Goal: Transaction & Acquisition: Purchase product/service

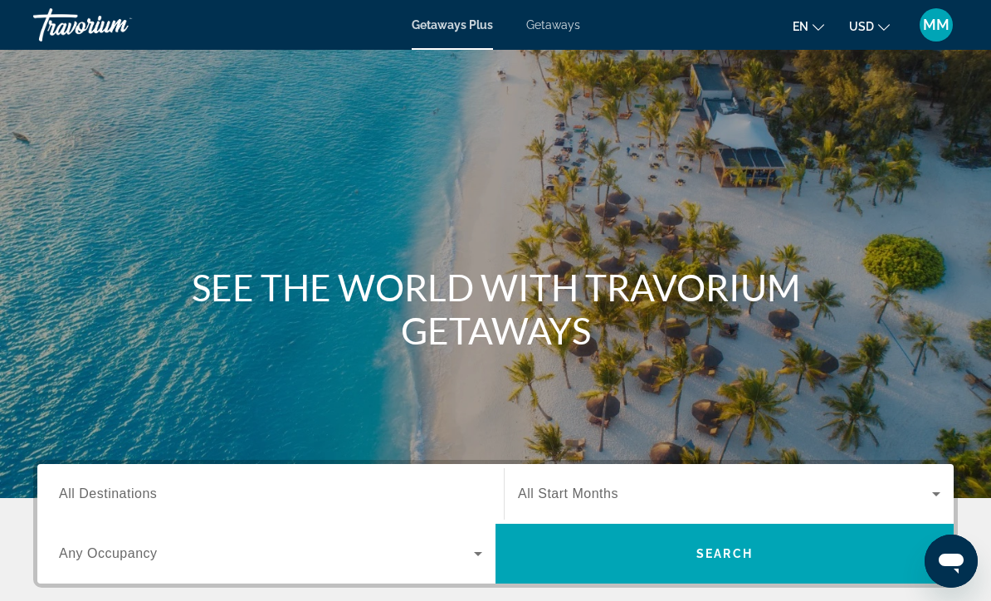
click at [563, 42] on div "Getaways Plus Getaways en English Español Français Italiano Português русский U…" at bounding box center [495, 24] width 991 height 43
click at [536, 22] on span "Getaways" at bounding box center [553, 24] width 54 height 13
click at [550, 27] on span "Getaways" at bounding box center [553, 24] width 54 height 13
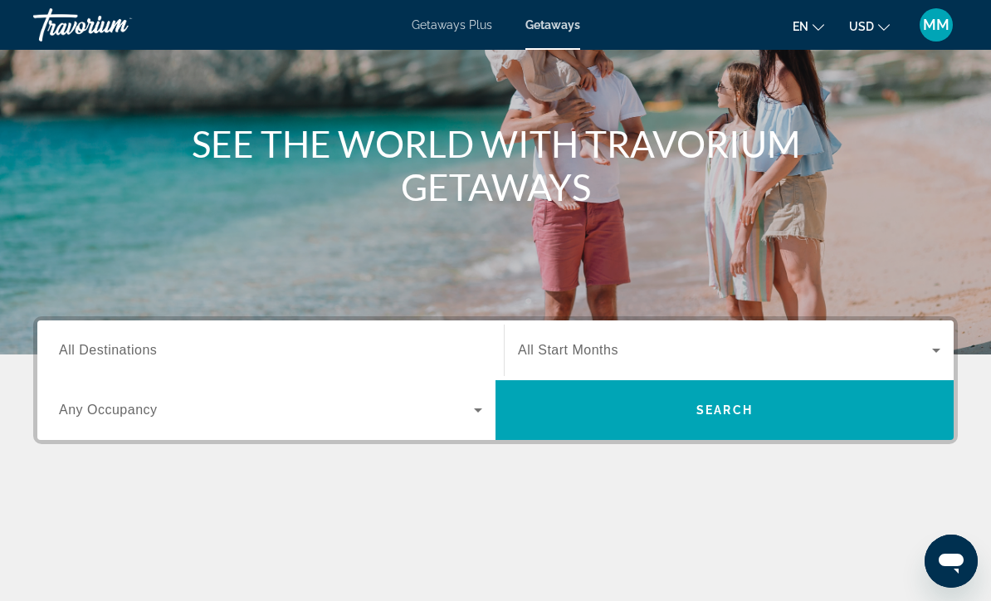
click at [125, 347] on span "All Destinations" at bounding box center [108, 350] width 98 height 14
click at [125, 347] on input "Destination All Destinations" at bounding box center [270, 351] width 423 height 20
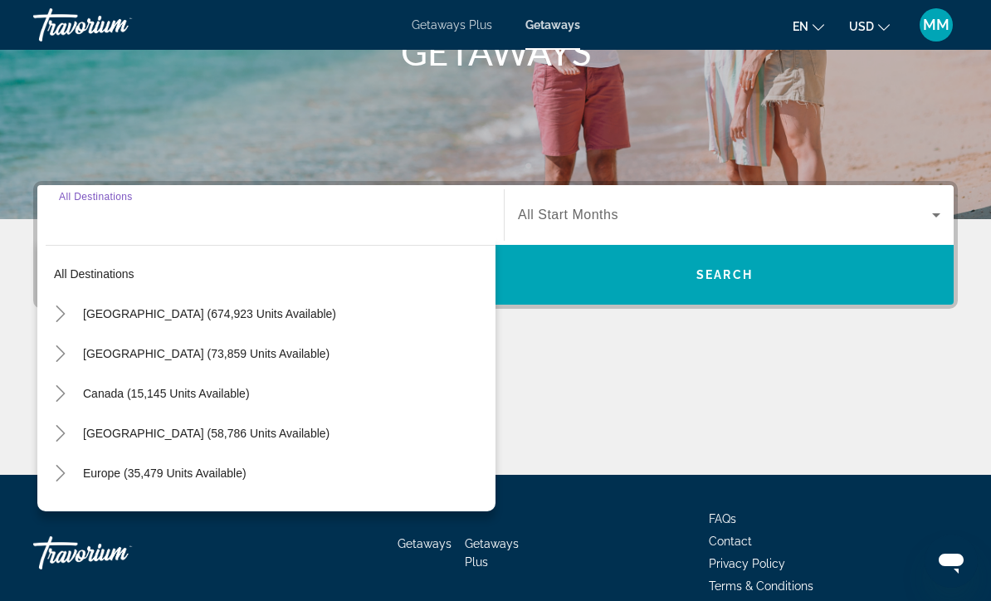
scroll to position [301, 0]
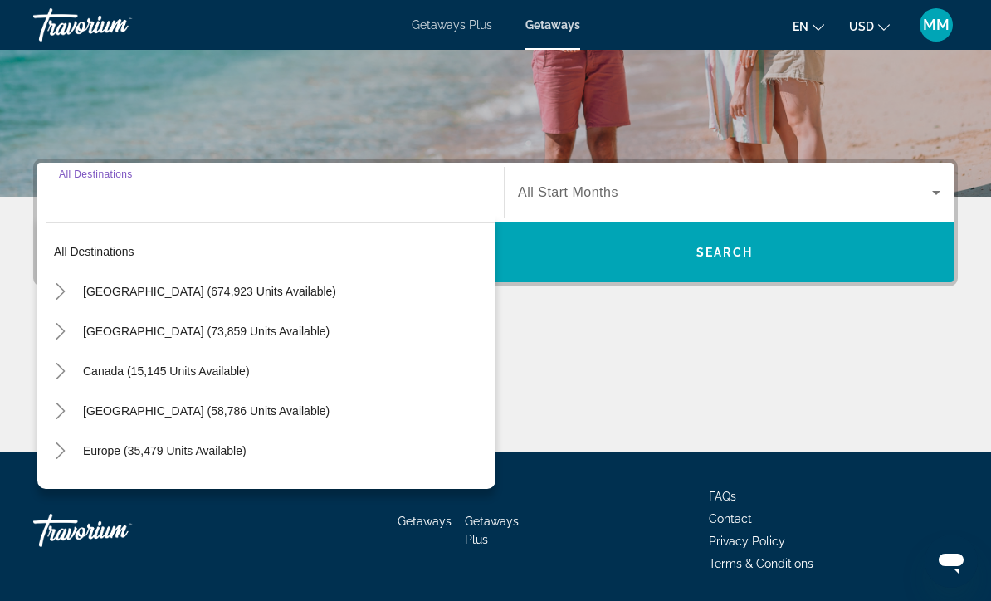
click at [71, 293] on mat-icon "Toggle United States (674,923 units available)" at bounding box center [60, 291] width 29 height 29
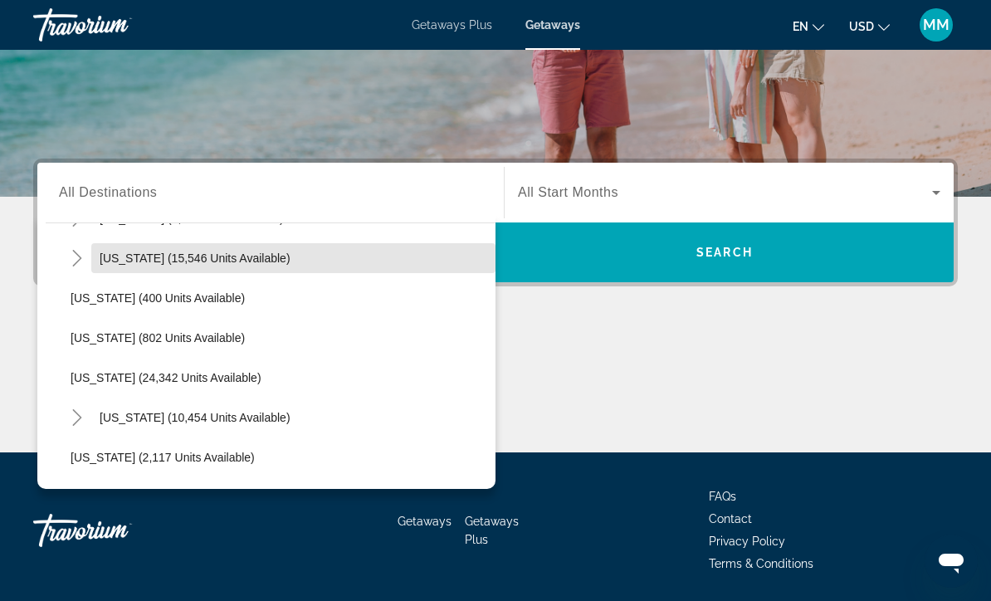
scroll to position [1199, 0]
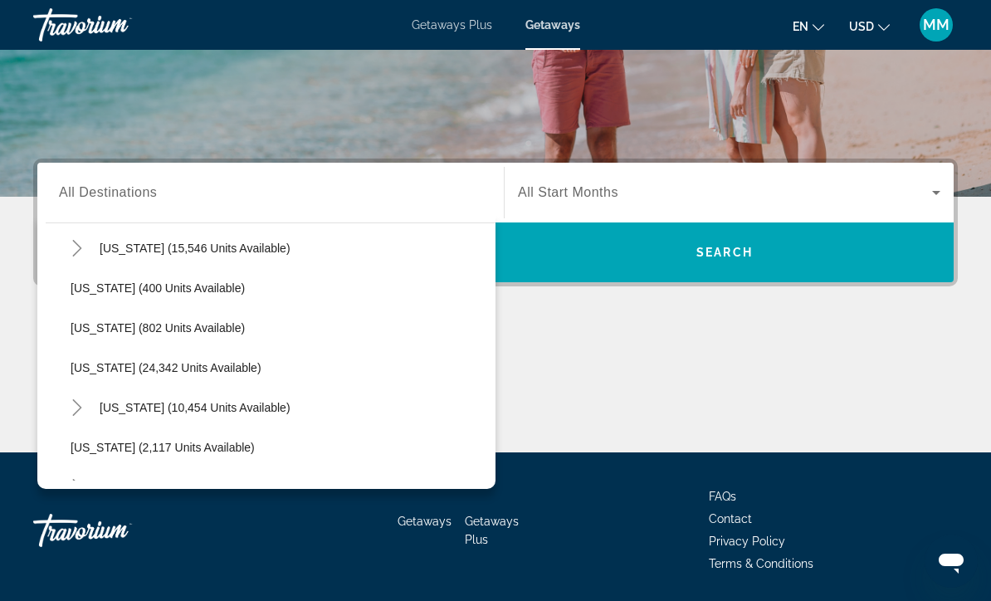
click at [81, 414] on icon "Toggle Pennsylvania (10,454 units available)" at bounding box center [77, 407] width 17 height 17
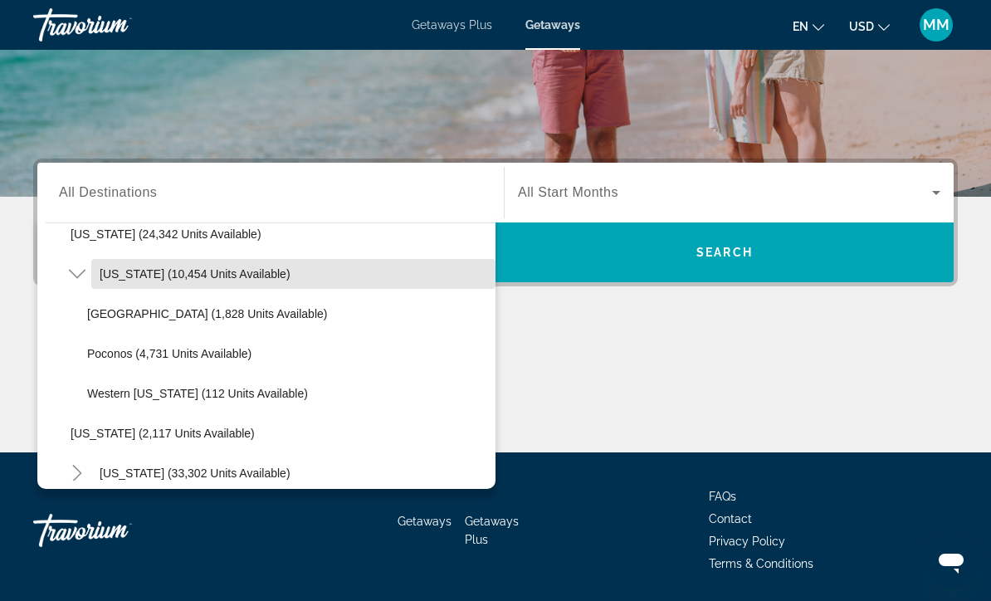
scroll to position [1333, 0]
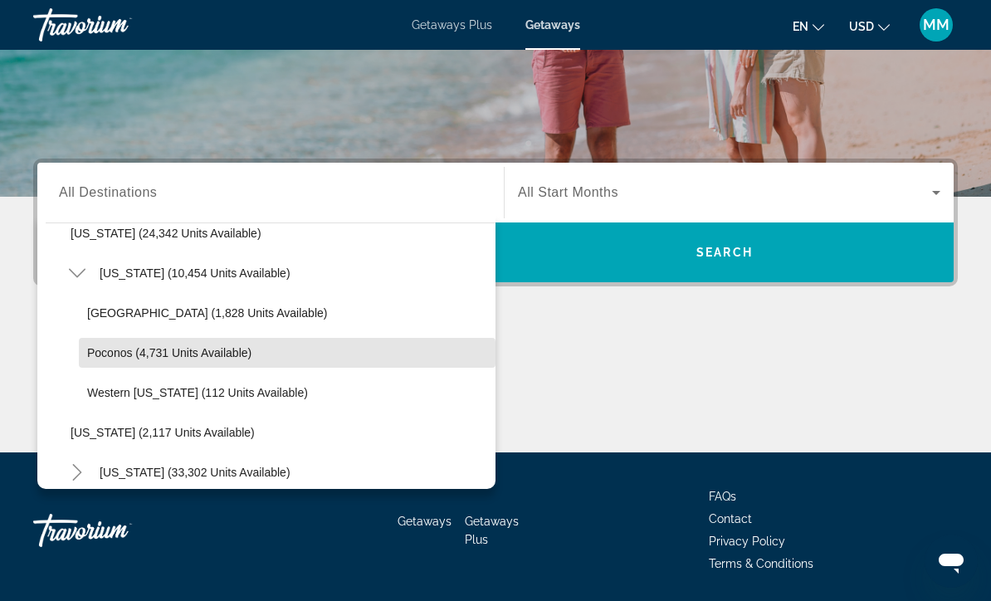
click at [204, 364] on span "Search widget" at bounding box center [287, 353] width 417 height 40
type input "**********"
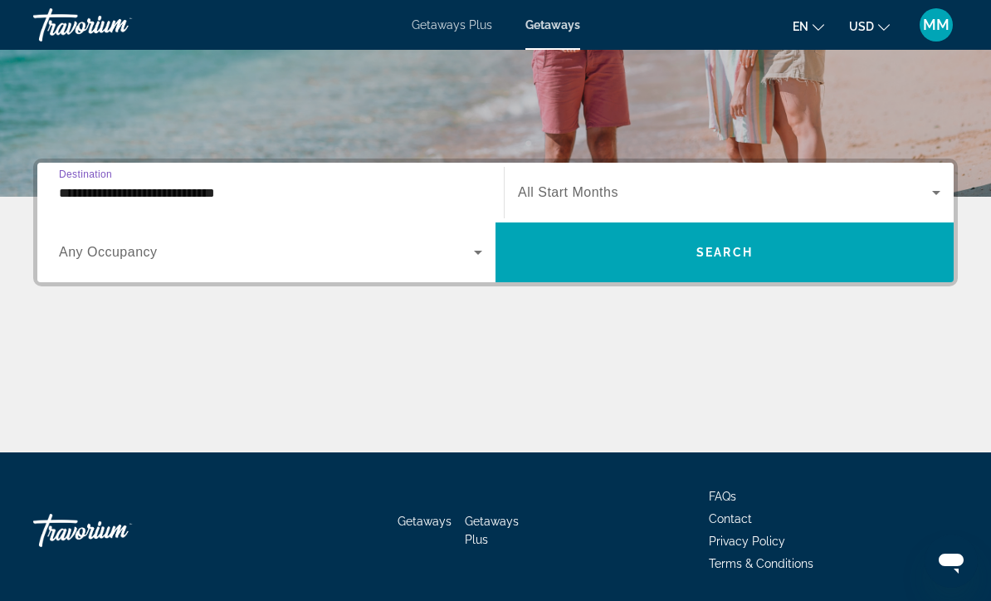
click at [588, 201] on span "Search widget" at bounding box center [725, 193] width 414 height 20
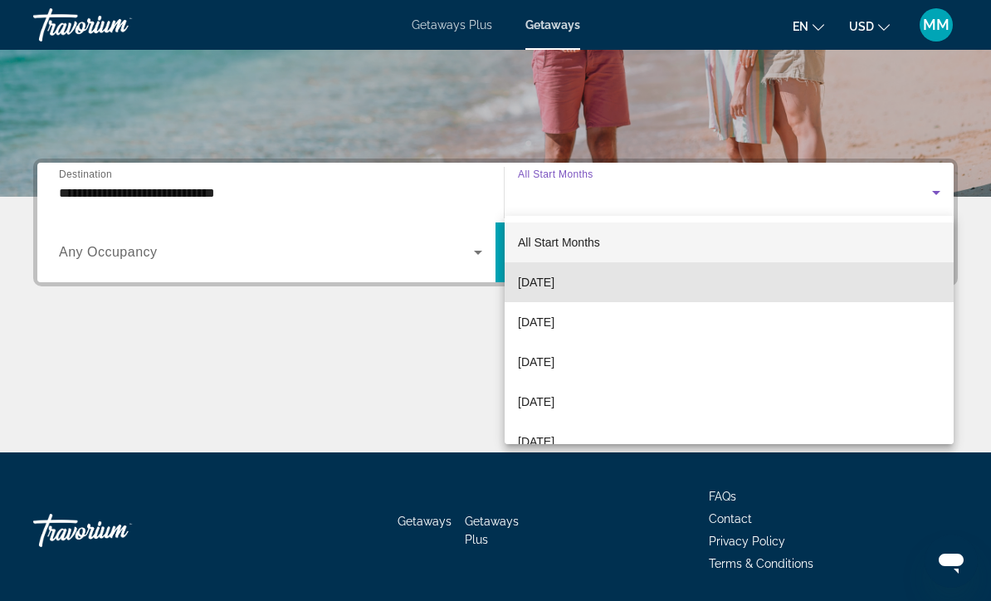
click at [555, 287] on span "[DATE]" at bounding box center [536, 282] width 37 height 20
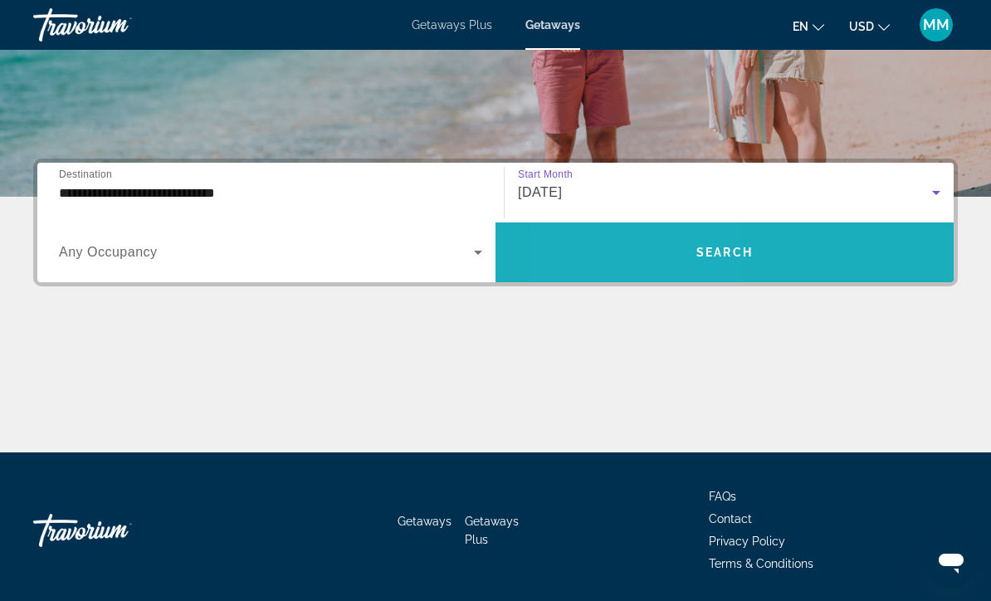
click at [638, 257] on span "Search widget" at bounding box center [725, 252] width 458 height 40
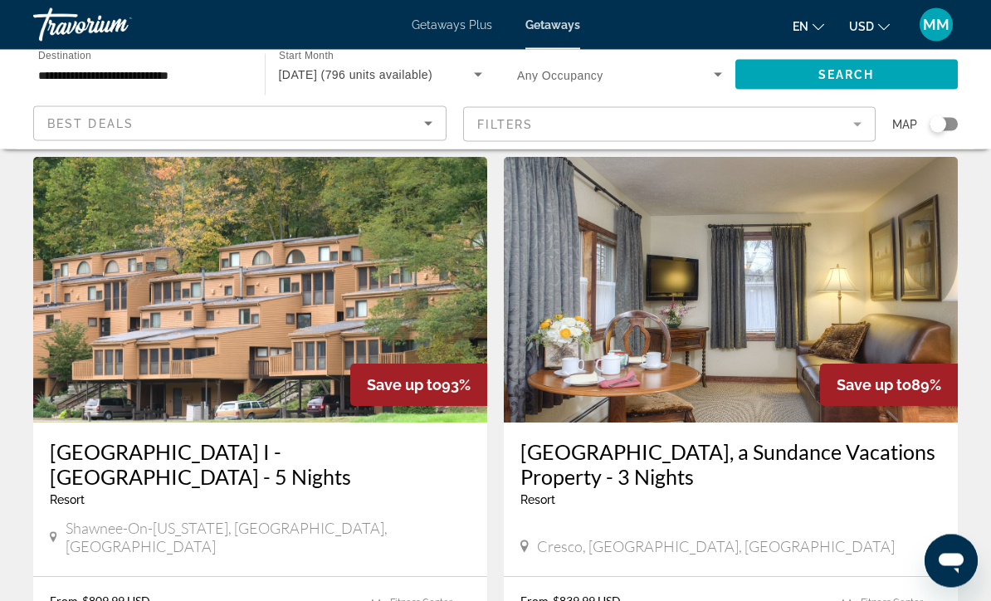
scroll to position [3236, 0]
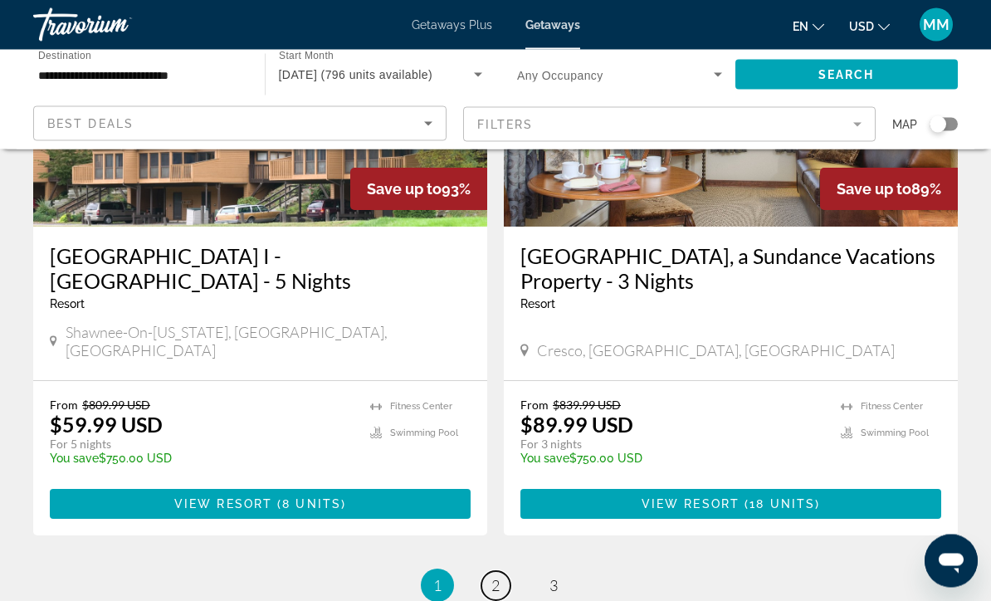
click at [490, 572] on link "page 2" at bounding box center [496, 586] width 29 height 29
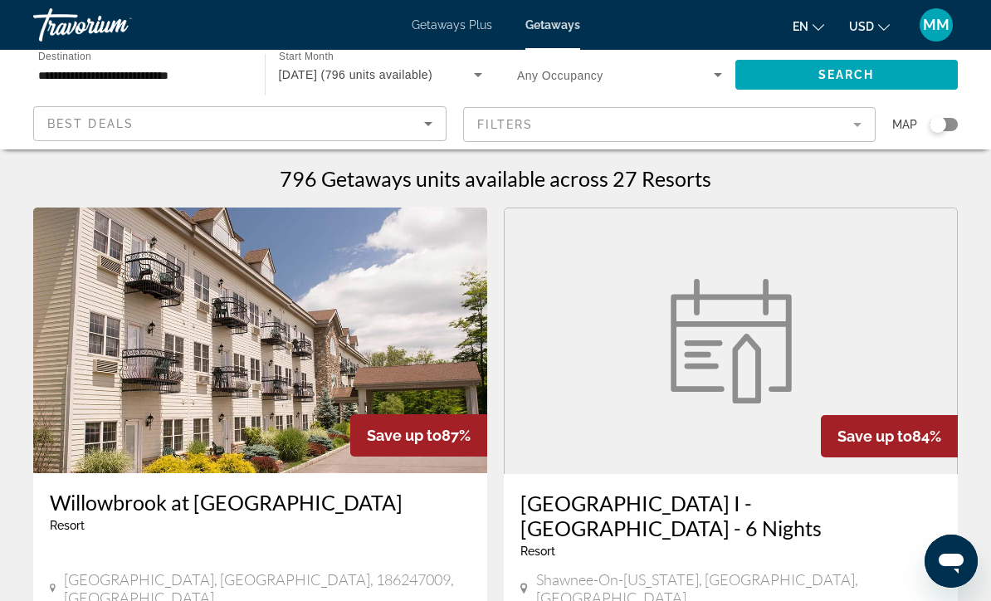
click at [424, 73] on span "September 2025 (796 units available)" at bounding box center [356, 74] width 154 height 13
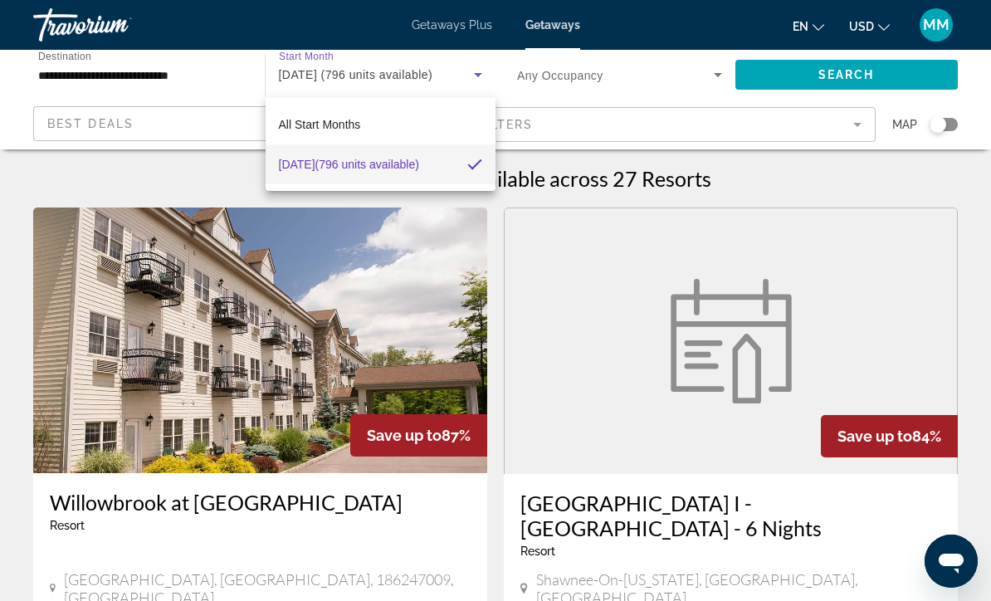
click at [179, 73] on div at bounding box center [495, 300] width 991 height 601
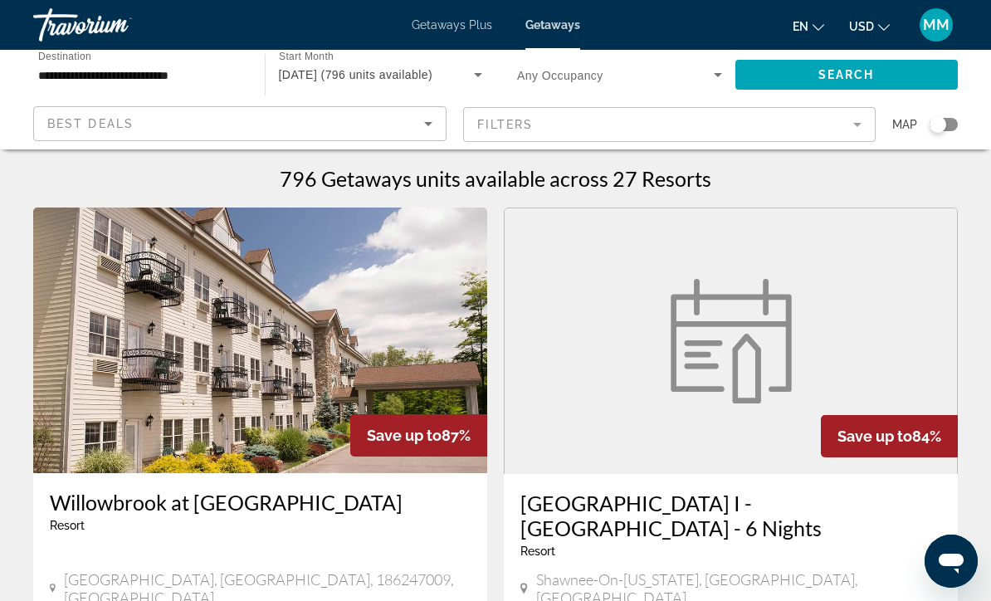
click at [159, 80] on input "**********" at bounding box center [140, 76] width 205 height 20
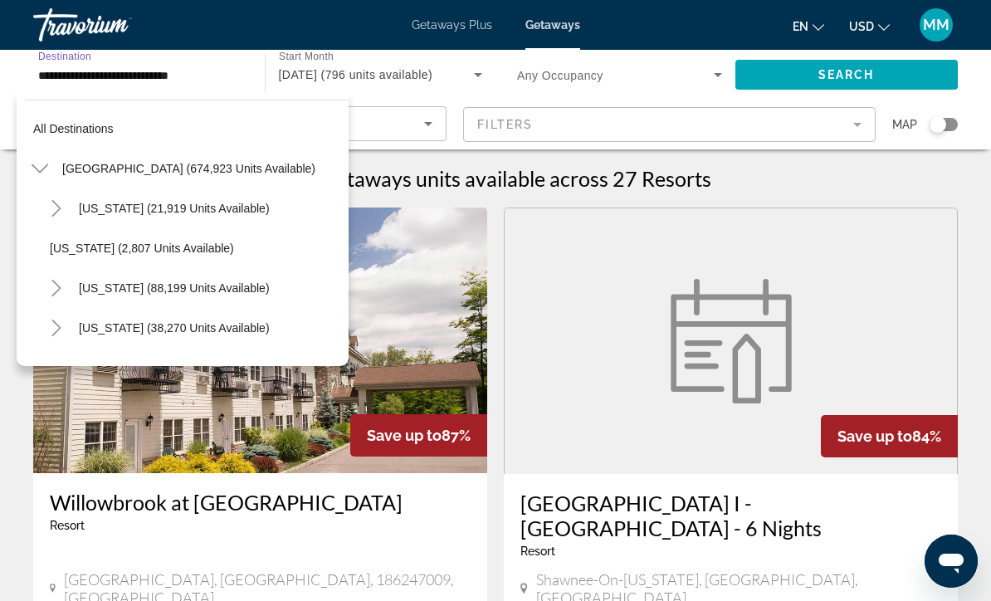
scroll to position [1334, 0]
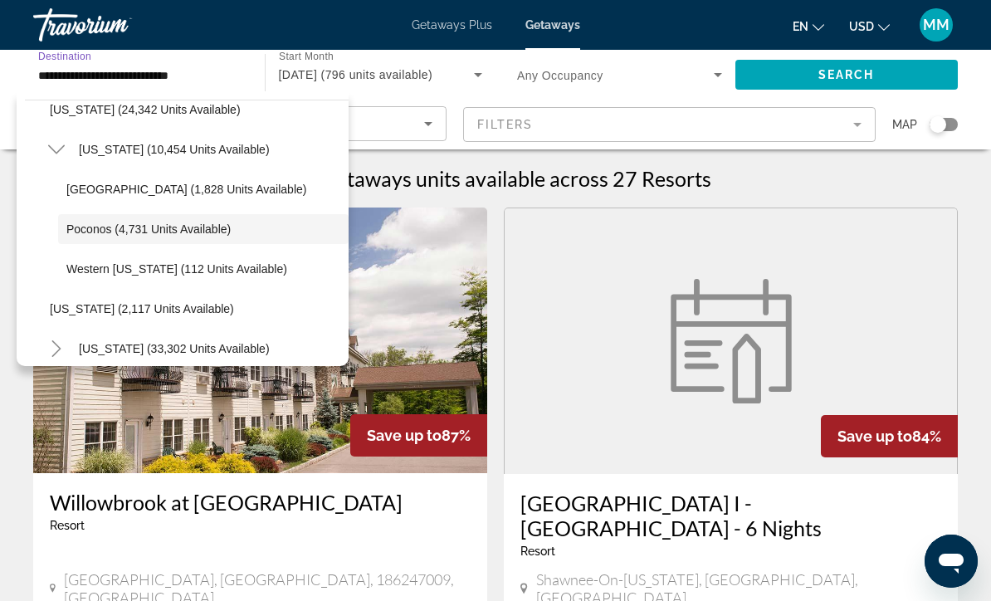
click at [161, 153] on span "Pennsylvania (10,454 units available)" at bounding box center [174, 149] width 191 height 13
type input "**********"
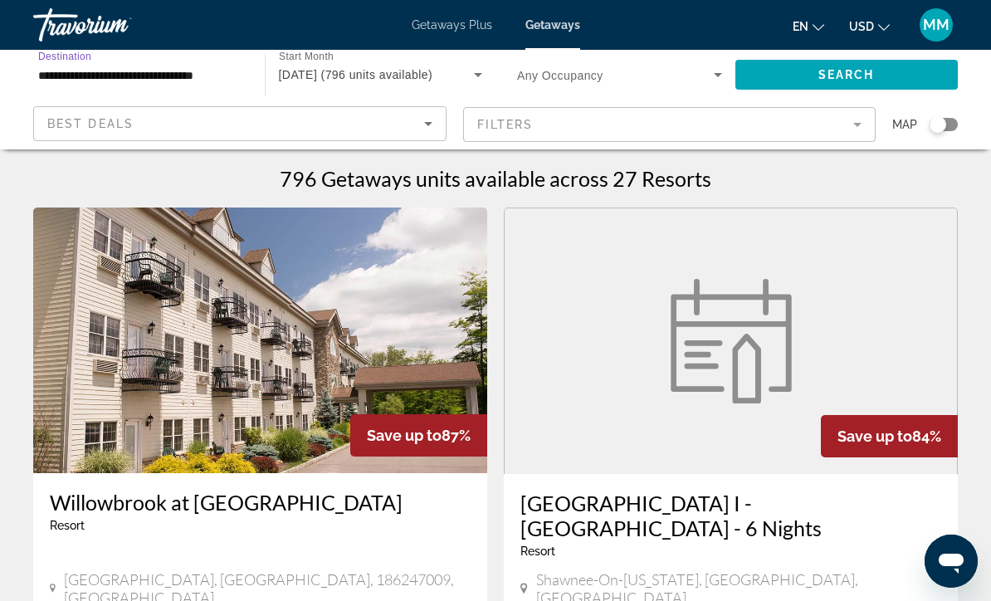
click at [368, 59] on div "September 2025 (796 units available)" at bounding box center [381, 74] width 204 height 46
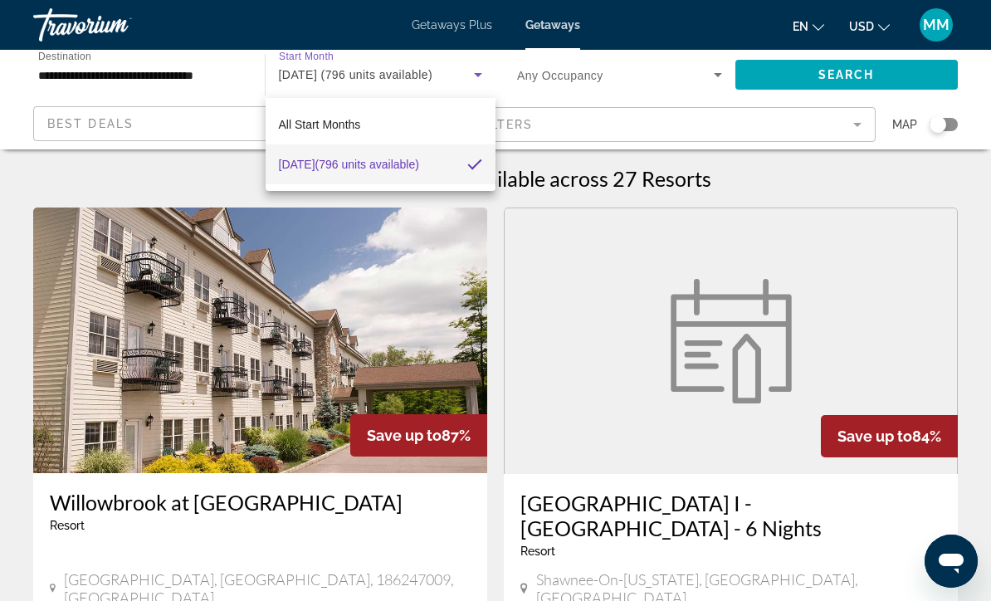
click at [812, 73] on div at bounding box center [495, 300] width 991 height 601
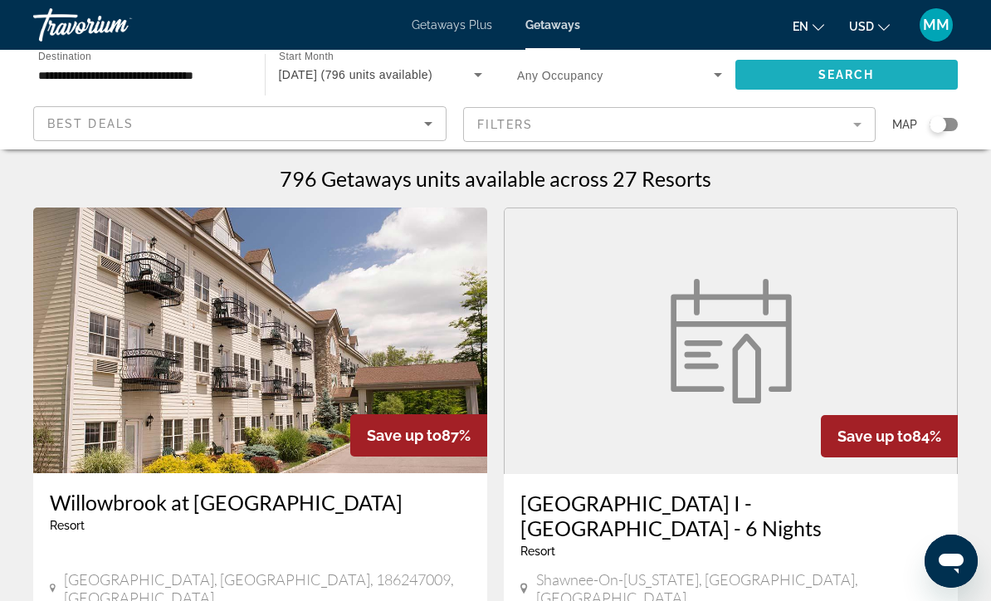
click at [796, 74] on span "Search widget" at bounding box center [847, 75] width 223 height 40
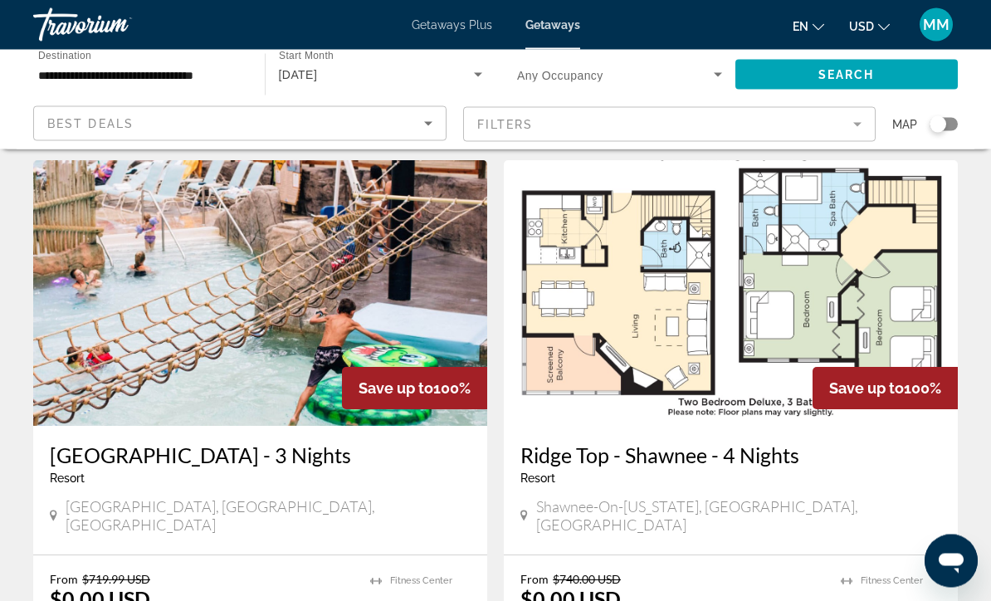
scroll to position [1263, 0]
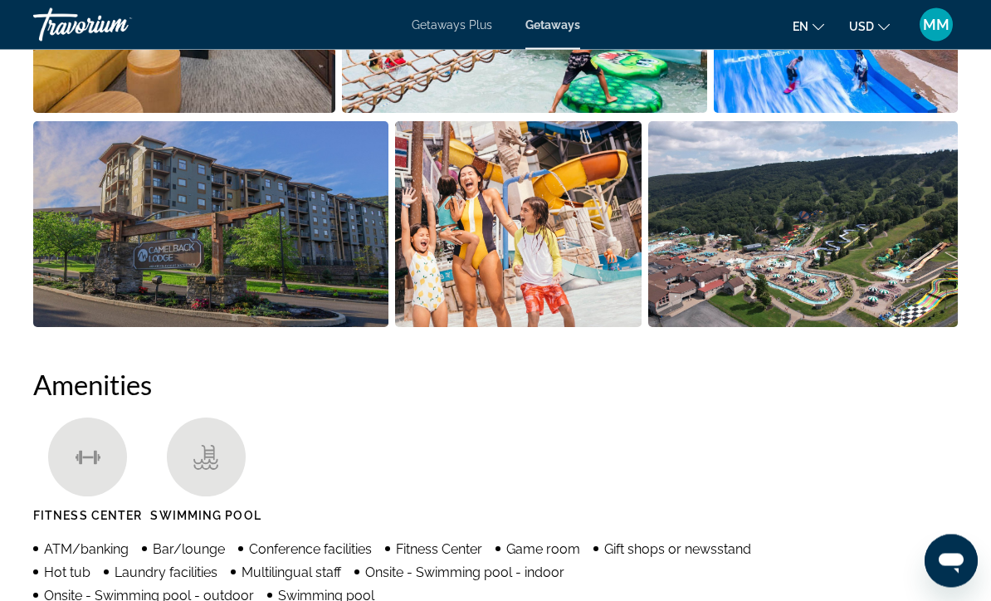
scroll to position [1274, 0]
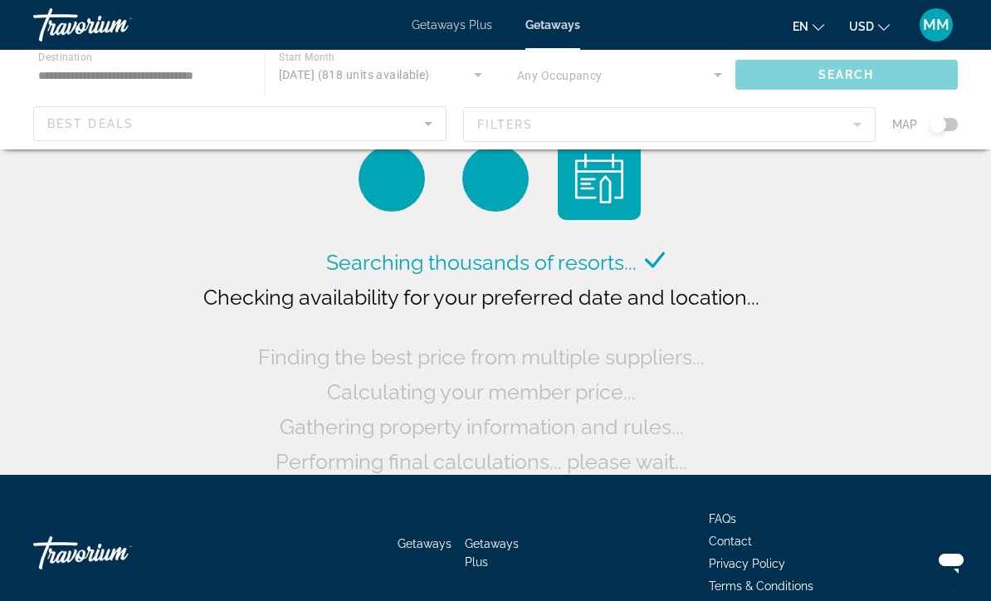
click at [394, 59] on div "Main content" at bounding box center [495, 100] width 991 height 100
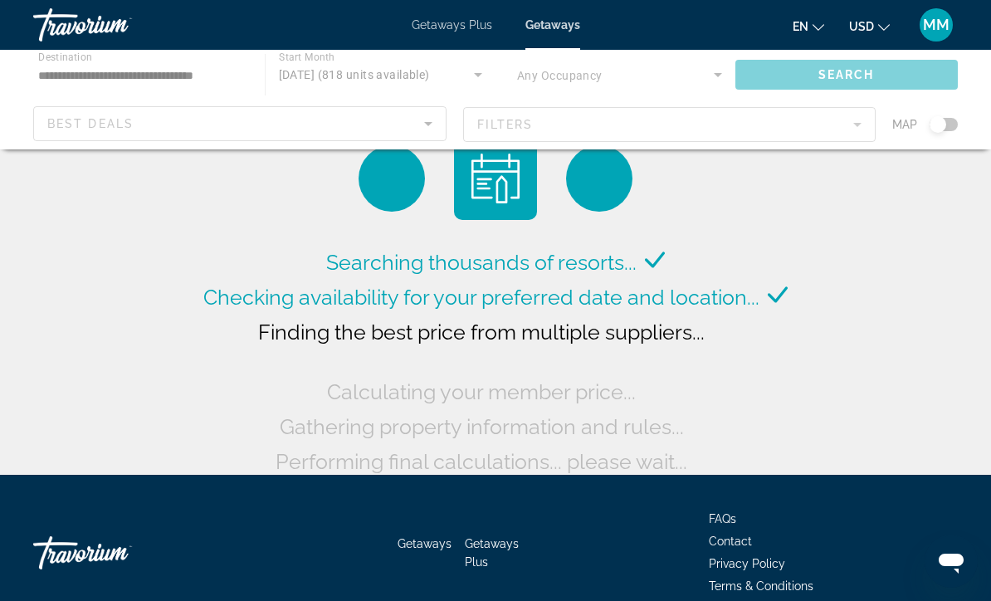
click at [406, 78] on div "Main content" at bounding box center [495, 100] width 991 height 100
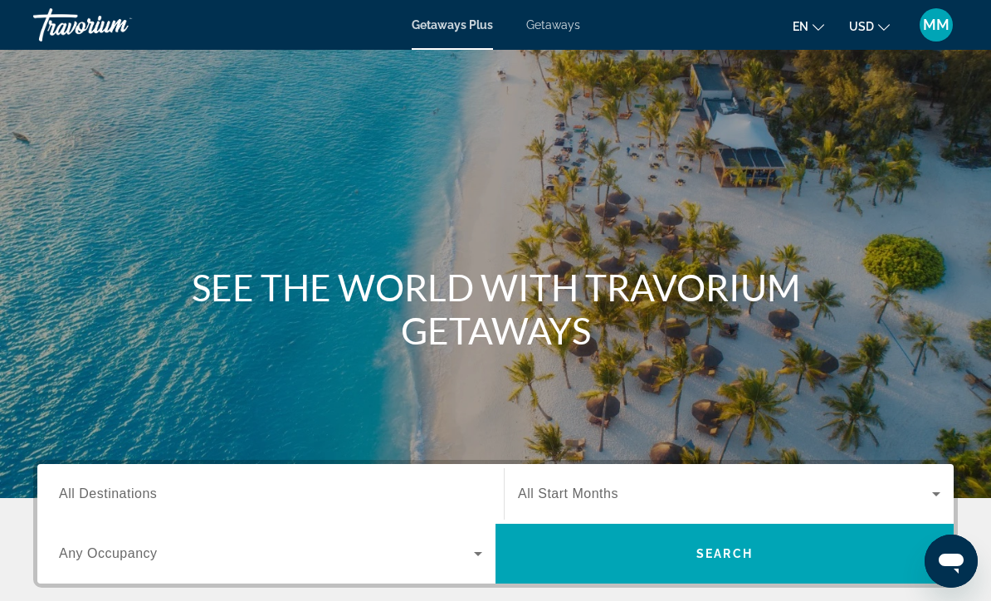
click at [110, 502] on div "Destination All Destinations" at bounding box center [270, 494] width 423 height 47
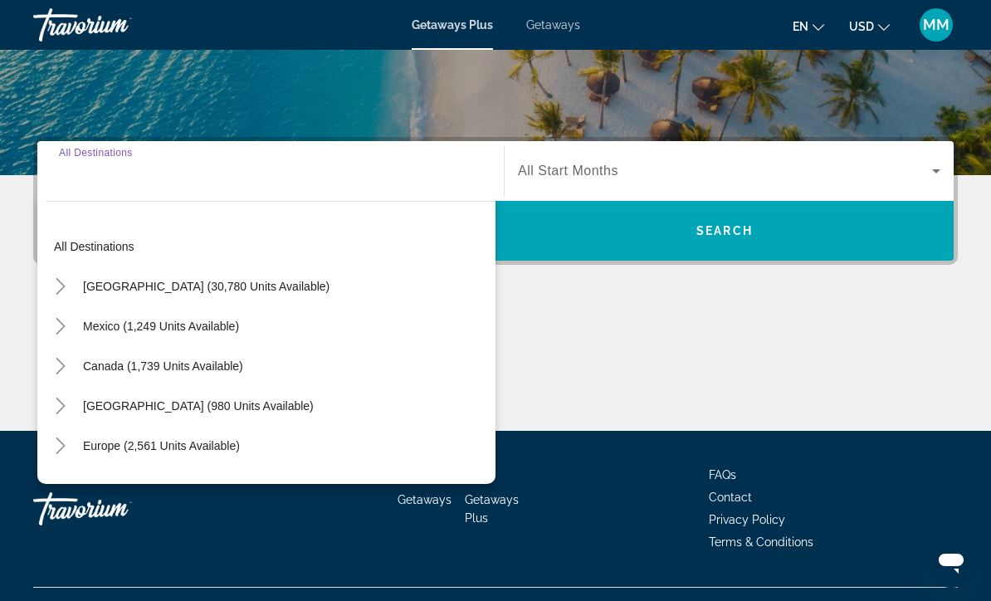
scroll to position [356, 0]
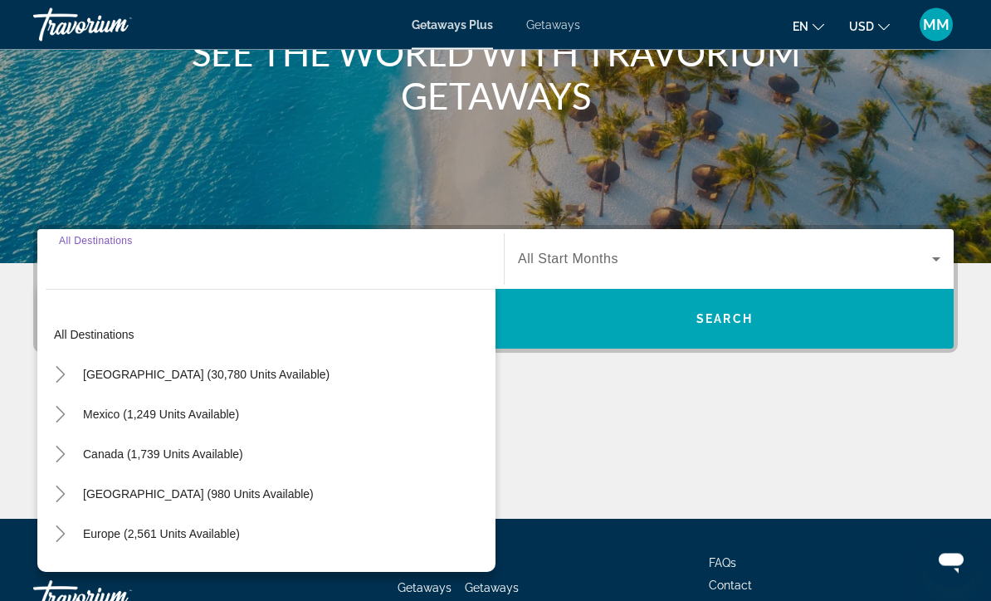
click at [71, 380] on mat-icon "Toggle United States (30,780 units available)" at bounding box center [60, 375] width 29 height 29
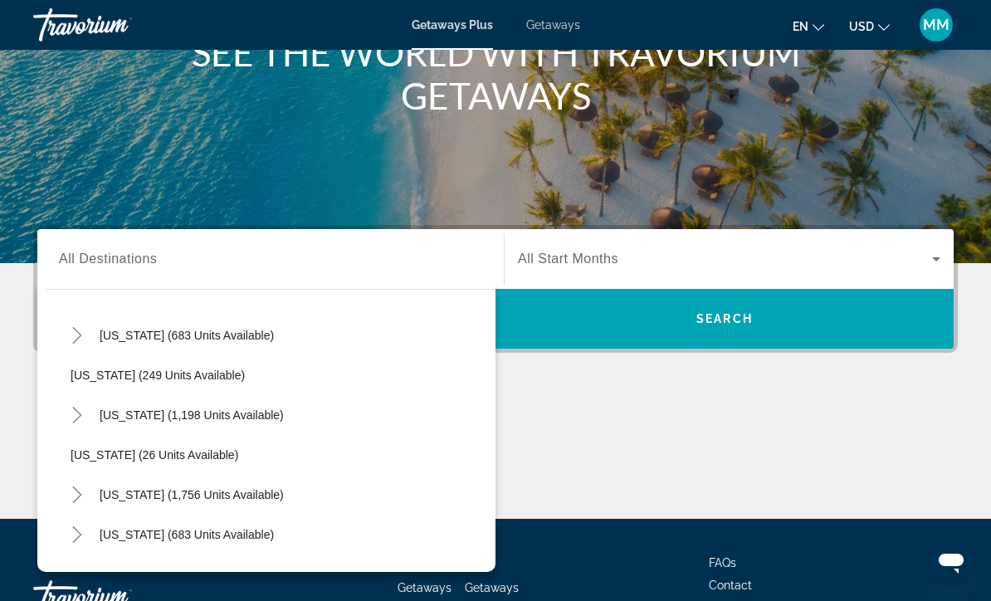
scroll to position [1040, 0]
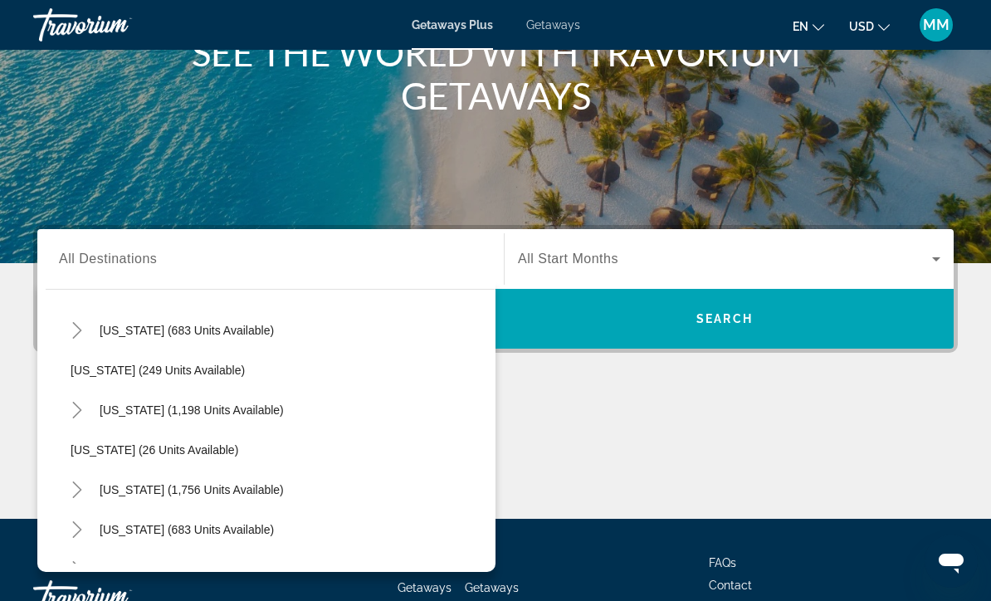
click at [84, 419] on mat-icon "Toggle Pennsylvania (1,198 units available)" at bounding box center [76, 410] width 29 height 29
click at [217, 422] on span "Search widget" at bounding box center [191, 410] width 201 height 40
type input "**********"
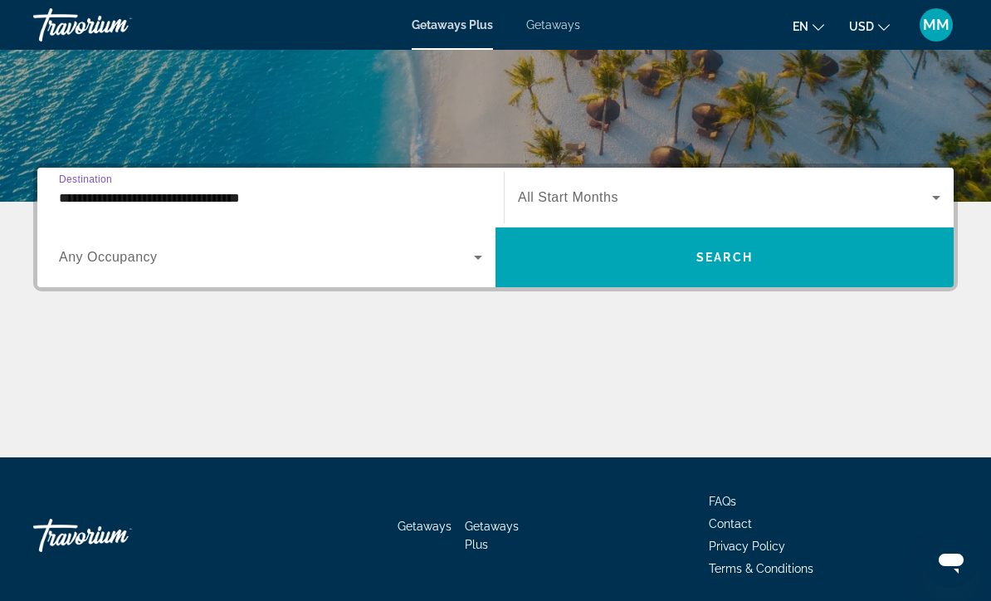
scroll to position [301, 0]
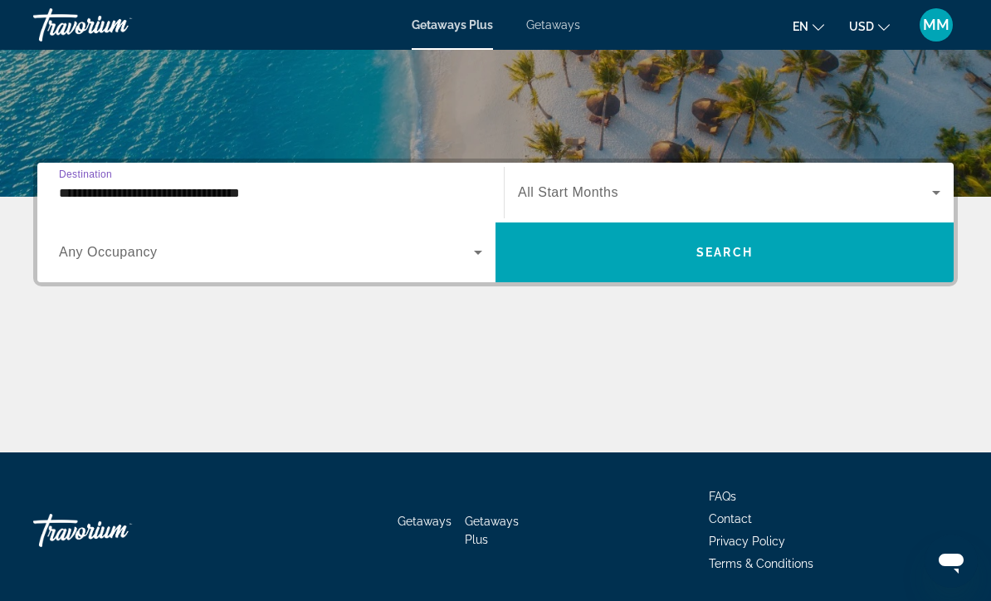
click at [598, 198] on span "All Start Months" at bounding box center [568, 192] width 100 height 14
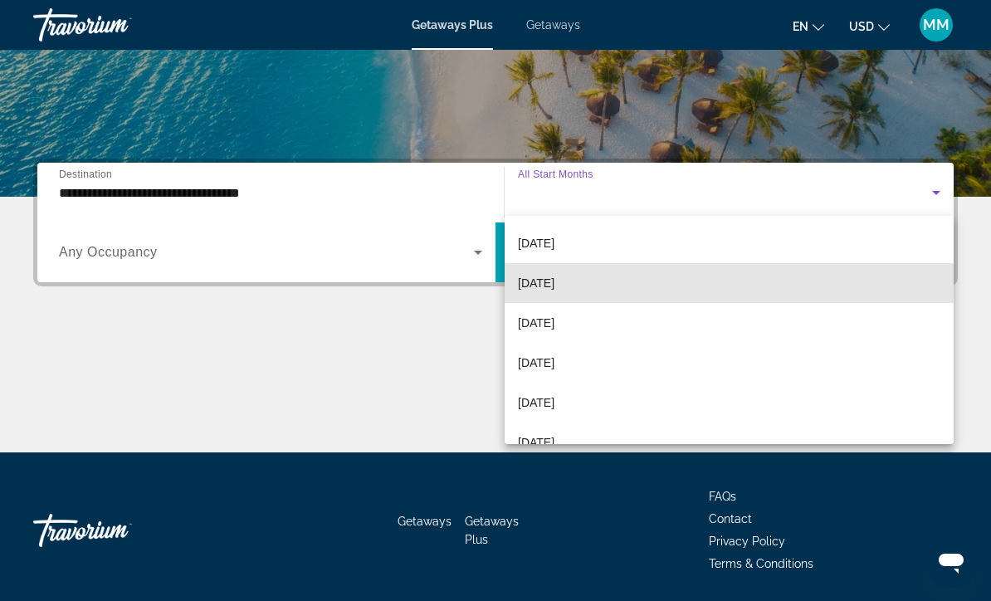
scroll to position [81, 0]
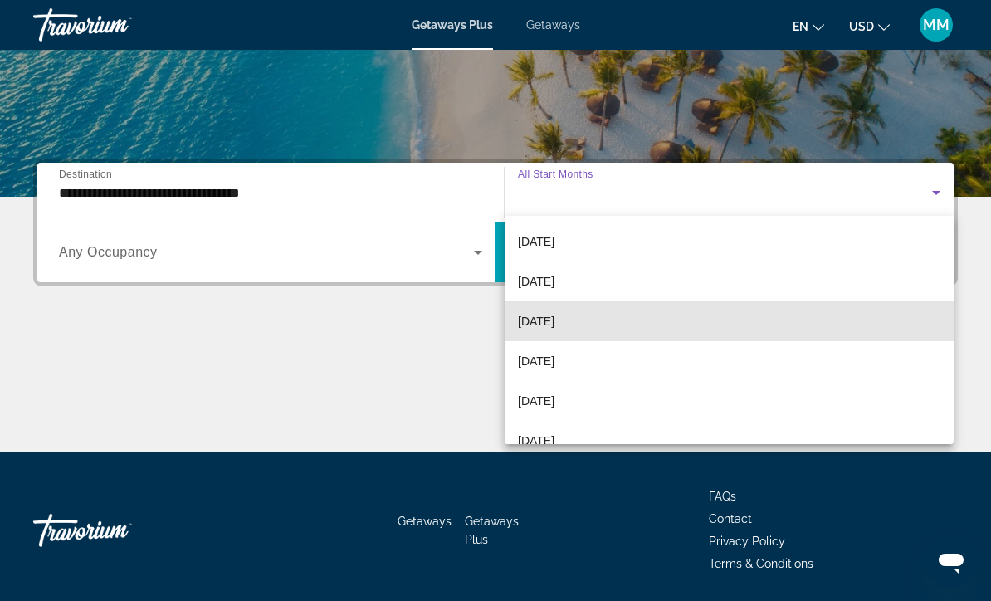
click at [555, 327] on span "[DATE]" at bounding box center [536, 321] width 37 height 20
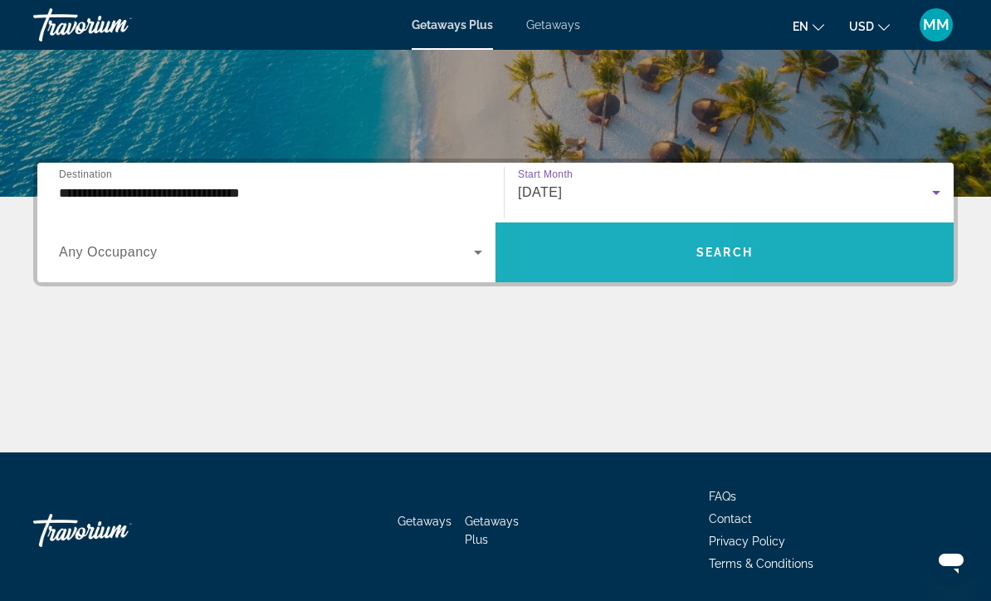
click at [633, 253] on span "Search widget" at bounding box center [725, 252] width 458 height 40
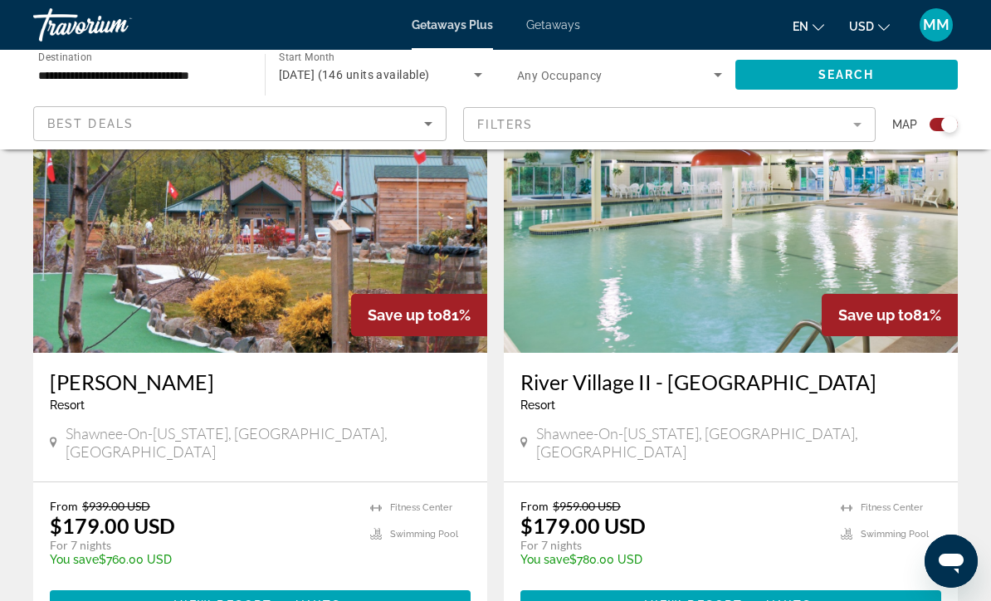
scroll to position [3774, 0]
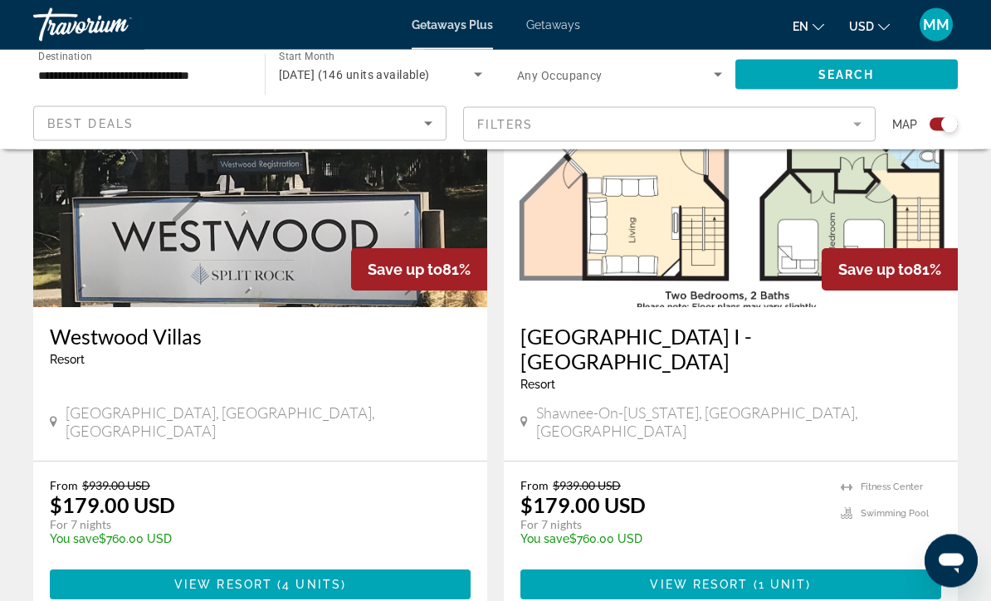
click at [551, 25] on span "Getaways" at bounding box center [553, 24] width 54 height 13
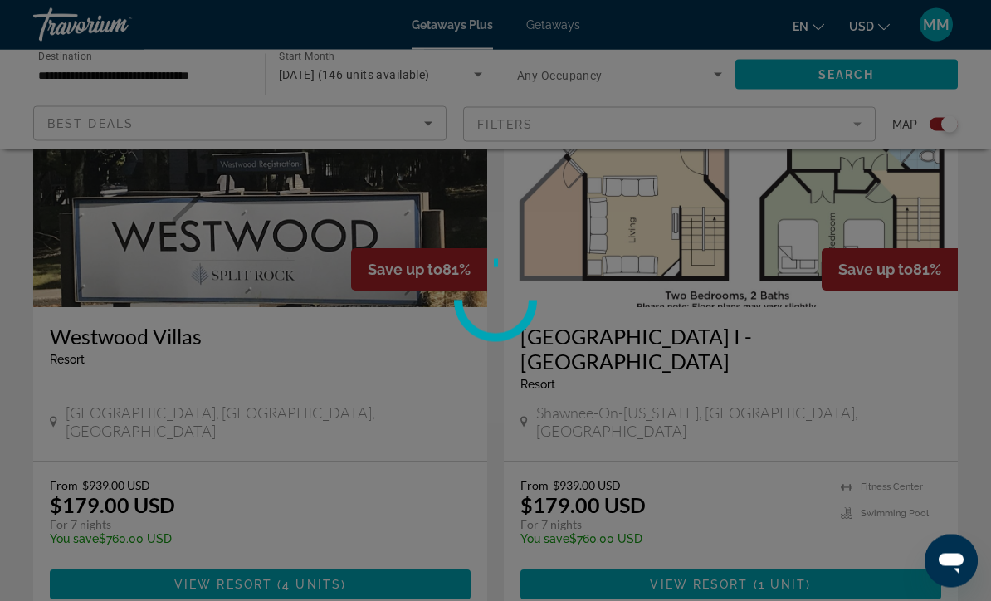
scroll to position [1871, 0]
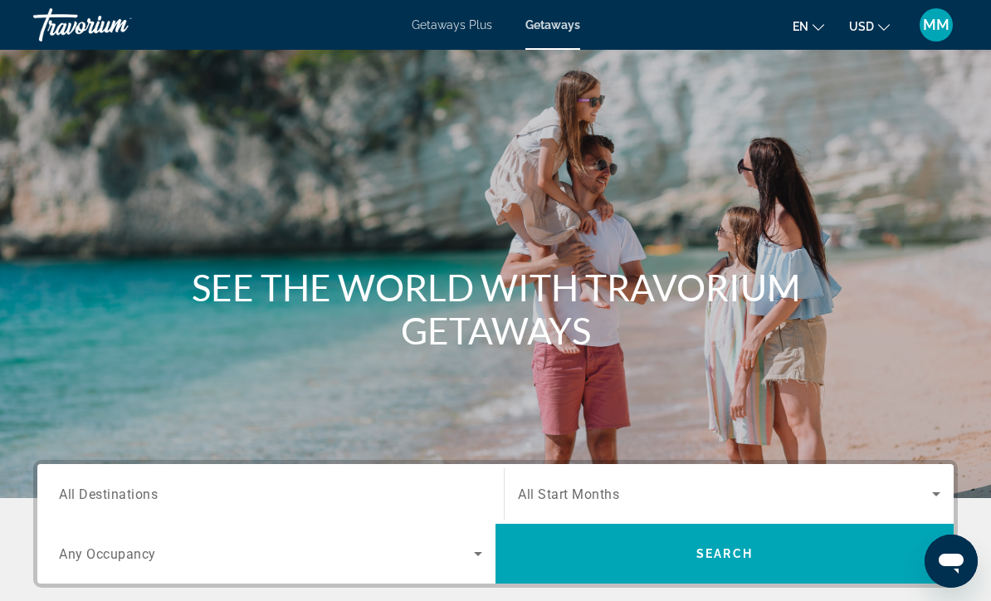
click at [247, 492] on input "Destination All Destinations" at bounding box center [270, 495] width 423 height 20
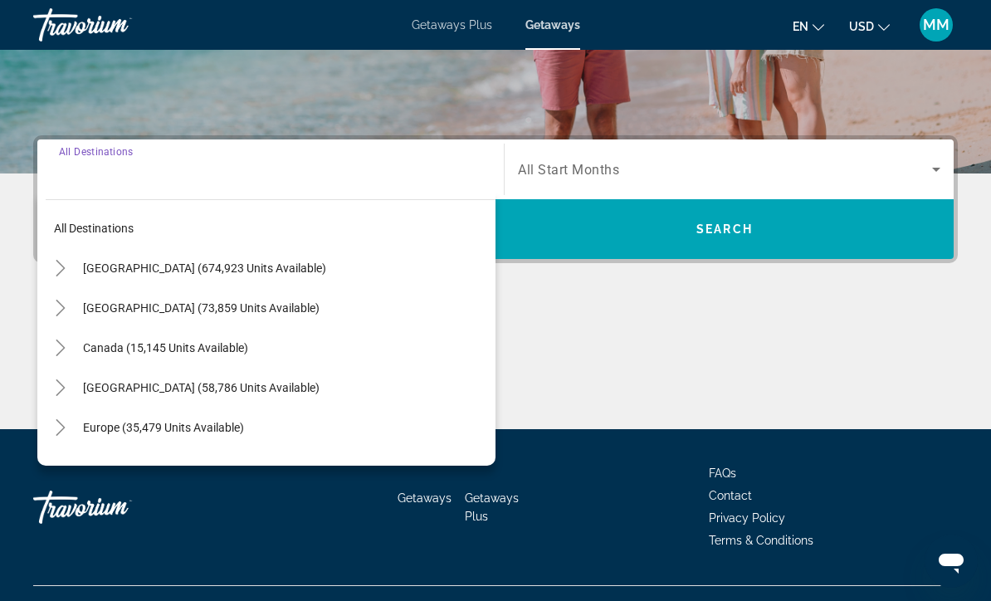
scroll to position [356, 0]
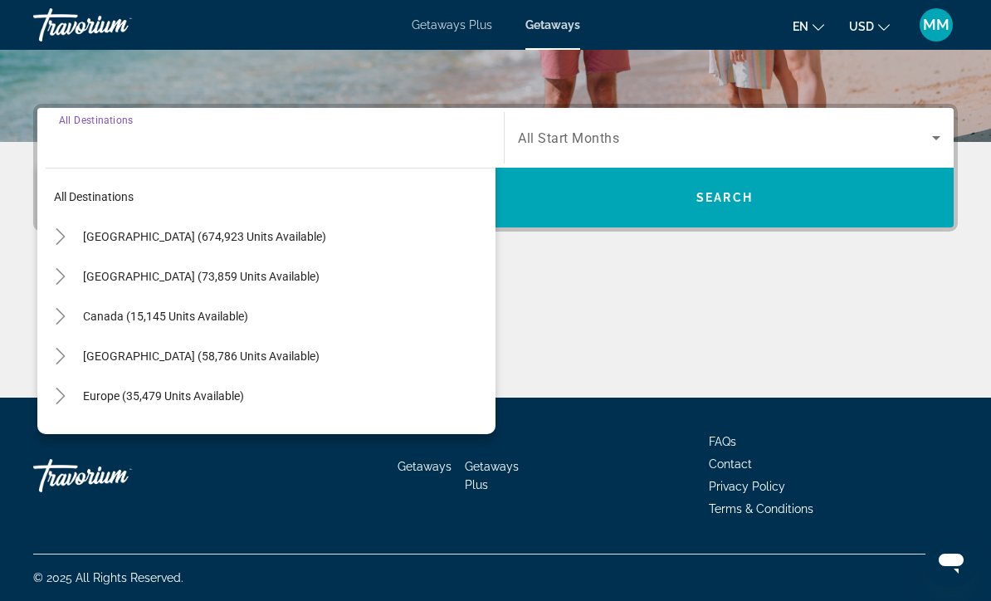
click at [67, 234] on icon "Toggle United States (674,923 units available)" at bounding box center [60, 236] width 17 height 17
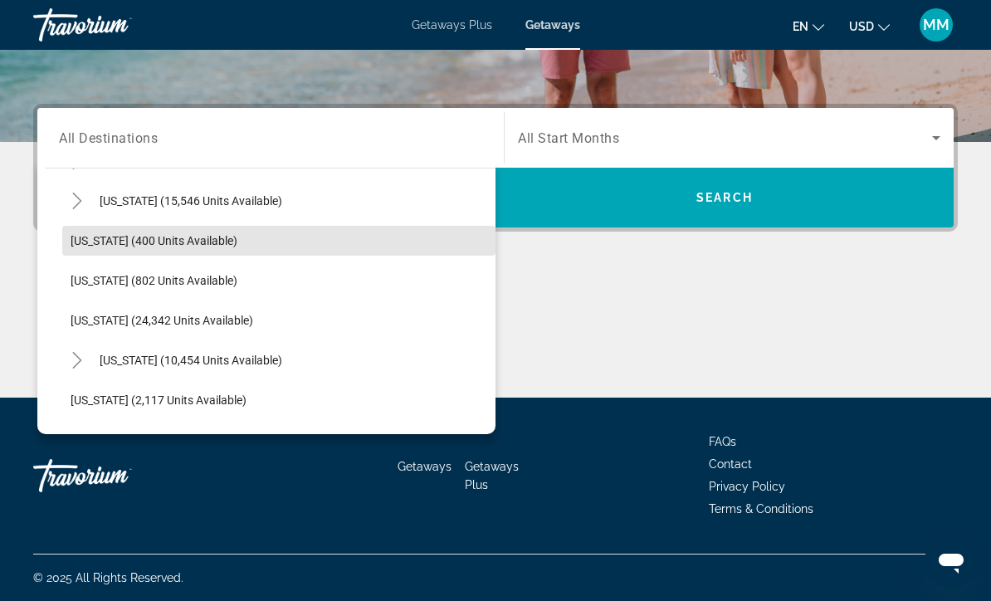
scroll to position [1198, 0]
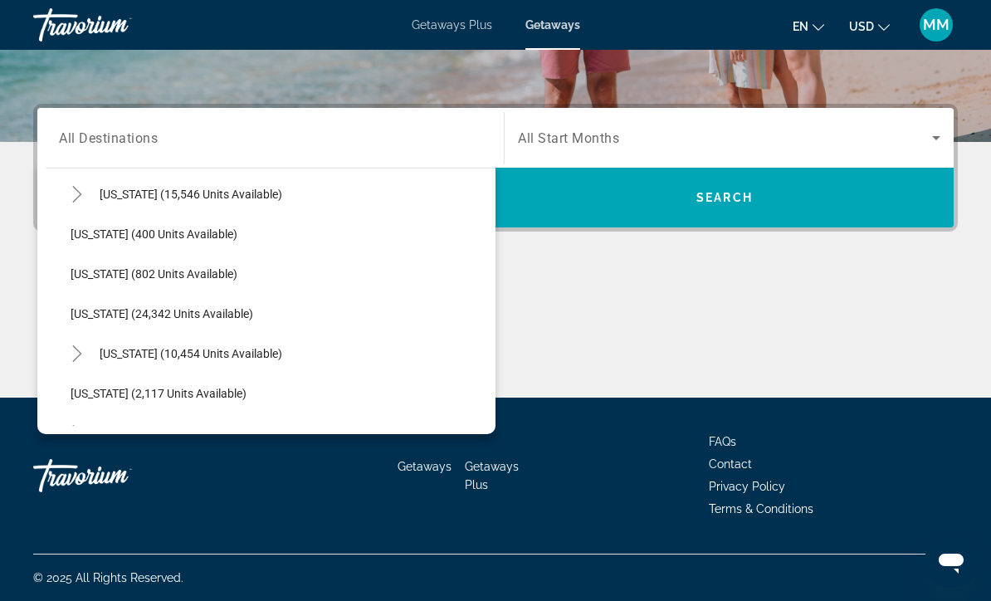
click at [140, 352] on span "[US_STATE] (10,454 units available)" at bounding box center [191, 353] width 183 height 13
type input "**********"
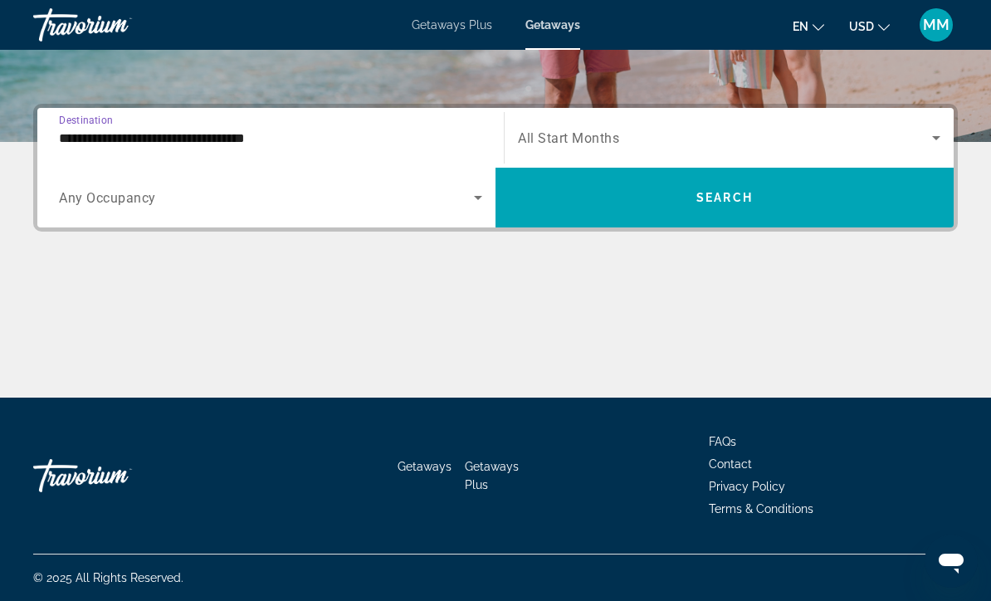
click at [627, 143] on span "Search widget" at bounding box center [725, 138] width 414 height 20
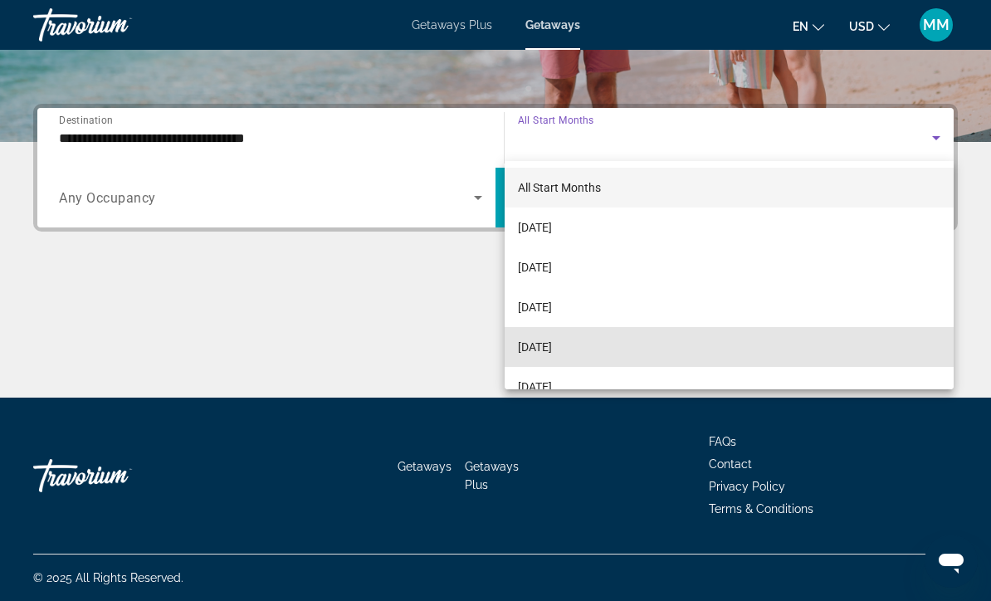
click at [552, 350] on span "[DATE]" at bounding box center [535, 347] width 34 height 20
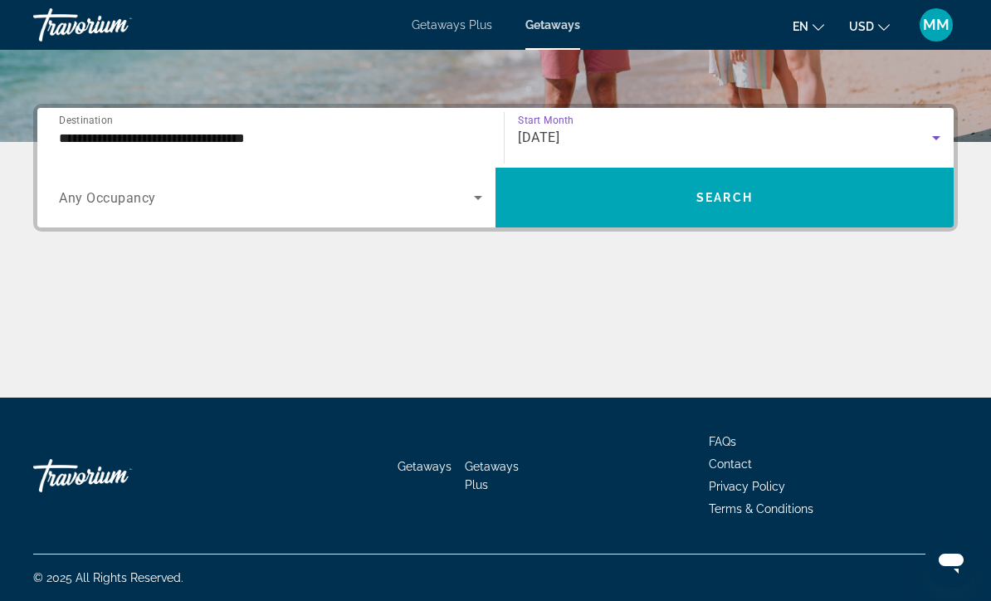
click at [639, 211] on span "Search widget" at bounding box center [725, 198] width 458 height 40
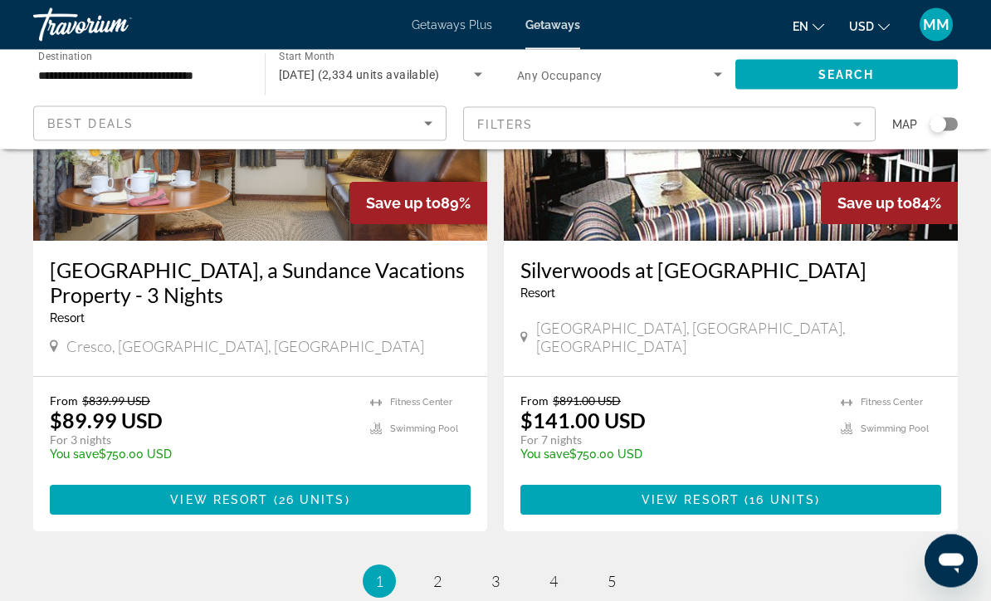
scroll to position [3196, 0]
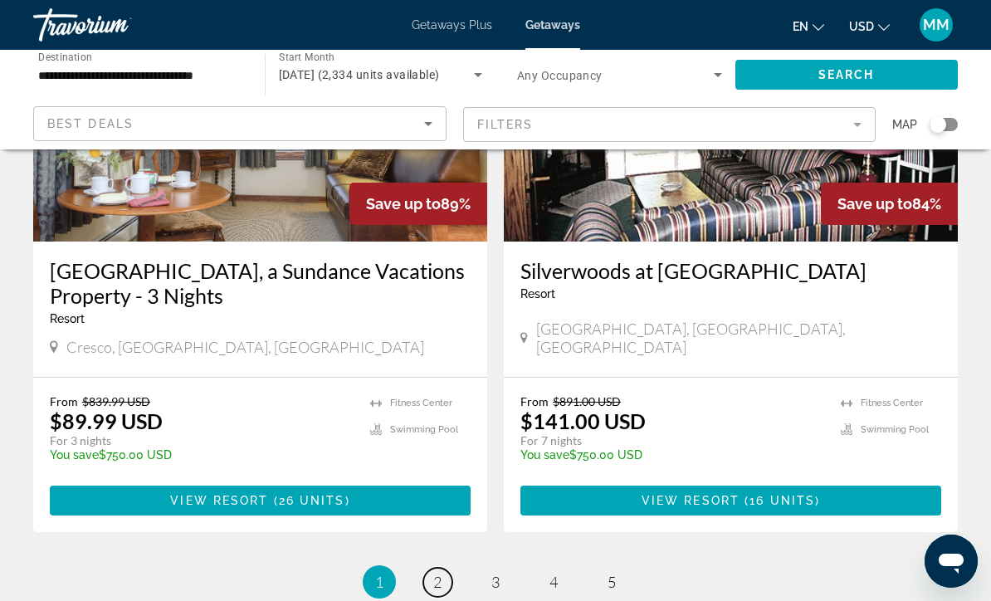
click at [428, 568] on link "page 2" at bounding box center [437, 582] width 29 height 29
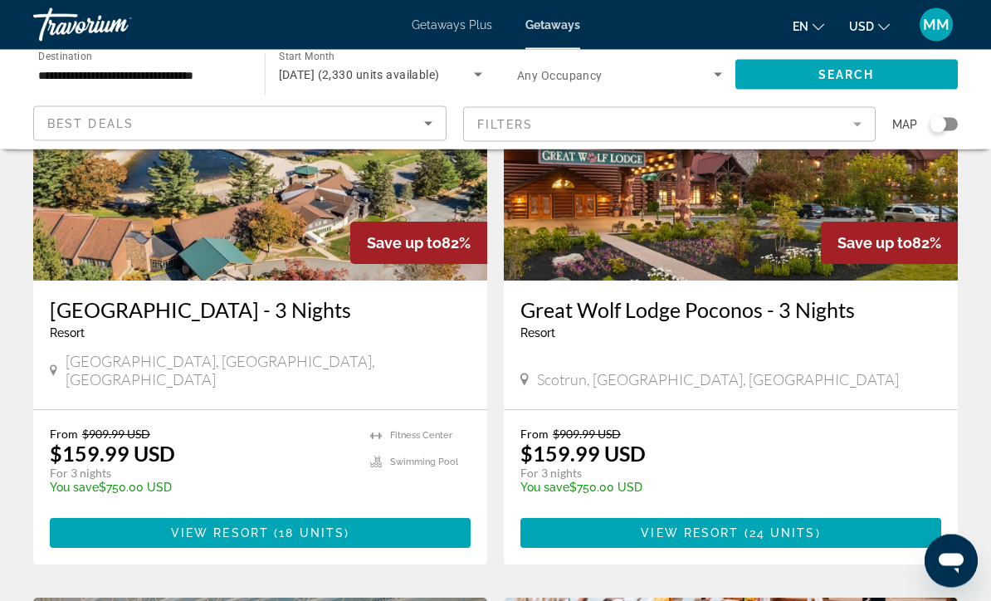
scroll to position [805, 0]
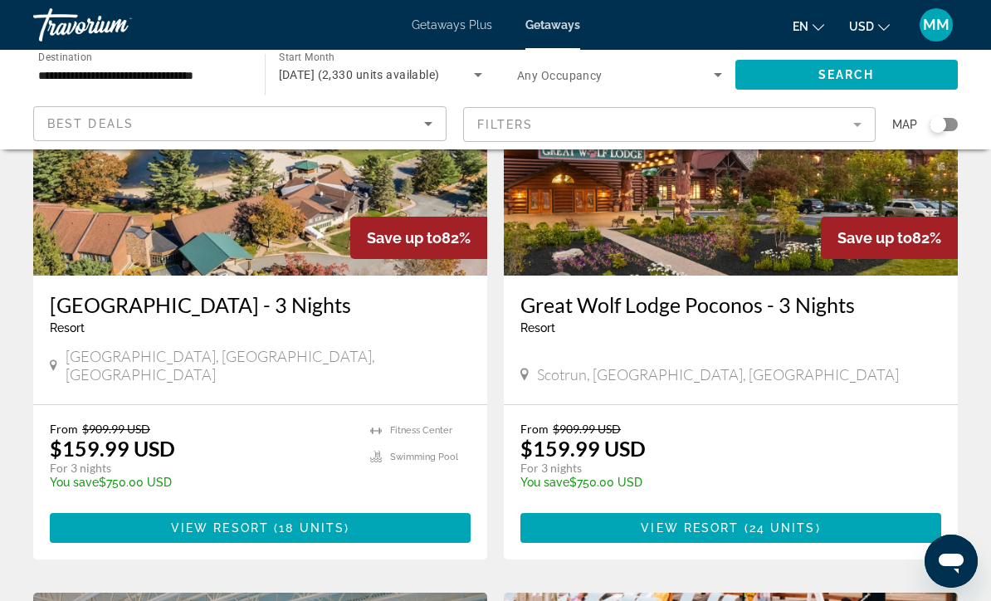
click at [317, 521] on span "18 units" at bounding box center [312, 527] width 66 height 13
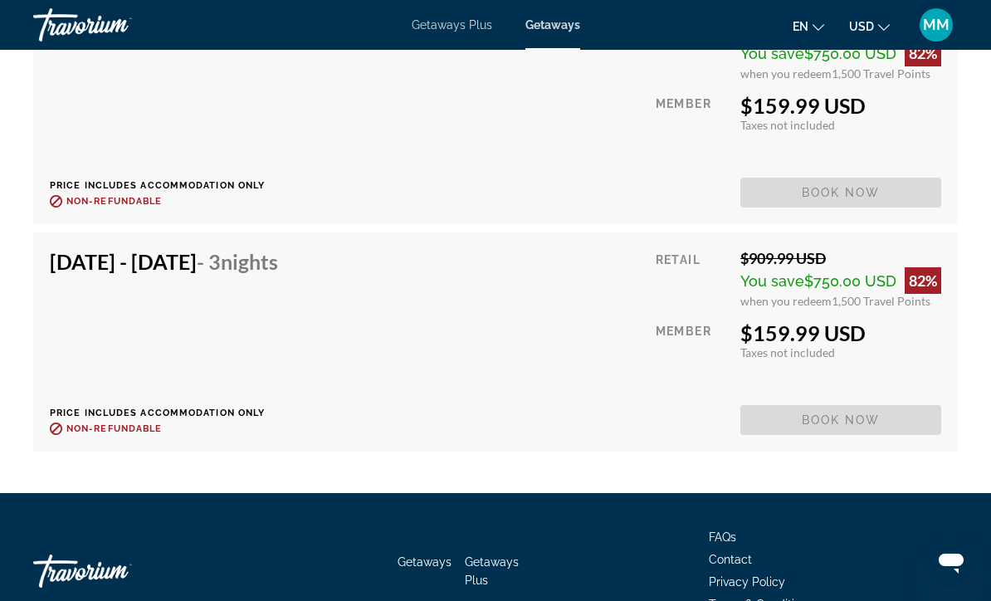
scroll to position [4669, 0]
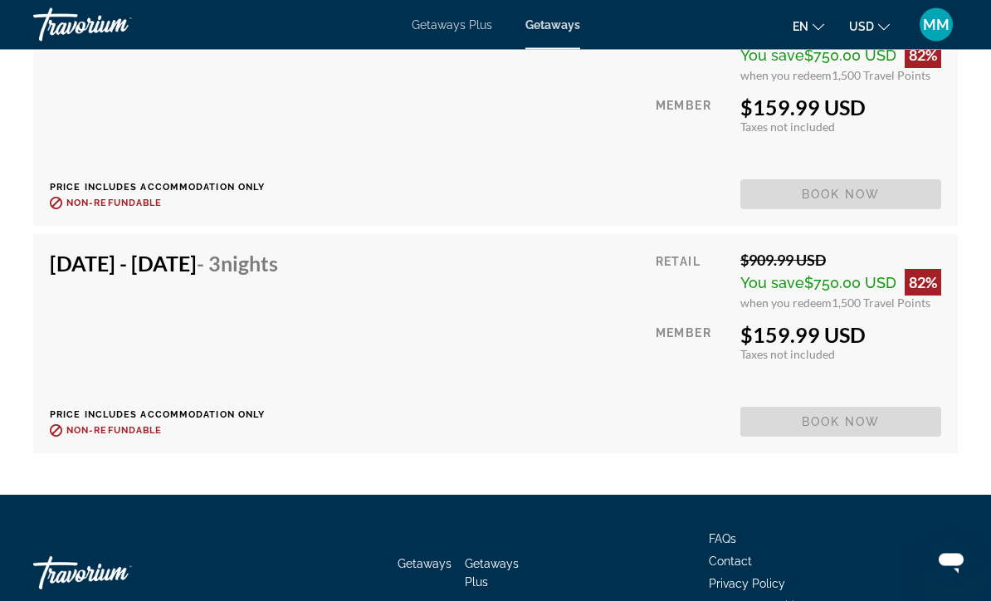
click at [438, 18] on div "Getaways Plus" at bounding box center [452, 24] width 81 height 13
click at [445, 32] on span "Getaways Plus" at bounding box center [452, 24] width 81 height 13
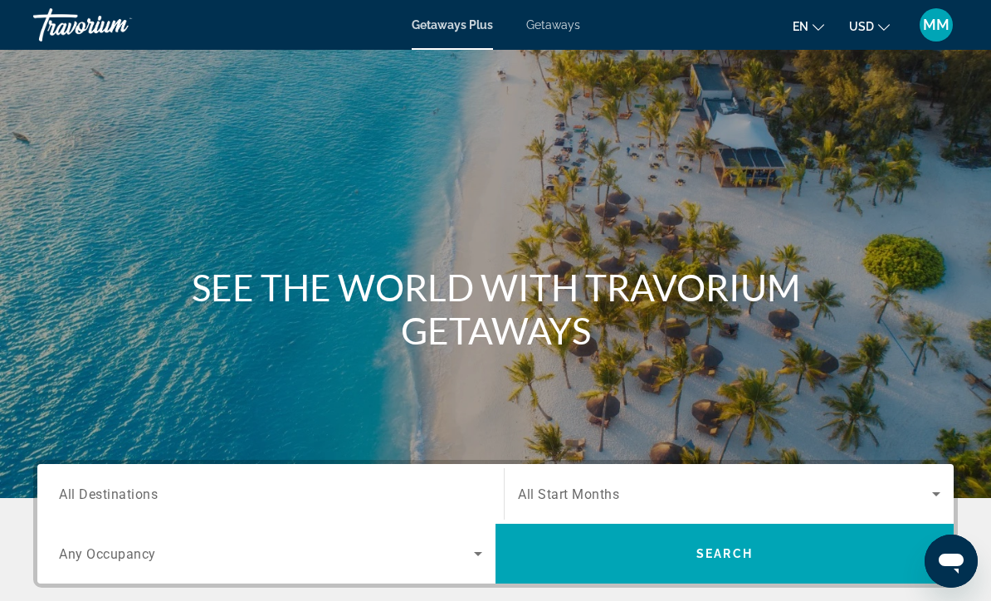
click at [261, 9] on div "Getaways Plus Getaways en English Español Français Italiano Português русский U…" at bounding box center [495, 24] width 991 height 43
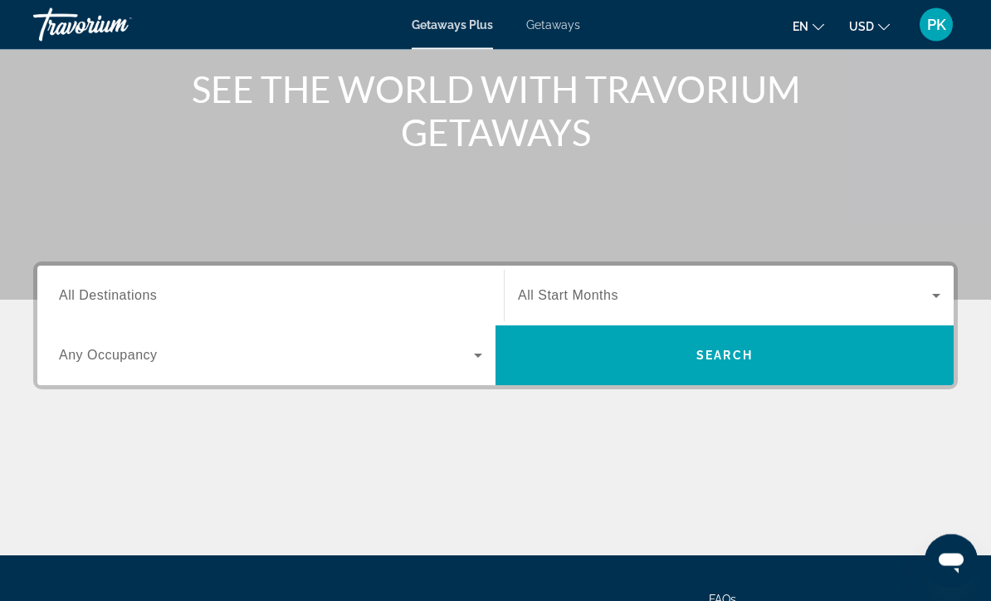
scroll to position [198, 0]
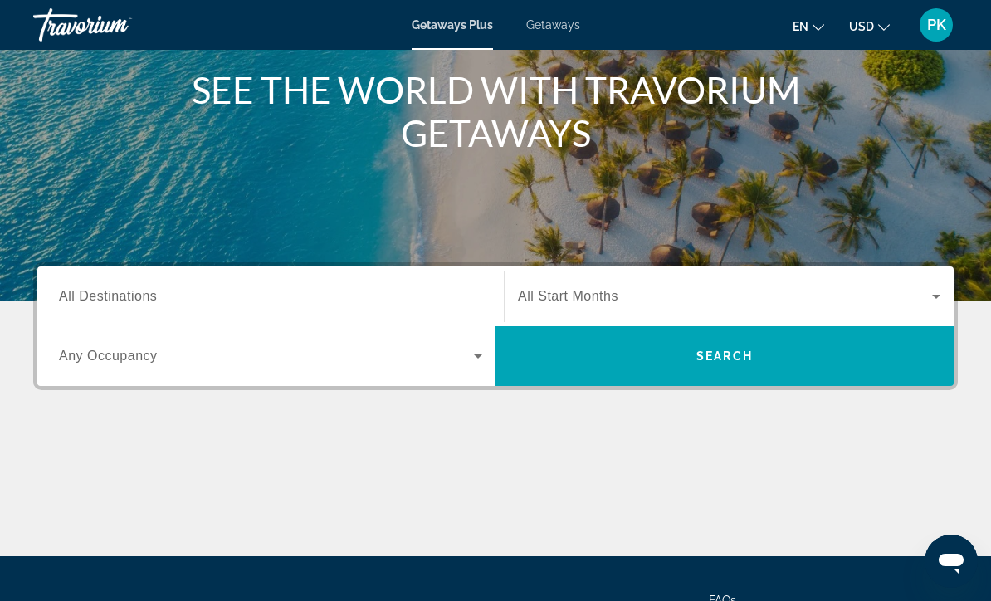
click at [549, 42] on div "Getaways Plus Getaways en English Español Français Italiano Português русский U…" at bounding box center [495, 24] width 991 height 43
click at [561, 31] on span "Getaways" at bounding box center [553, 24] width 54 height 13
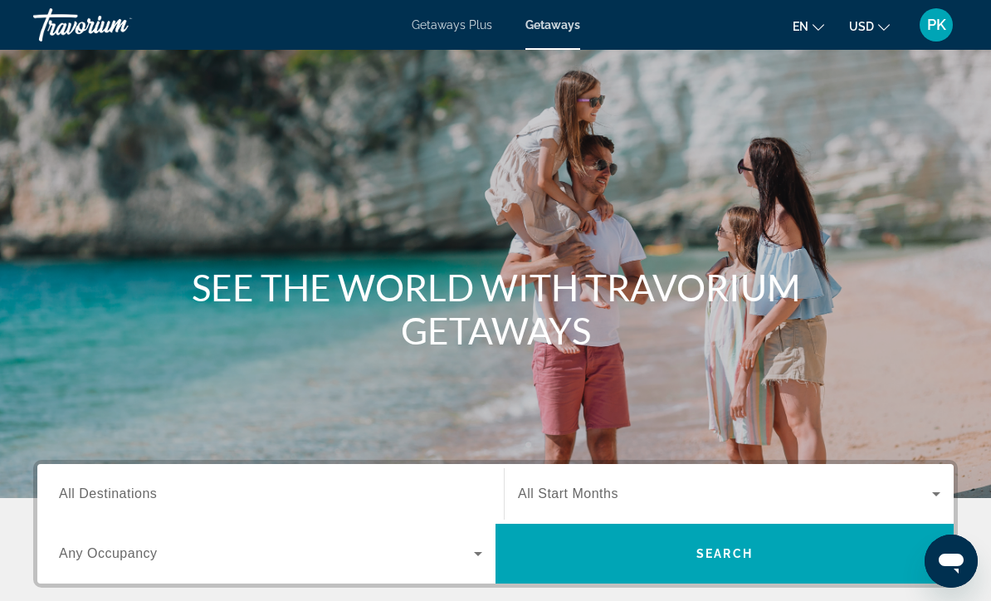
click at [183, 477] on div "Search widget" at bounding box center [270, 494] width 423 height 47
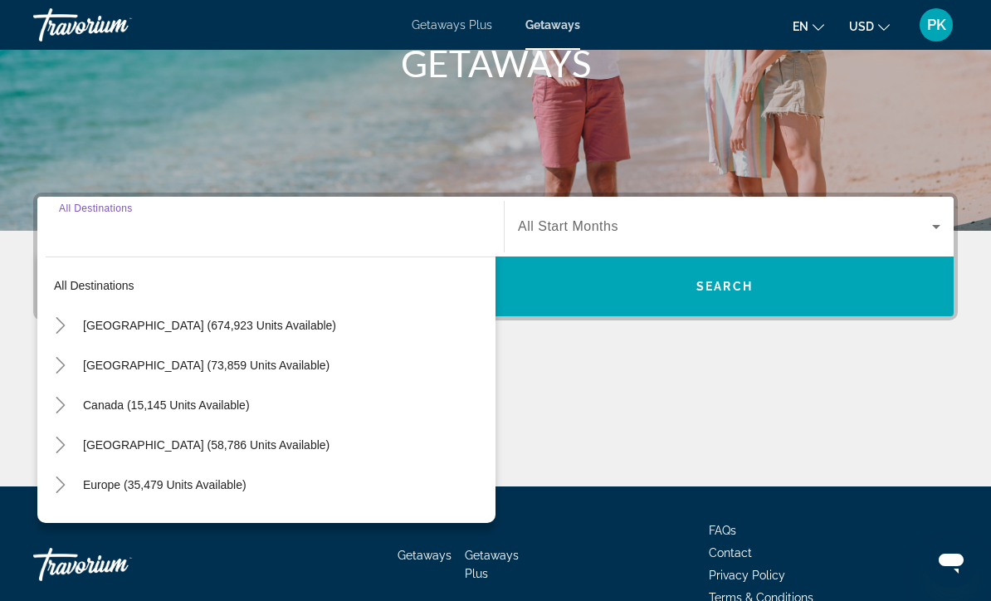
scroll to position [301, 0]
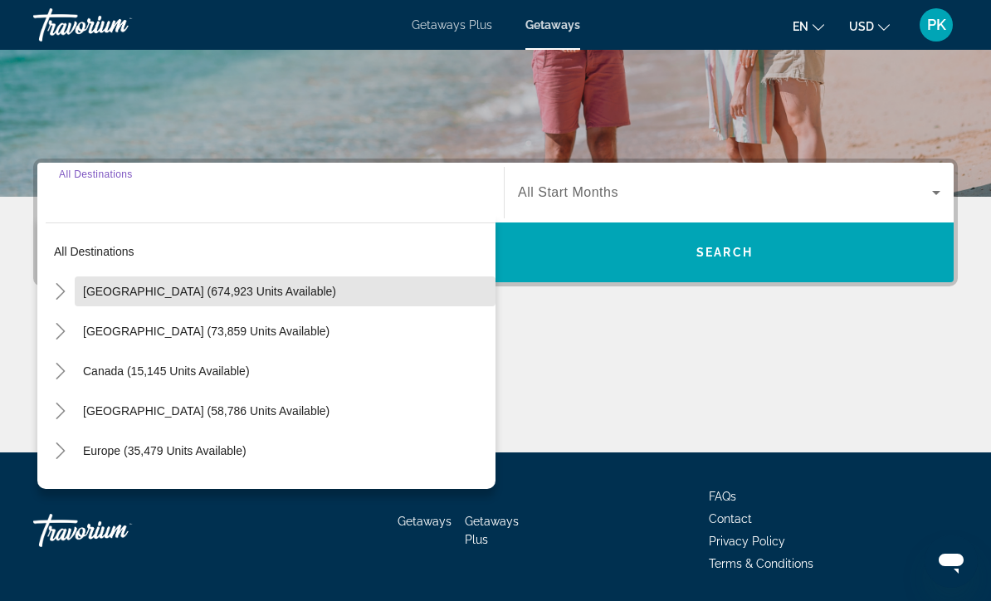
click at [75, 298] on span "Search widget" at bounding box center [285, 291] width 421 height 40
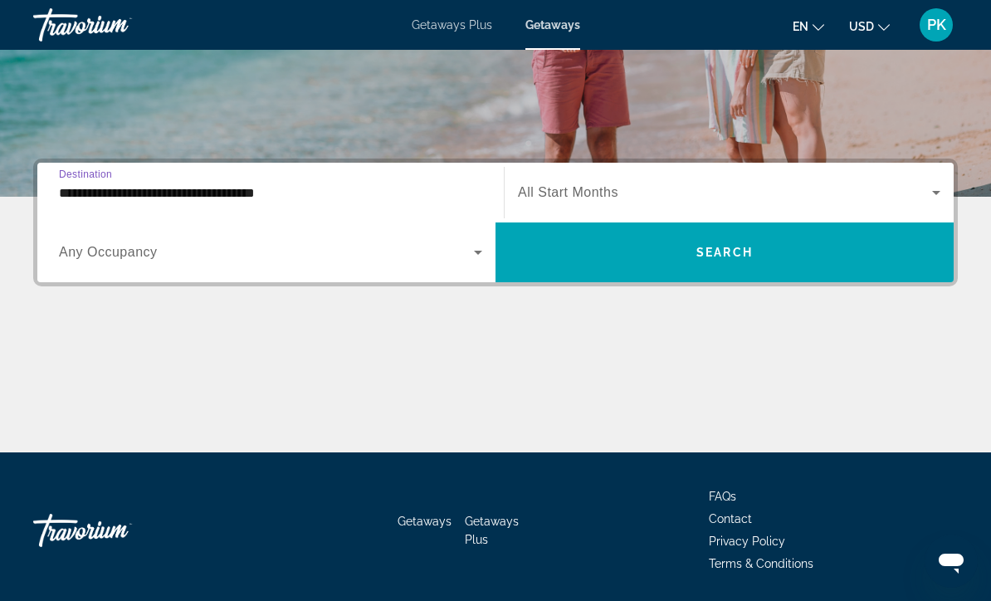
click at [278, 193] on input "**********" at bounding box center [270, 193] width 423 height 20
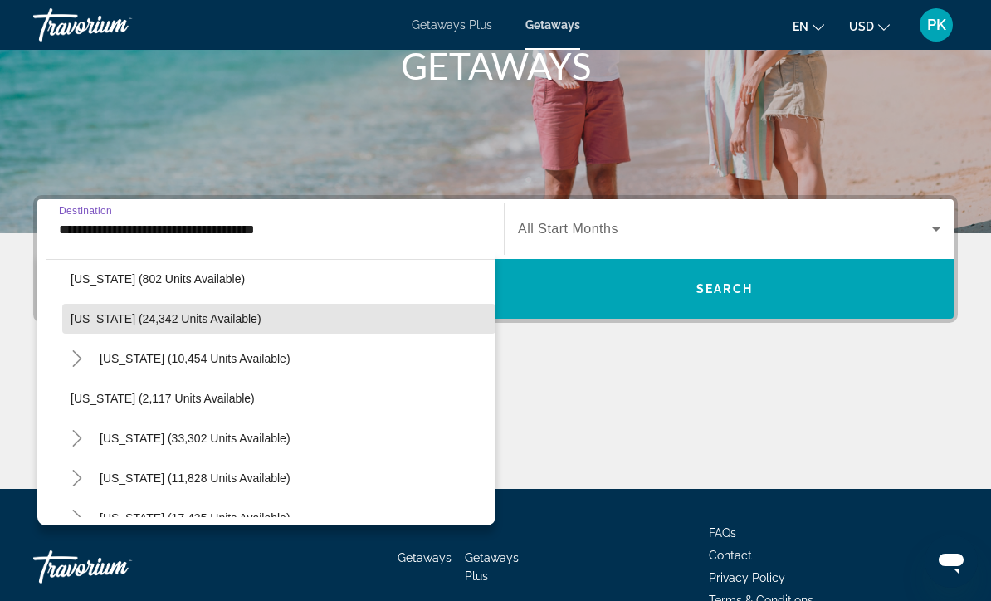
scroll to position [1287, 0]
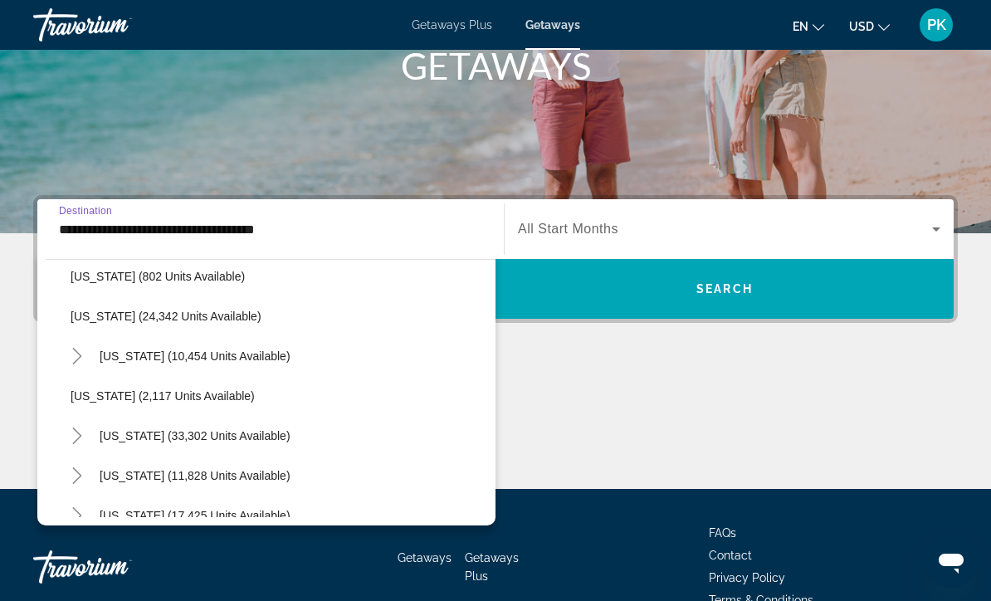
click at [80, 355] on icon "Toggle Pennsylvania (10,454 units available)" at bounding box center [76, 356] width 9 height 17
click at [152, 395] on span "[US_STATE] (2,117 units available)" at bounding box center [163, 395] width 184 height 13
type input "**********"
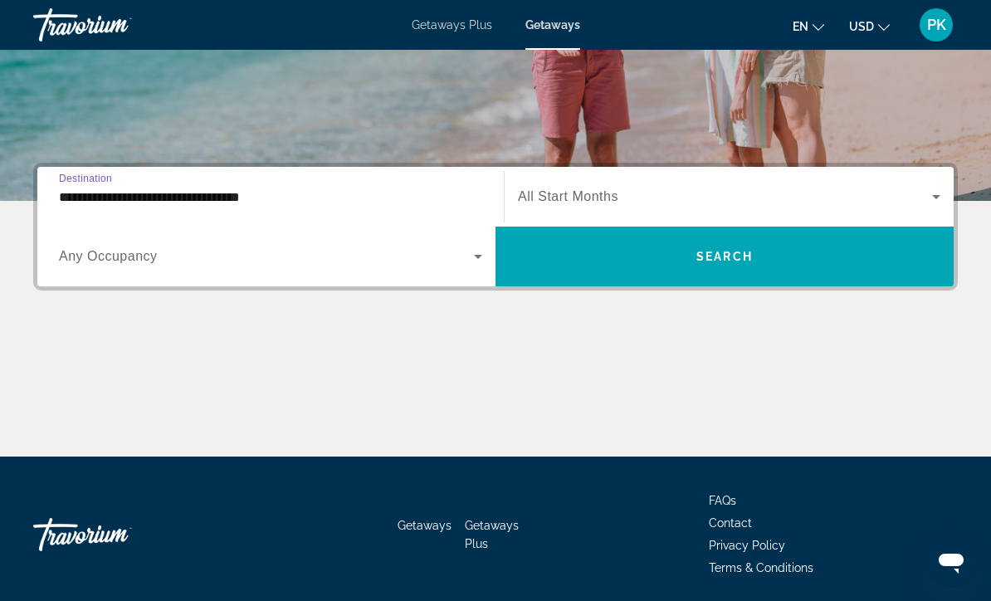
scroll to position [301, 0]
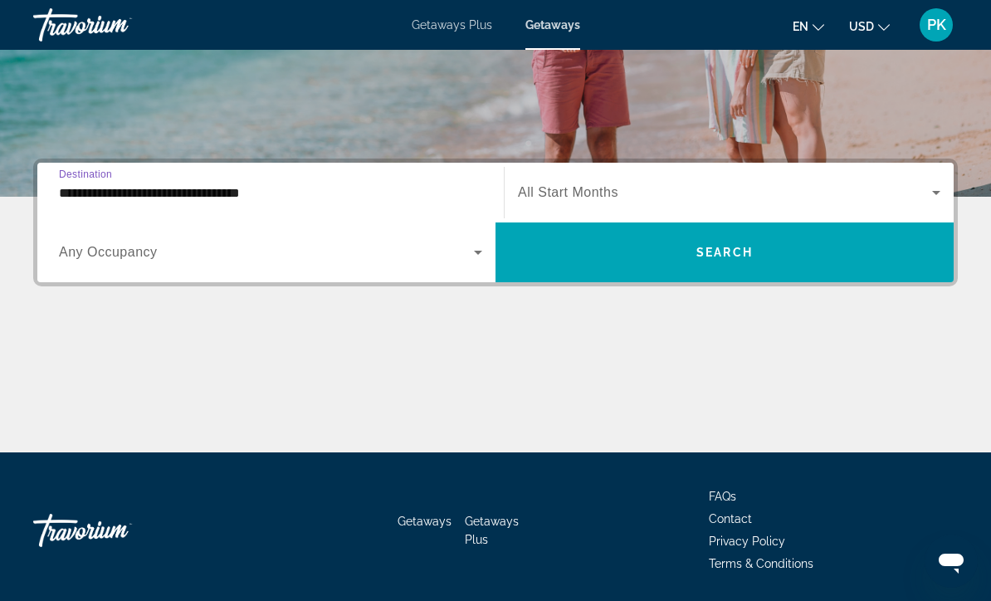
click at [629, 197] on span "Search widget" at bounding box center [725, 193] width 414 height 20
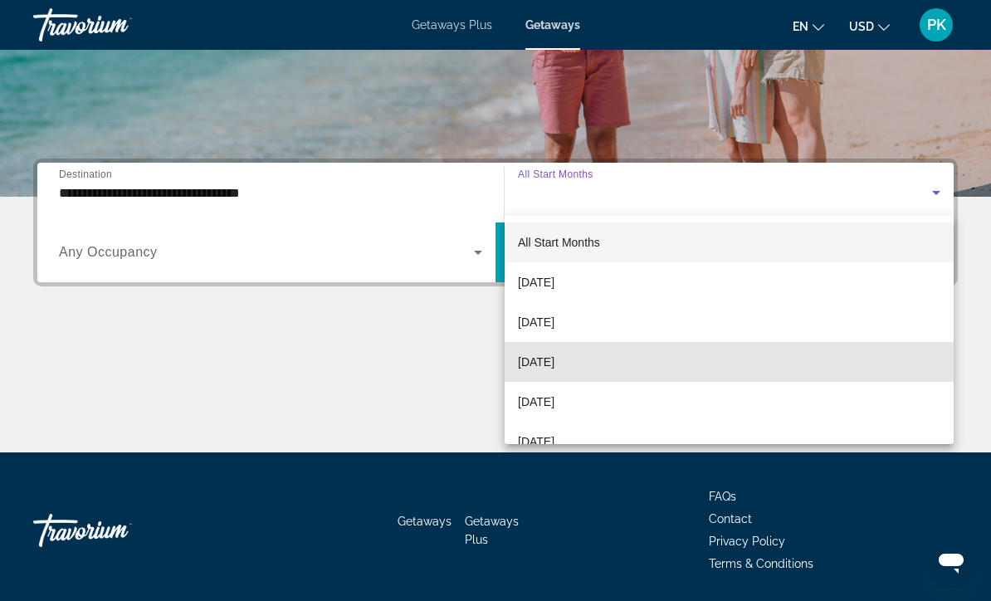
click at [555, 363] on span "[DATE]" at bounding box center [536, 362] width 37 height 20
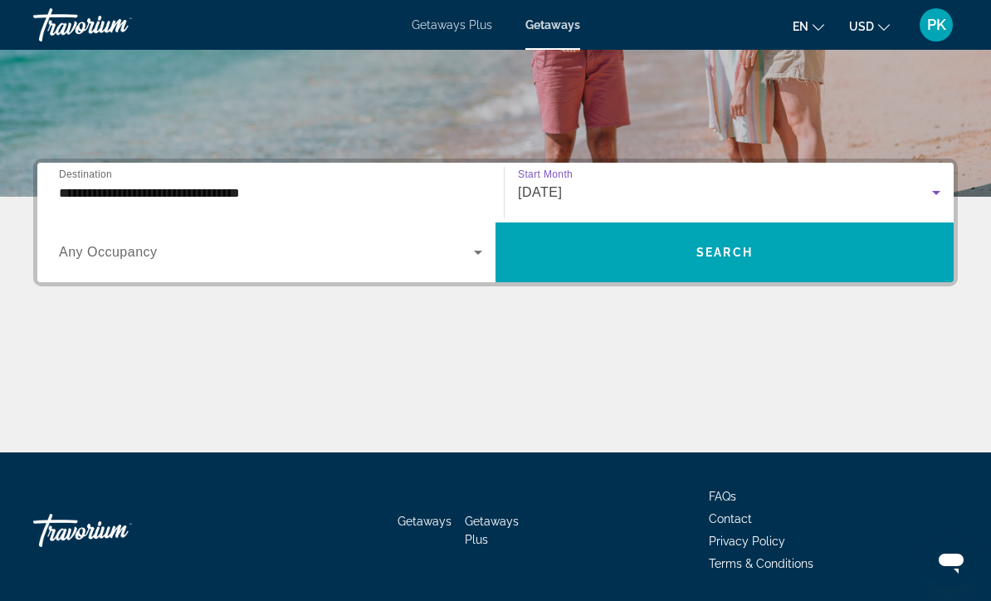
click at [631, 260] on span "Search widget" at bounding box center [725, 252] width 458 height 40
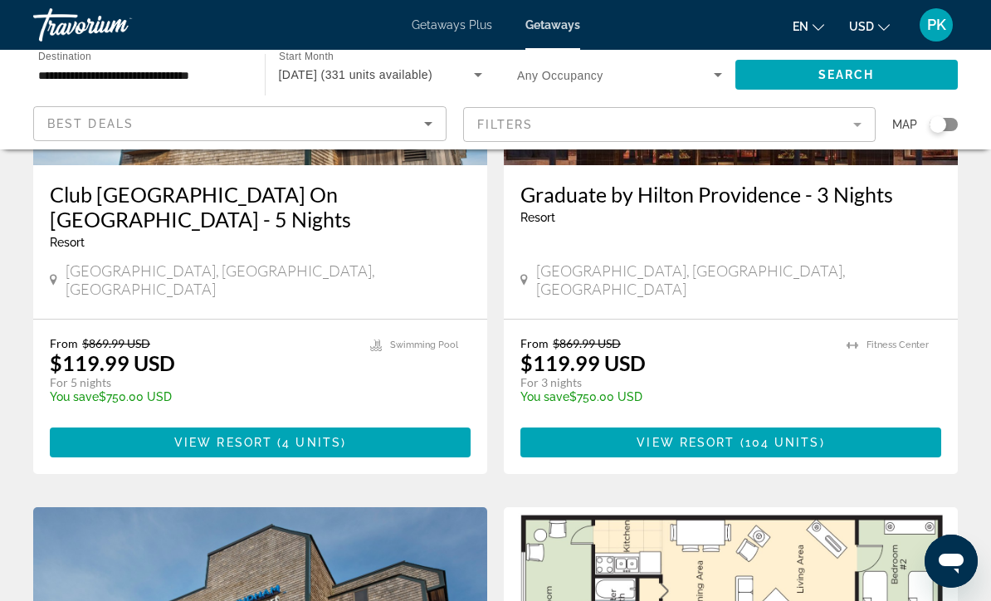
scroll to position [2713, 0]
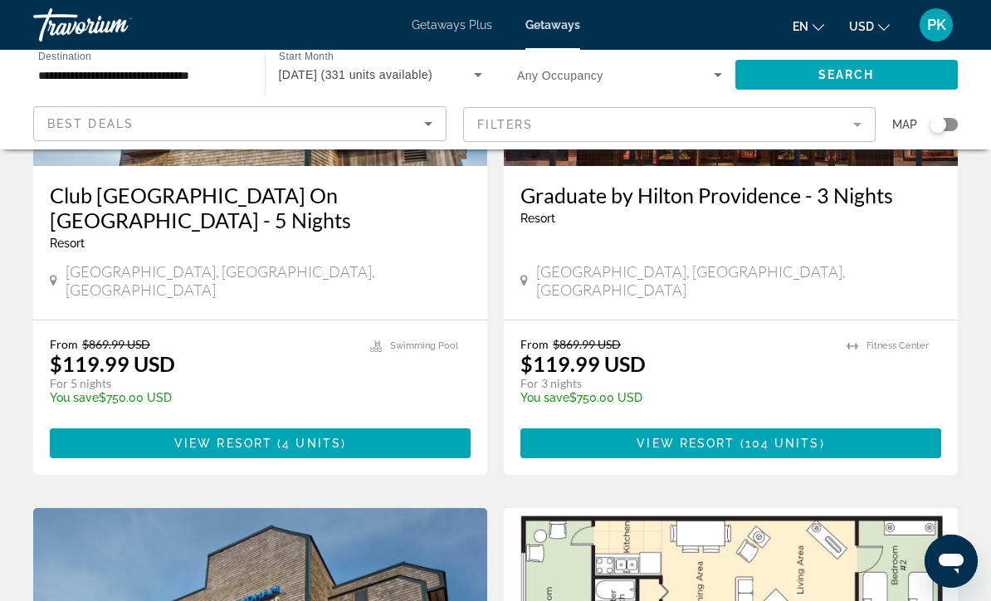
click at [177, 71] on input "**********" at bounding box center [140, 76] width 205 height 20
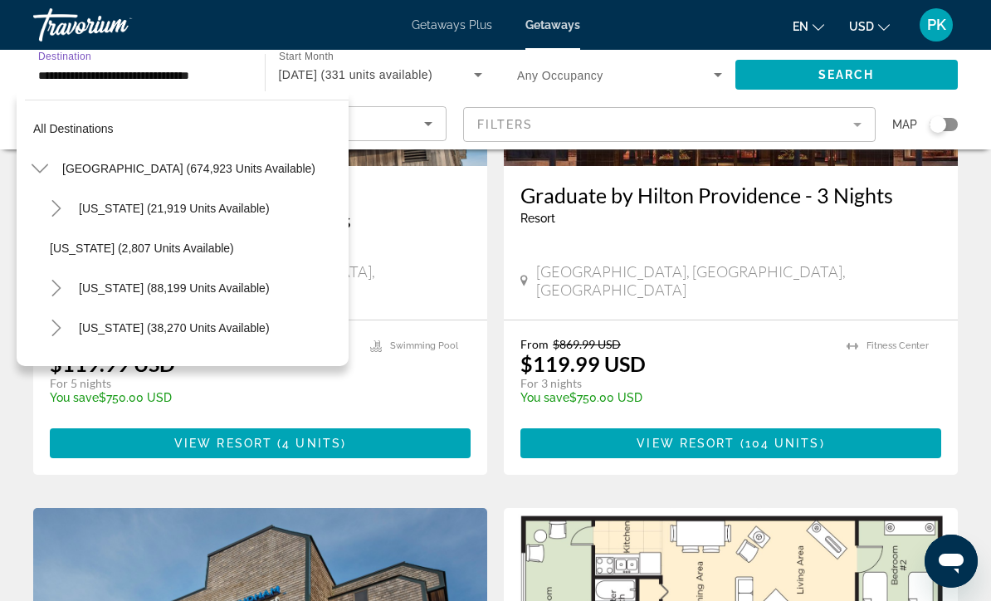
scroll to position [1294, 0]
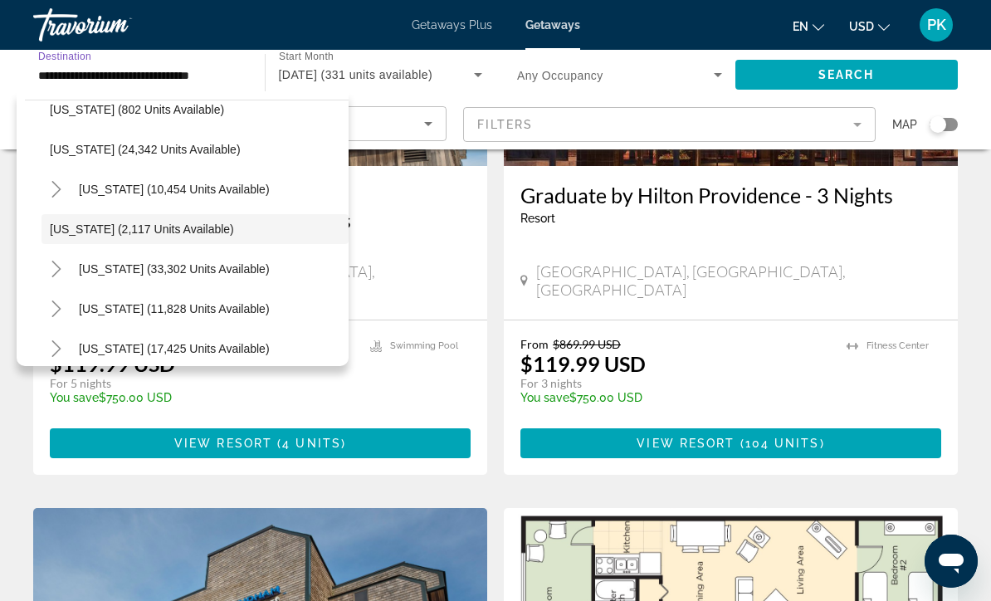
click at [65, 194] on mat-icon "Toggle Pennsylvania (10,454 units available)" at bounding box center [56, 189] width 29 height 29
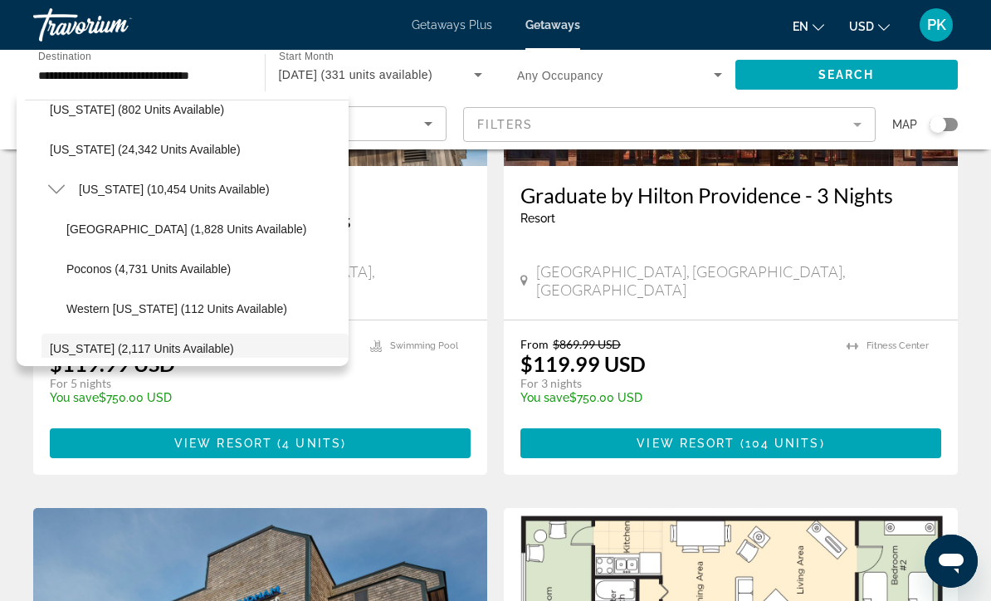
click at [148, 310] on span "Western [US_STATE] (112 units available)" at bounding box center [176, 308] width 221 height 13
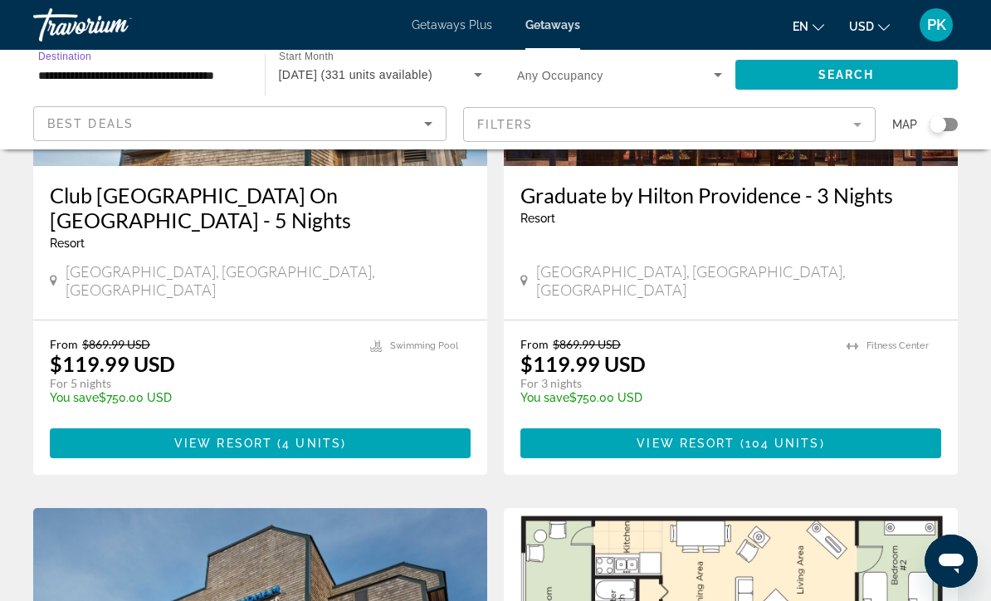
click at [801, 80] on span "Search widget" at bounding box center [847, 75] width 223 height 40
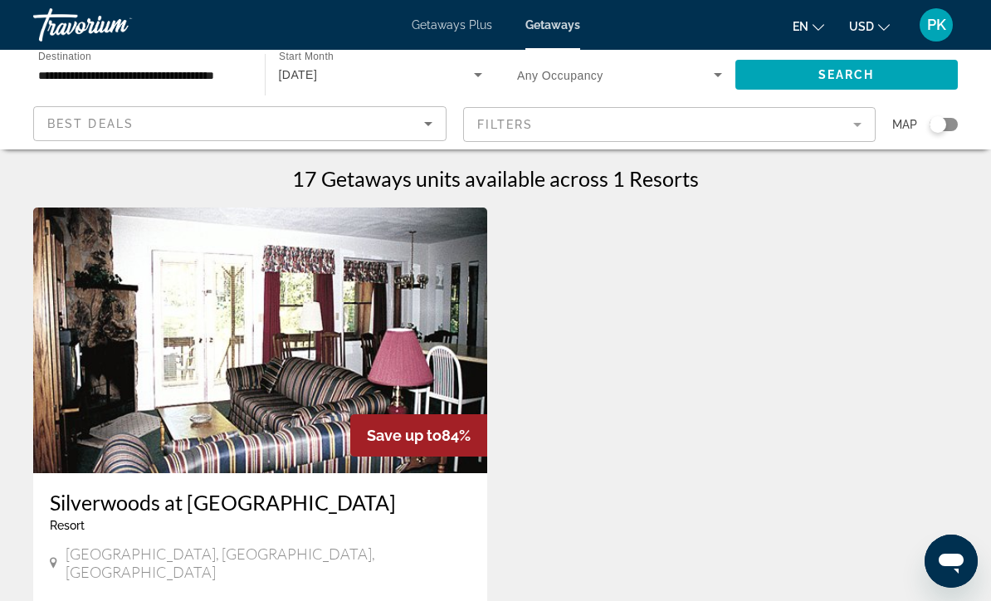
click at [130, 75] on input "**********" at bounding box center [140, 76] width 205 height 20
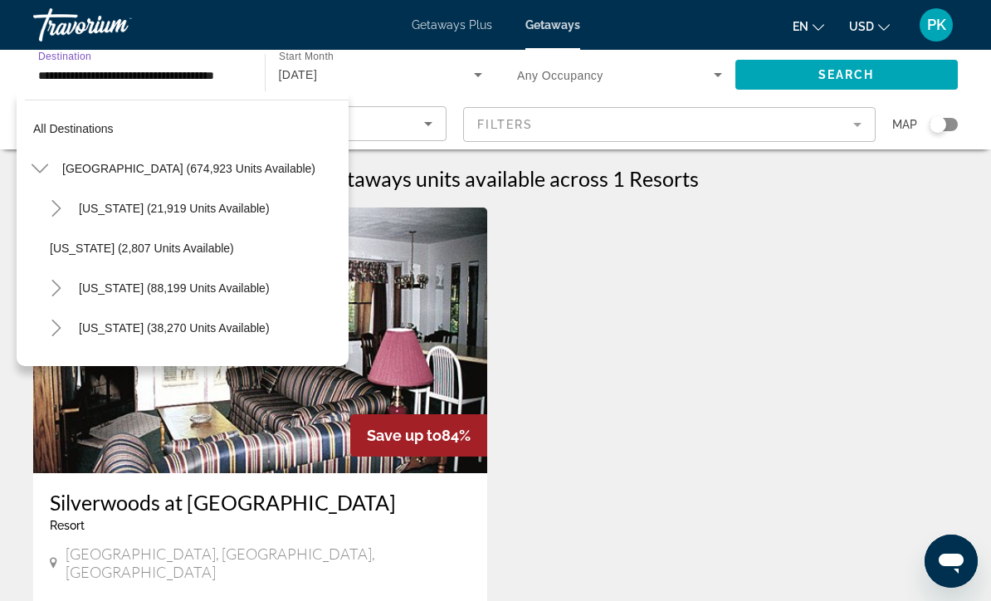
scroll to position [1374, 0]
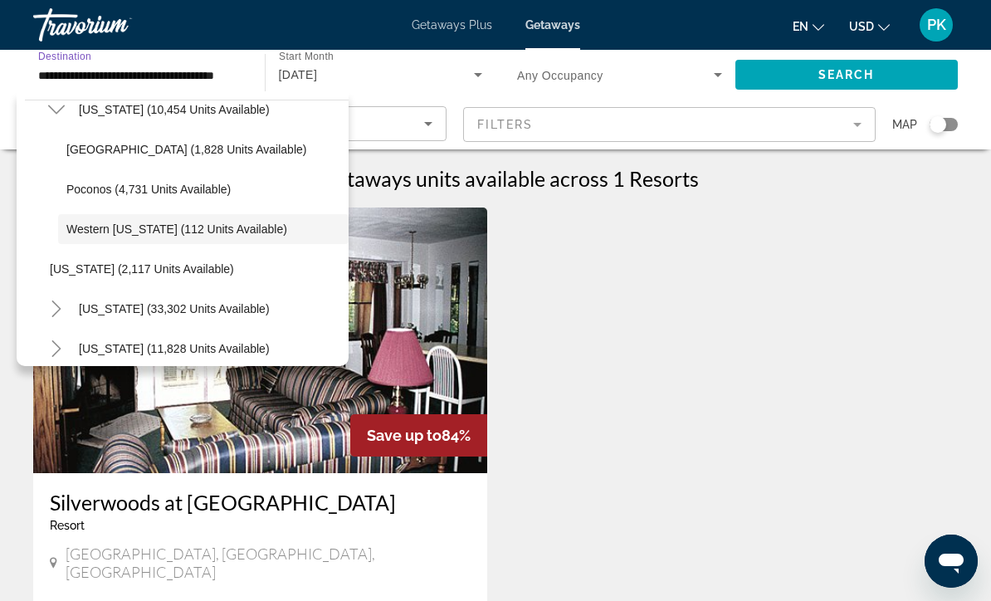
click at [112, 190] on span "Poconos (4,731 units available)" at bounding box center [148, 189] width 164 height 13
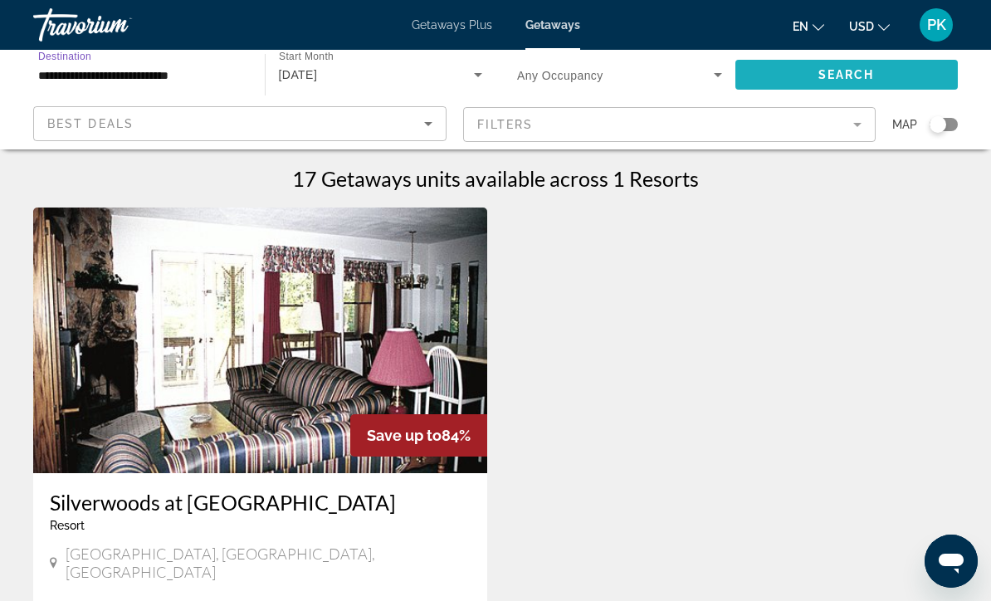
click at [811, 79] on span "Search widget" at bounding box center [847, 75] width 223 height 40
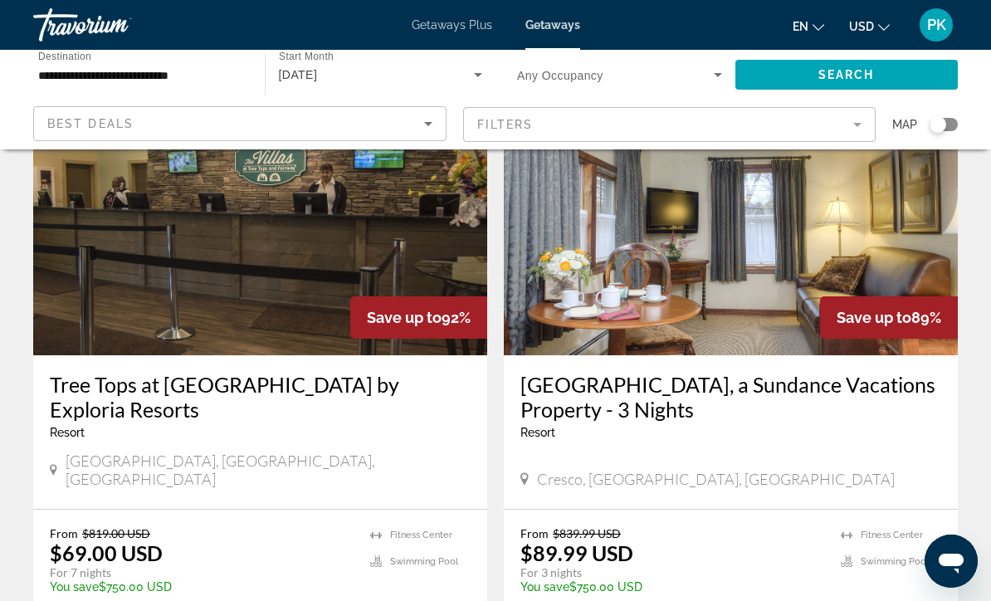
scroll to position [2469, 0]
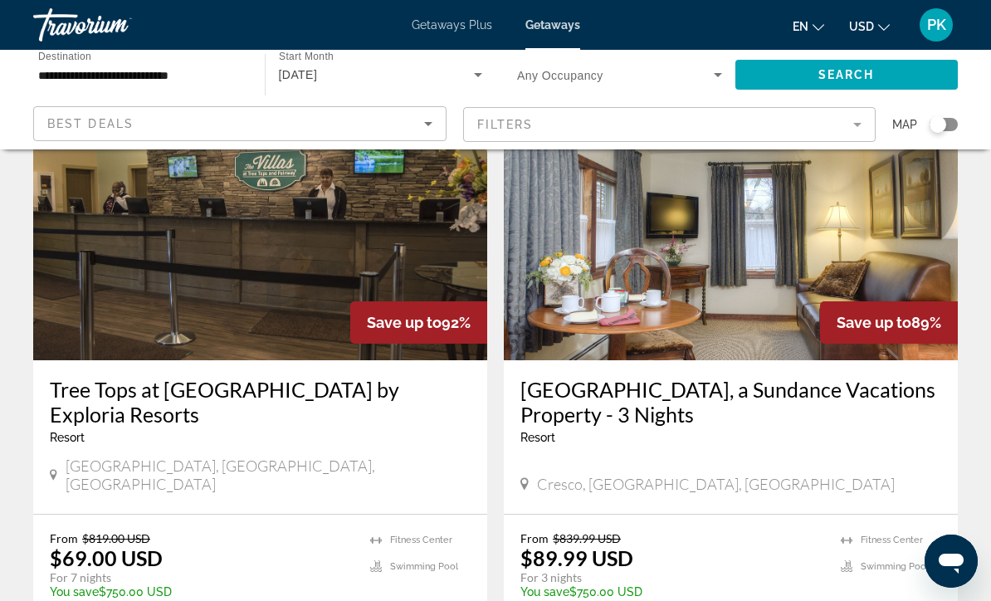
click at [164, 81] on input "**********" at bounding box center [140, 76] width 205 height 20
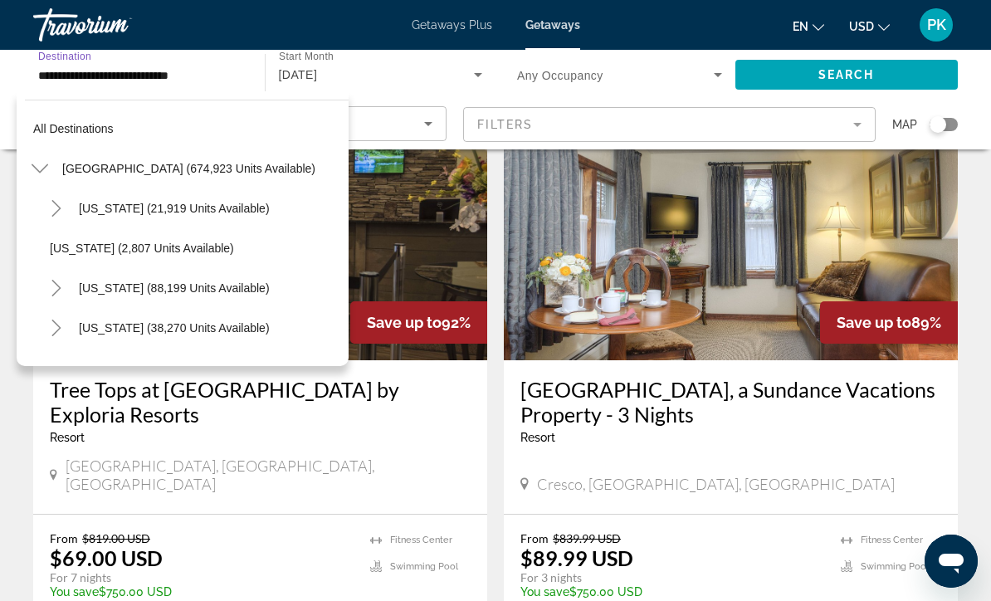
scroll to position [1334, 0]
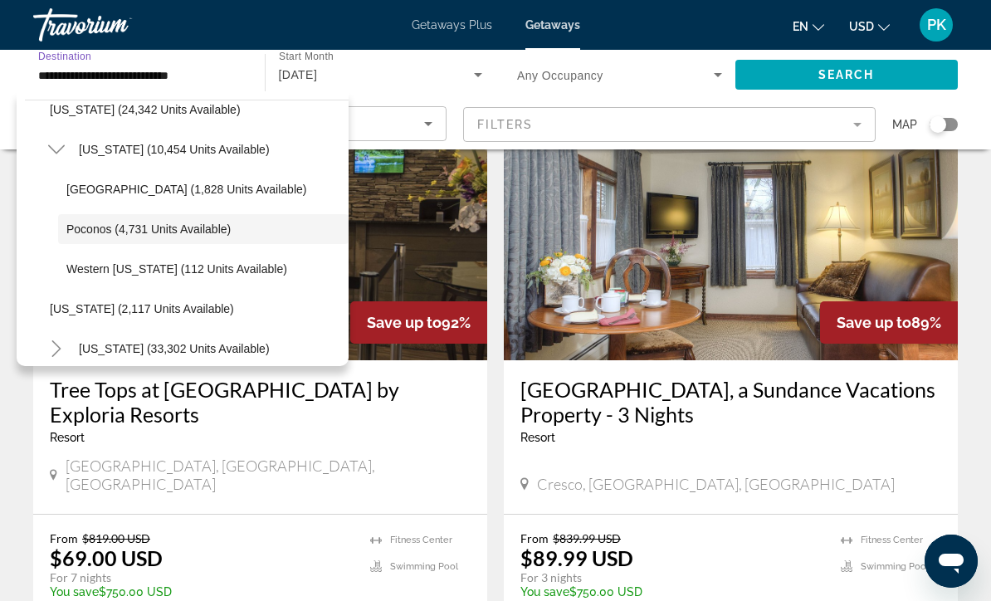
click at [130, 185] on span "[GEOGRAPHIC_DATA] (1,828 units available)" at bounding box center [186, 189] width 240 height 13
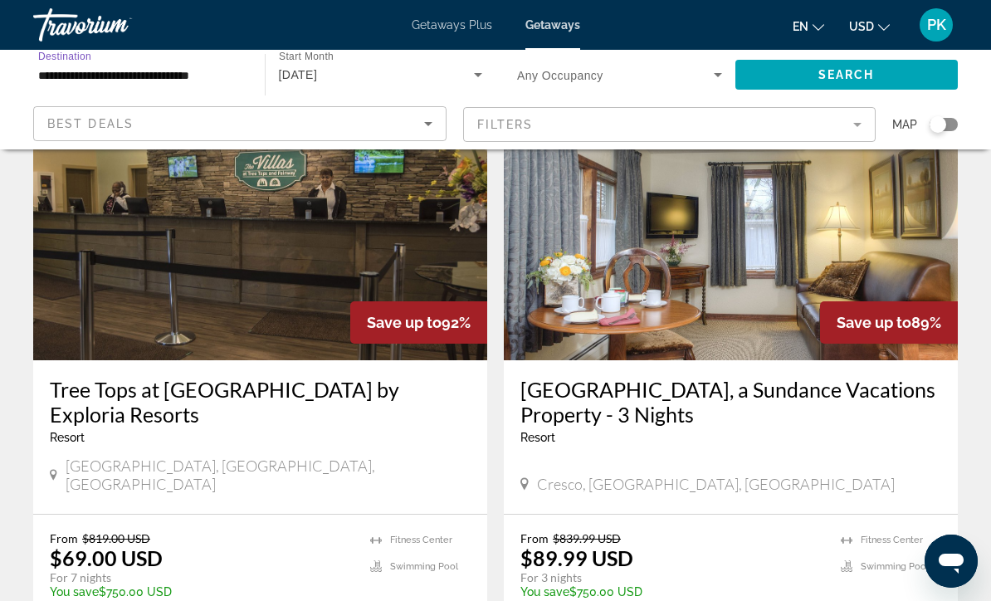
click at [809, 75] on span "Search widget" at bounding box center [847, 75] width 223 height 40
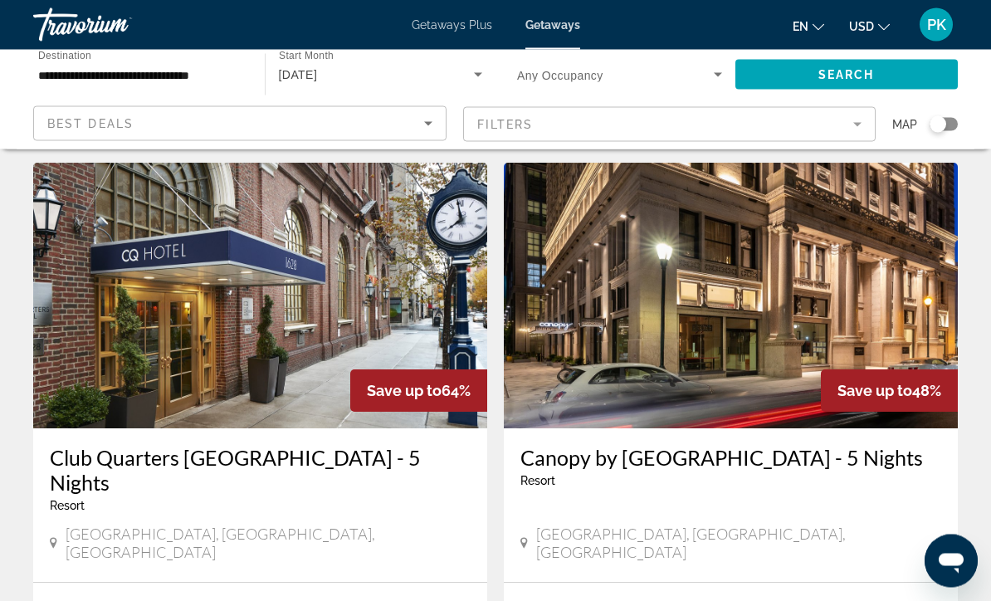
scroll to position [622, 0]
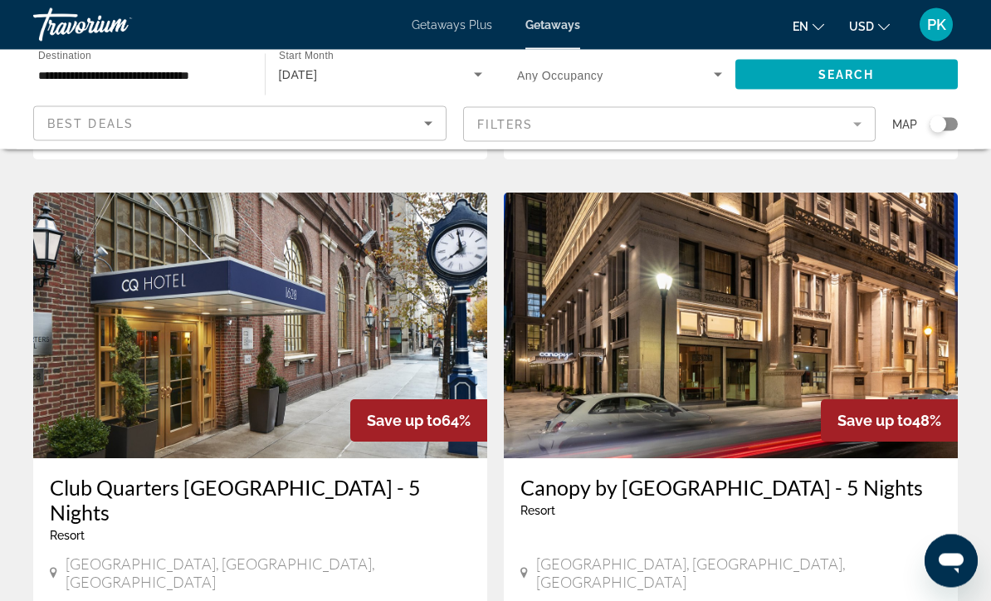
click at [173, 76] on input "**********" at bounding box center [140, 76] width 205 height 20
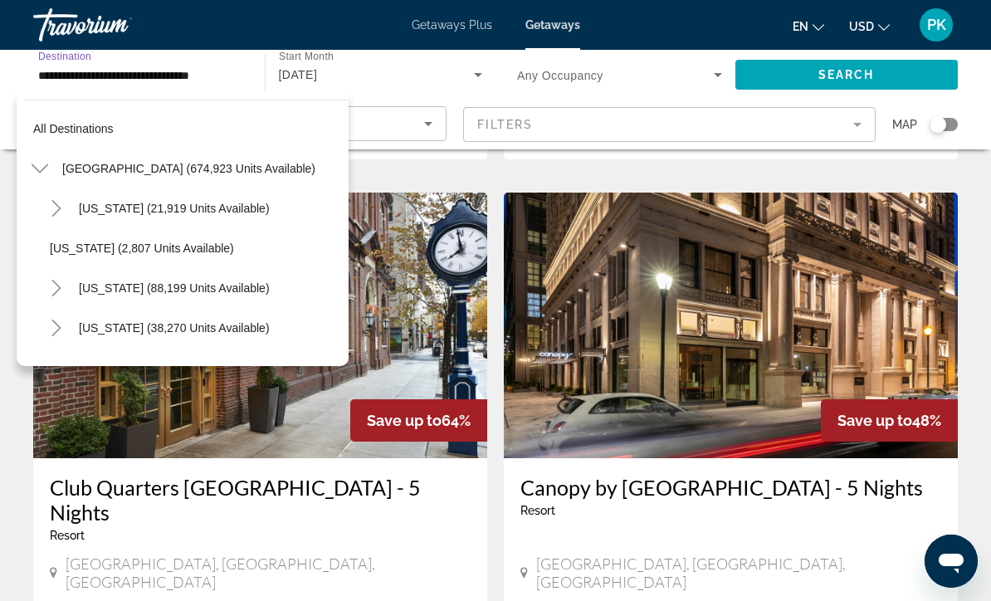
scroll to position [1294, 0]
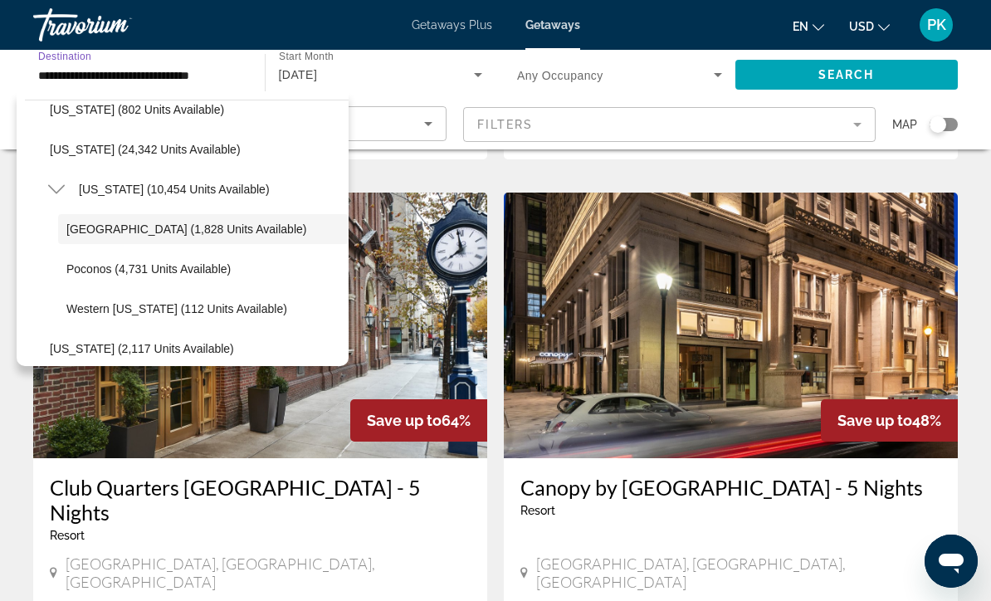
click at [129, 192] on span "[US_STATE] (10,454 units available)" at bounding box center [174, 189] width 191 height 13
type input "**********"
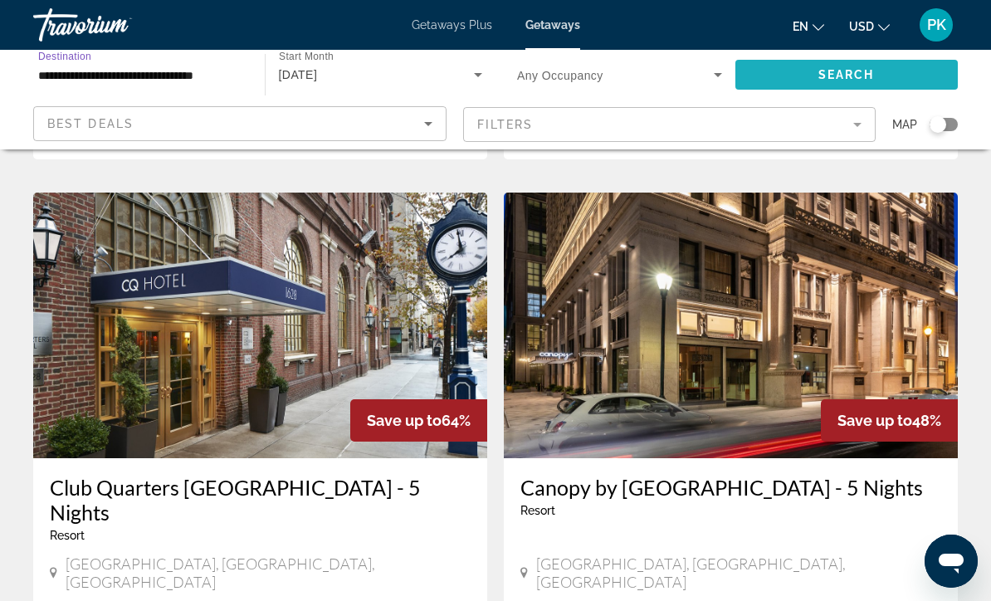
click at [780, 78] on span "Search widget" at bounding box center [847, 75] width 223 height 40
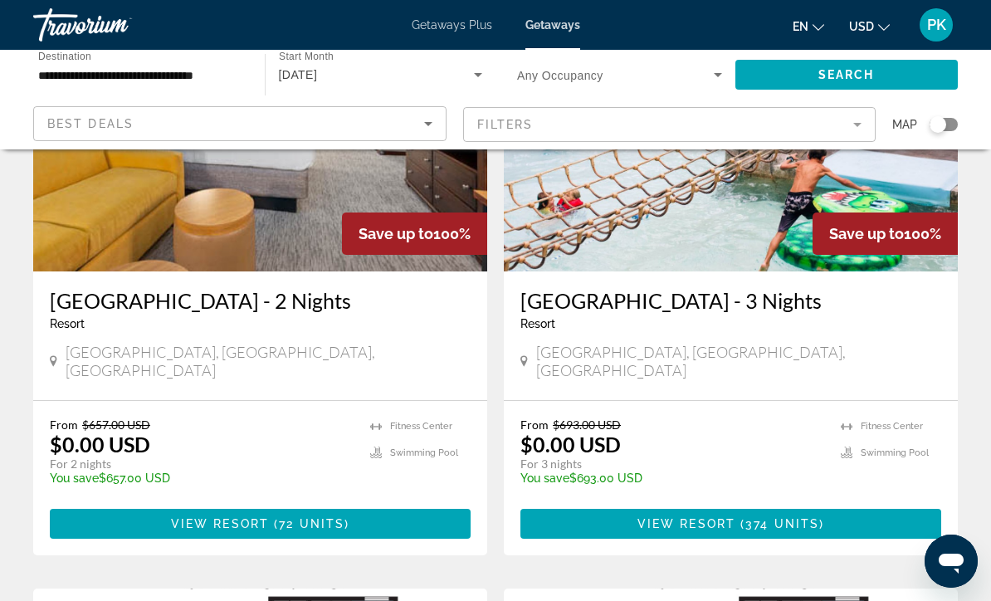
scroll to position [786, 0]
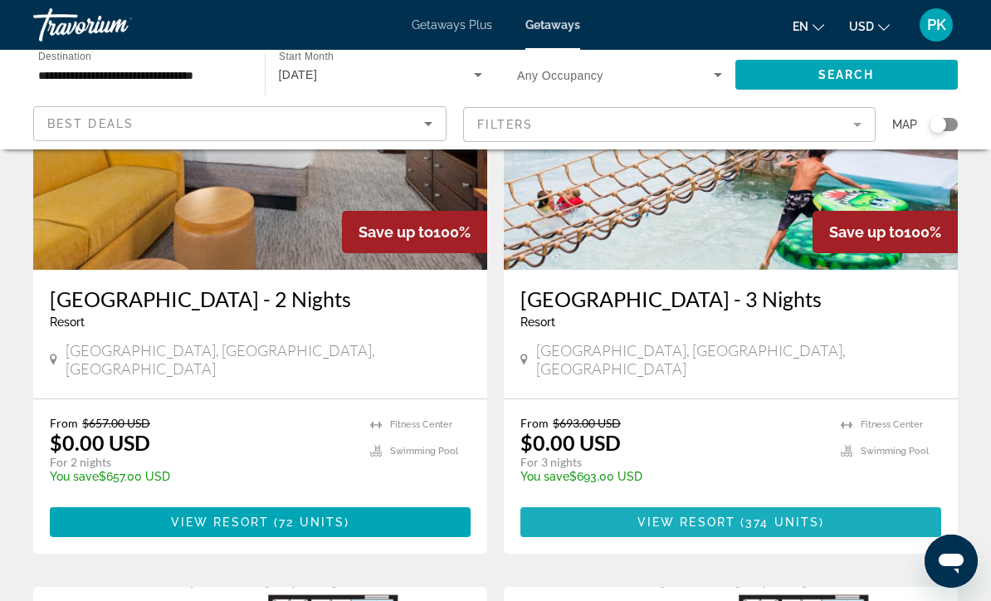
click at [615, 502] on span "Main content" at bounding box center [731, 522] width 421 height 40
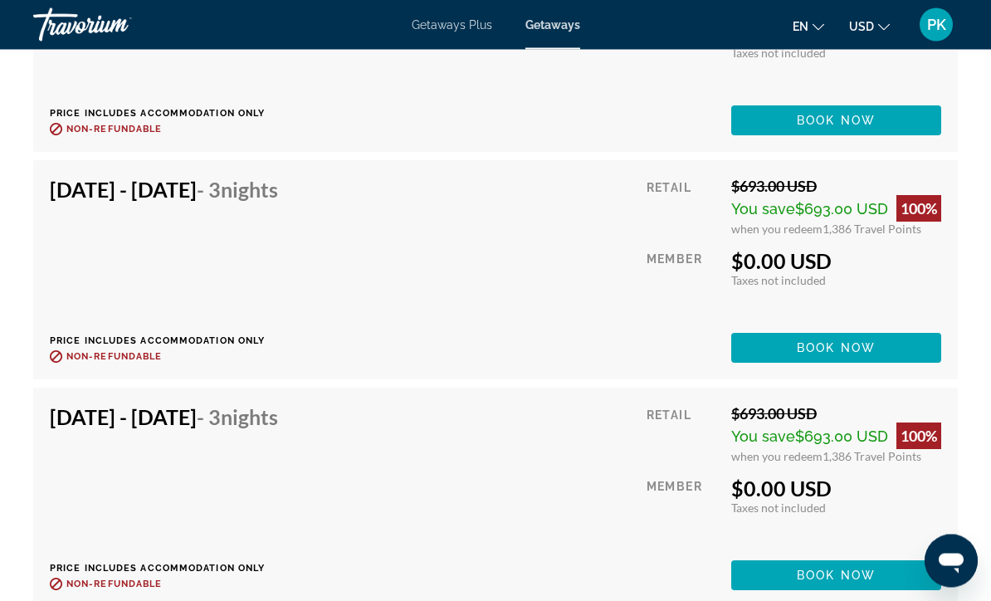
scroll to position [5760, 0]
click at [858, 578] on span "Book now" at bounding box center [836, 575] width 79 height 13
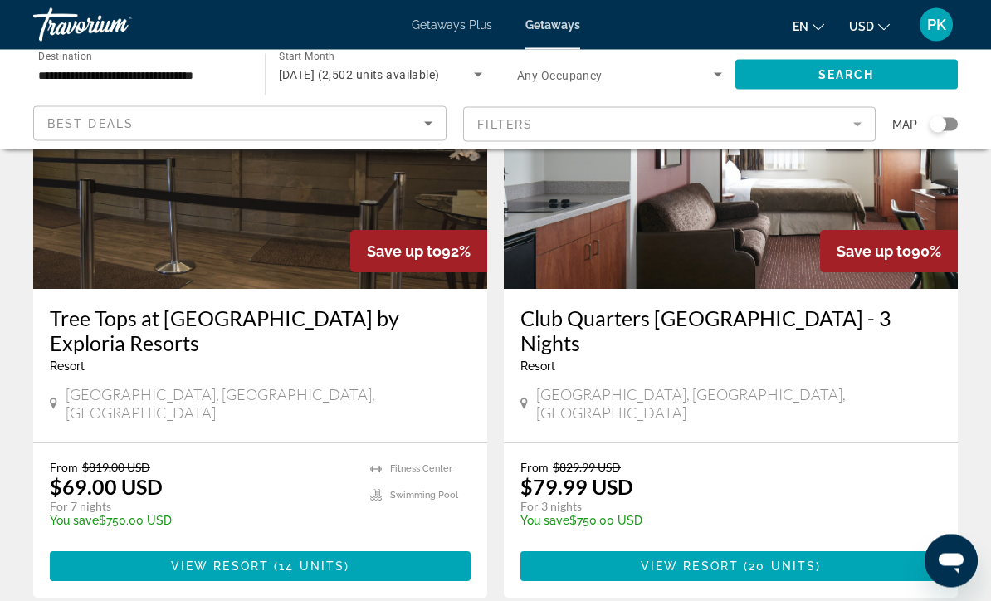
scroll to position [3235, 0]
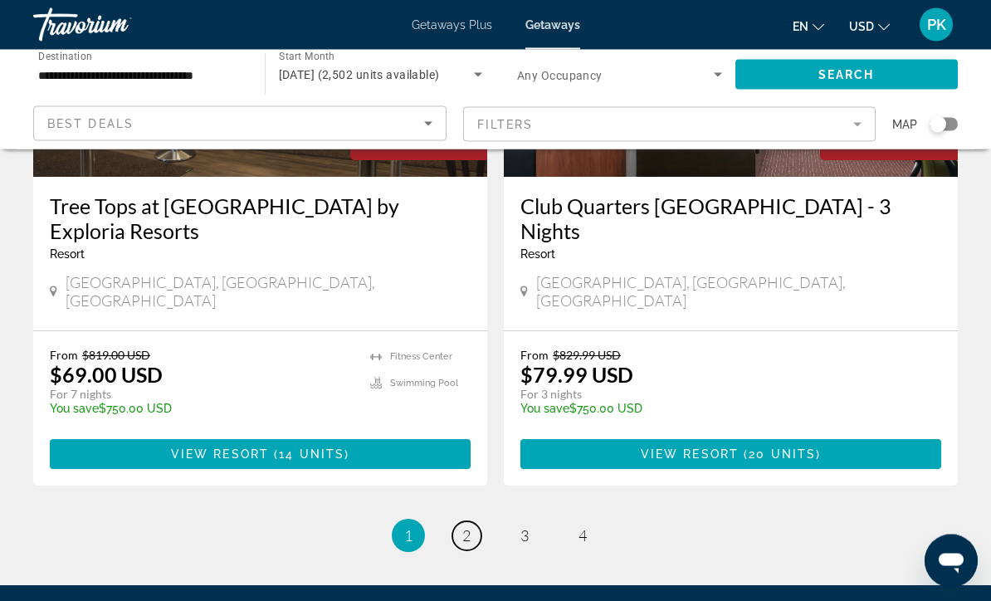
click at [459, 522] on link "page 2" at bounding box center [466, 536] width 29 height 29
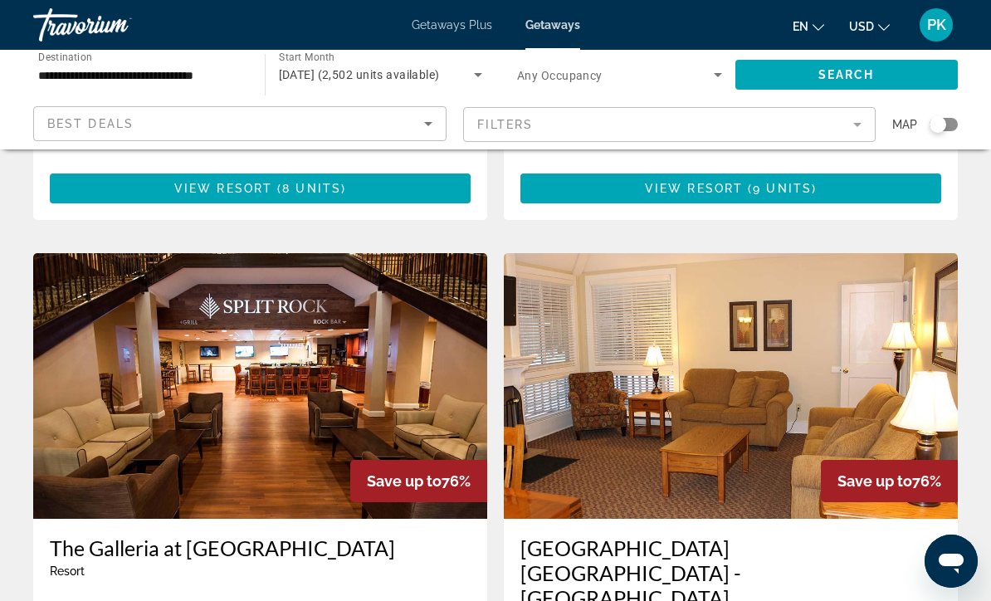
scroll to position [2901, 0]
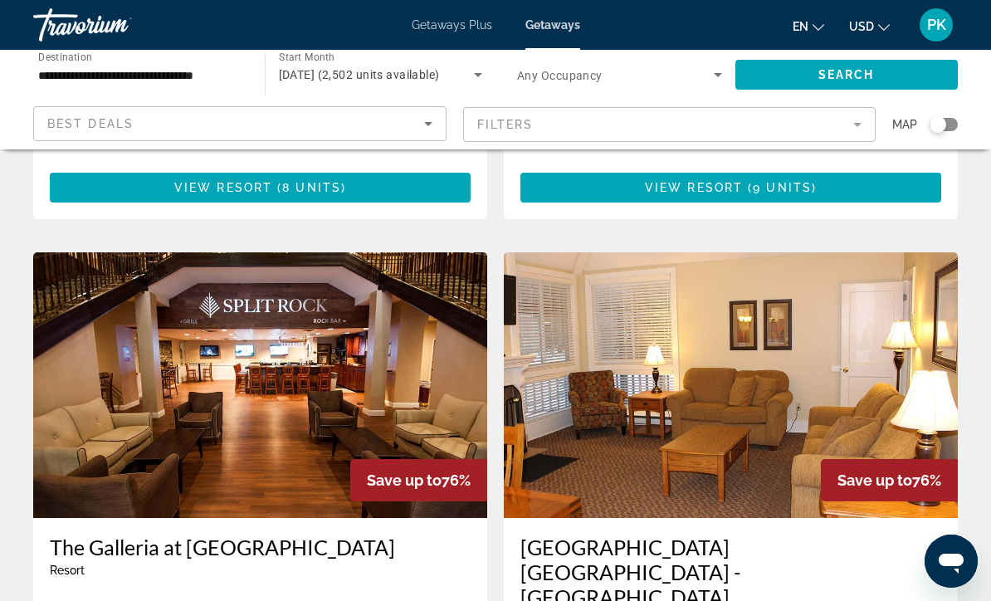
click at [170, 74] on input "**********" at bounding box center [140, 76] width 205 height 20
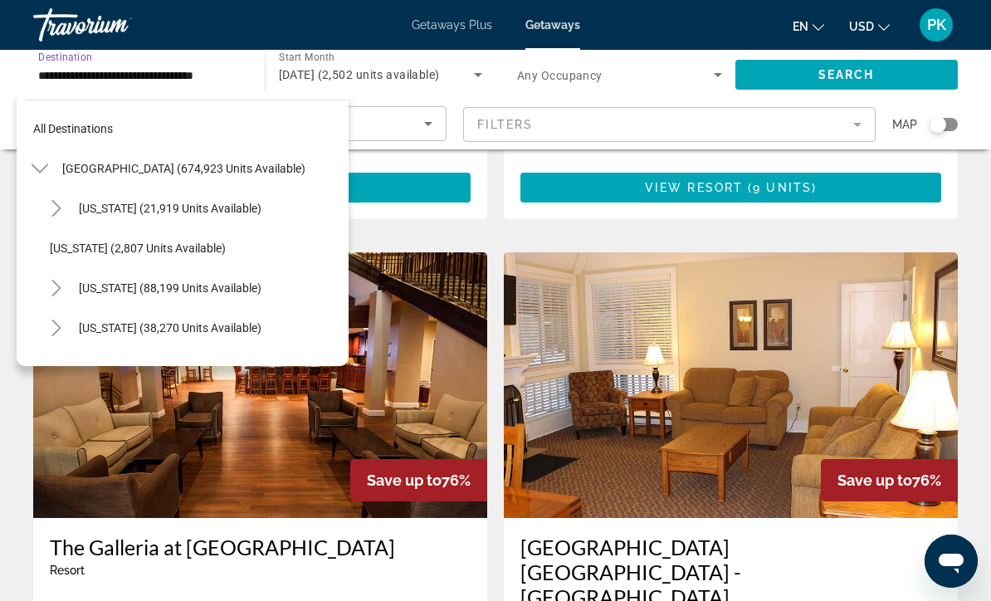
scroll to position [1255, 0]
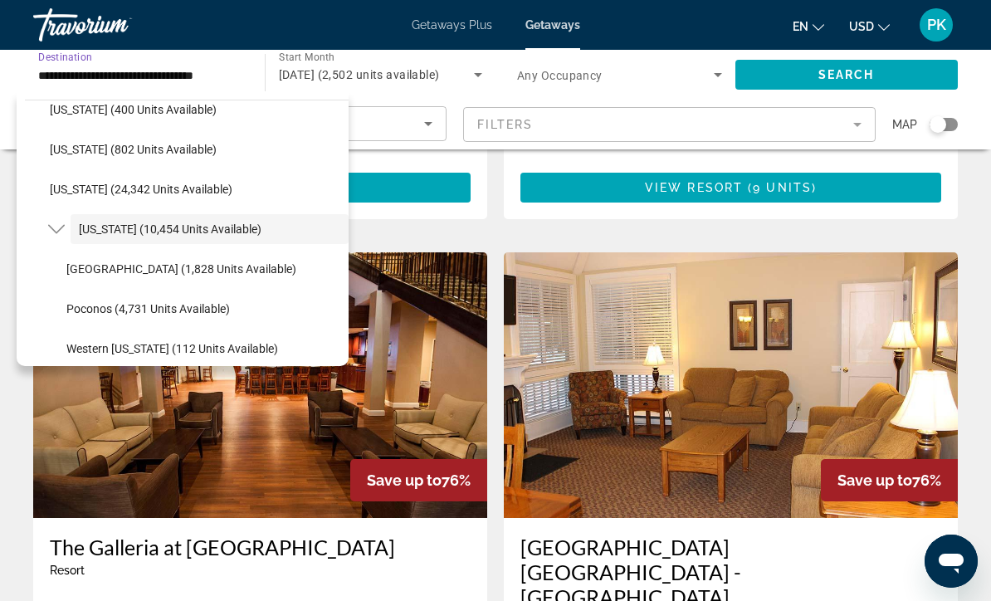
click at [109, 306] on span "Poconos (4,731 units available)" at bounding box center [148, 308] width 164 height 13
type input "**********"
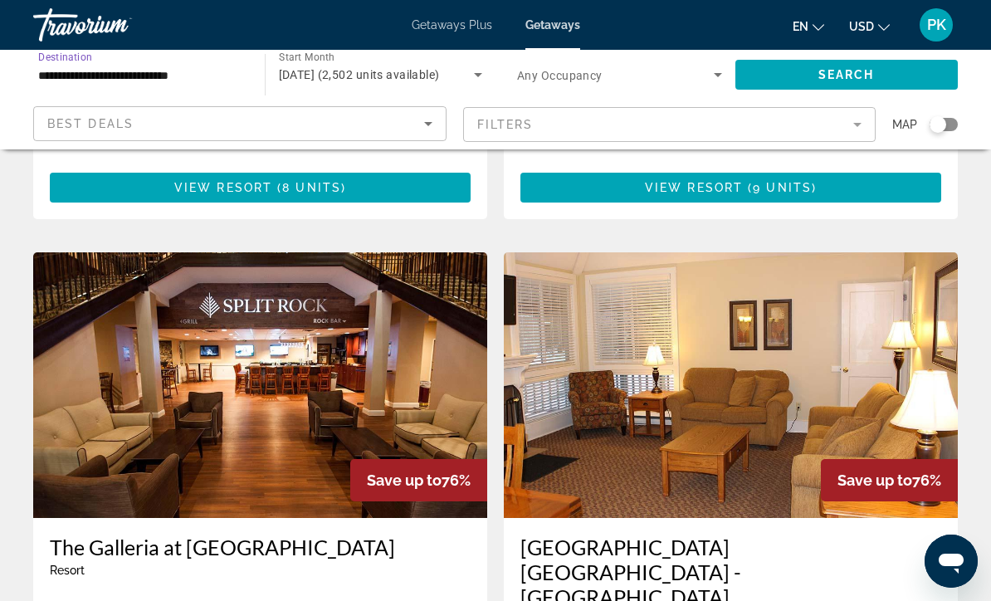
click at [861, 77] on span "Search" at bounding box center [847, 74] width 56 height 13
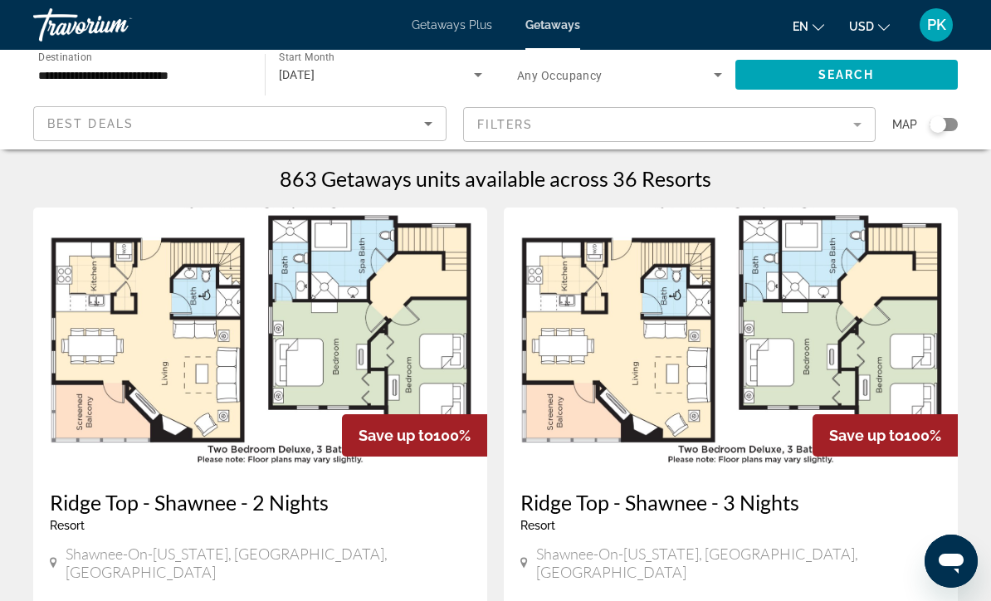
click at [456, 71] on div "[DATE]" at bounding box center [377, 75] width 196 height 20
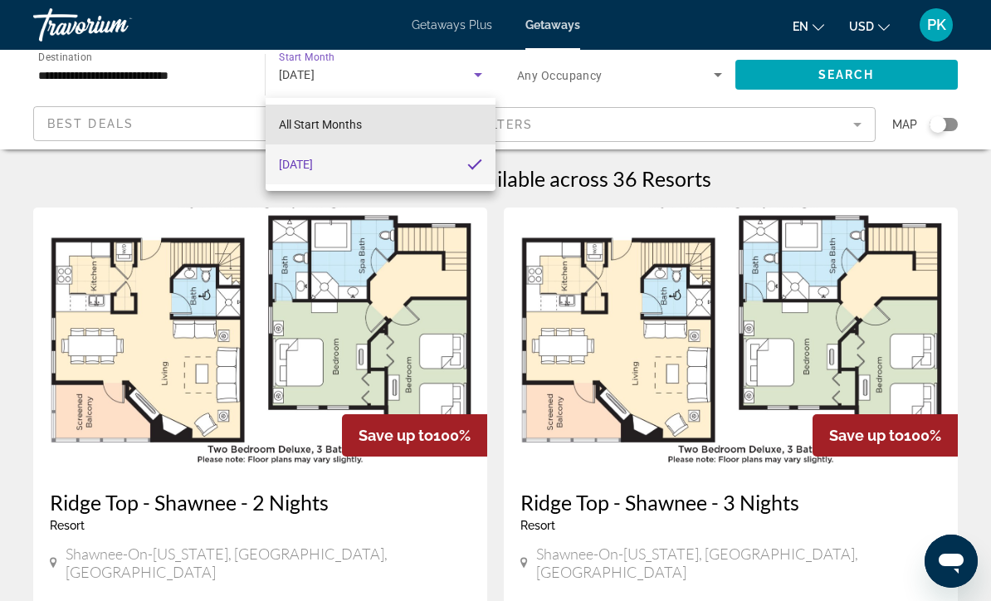
click at [355, 113] on mat-option "All Start Months" at bounding box center [381, 125] width 231 height 40
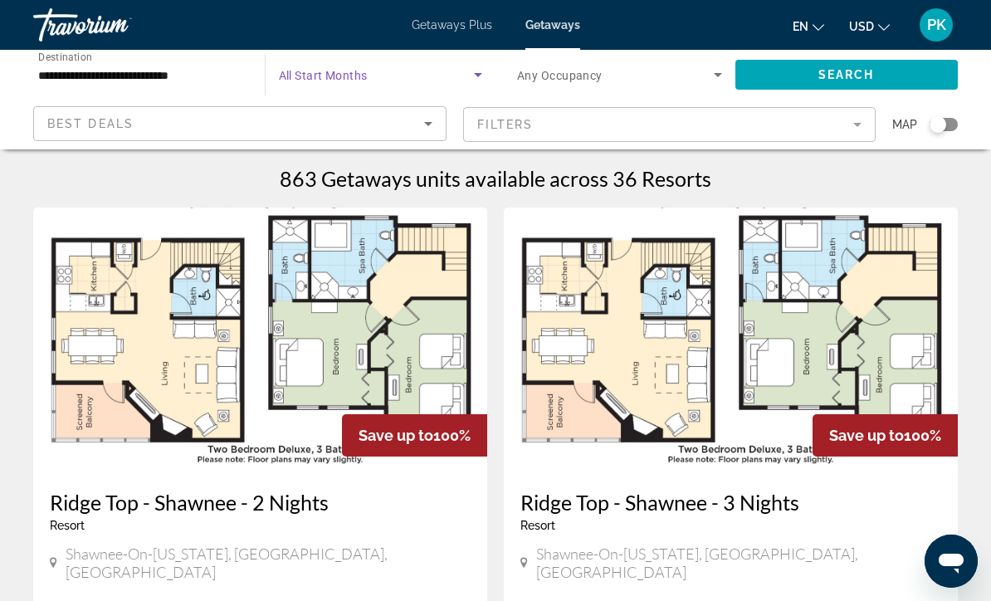
click at [822, 84] on span "Search widget" at bounding box center [847, 75] width 223 height 40
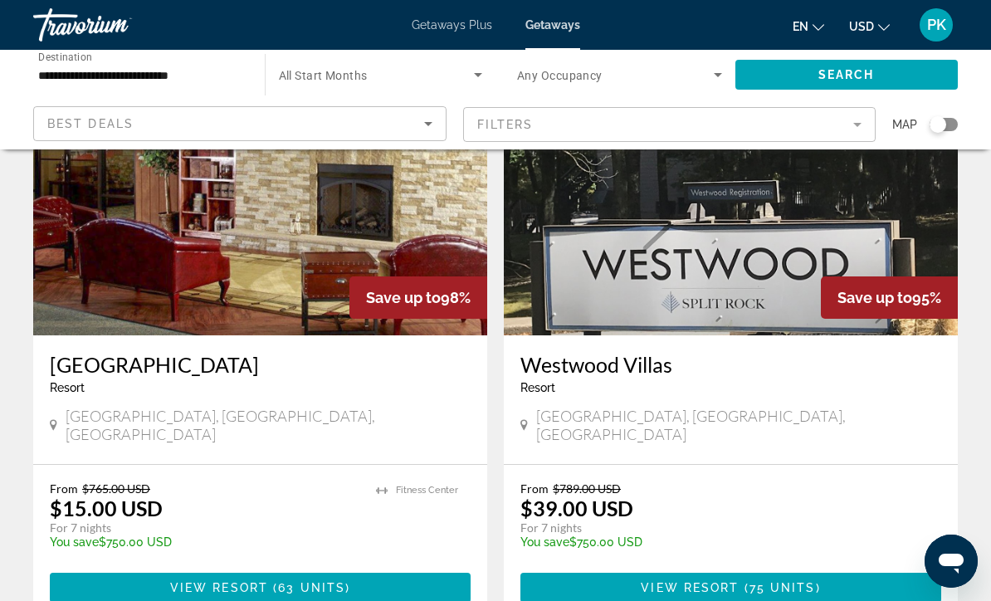
scroll to position [1960, 0]
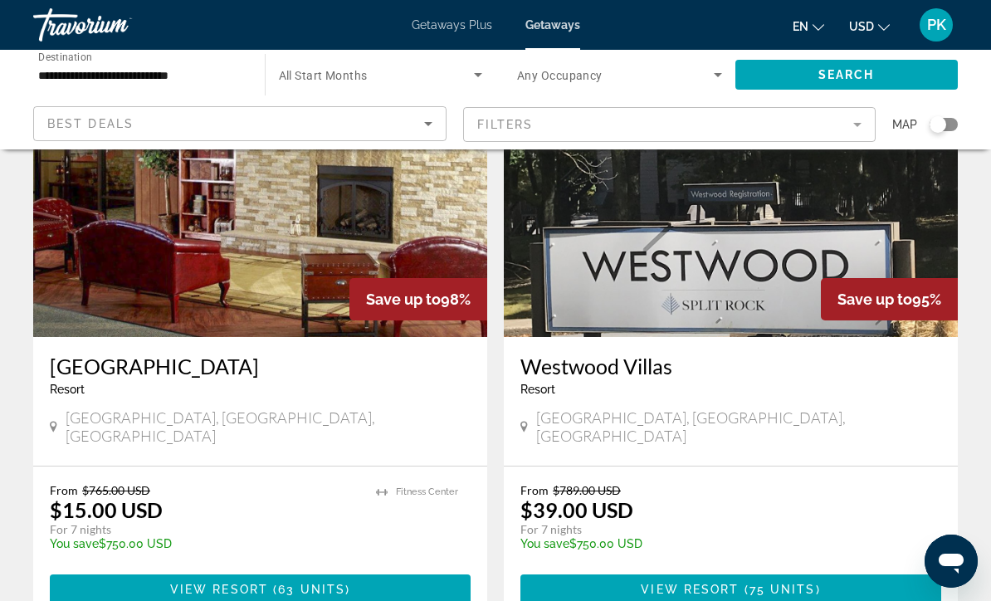
click at [741, 583] on span "Main content" at bounding box center [741, 589] width 5 height 13
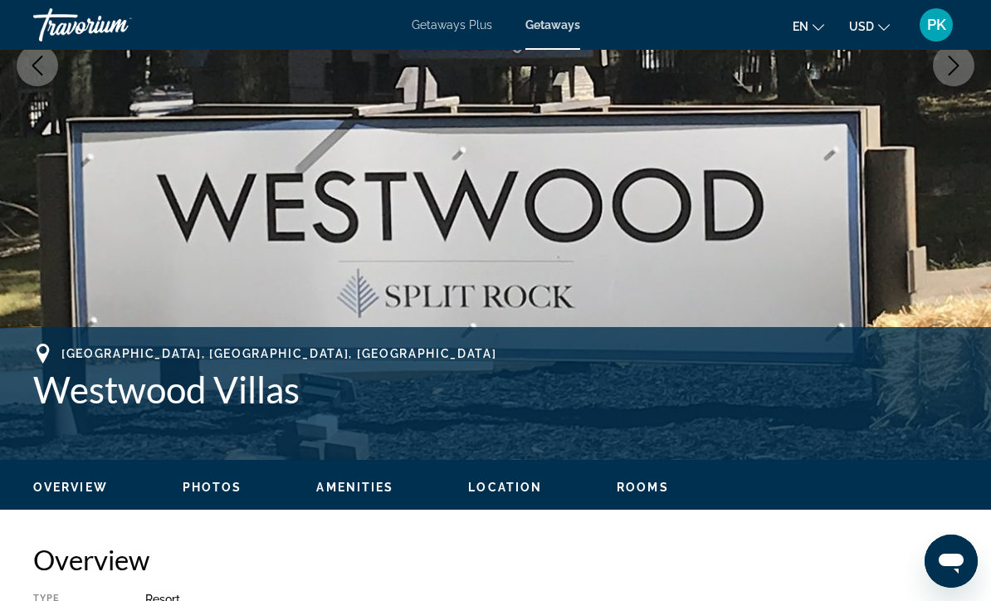
scroll to position [378, 0]
click at [956, 84] on button "Next image" at bounding box center [954, 67] width 42 height 42
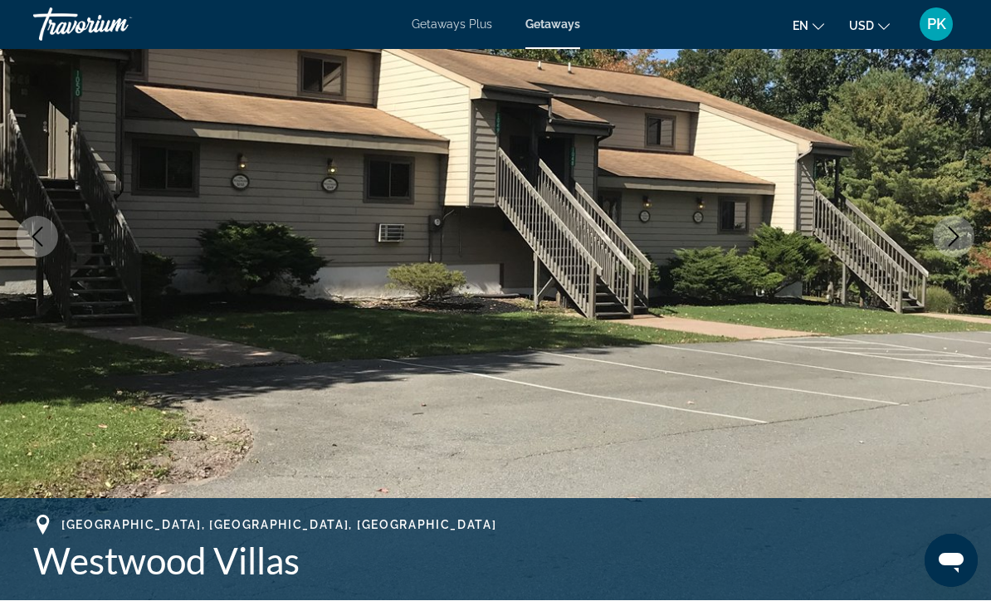
scroll to position [208, 0]
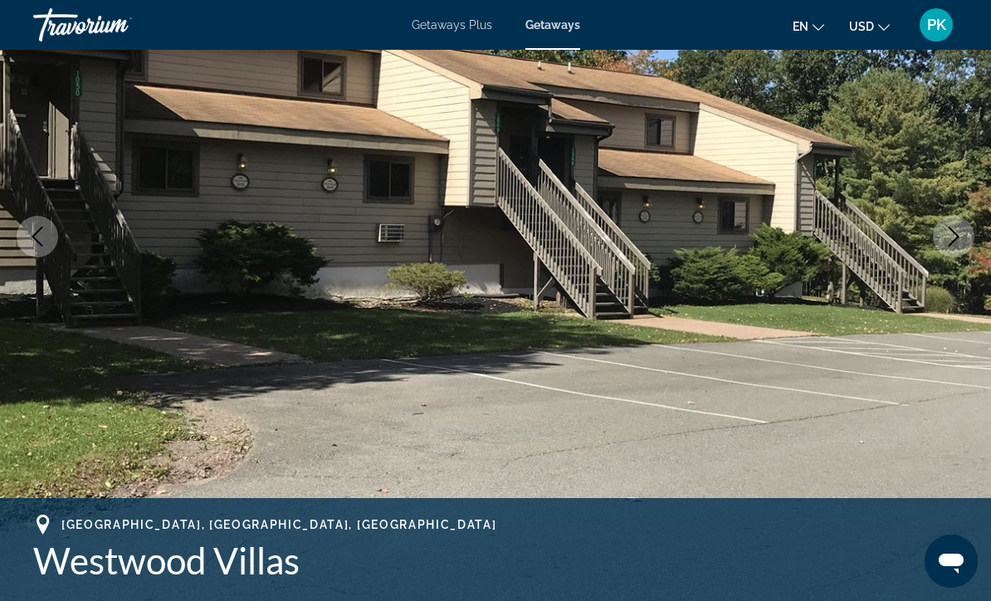
click at [956, 244] on icon "Next image" at bounding box center [954, 237] width 20 height 20
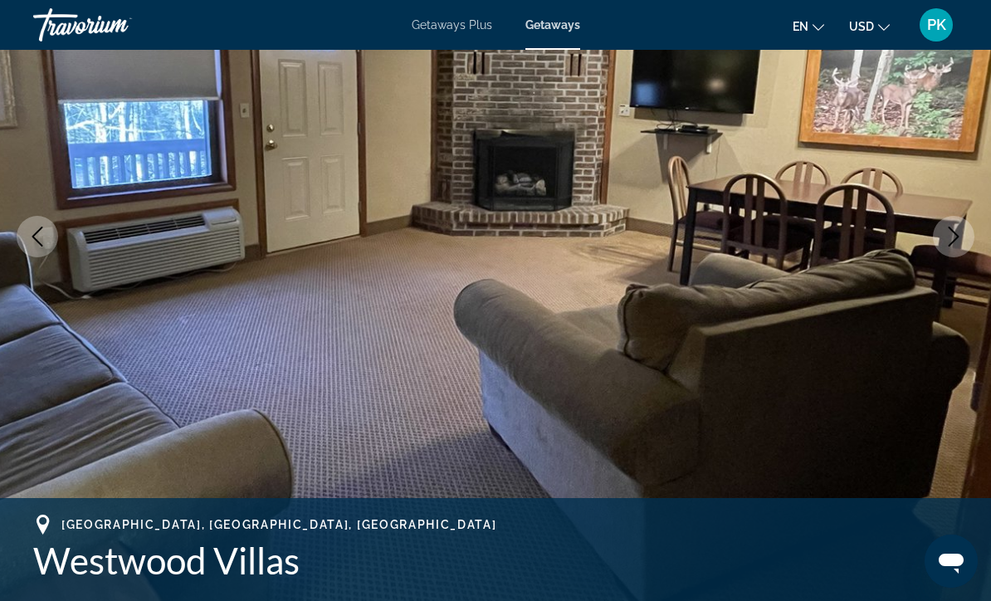
click at [961, 232] on icon "Next image" at bounding box center [954, 237] width 20 height 20
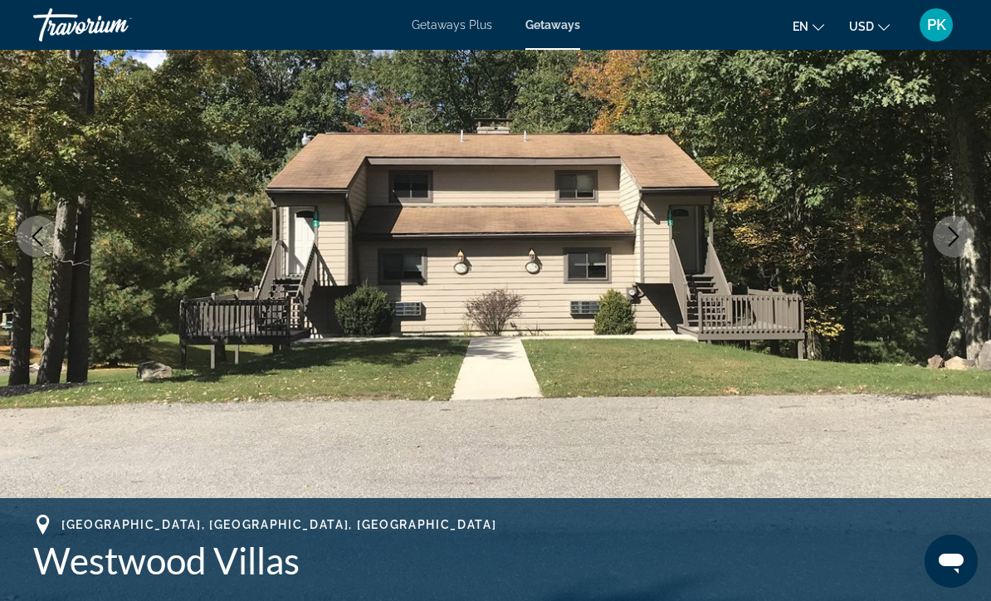
click at [955, 250] on button "Next image" at bounding box center [954, 237] width 42 height 42
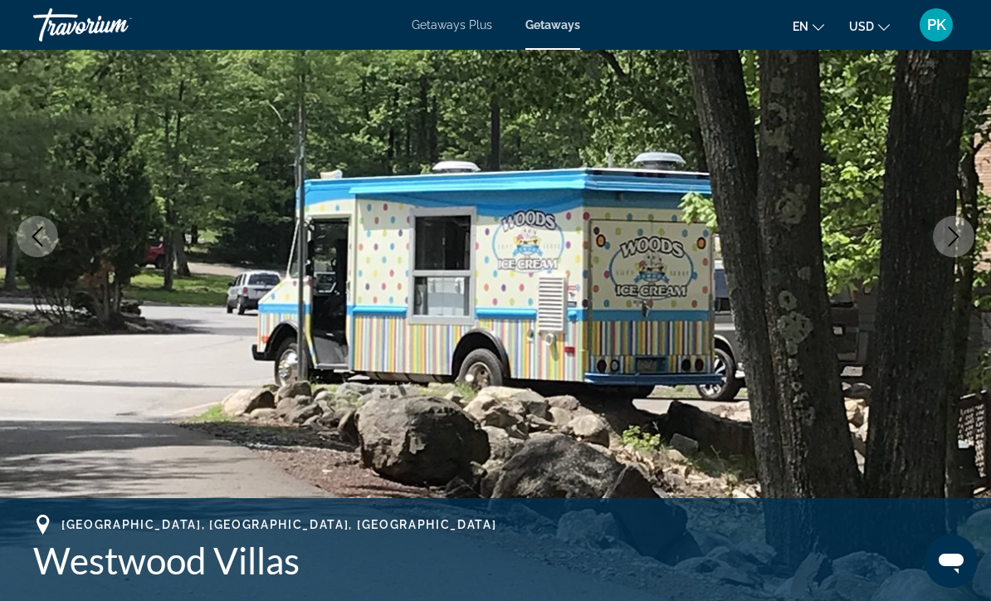
click at [951, 252] on button "Next image" at bounding box center [954, 237] width 42 height 42
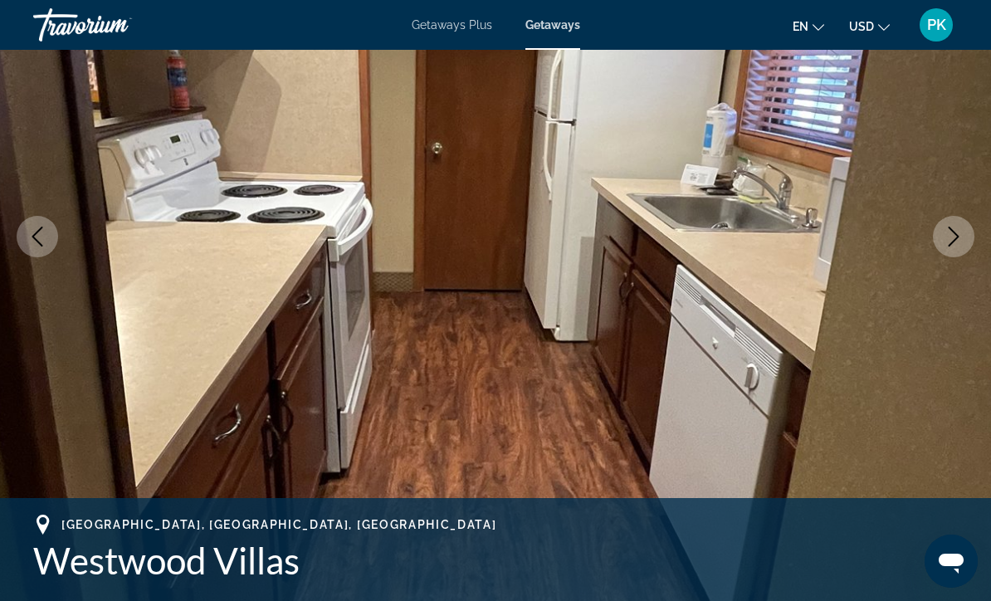
click at [951, 247] on button "Next image" at bounding box center [954, 237] width 42 height 42
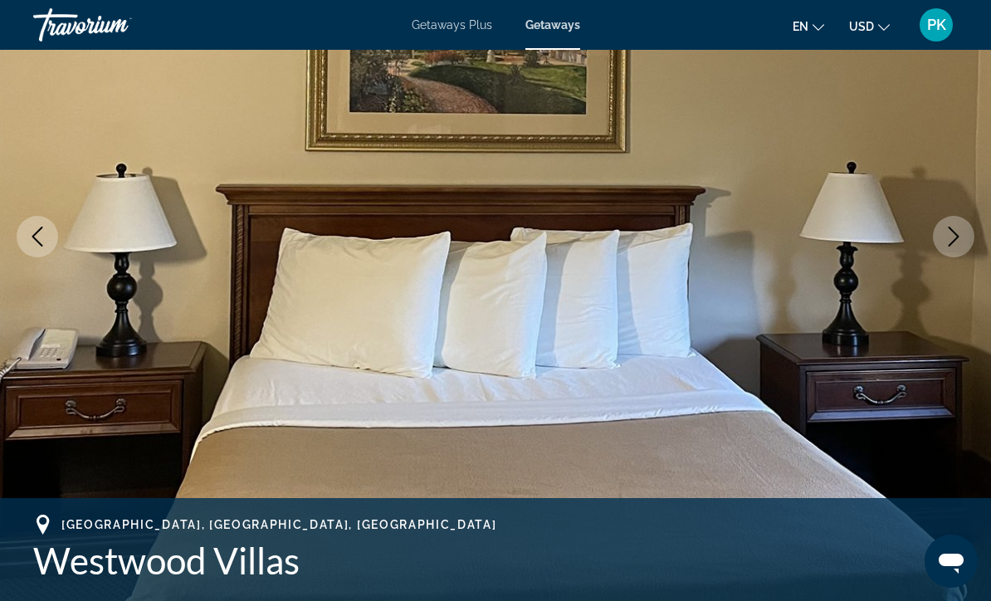
click at [952, 241] on icon "Next image" at bounding box center [954, 237] width 20 height 20
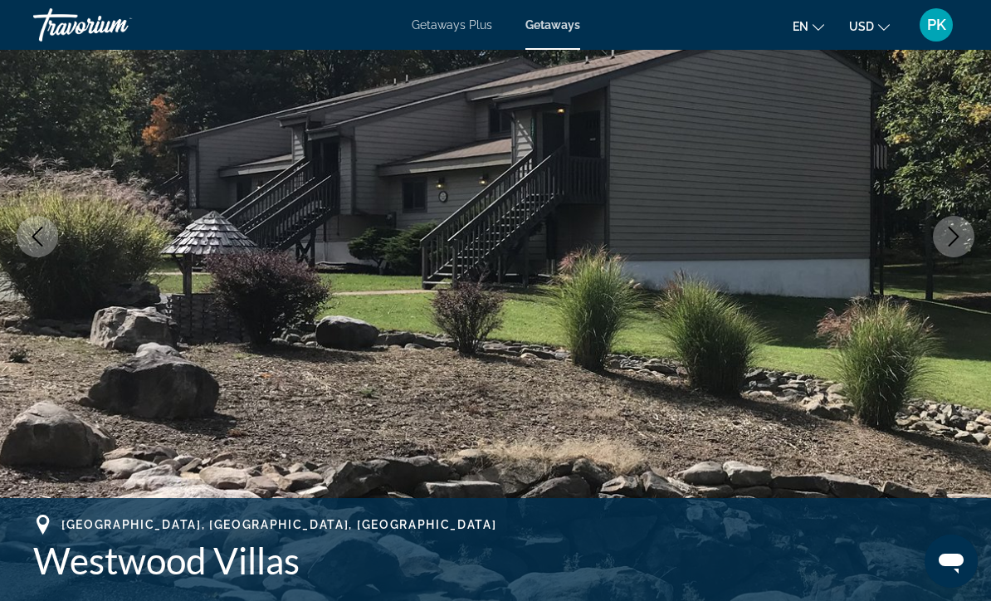
click at [950, 244] on icon "Next image" at bounding box center [954, 237] width 20 height 20
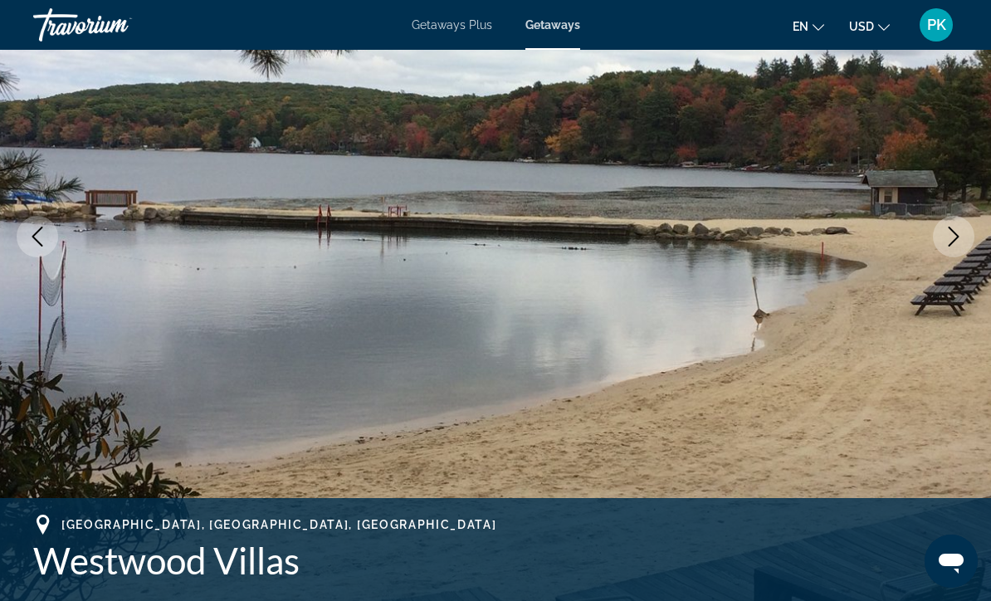
click at [939, 252] on img "Main content" at bounding box center [495, 236] width 991 height 789
click at [942, 246] on button "Next image" at bounding box center [954, 237] width 42 height 42
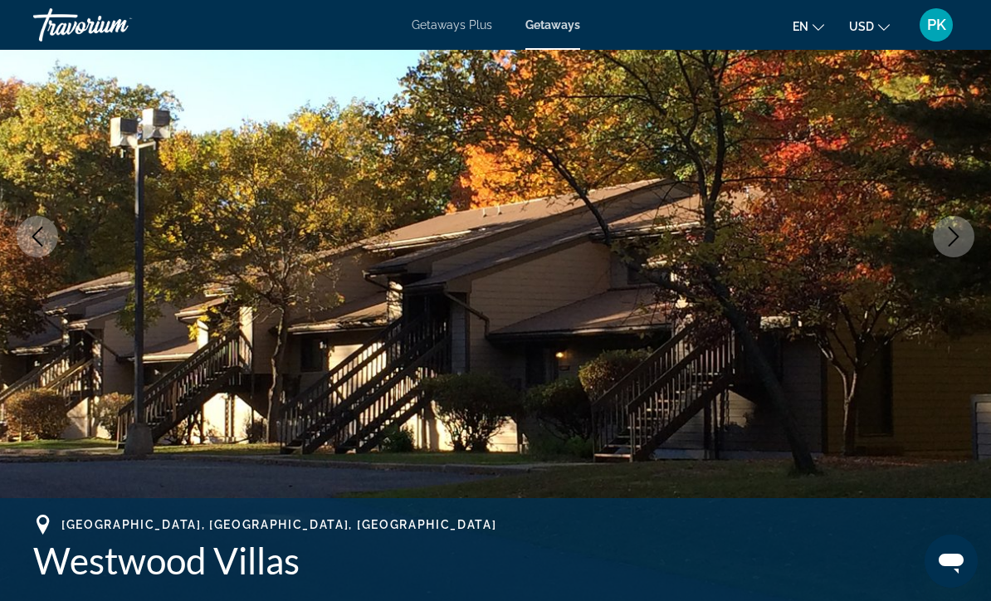
click at [946, 236] on icon "Next image" at bounding box center [954, 237] width 20 height 20
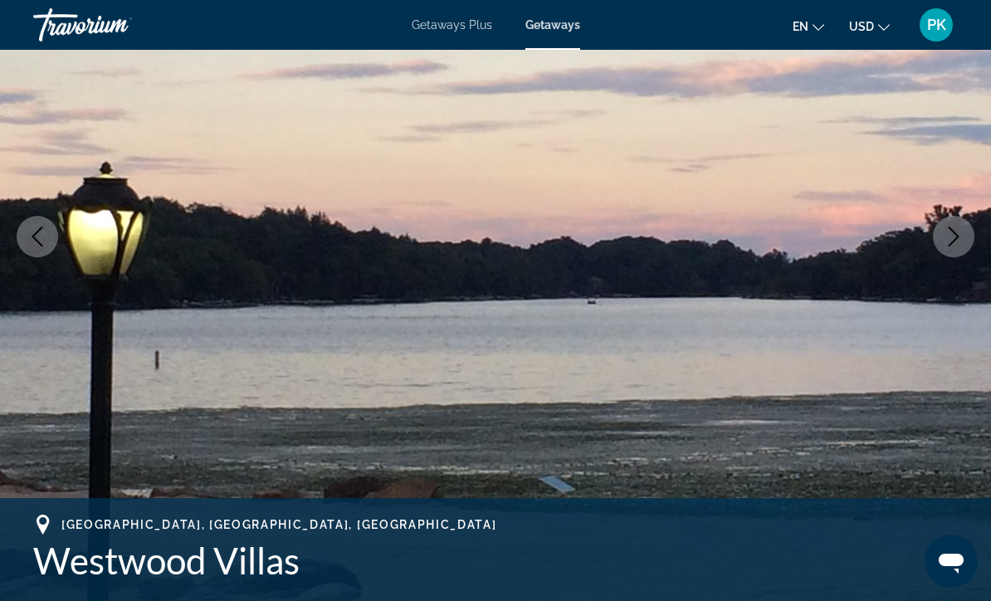
click at [952, 244] on icon "Next image" at bounding box center [954, 237] width 20 height 20
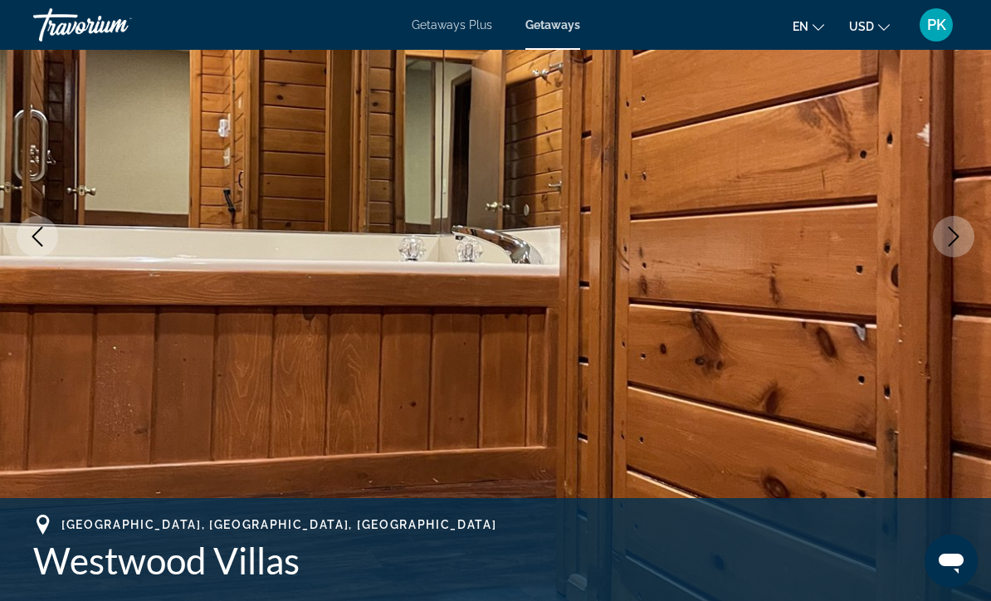
click at [950, 244] on icon "Next image" at bounding box center [954, 237] width 20 height 20
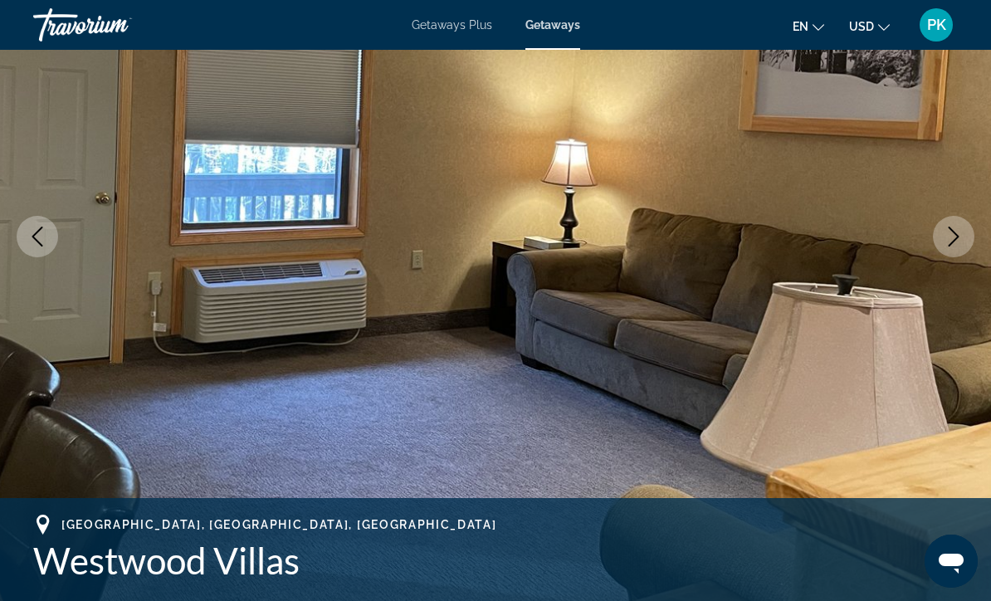
click at [950, 242] on icon "Next image" at bounding box center [954, 237] width 20 height 20
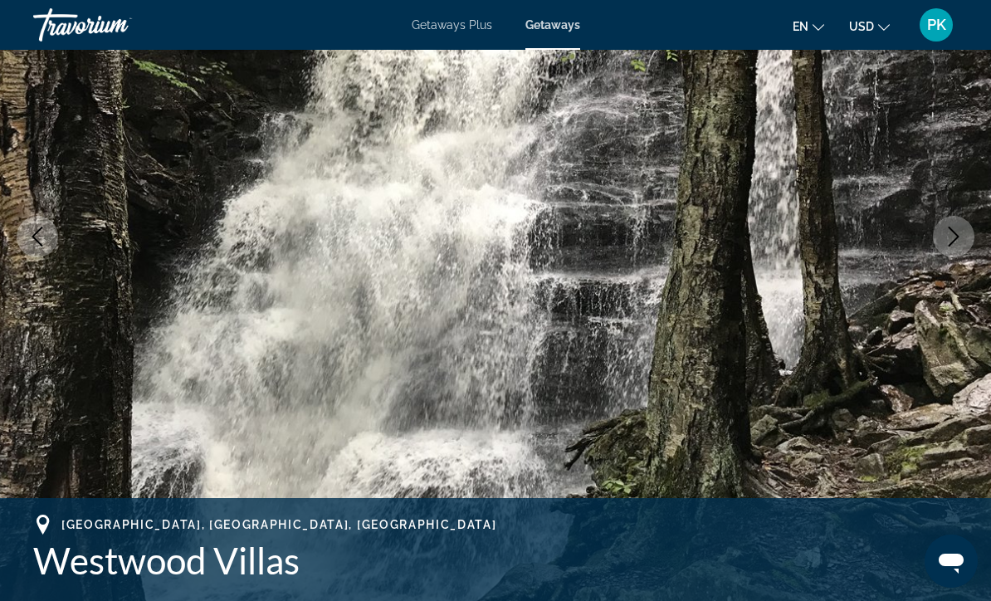
click at [945, 247] on button "Next image" at bounding box center [954, 237] width 42 height 42
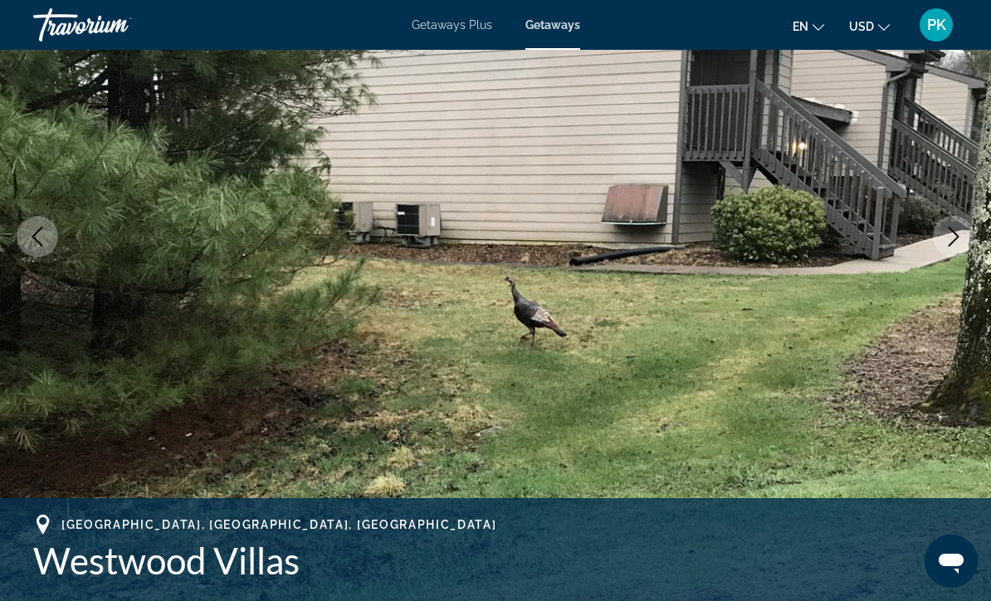
click at [942, 255] on img "Main content" at bounding box center [495, 236] width 991 height 789
click at [955, 232] on icon "Next image" at bounding box center [954, 237] width 11 height 20
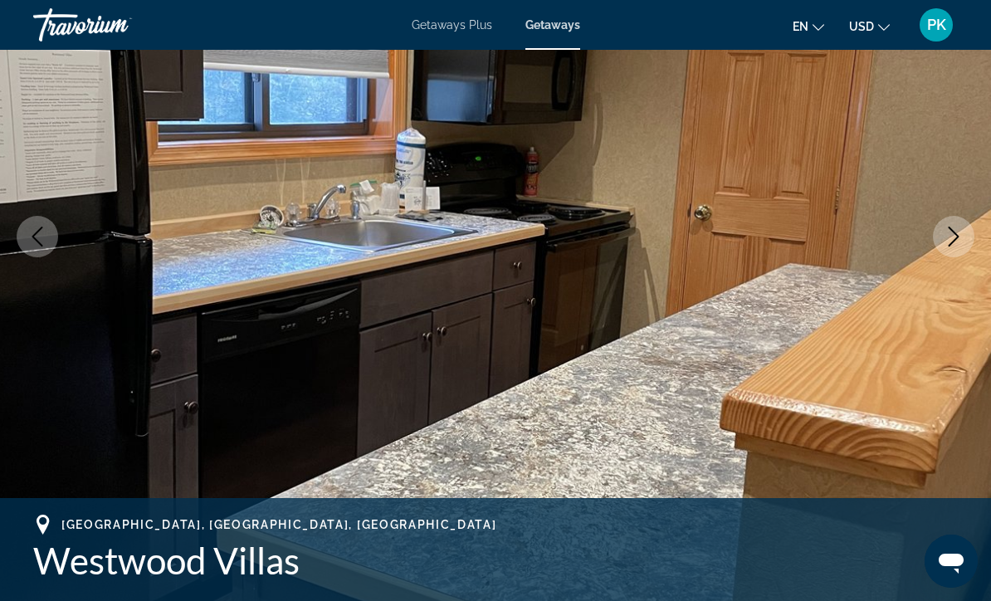
click at [946, 237] on icon "Next image" at bounding box center [954, 237] width 20 height 20
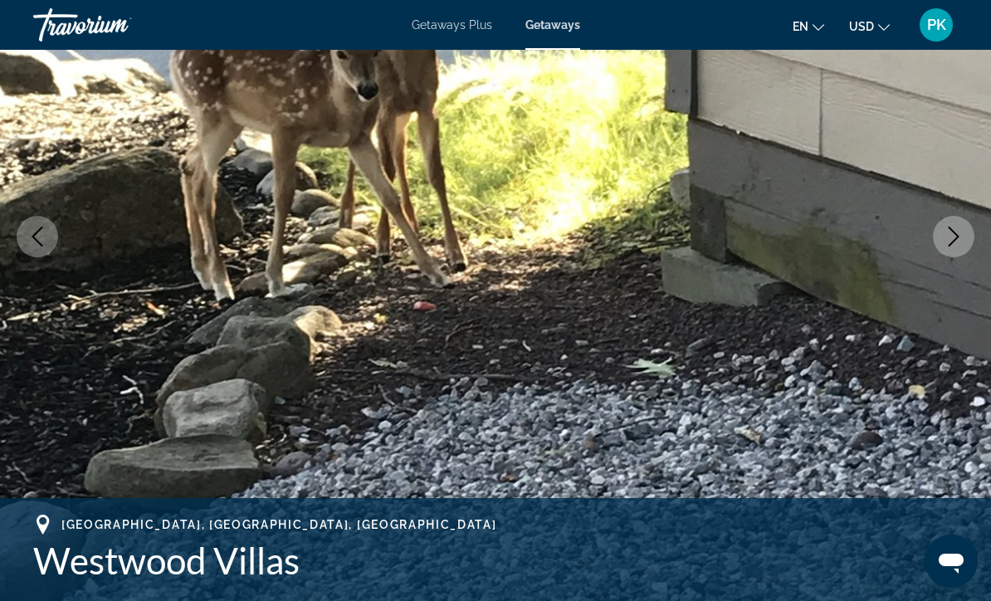
click at [952, 238] on icon "Next image" at bounding box center [954, 237] width 20 height 20
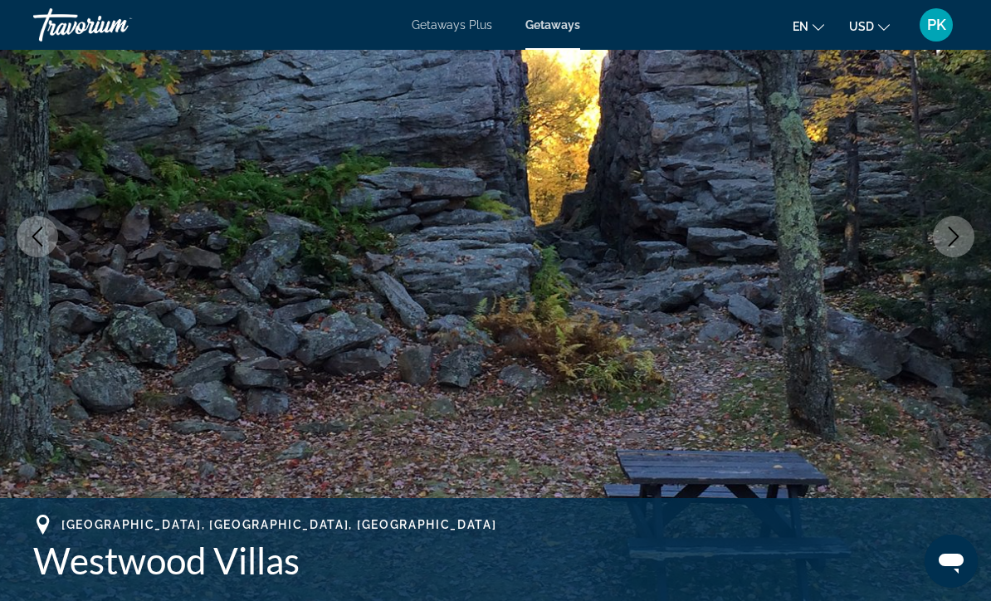
click at [956, 242] on icon "Next image" at bounding box center [954, 237] width 20 height 20
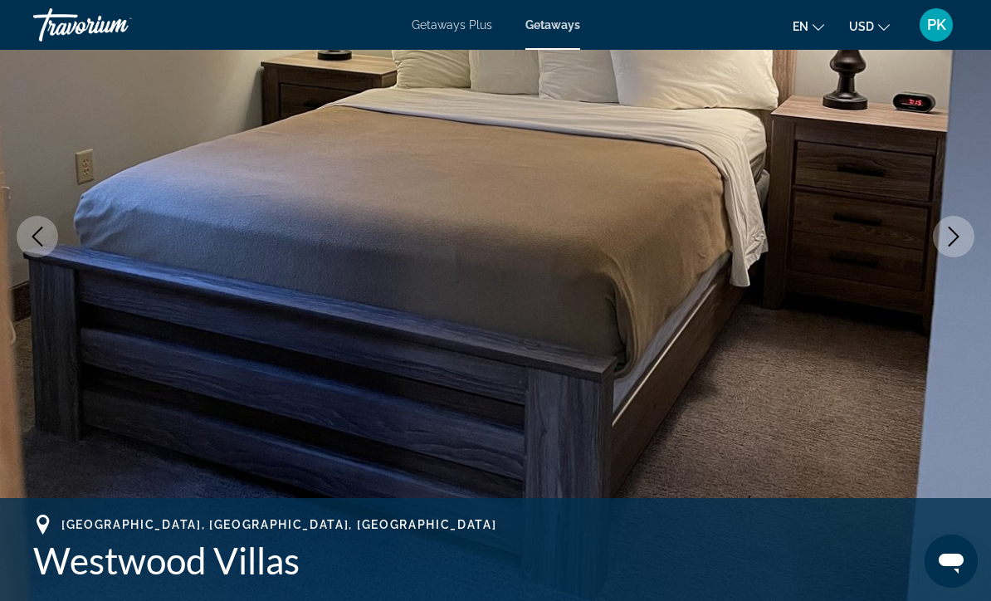
click at [956, 249] on button "Next image" at bounding box center [954, 237] width 42 height 42
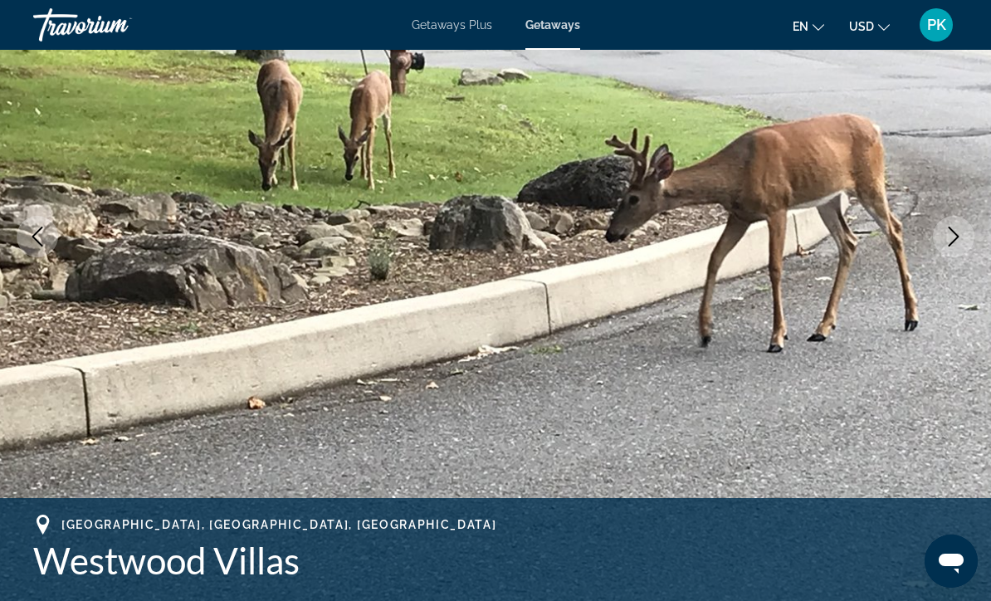
click at [954, 245] on icon "Next image" at bounding box center [954, 237] width 20 height 20
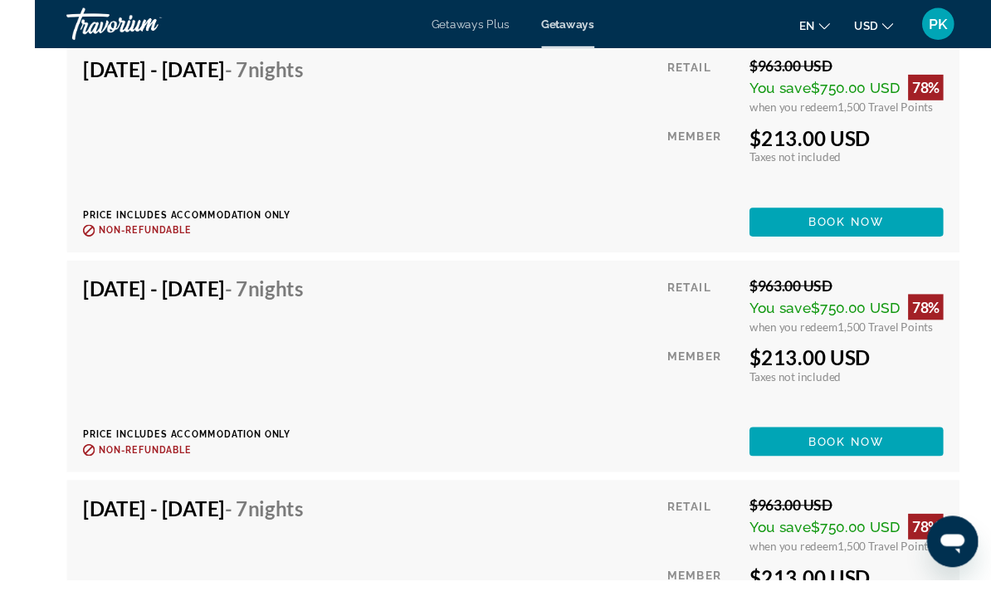
scroll to position [4625, 0]
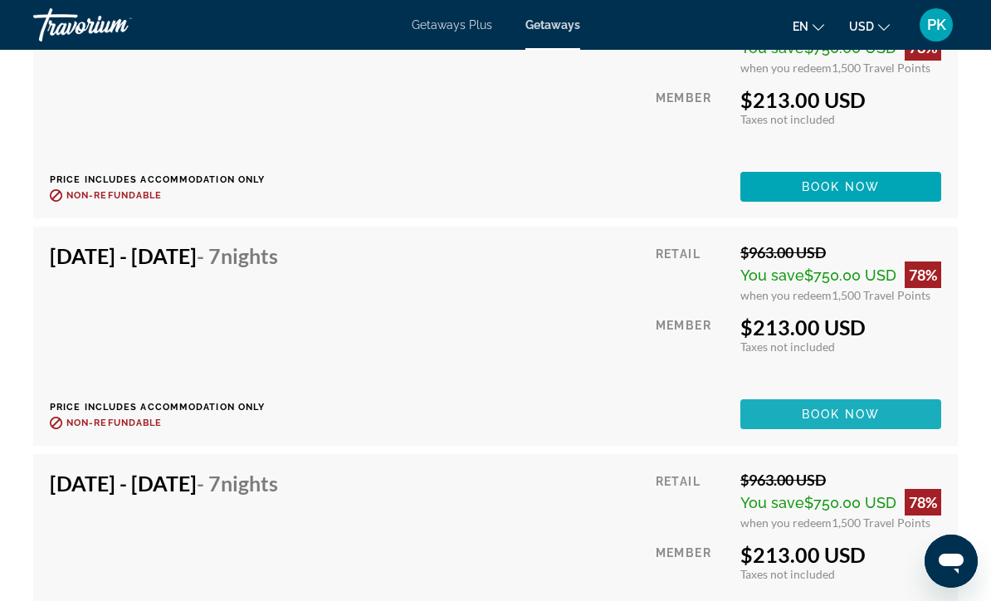
click at [850, 408] on span "Book now" at bounding box center [841, 414] width 79 height 13
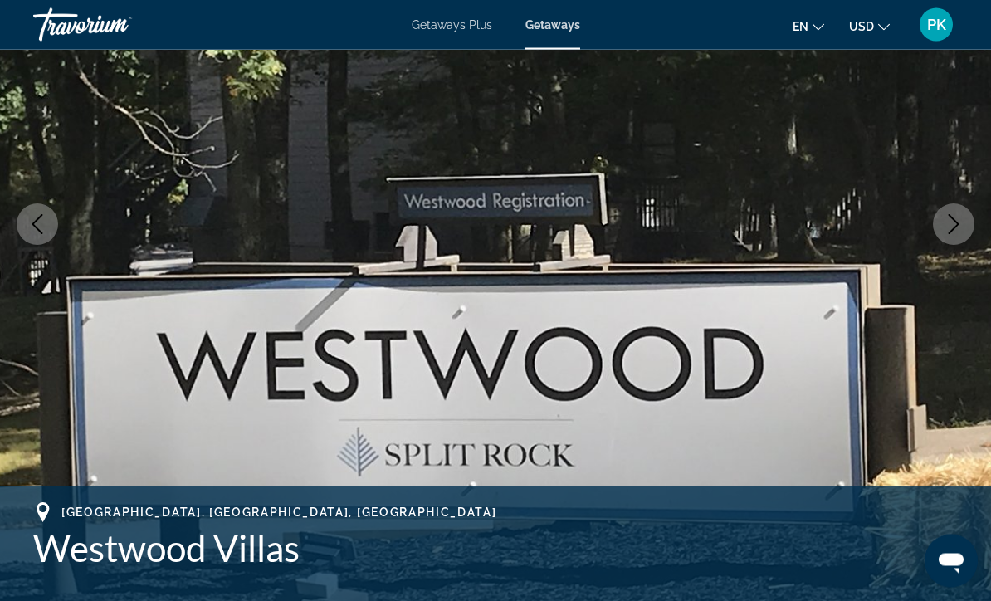
scroll to position [223, 0]
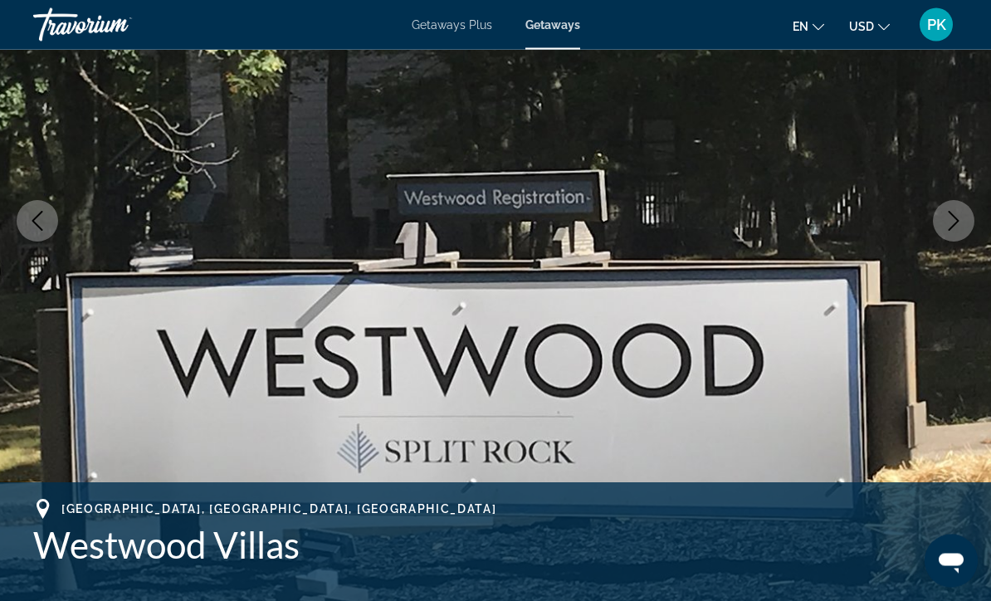
click at [956, 227] on icon "Next image" at bounding box center [954, 222] width 20 height 20
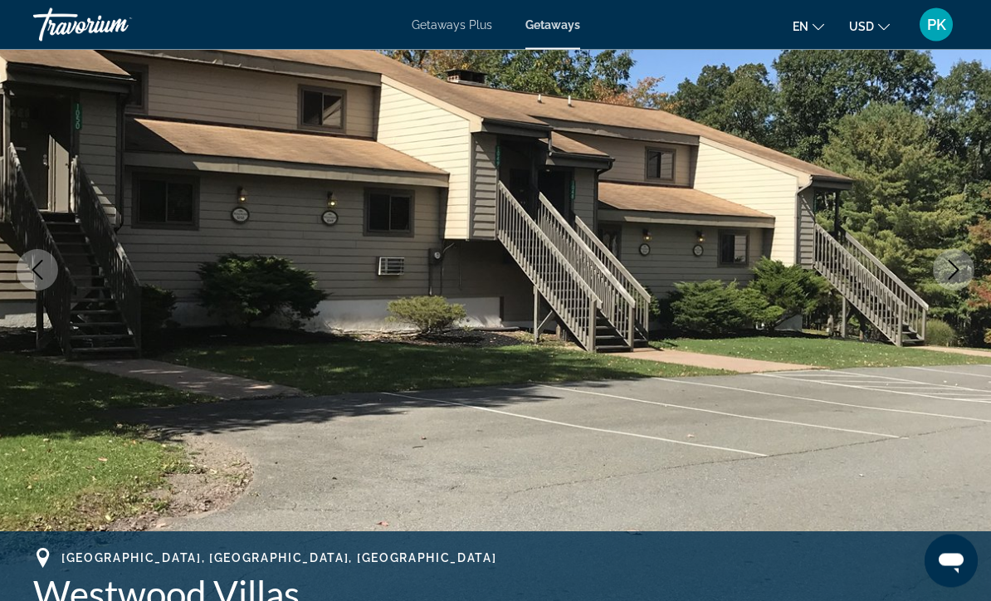
scroll to position [169, 0]
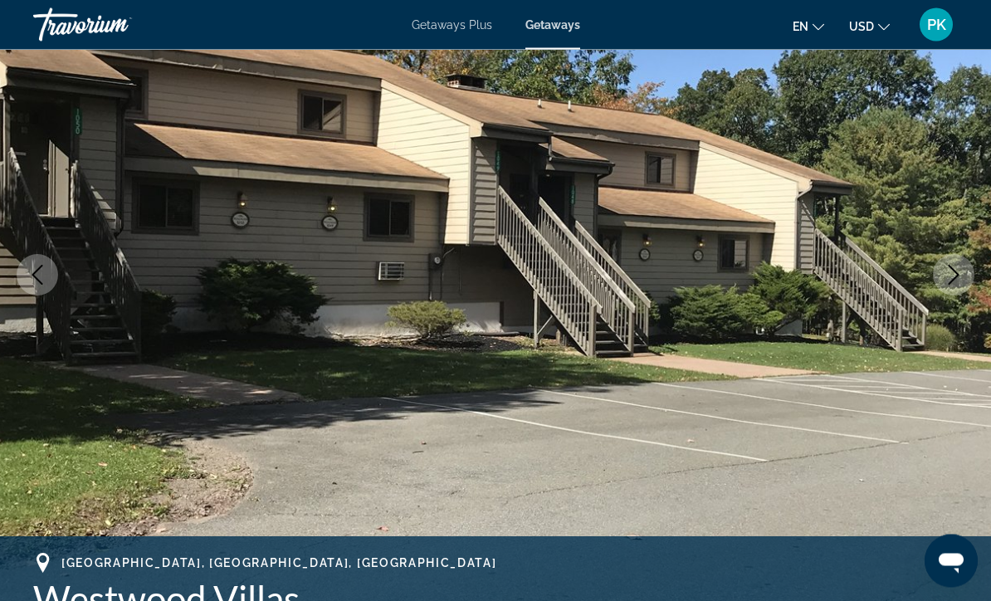
click at [950, 279] on icon "Next image" at bounding box center [954, 276] width 20 height 20
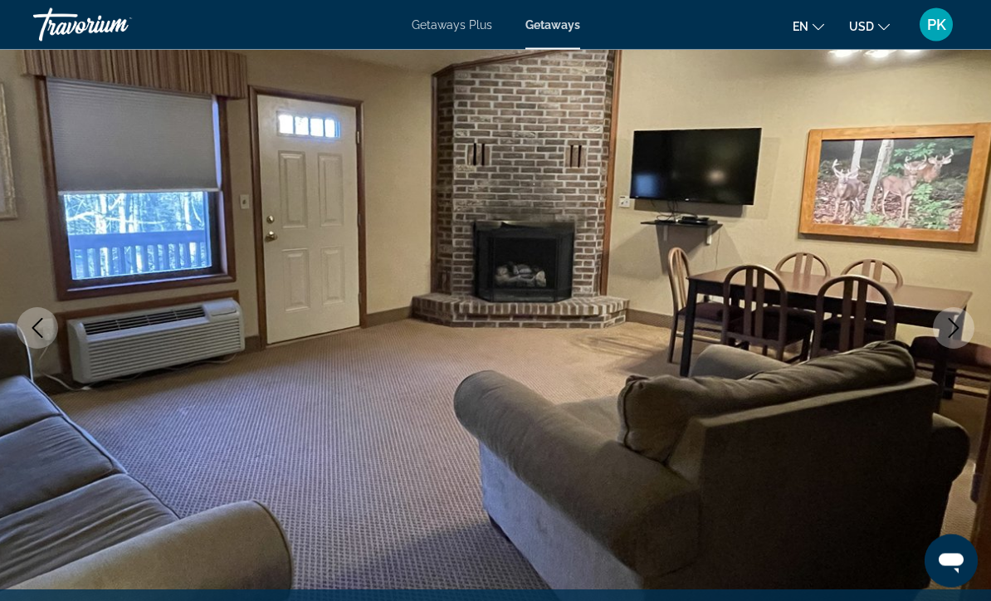
scroll to position [118, 0]
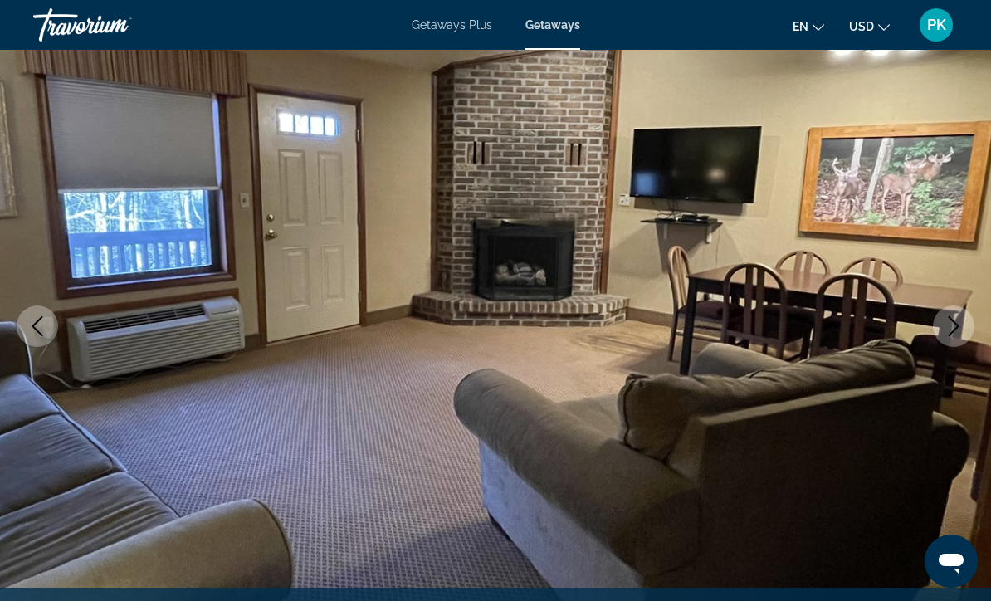
click at [948, 334] on icon "Next image" at bounding box center [954, 326] width 20 height 20
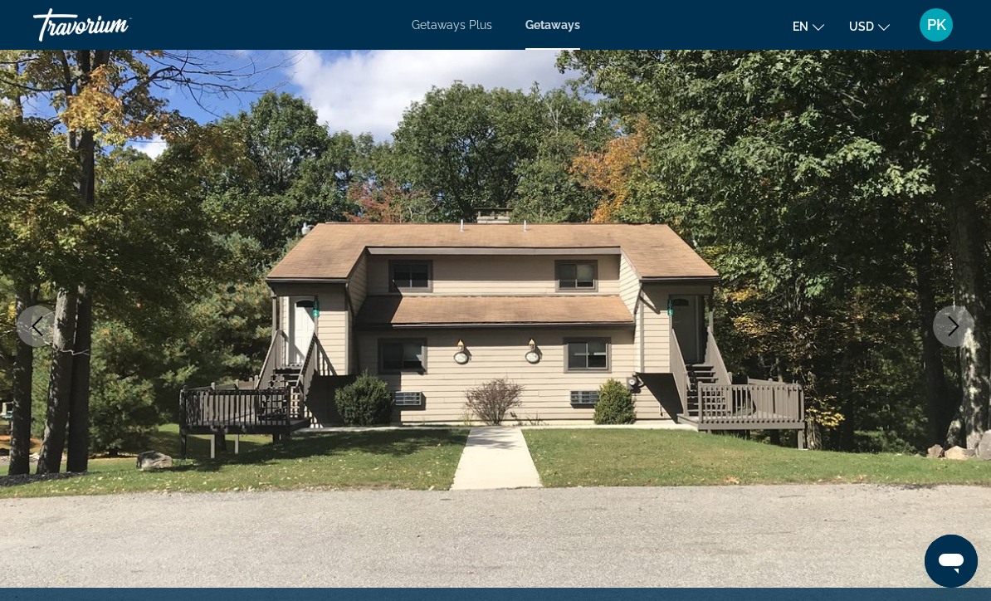
click at [944, 354] on img "Main content" at bounding box center [495, 326] width 991 height 789
click at [948, 349] on img "Main content" at bounding box center [495, 326] width 991 height 789
click at [948, 324] on icon "Next image" at bounding box center [954, 326] width 20 height 20
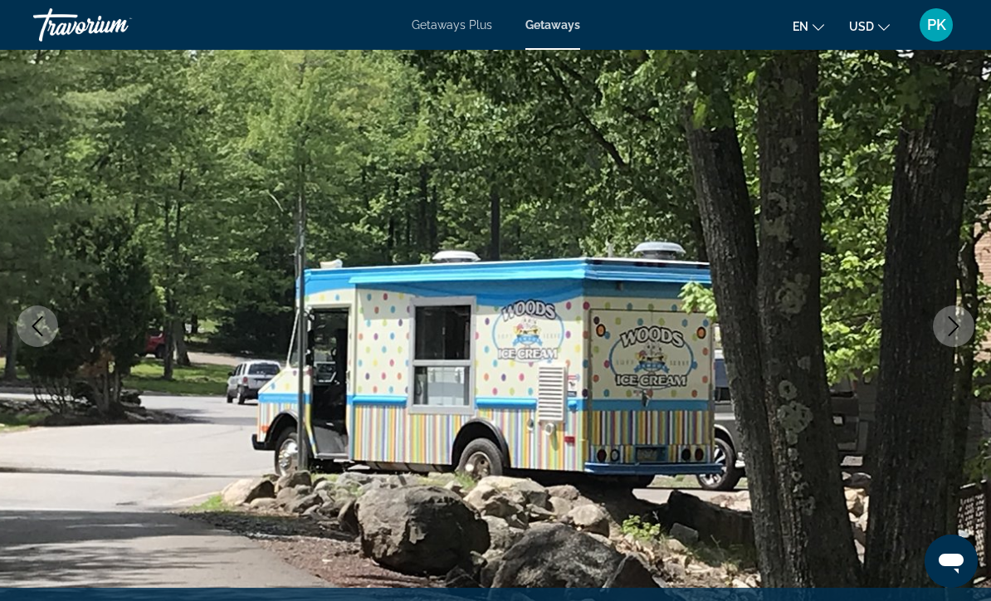
click at [951, 332] on icon "Next image" at bounding box center [954, 326] width 20 height 20
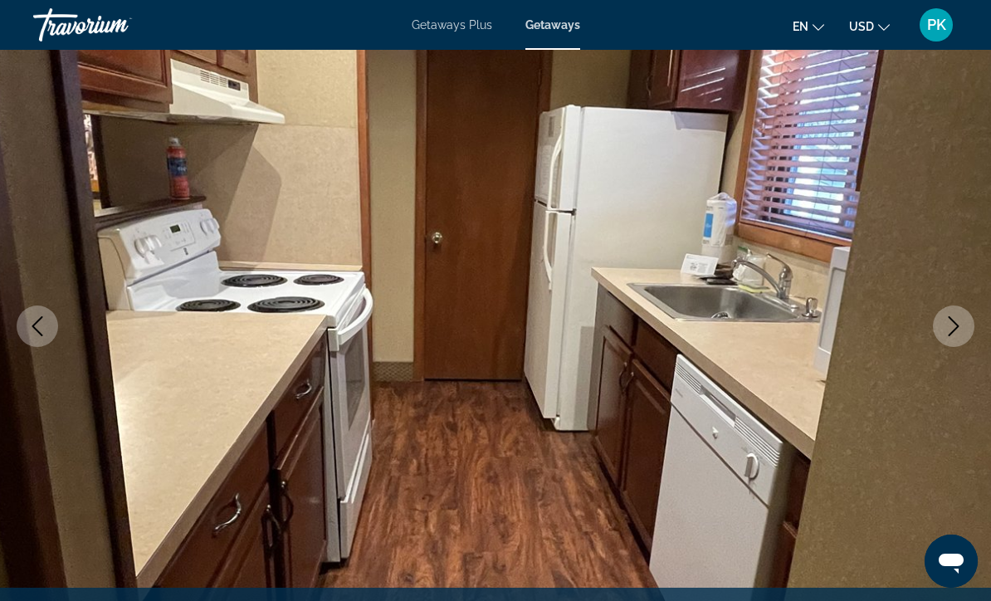
click at [948, 340] on button "Next image" at bounding box center [954, 327] width 42 height 42
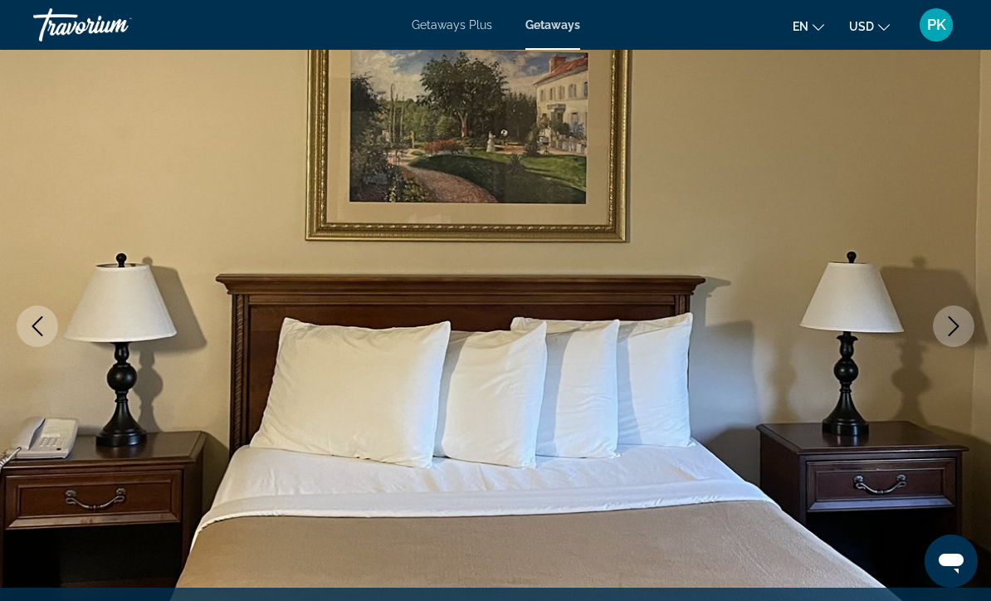
click at [952, 335] on icon "Next image" at bounding box center [954, 326] width 20 height 20
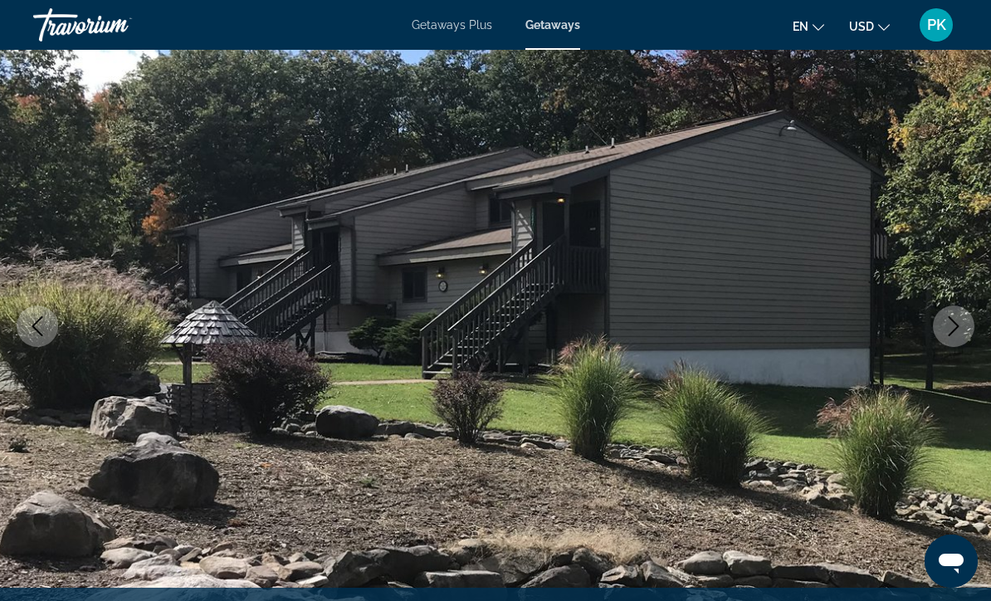
click at [961, 334] on icon "Next image" at bounding box center [954, 326] width 20 height 20
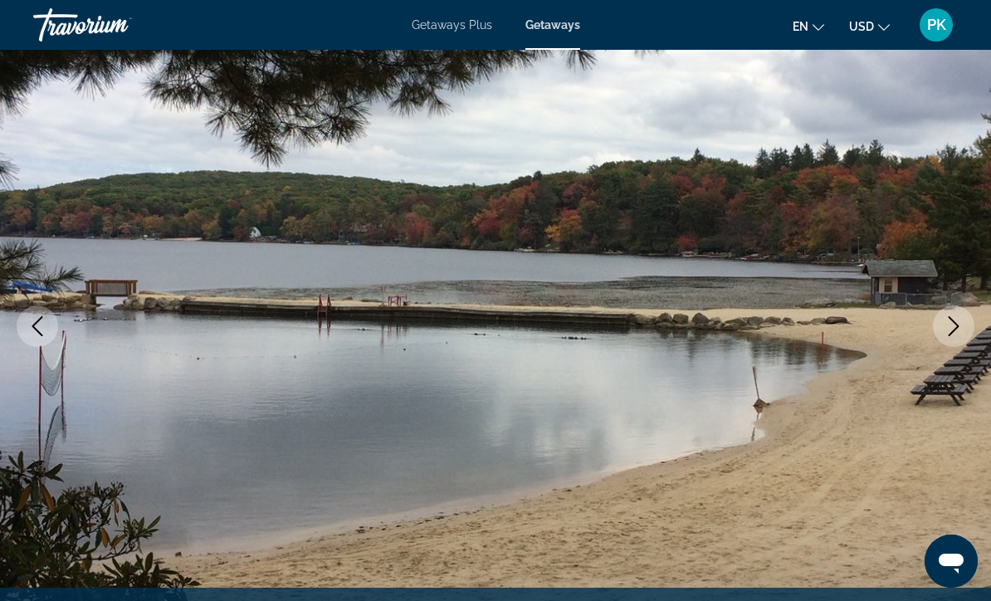
click at [948, 342] on button "Next image" at bounding box center [954, 327] width 42 height 42
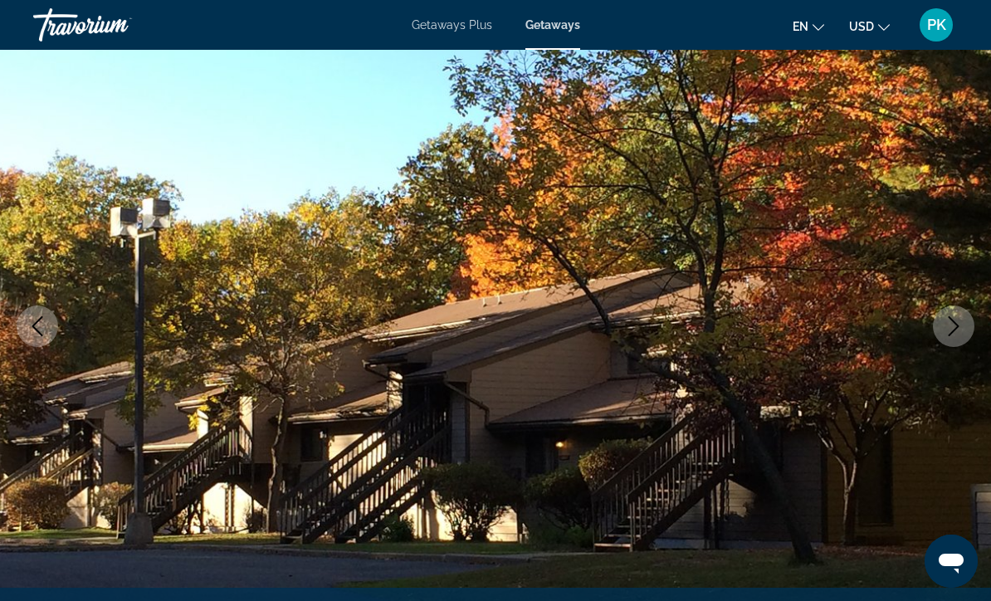
click at [942, 343] on button "Next image" at bounding box center [954, 327] width 42 height 42
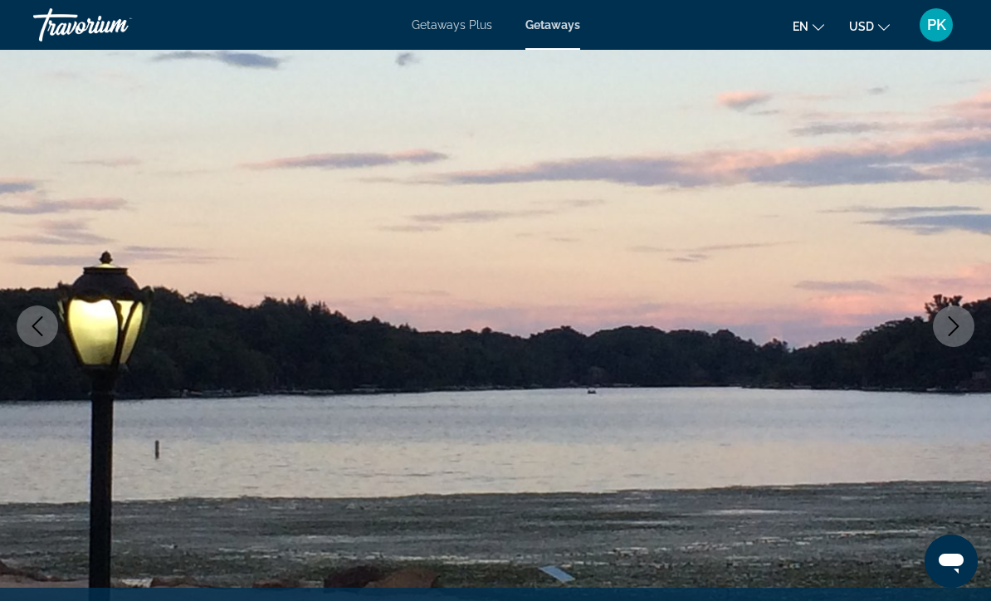
click at [953, 338] on button "Next image" at bounding box center [954, 327] width 42 height 42
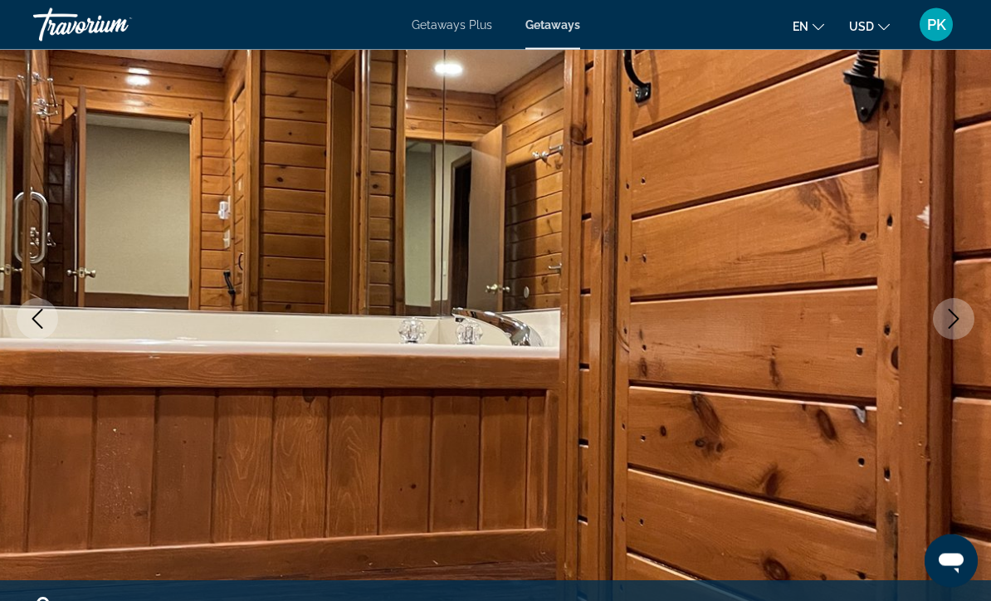
scroll to position [123, 0]
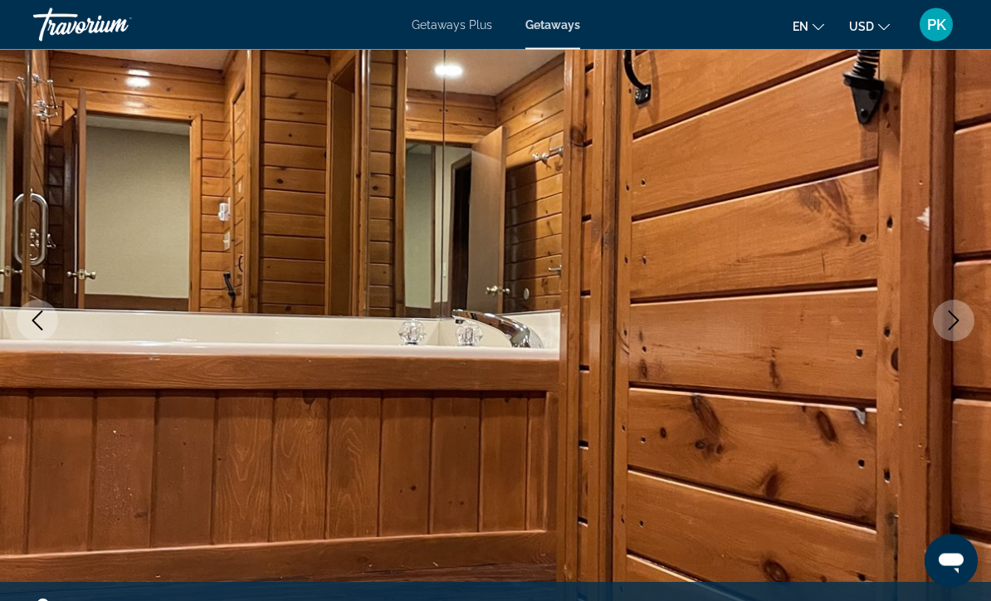
click at [955, 345] on img "Main content" at bounding box center [495, 321] width 991 height 789
click at [954, 338] on button "Next image" at bounding box center [954, 322] width 42 height 42
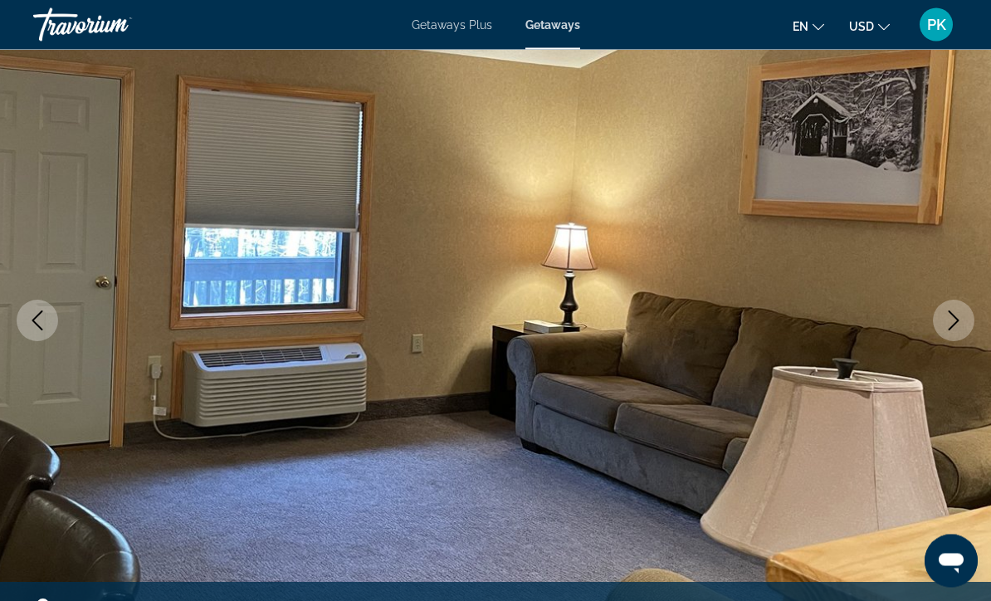
click at [961, 333] on button "Next image" at bounding box center [954, 322] width 42 height 42
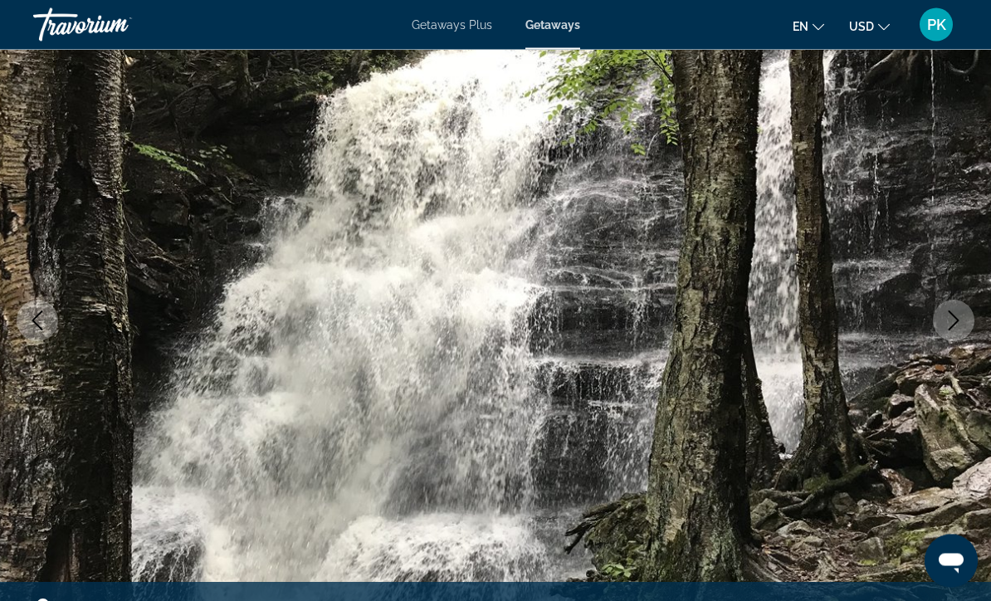
click at [954, 339] on button "Next image" at bounding box center [954, 322] width 42 height 42
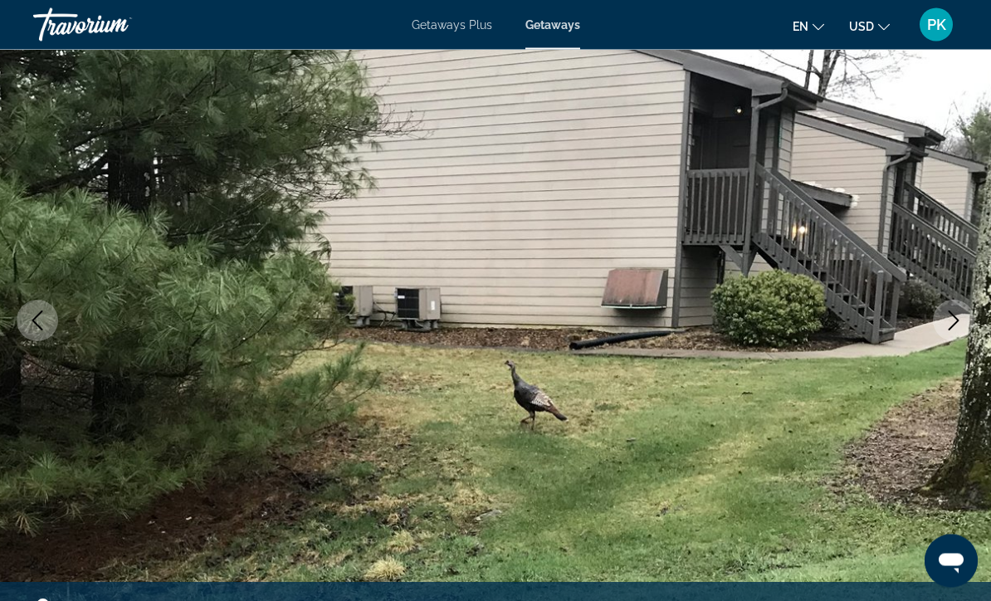
click at [953, 320] on icon "Next image" at bounding box center [954, 321] width 20 height 20
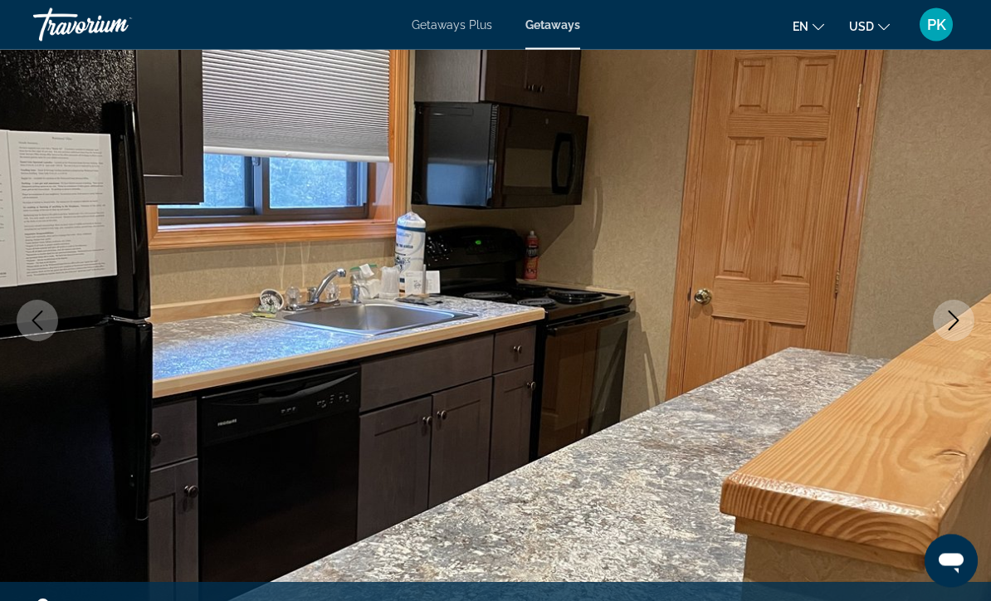
click at [956, 330] on button "Next image" at bounding box center [954, 322] width 42 height 42
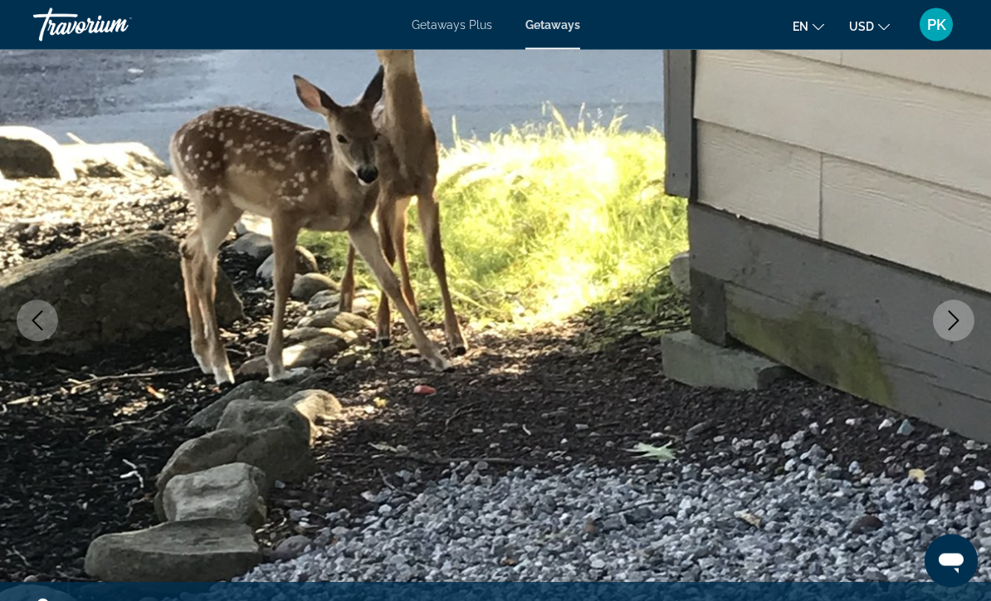
click at [946, 339] on button "Next image" at bounding box center [954, 322] width 42 height 42
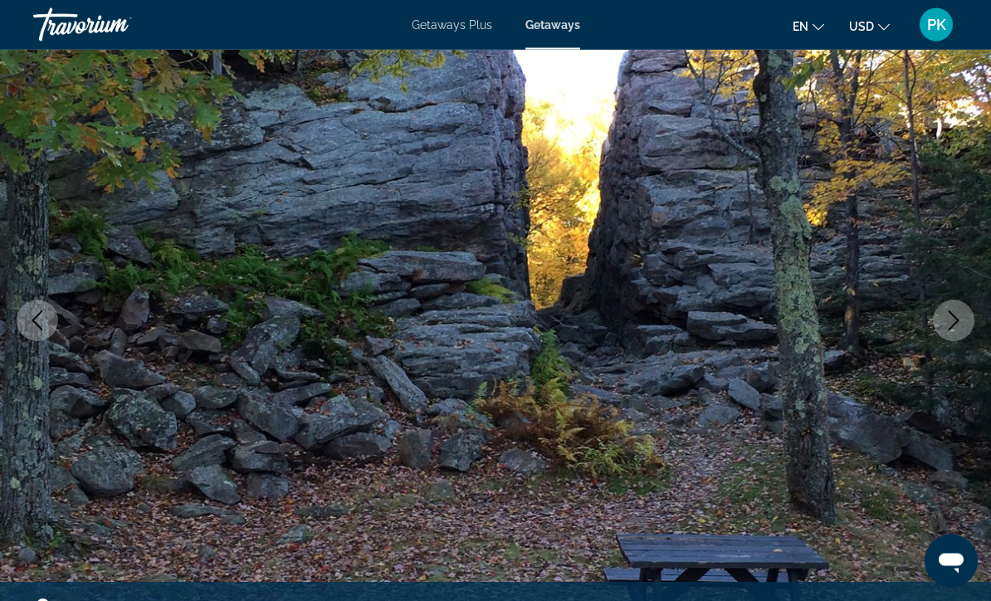
click at [976, 325] on img "Main content" at bounding box center [495, 321] width 991 height 789
click at [946, 327] on icon "Next image" at bounding box center [954, 321] width 20 height 20
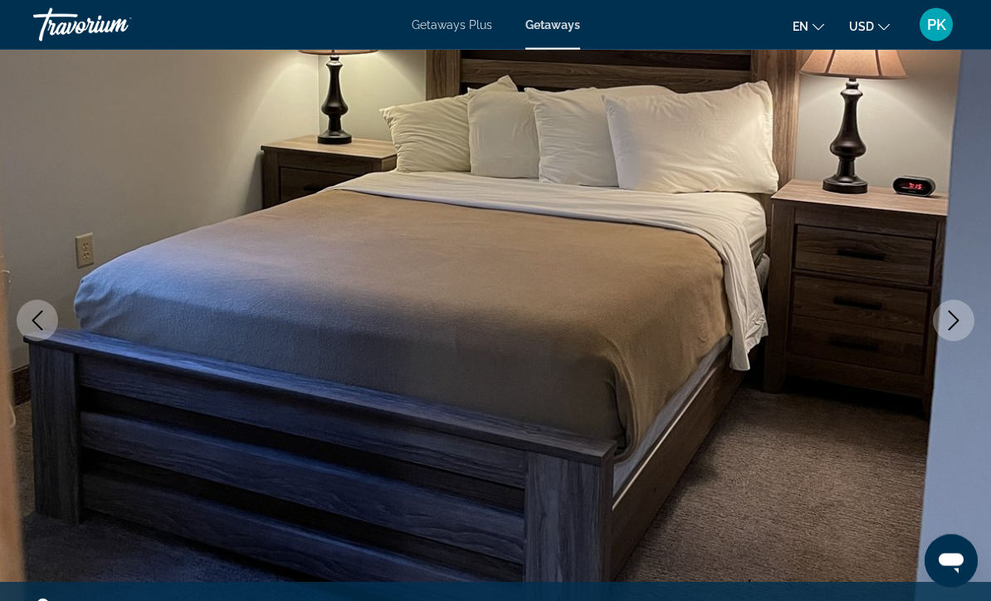
click at [956, 323] on icon "Next image" at bounding box center [954, 321] width 11 height 20
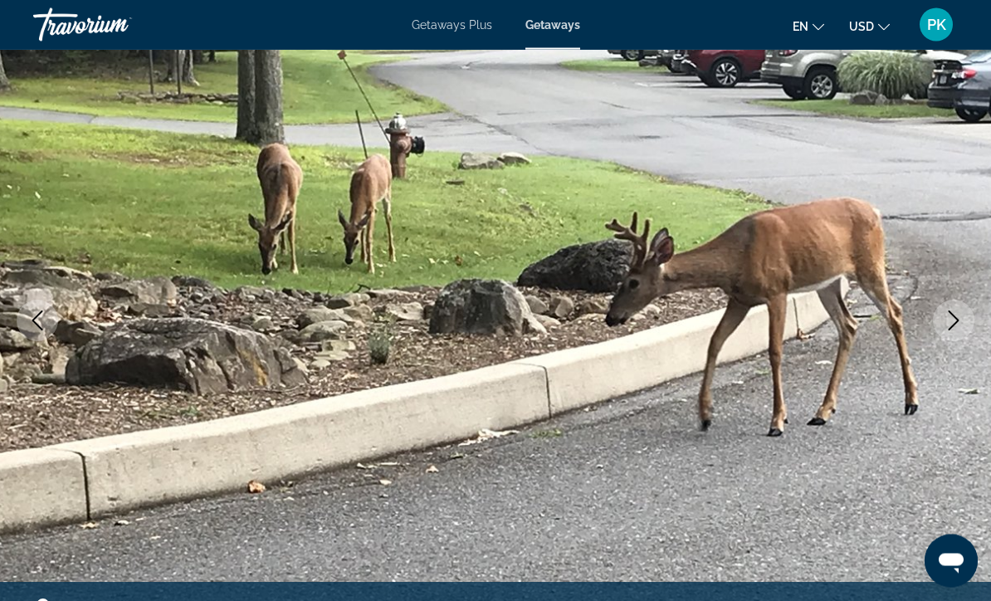
click at [959, 327] on icon "Next image" at bounding box center [954, 321] width 20 height 20
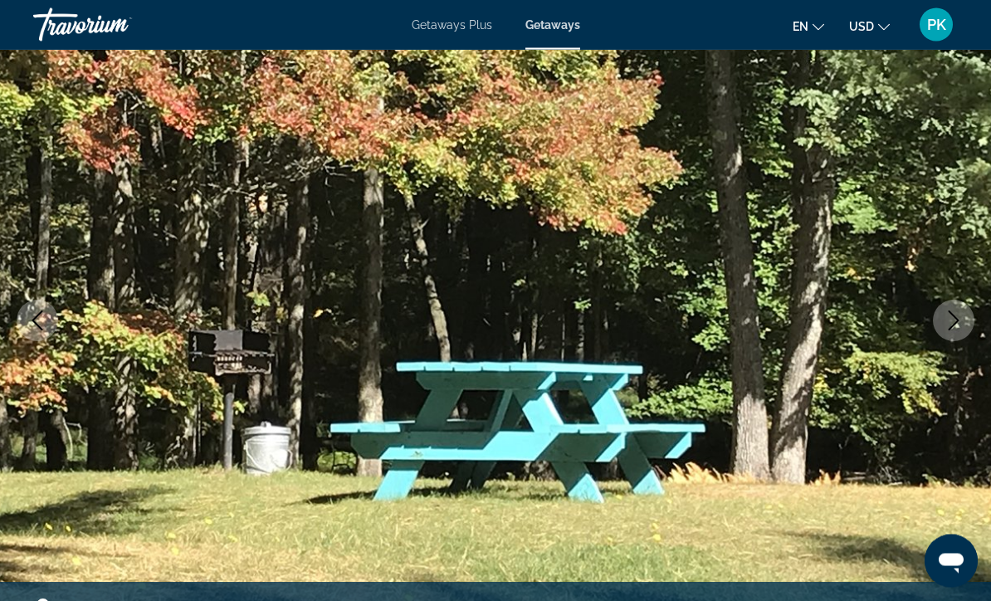
click at [959, 333] on button "Next image" at bounding box center [954, 322] width 42 height 42
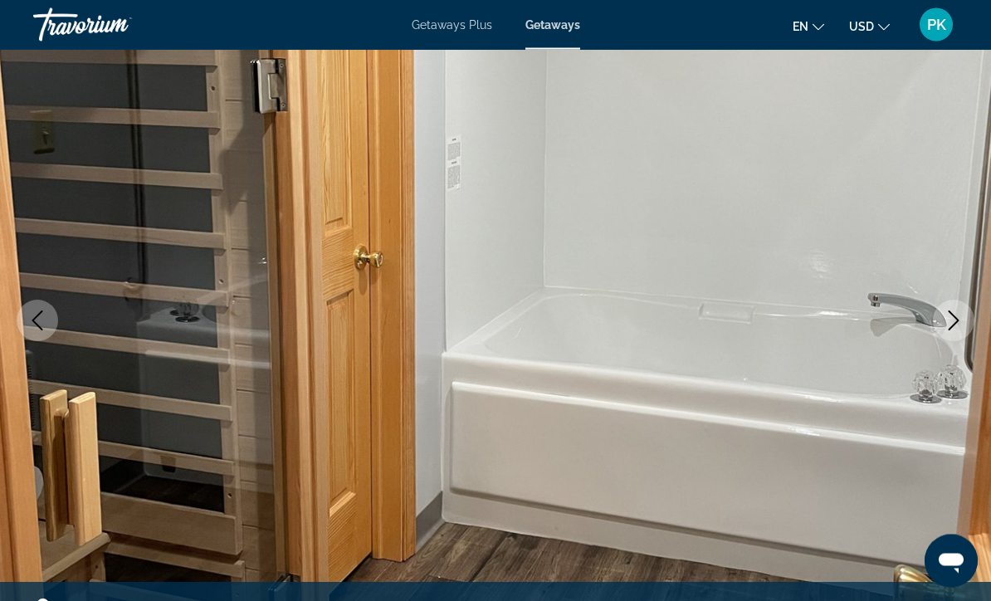
click at [951, 321] on icon "Next image" at bounding box center [954, 321] width 20 height 20
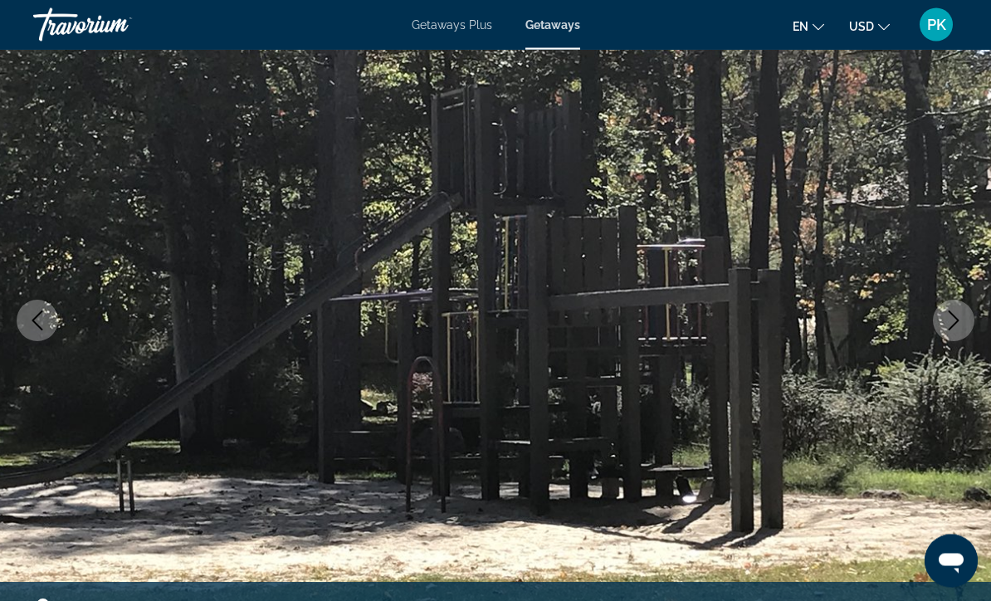
click at [945, 330] on button "Next image" at bounding box center [954, 322] width 42 height 42
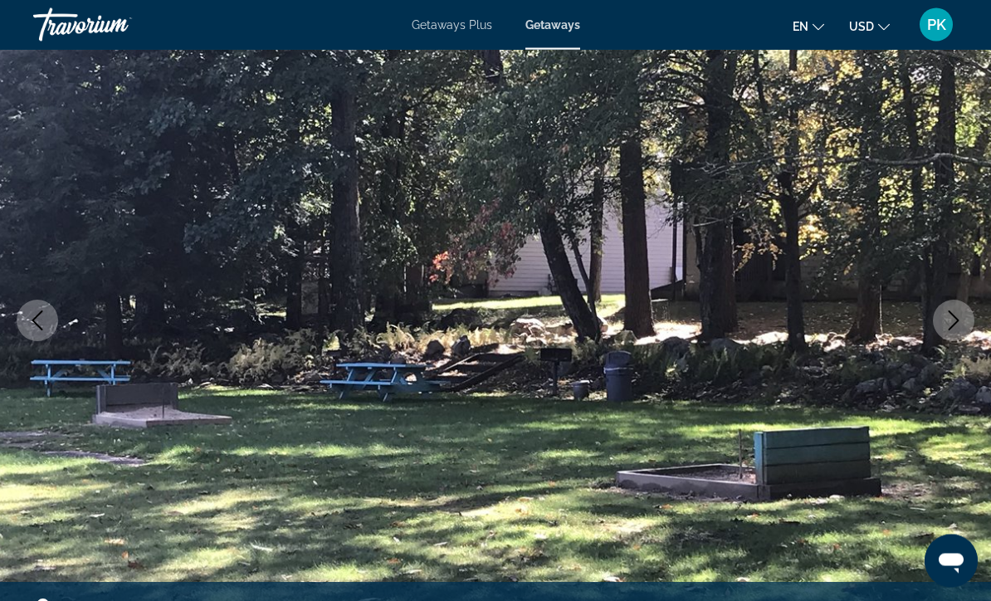
click at [962, 325] on icon "Next image" at bounding box center [954, 321] width 20 height 20
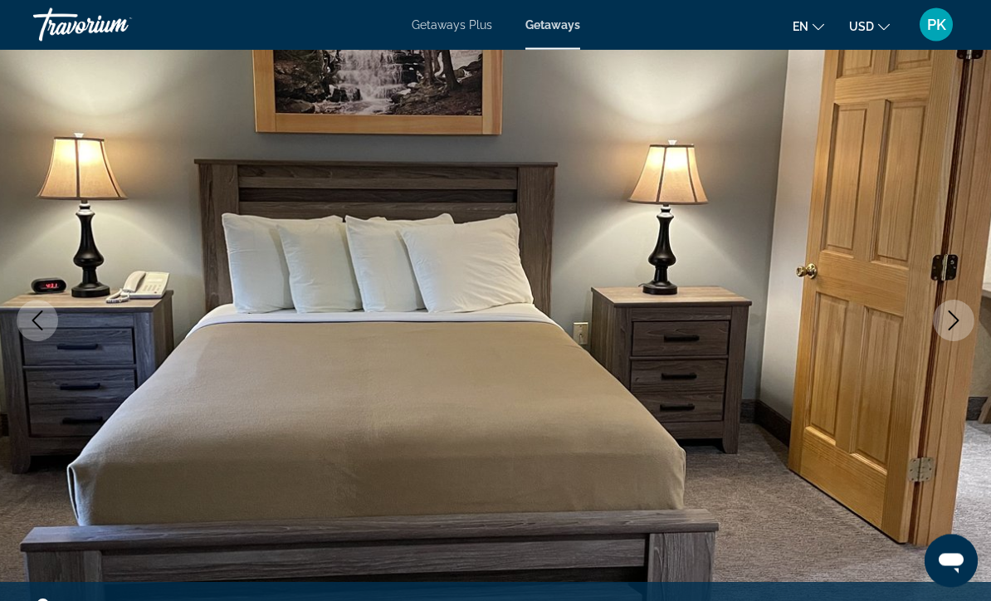
click at [956, 331] on button "Next image" at bounding box center [954, 322] width 42 height 42
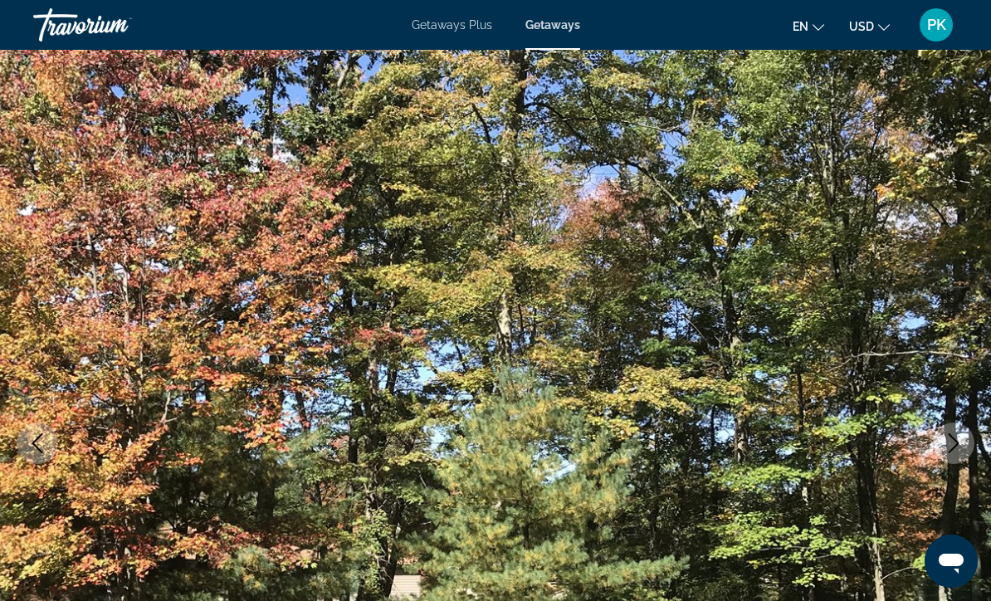
scroll to position [0, 0]
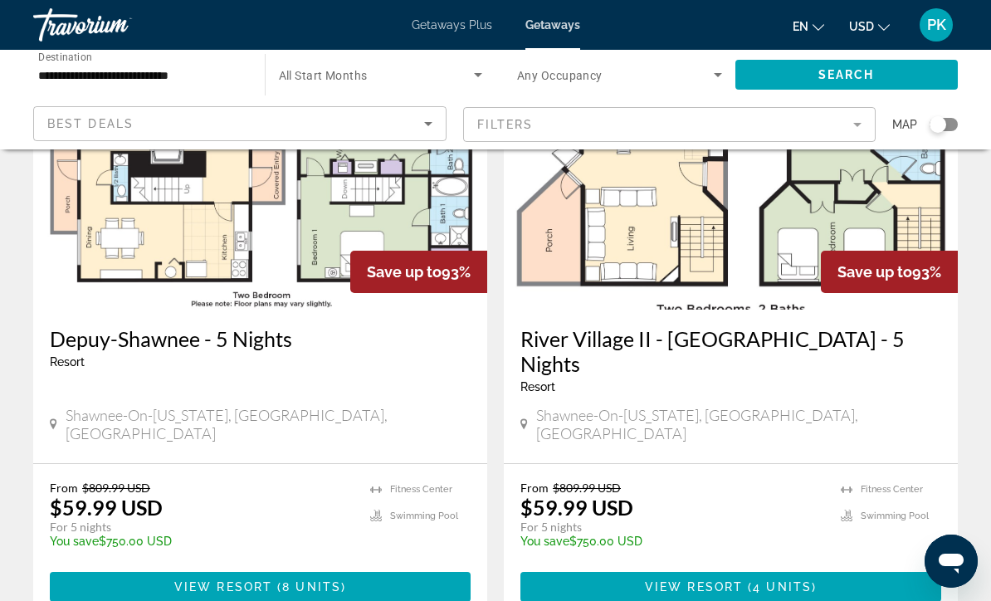
scroll to position [3211, 0]
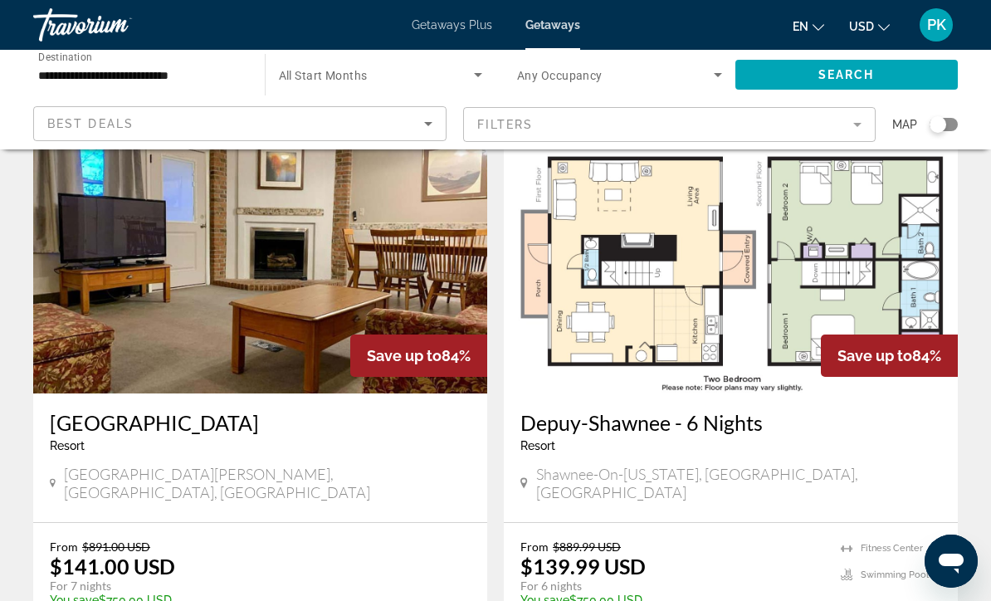
scroll to position [3072, 0]
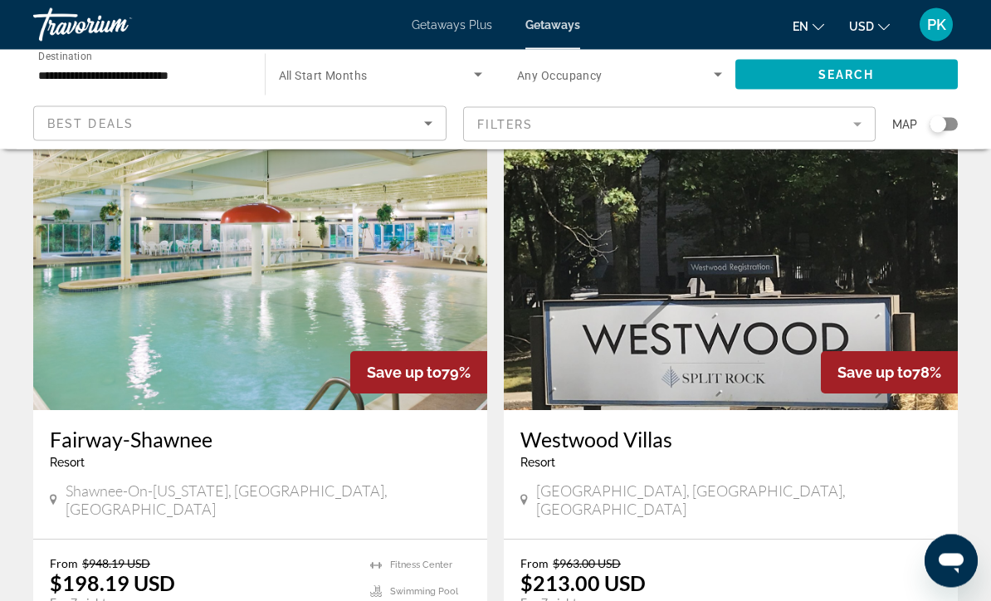
scroll to position [673, 0]
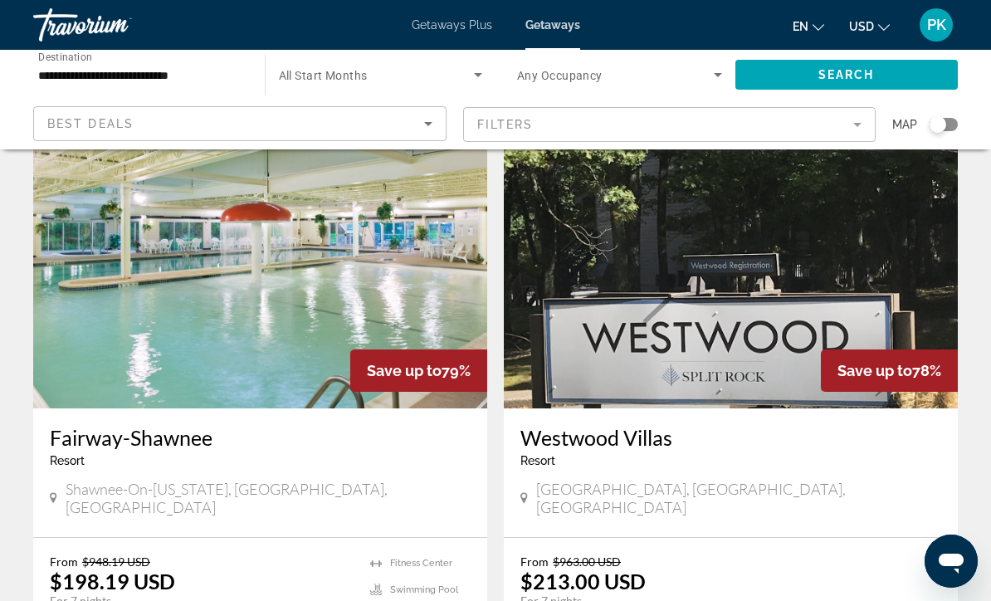
click at [665, 287] on img "Main content" at bounding box center [731, 276] width 454 height 266
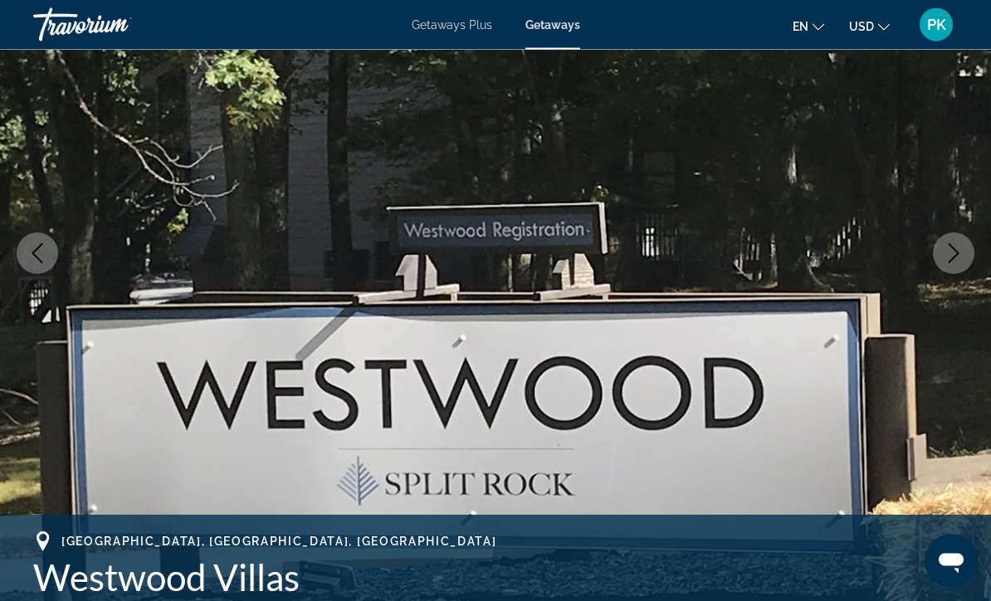
scroll to position [188, 0]
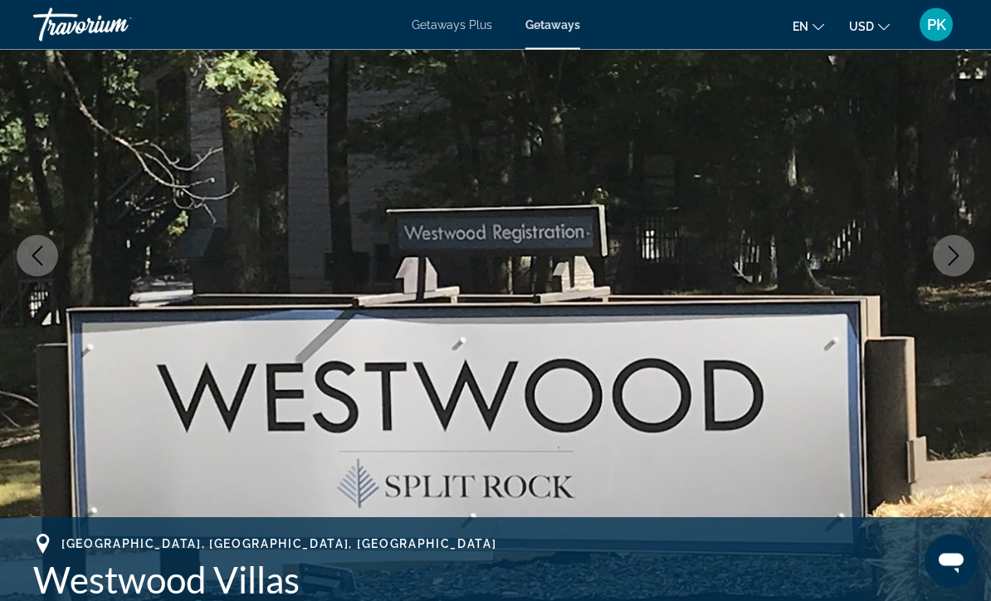
click at [969, 257] on button "Next image" at bounding box center [954, 257] width 42 height 42
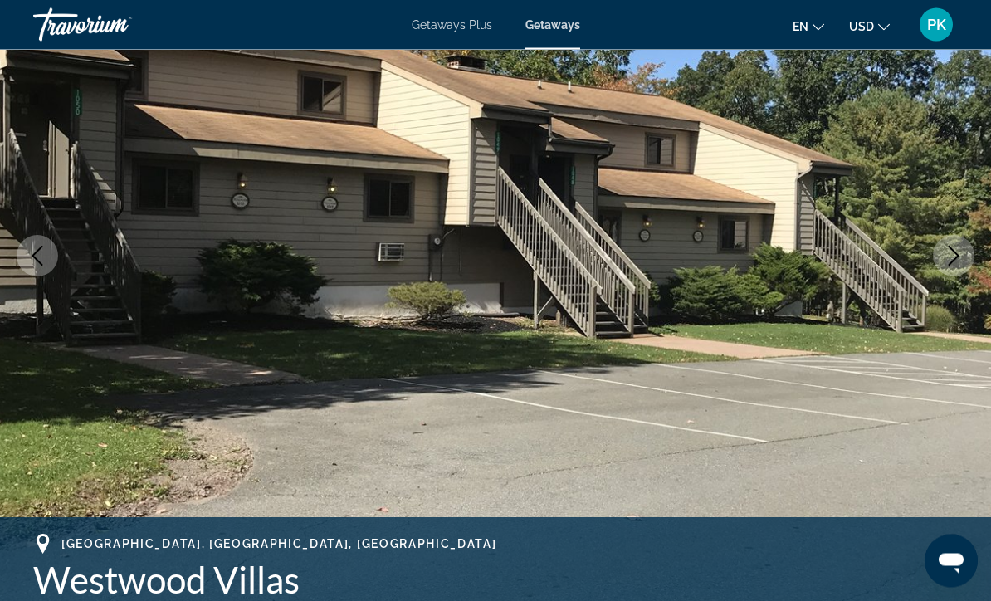
click at [943, 269] on button "Next image" at bounding box center [954, 257] width 42 height 42
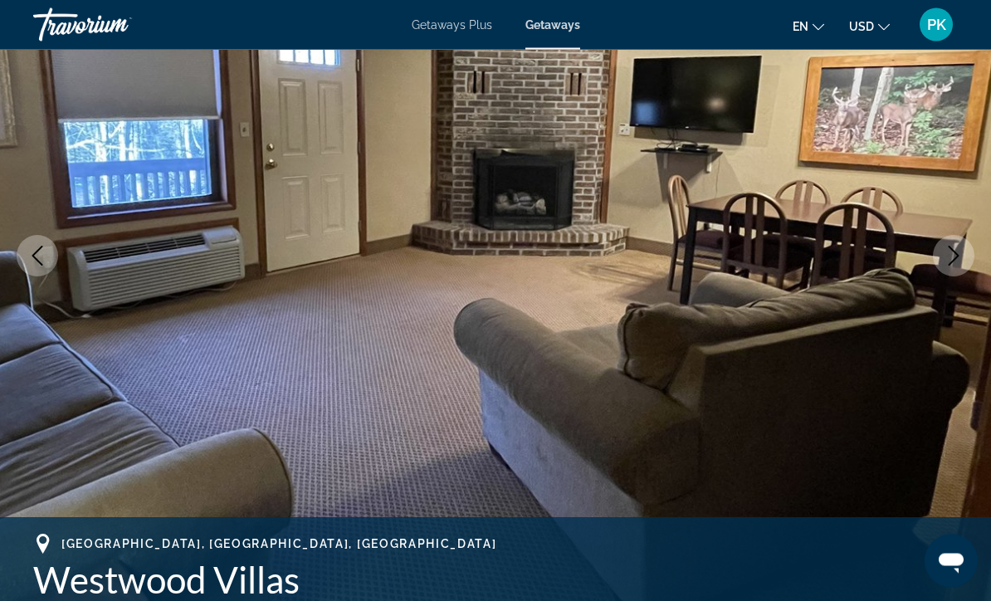
click at [943, 266] on button "Next image" at bounding box center [954, 257] width 42 height 42
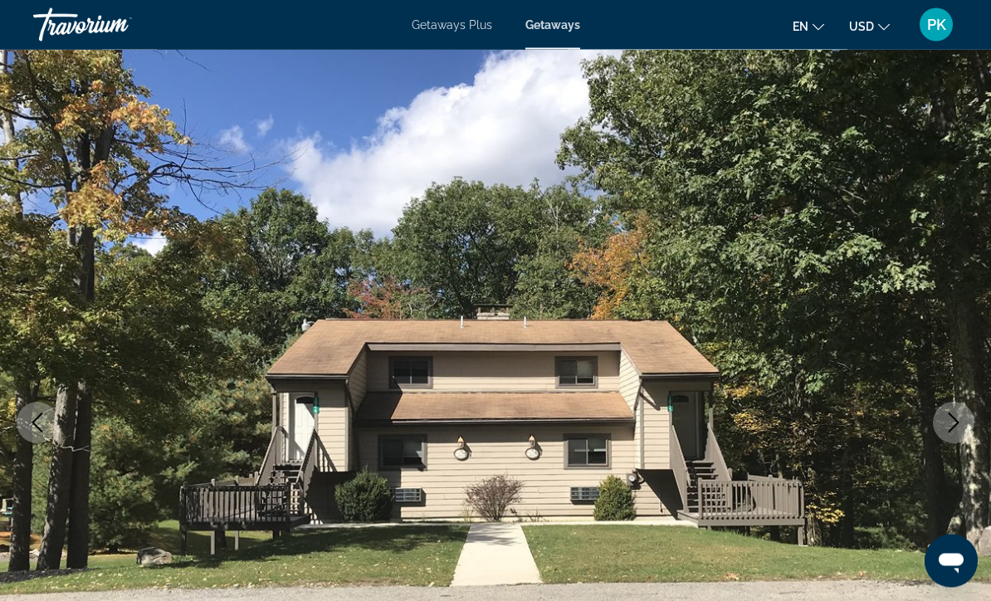
scroll to position [0, 0]
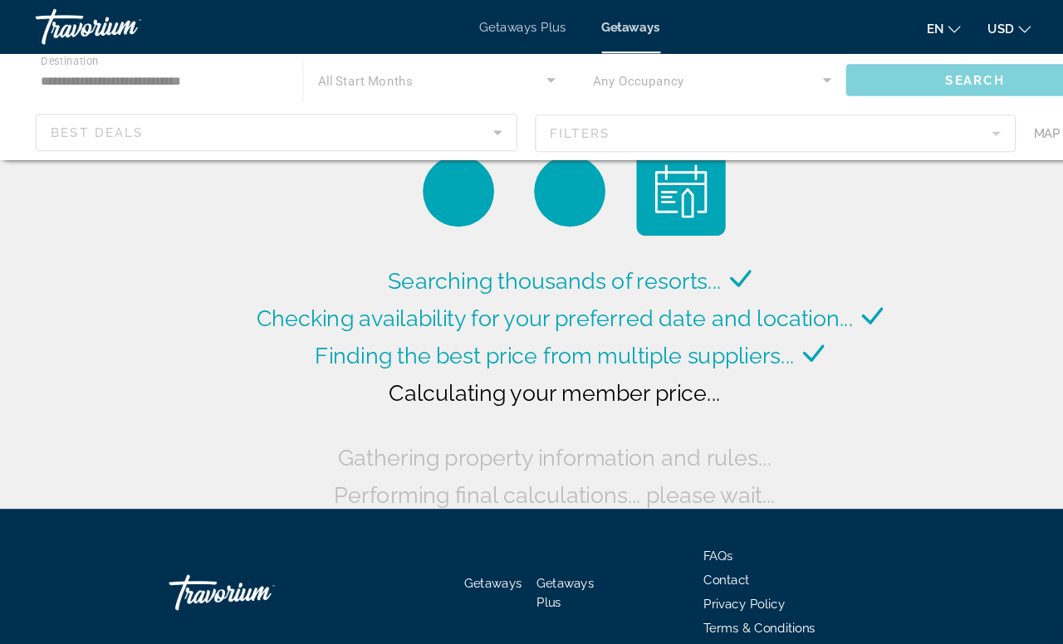
click at [76, 77] on div "Main content" at bounding box center [531, 100] width 1063 height 100
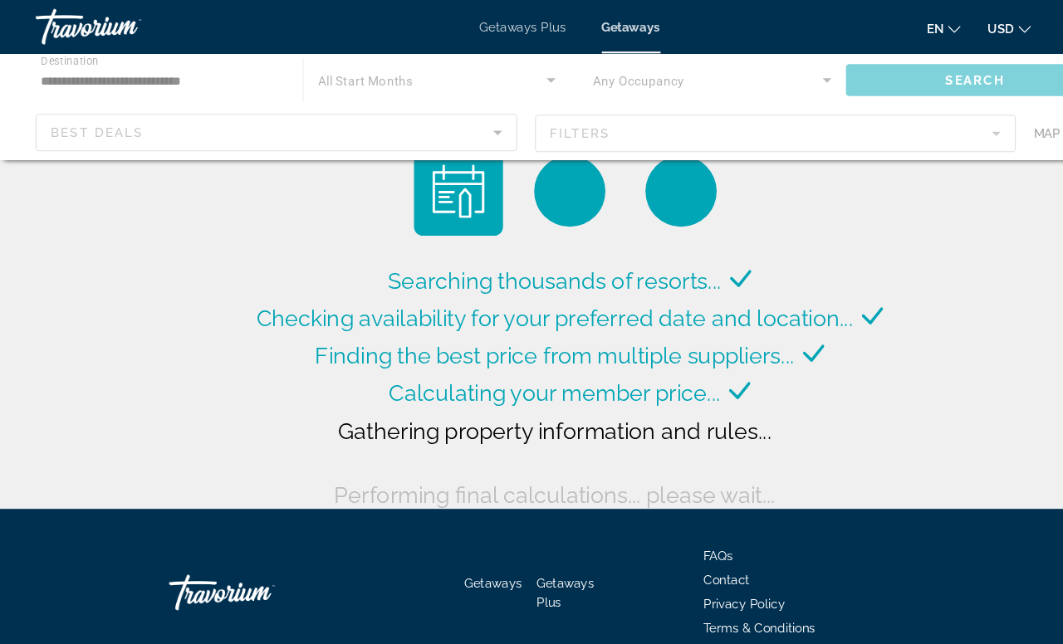
click at [71, 79] on div "Main content" at bounding box center [531, 100] width 1063 height 100
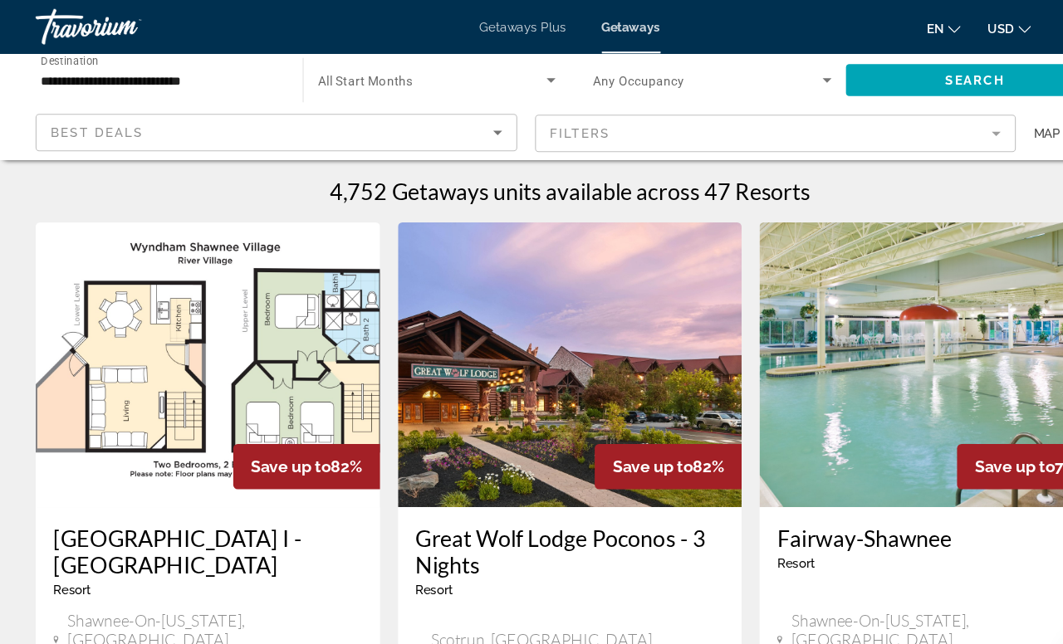
click at [59, 79] on input "**********" at bounding box center [149, 76] width 223 height 20
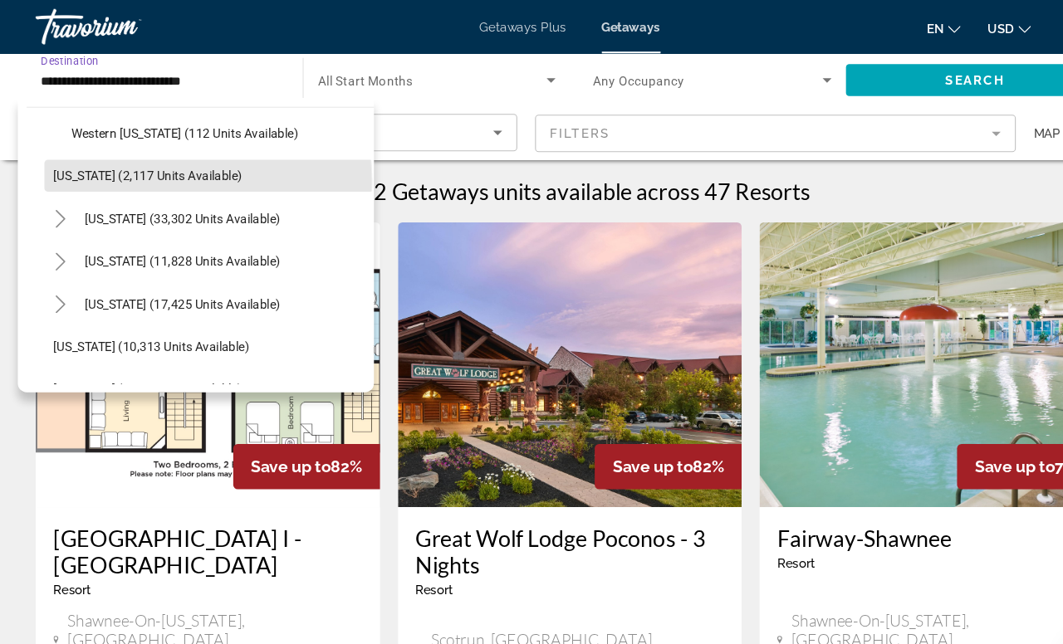
scroll to position [1473, 0]
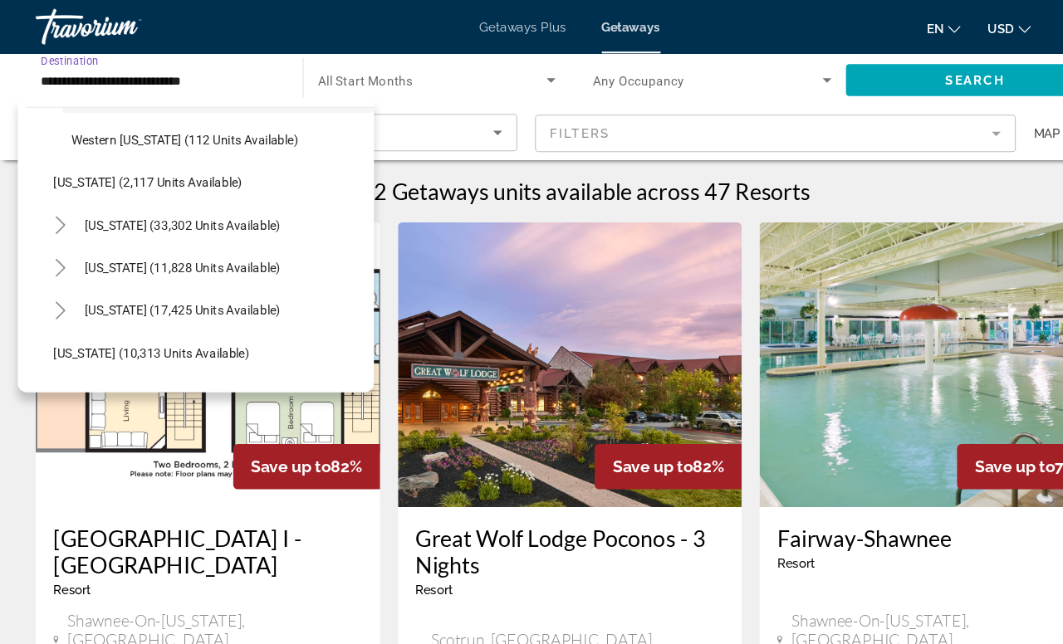
click at [55, 218] on icon "Toggle South Carolina (33,302 units available)" at bounding box center [56, 210] width 17 height 17
click at [105, 217] on span "[US_STATE] (33,302 units available)" at bounding box center [170, 209] width 183 height 13
type input "**********"
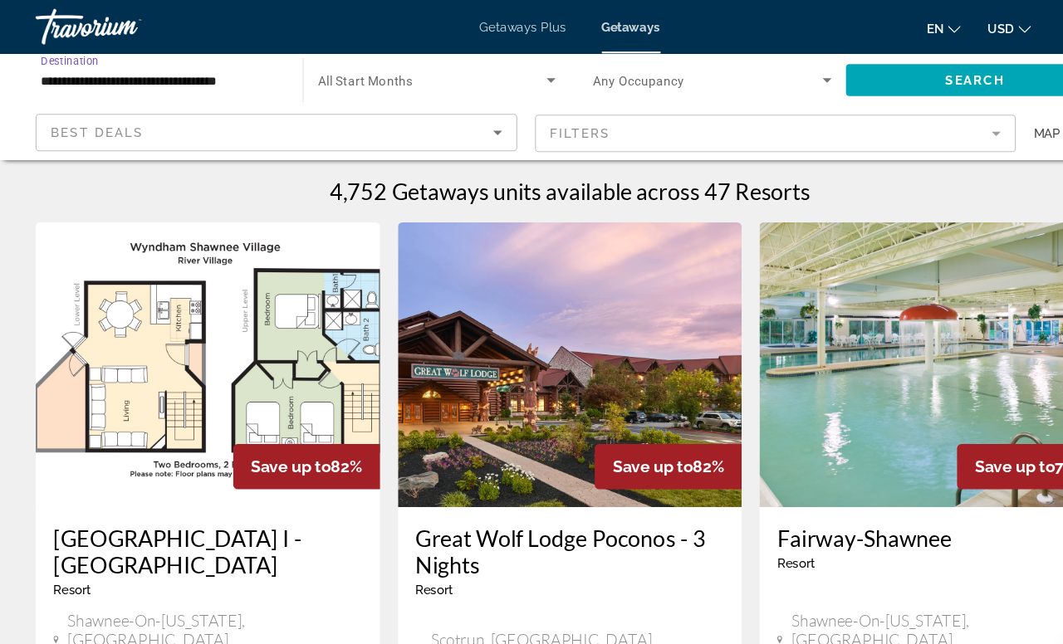
click at [422, 73] on span "Search widget" at bounding box center [402, 75] width 213 height 20
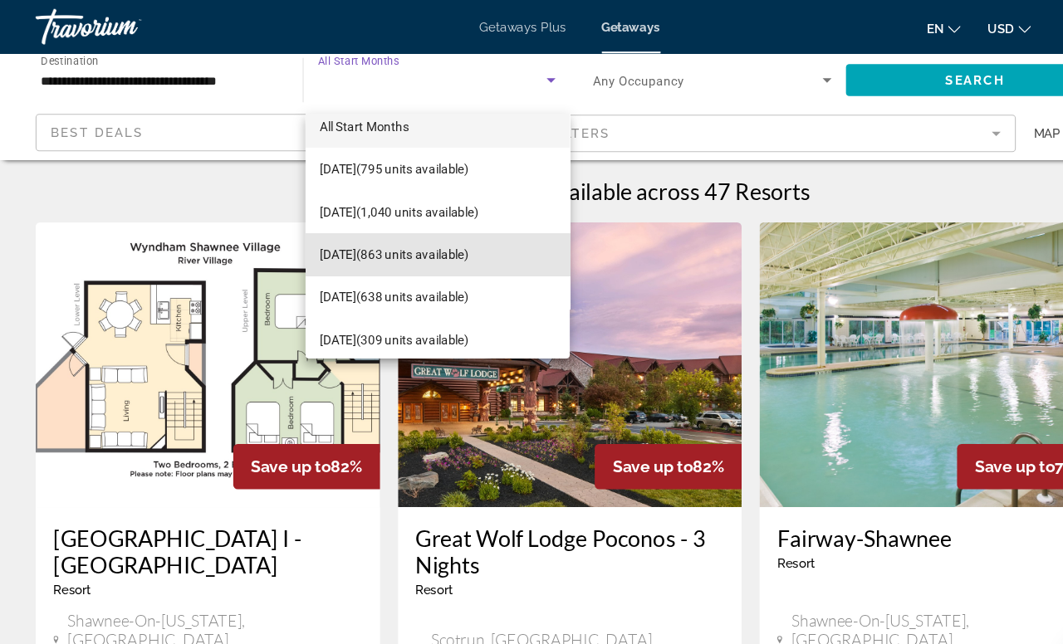
scroll to position [8, 0]
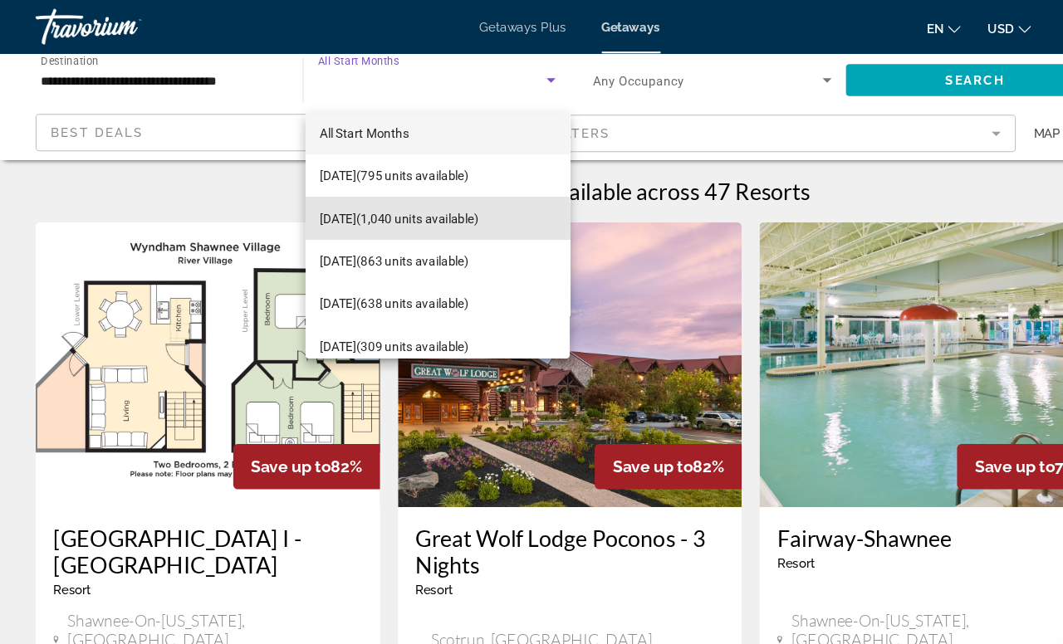
click at [382, 208] on span "[DATE] (1,040 units available)" at bounding box center [372, 204] width 148 height 20
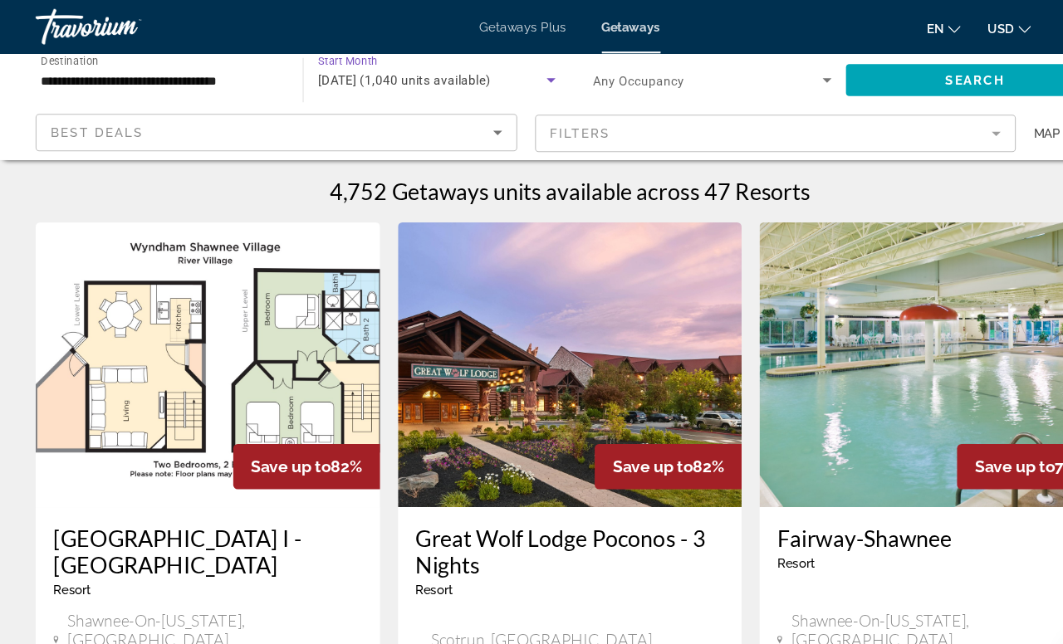
click at [892, 81] on span "Search" at bounding box center [909, 74] width 56 height 13
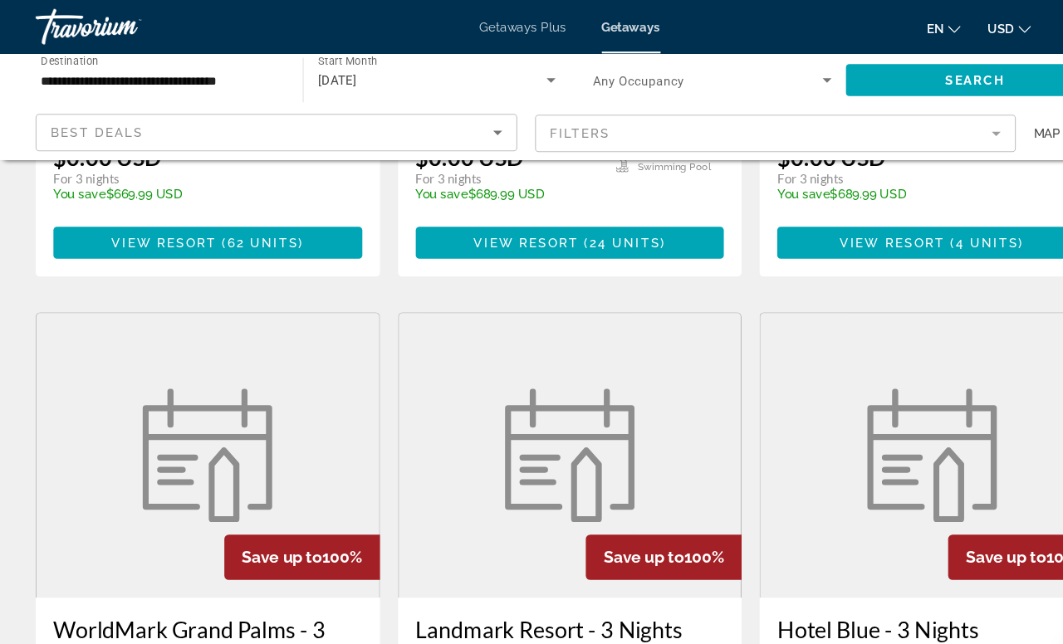
scroll to position [1818, 0]
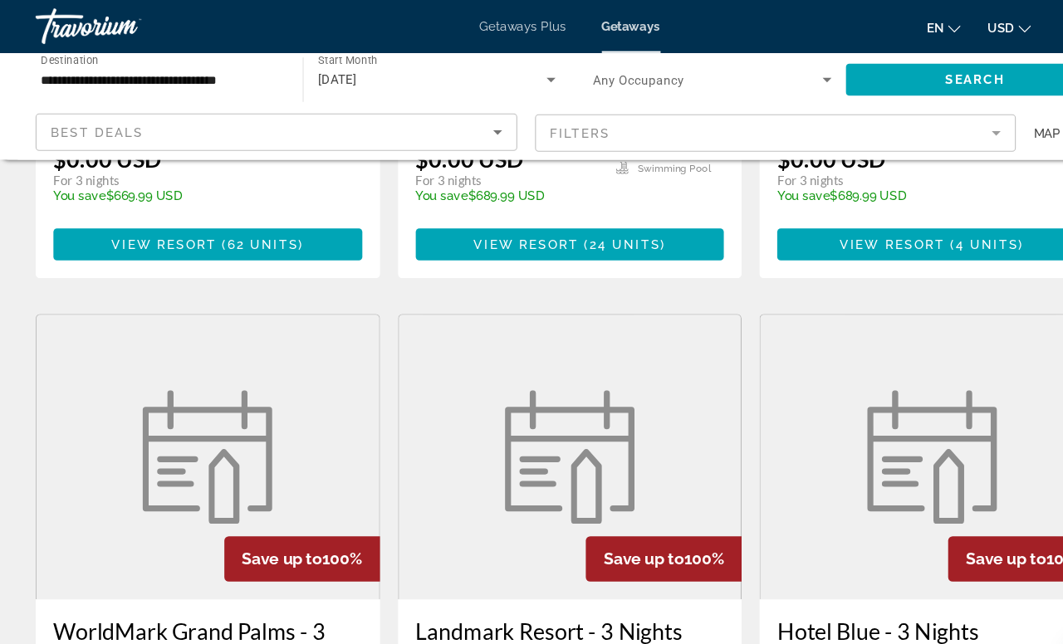
click at [509, 80] on icon "Search widget" at bounding box center [514, 75] width 20 height 20
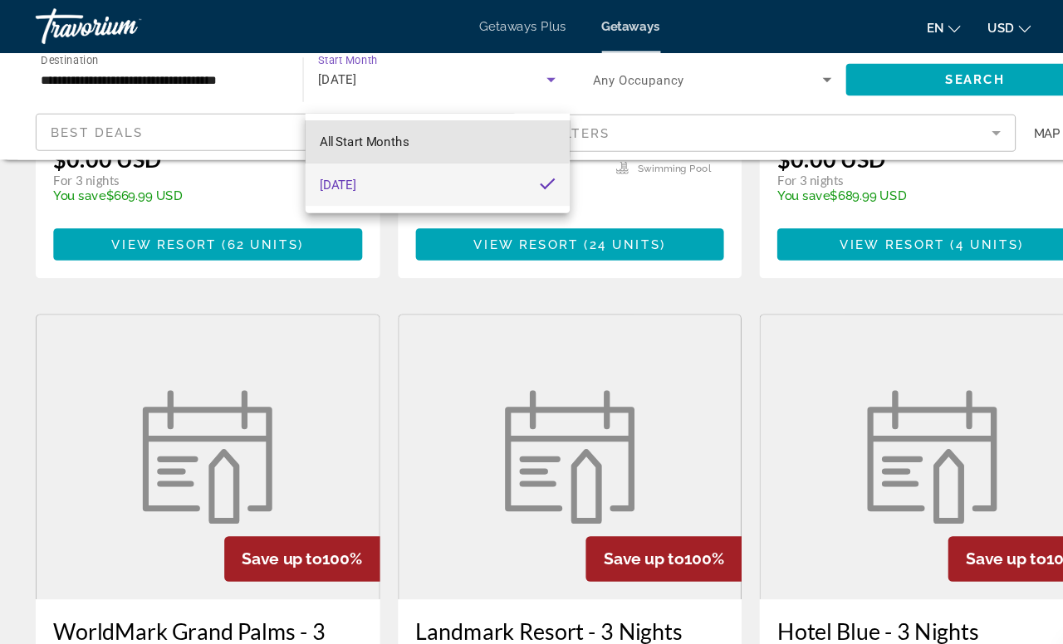
click at [394, 130] on mat-option "All Start Months" at bounding box center [408, 133] width 247 height 40
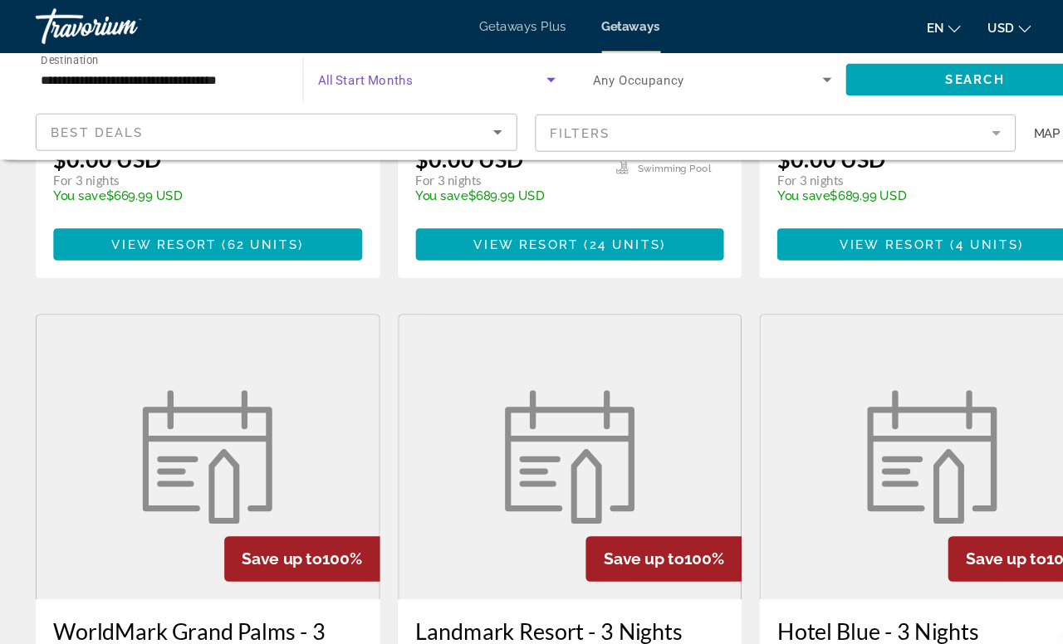
click at [863, 82] on span "Search widget" at bounding box center [909, 75] width 241 height 40
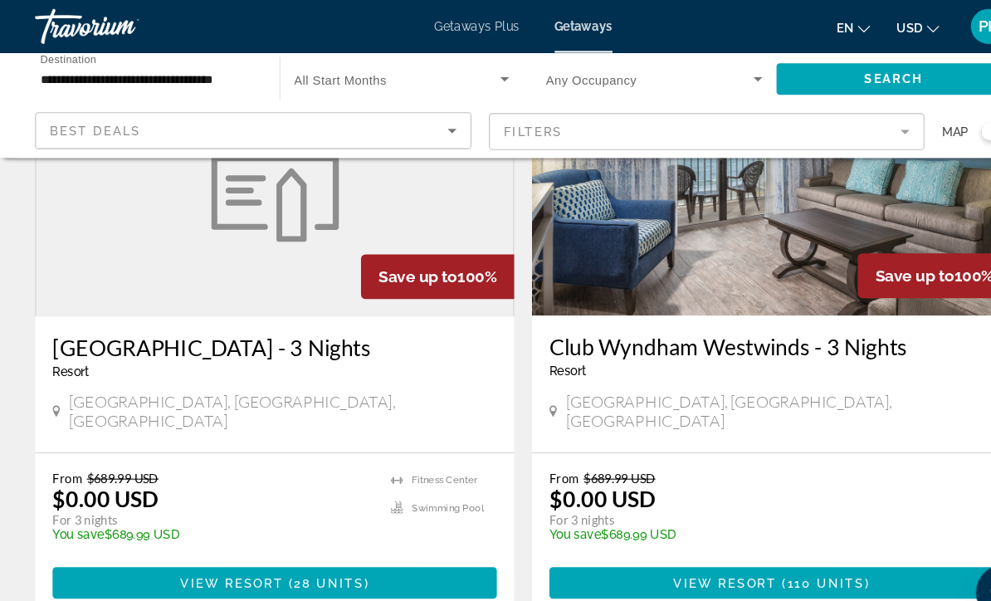
scroll to position [3161, 0]
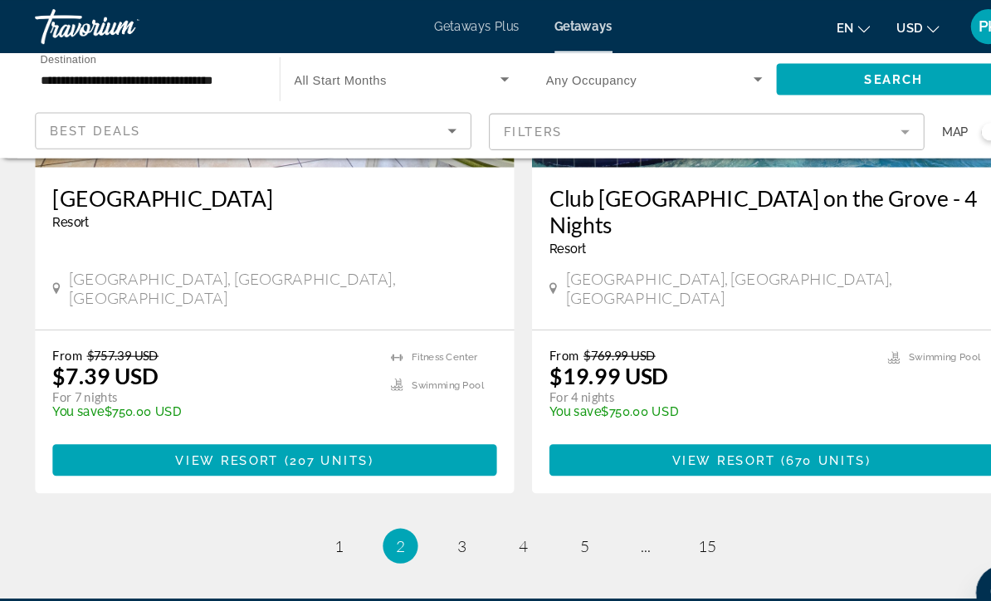
scroll to position [3269, 0]
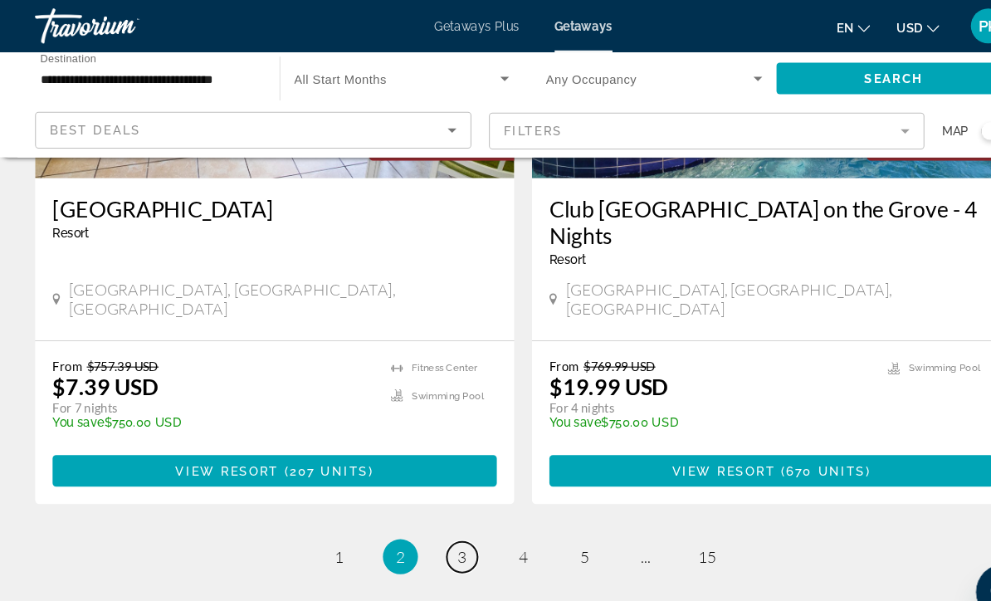
click at [438, 519] on span "3" at bounding box center [437, 528] width 8 height 18
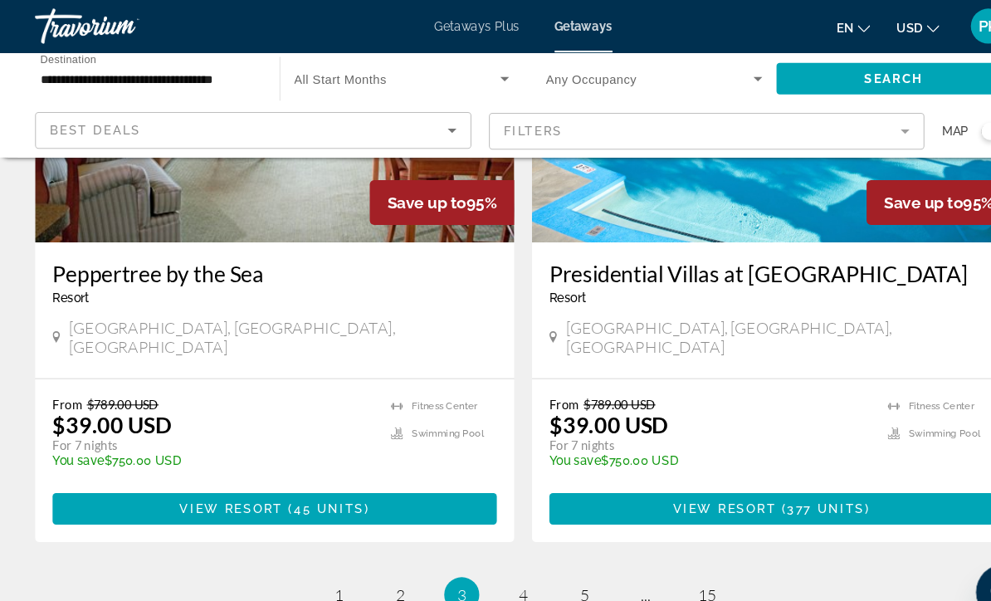
scroll to position [3184, 0]
click at [502, 549] on link "page 4" at bounding box center [496, 563] width 29 height 29
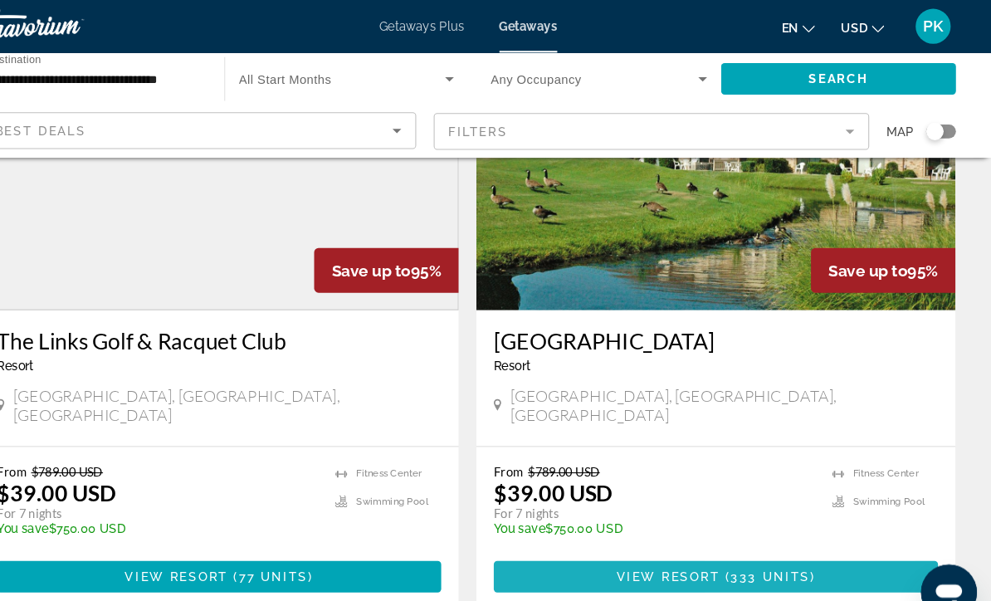
scroll to position [179, 0]
click at [745, 540] on span "333 units" at bounding box center [783, 546] width 76 height 13
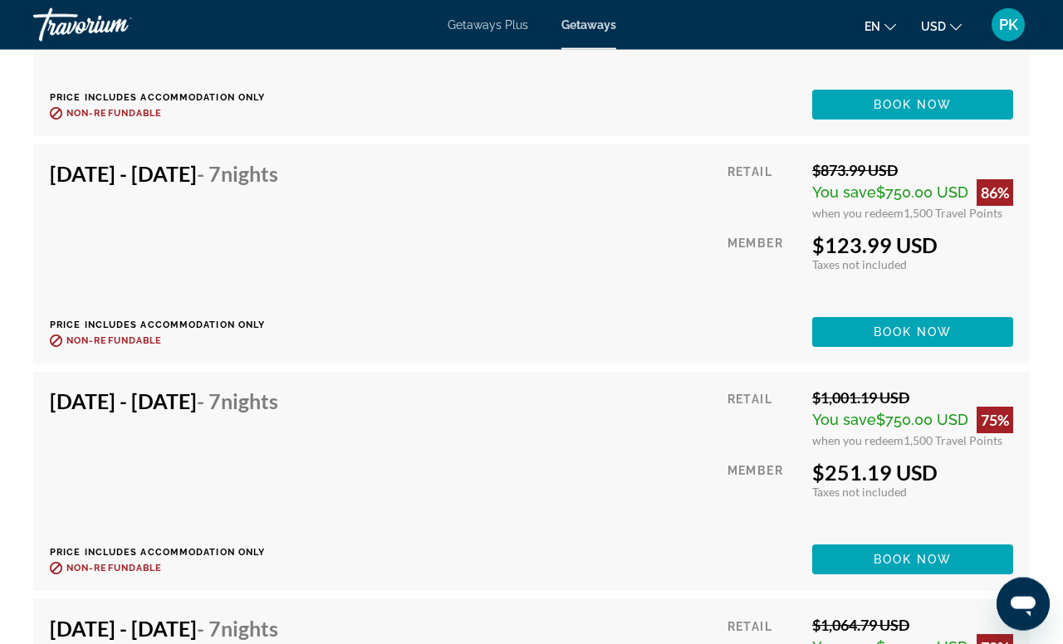
scroll to position [13840, 0]
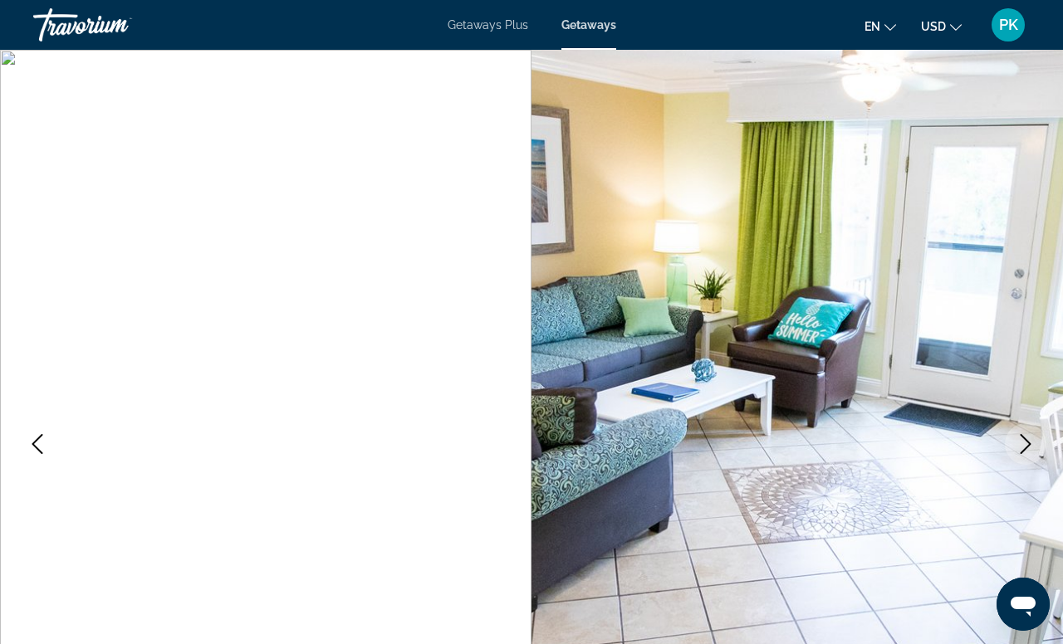
click at [596, 31] on span "Getaways" at bounding box center [588, 24] width 55 height 13
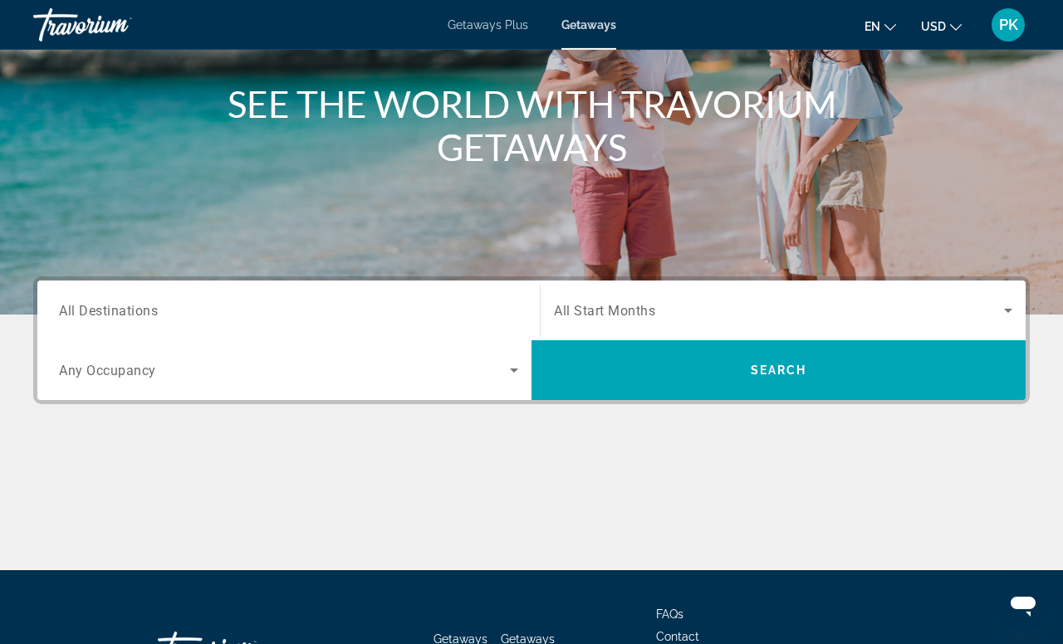
scroll to position [187, 0]
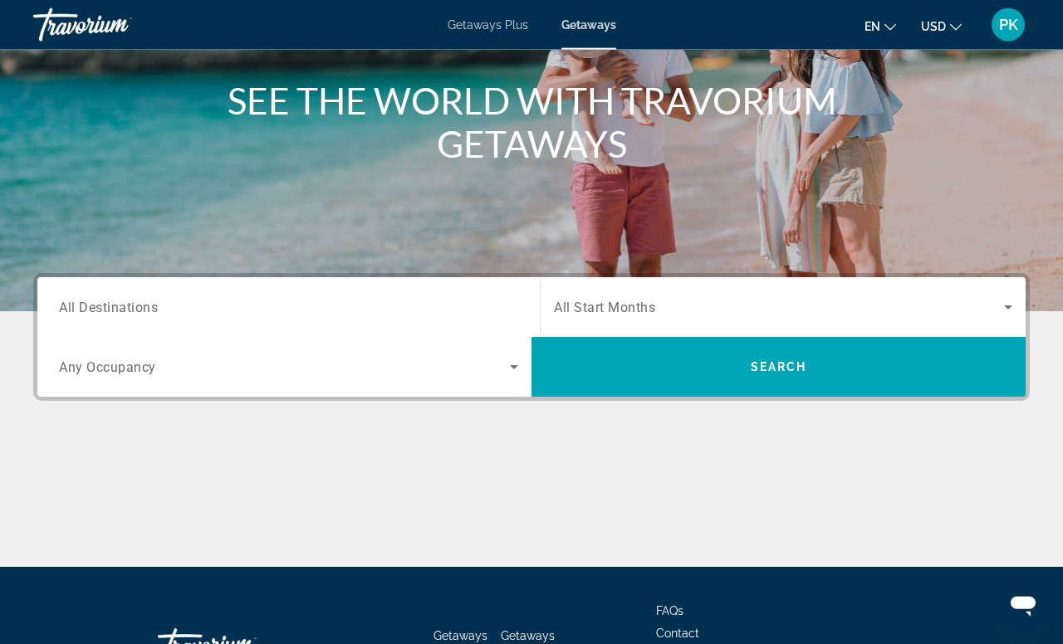
click at [98, 315] on span "All Destinations" at bounding box center [108, 307] width 99 height 16
click at [98, 318] on input "Destination All Destinations" at bounding box center [288, 308] width 459 height 20
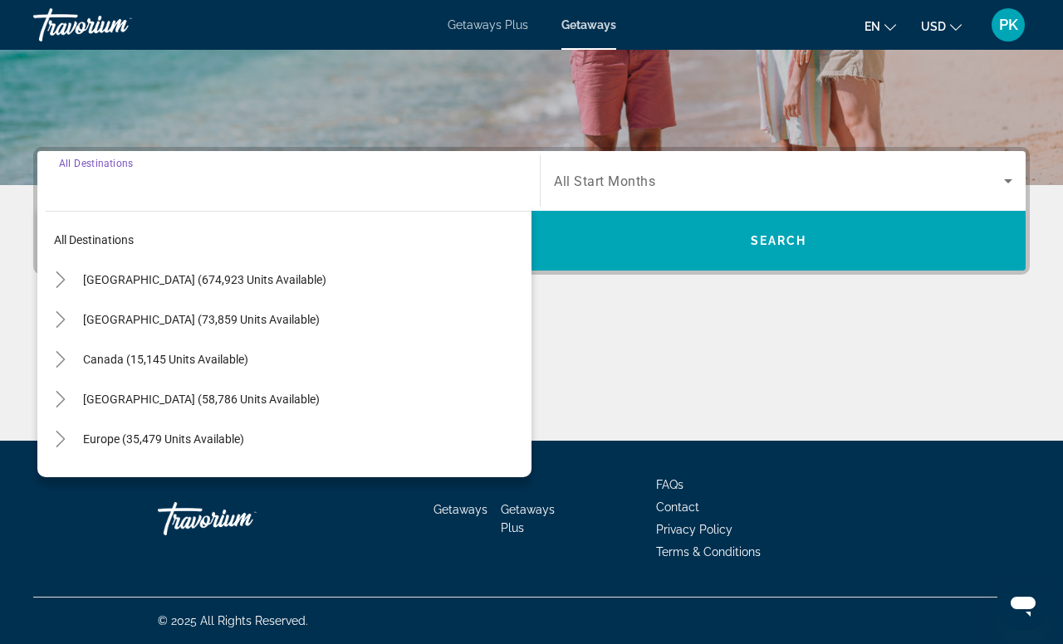
scroll to position [350, 0]
click at [64, 288] on icon "Toggle United States (674,923 units available)" at bounding box center [60, 279] width 17 height 17
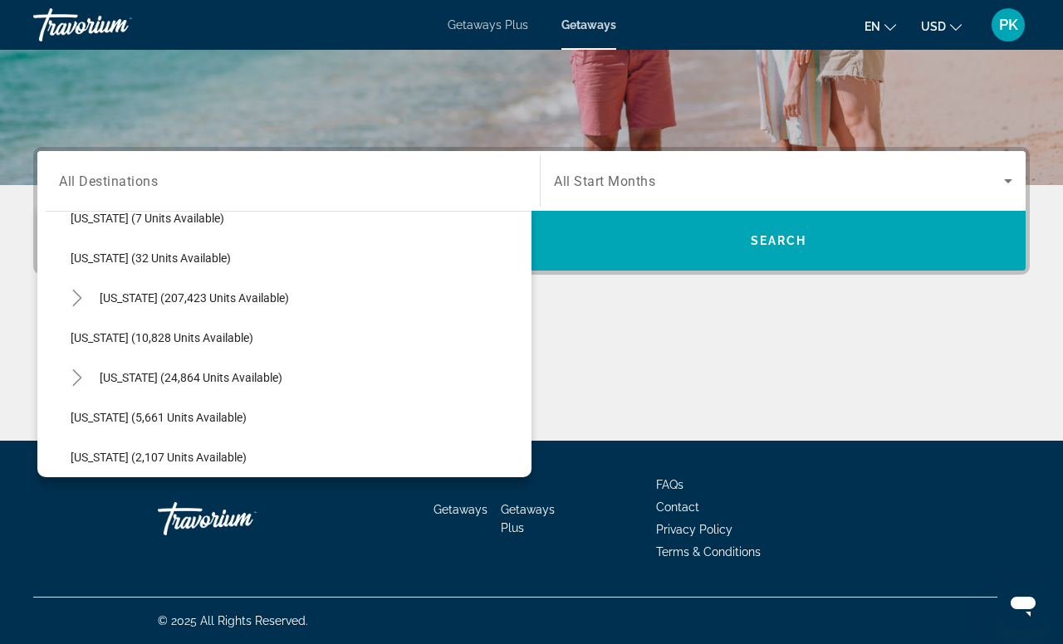
scroll to position [270, 0]
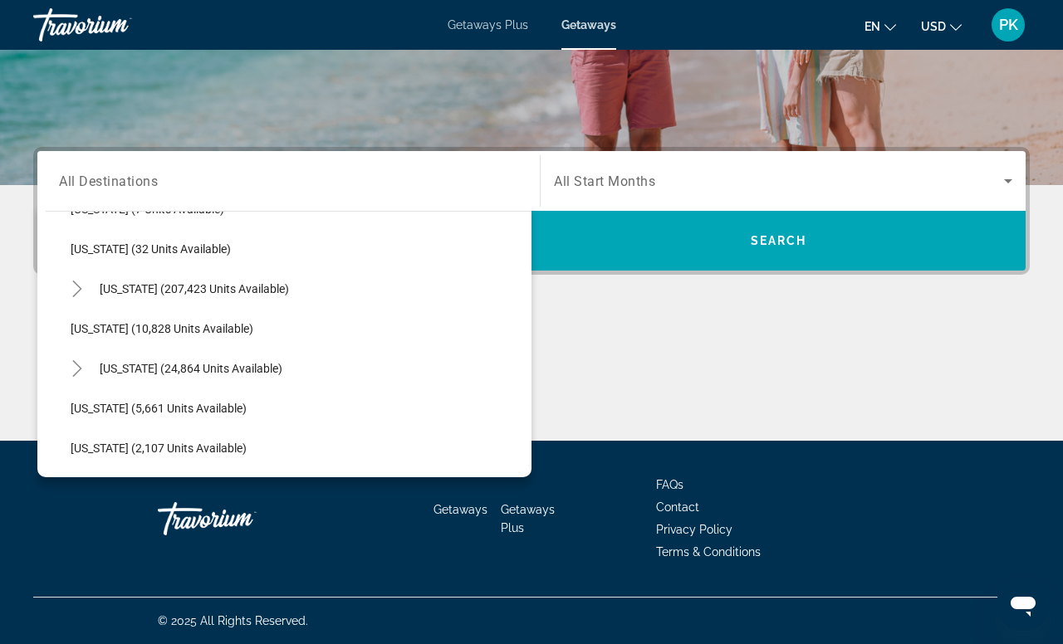
click at [8, 387] on div "Destination All Destinations All destinations United States (674,923 units avai…" at bounding box center [531, 294] width 1063 height 294
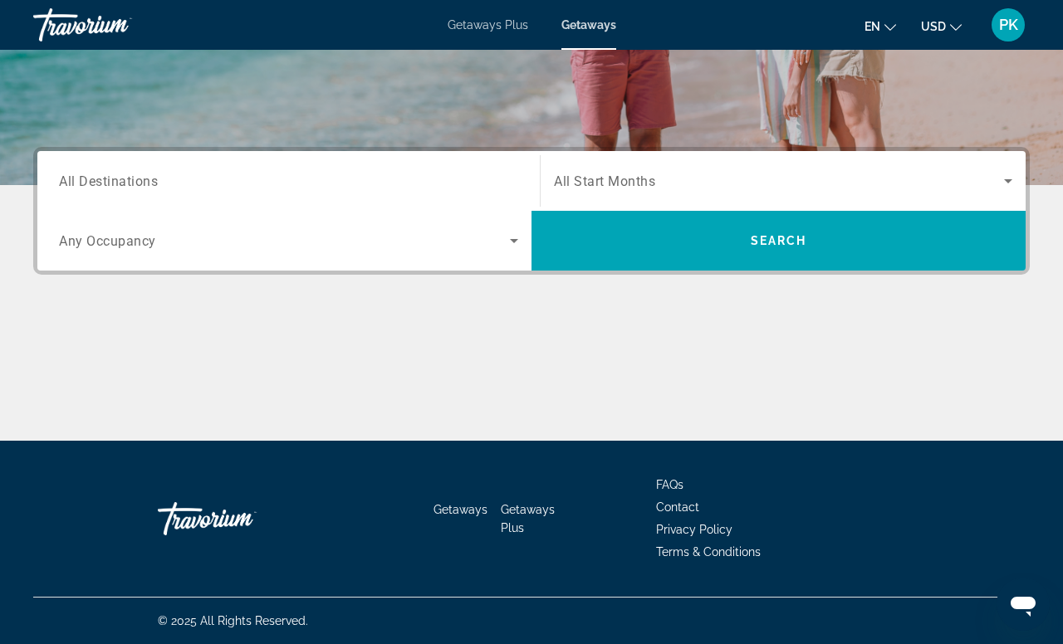
click at [71, 200] on div "Destination All Destinations" at bounding box center [288, 181] width 459 height 47
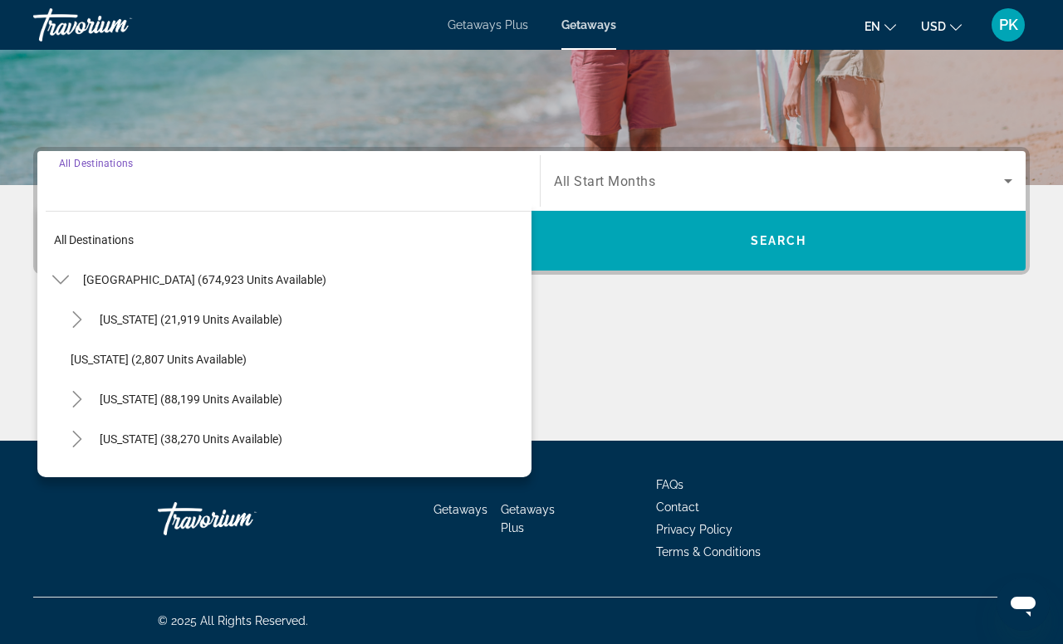
scroll to position [0, 0]
click at [86, 408] on icon "Toggle California (88,199 units available)" at bounding box center [77, 399] width 17 height 17
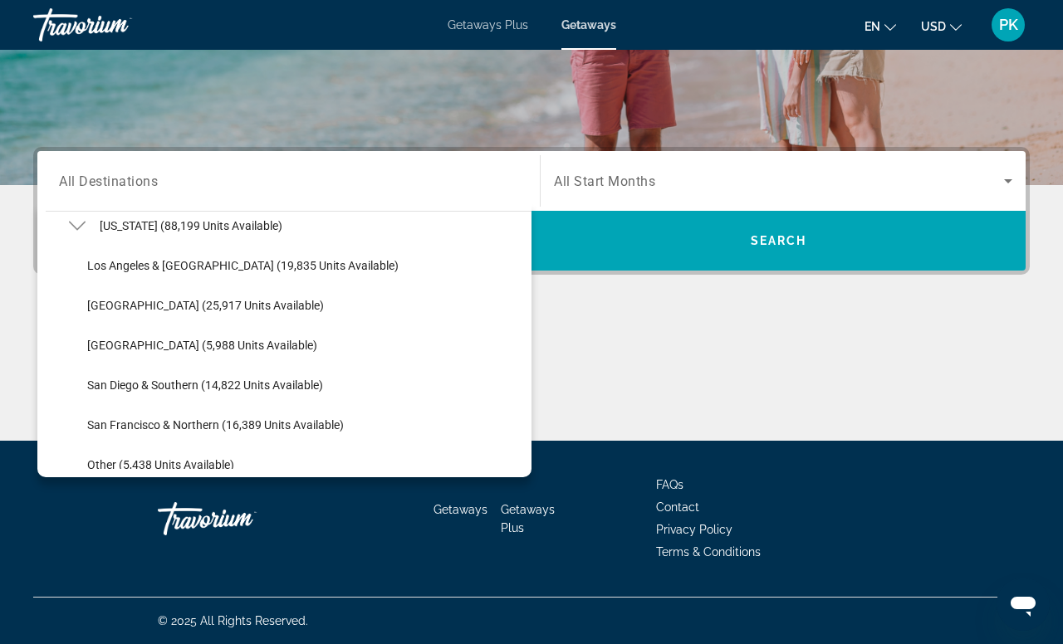
scroll to position [179, 0]
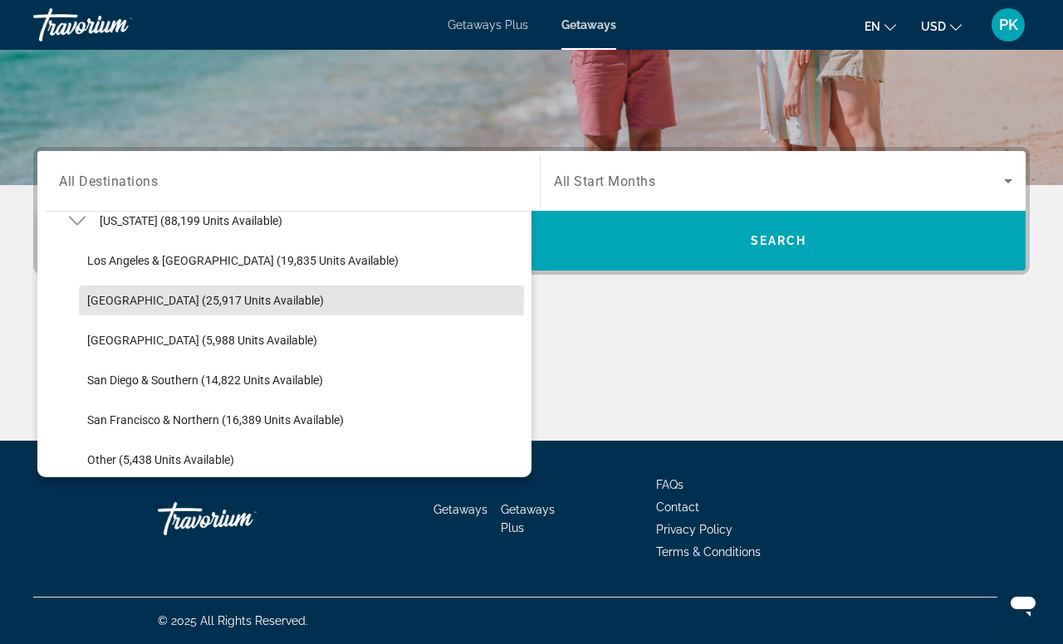
click at [100, 307] on span "Lake Tahoe (25,917 units available)" at bounding box center [205, 300] width 237 height 13
type input "**********"
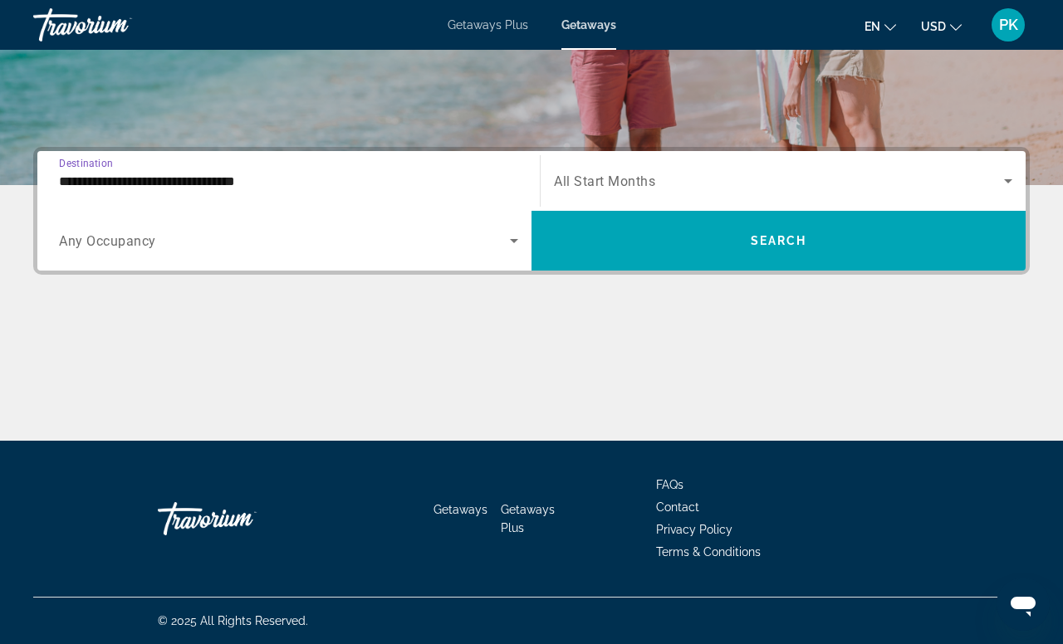
click at [763, 191] on span "Search widget" at bounding box center [779, 181] width 450 height 20
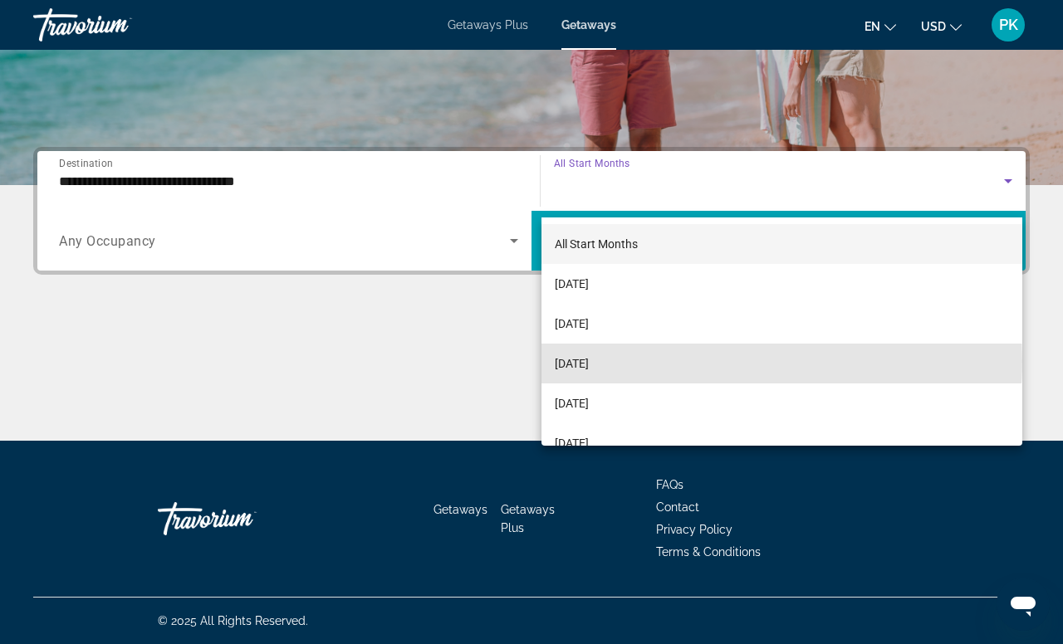
click at [589, 360] on span "November 2025" at bounding box center [572, 364] width 34 height 20
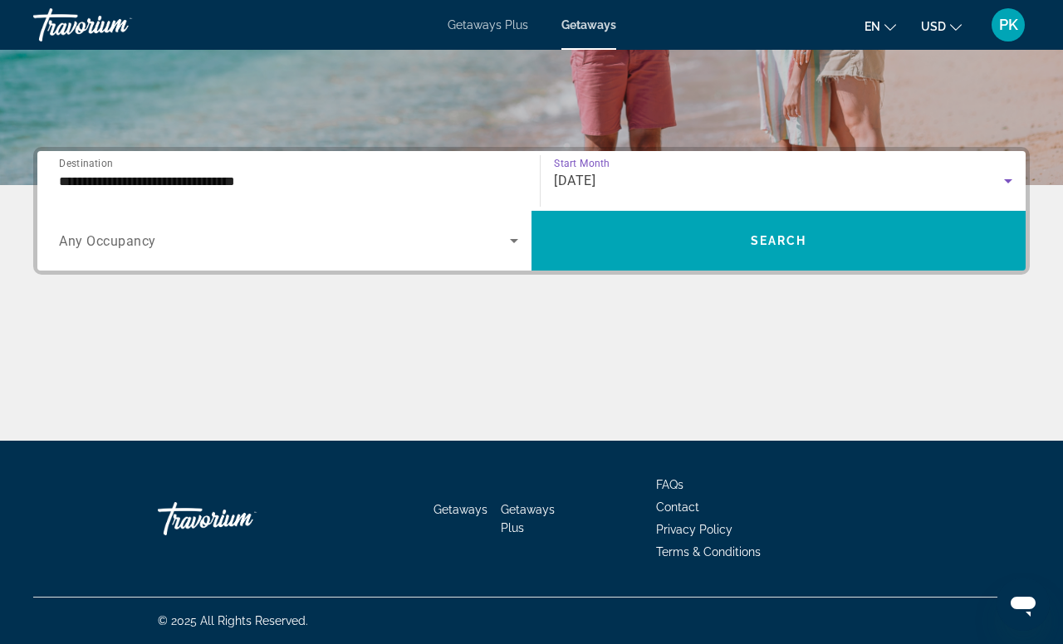
click at [751, 247] on span "Search" at bounding box center [779, 240] width 56 height 13
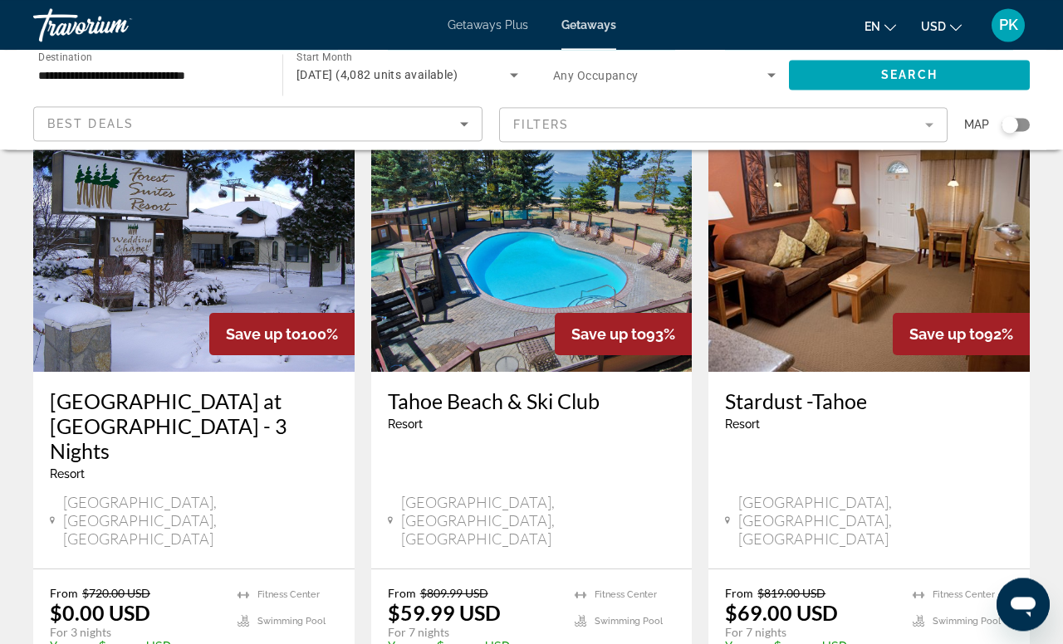
scroll to position [775, 0]
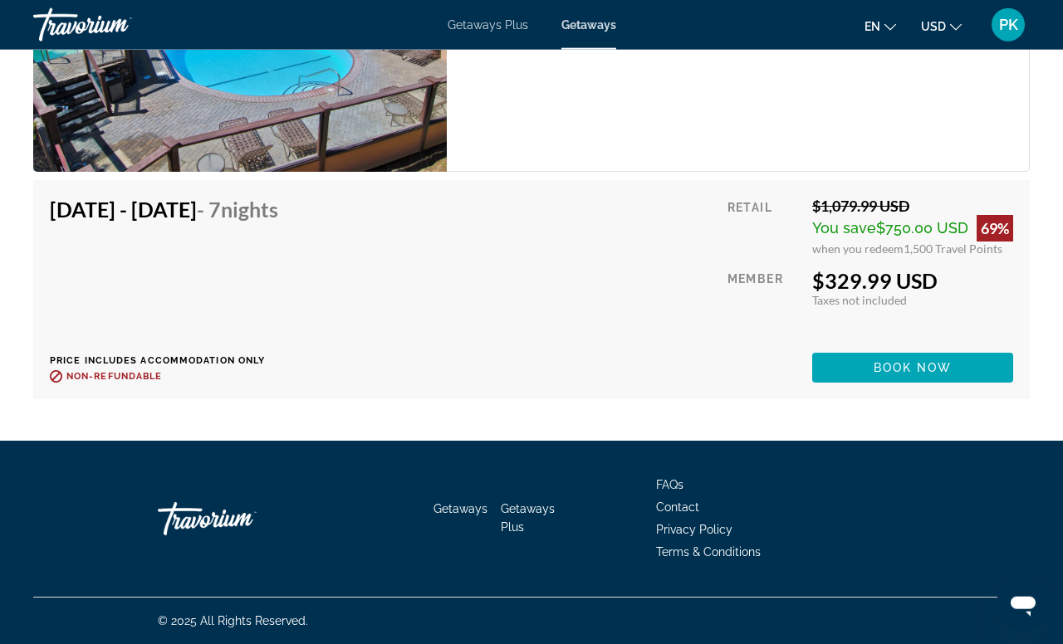
scroll to position [9121, 0]
click at [898, 374] on span "Book now" at bounding box center [912, 367] width 79 height 13
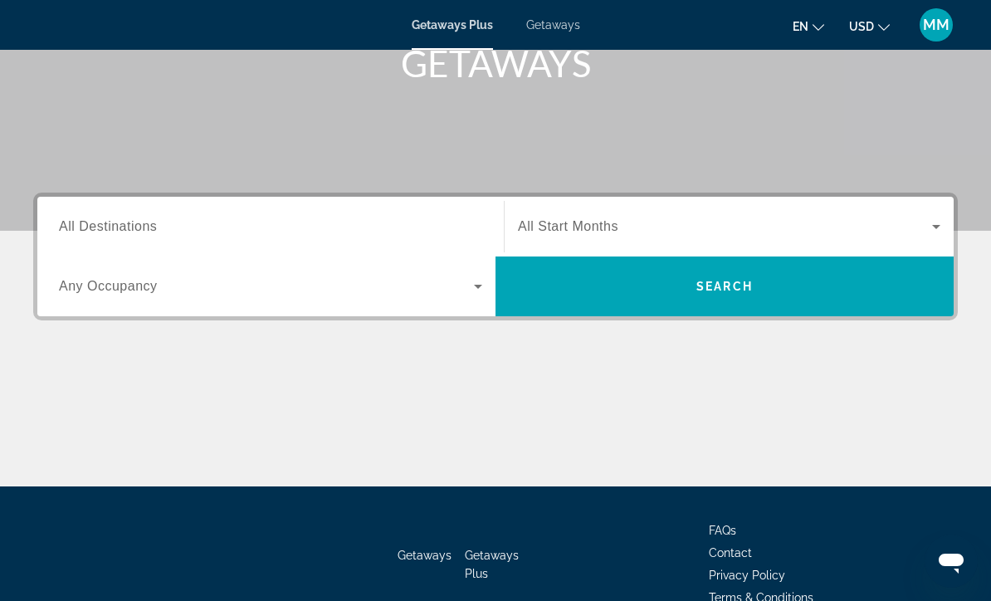
scroll to position [301, 0]
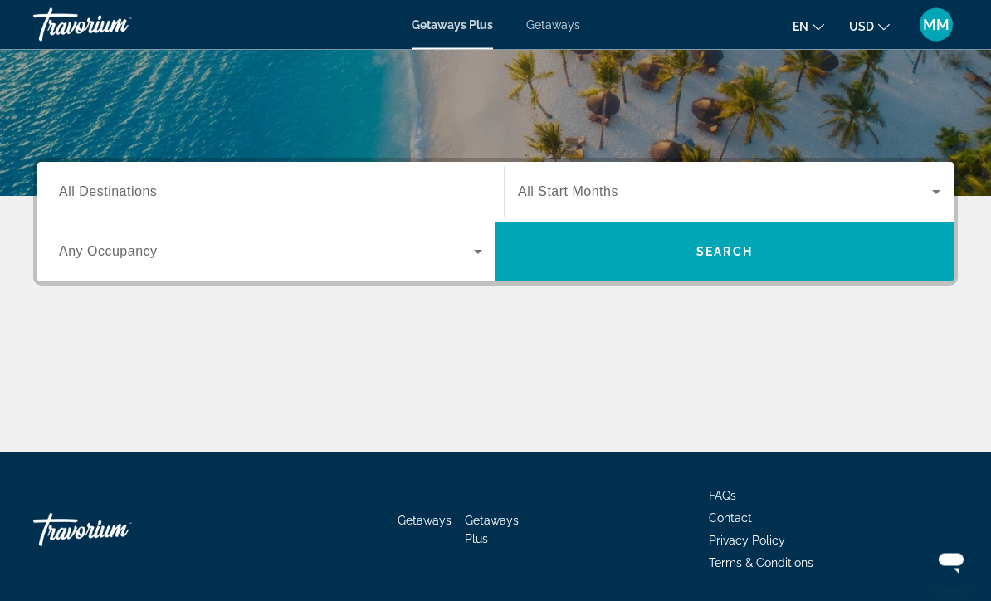
click at [75, 188] on span "All Destinations" at bounding box center [108, 192] width 98 height 14
click at [75, 188] on input "Destination All Destinations" at bounding box center [270, 193] width 423 height 20
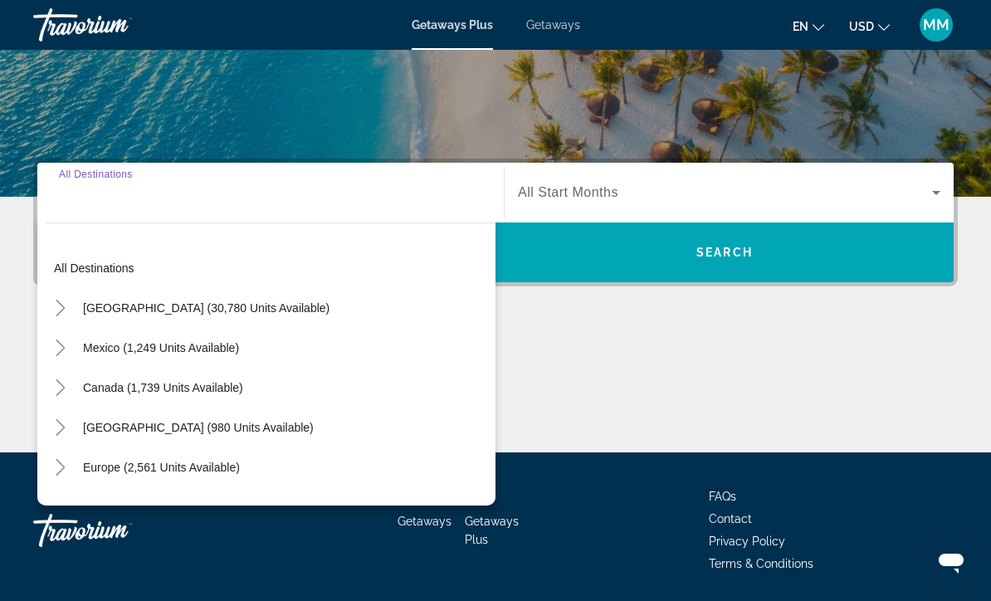
click at [47, 297] on mat-icon "Toggle United States (30,780 units available)" at bounding box center [60, 308] width 29 height 29
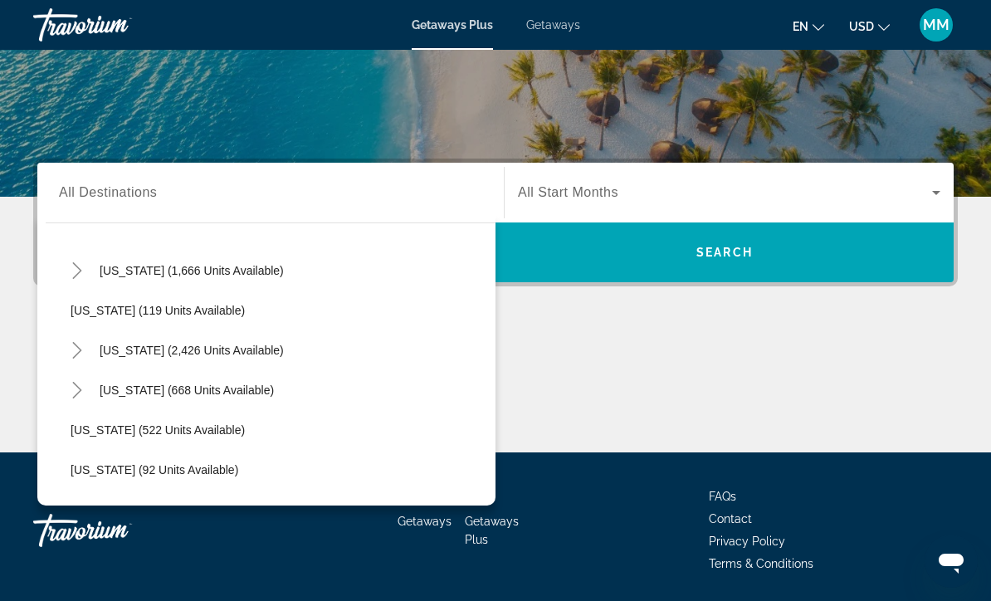
scroll to position [757, 0]
click at [77, 343] on icon "Toggle Nevada (2,426 units available)" at bounding box center [77, 348] width 17 height 17
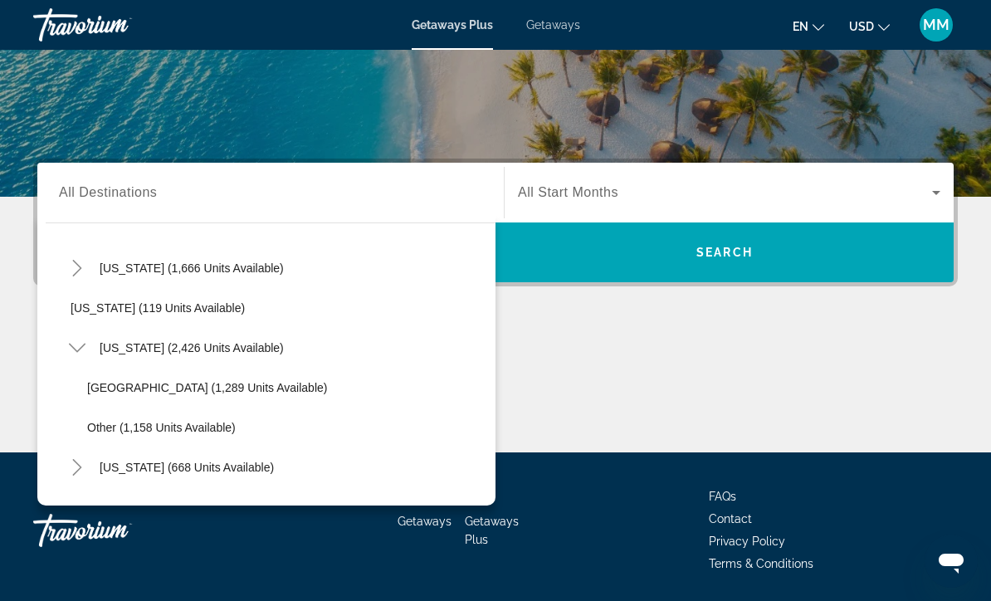
click at [217, 394] on span "Search widget" at bounding box center [287, 388] width 417 height 40
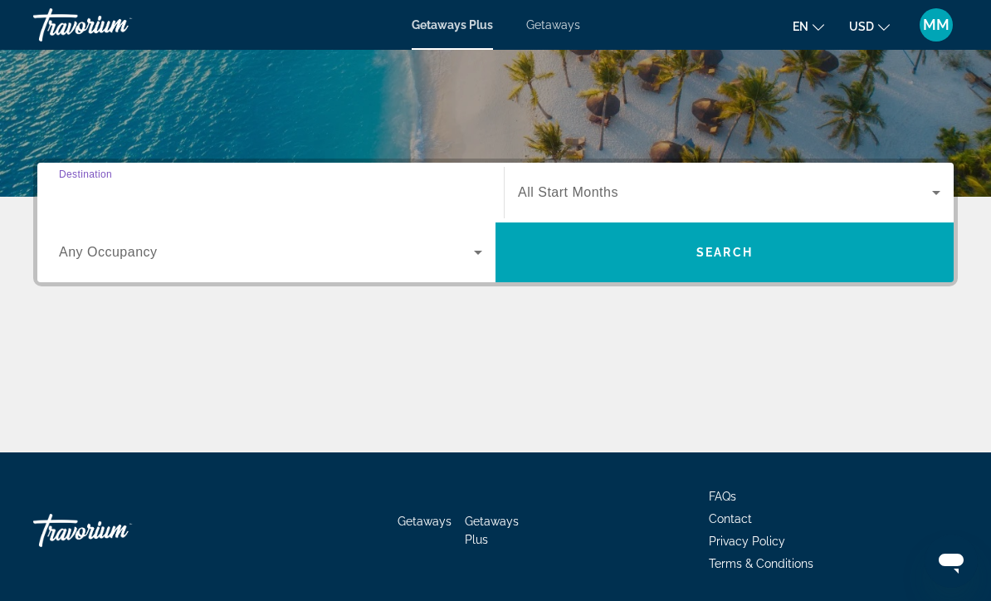
type input "**********"
click at [639, 179] on div "Search widget" at bounding box center [729, 192] width 423 height 46
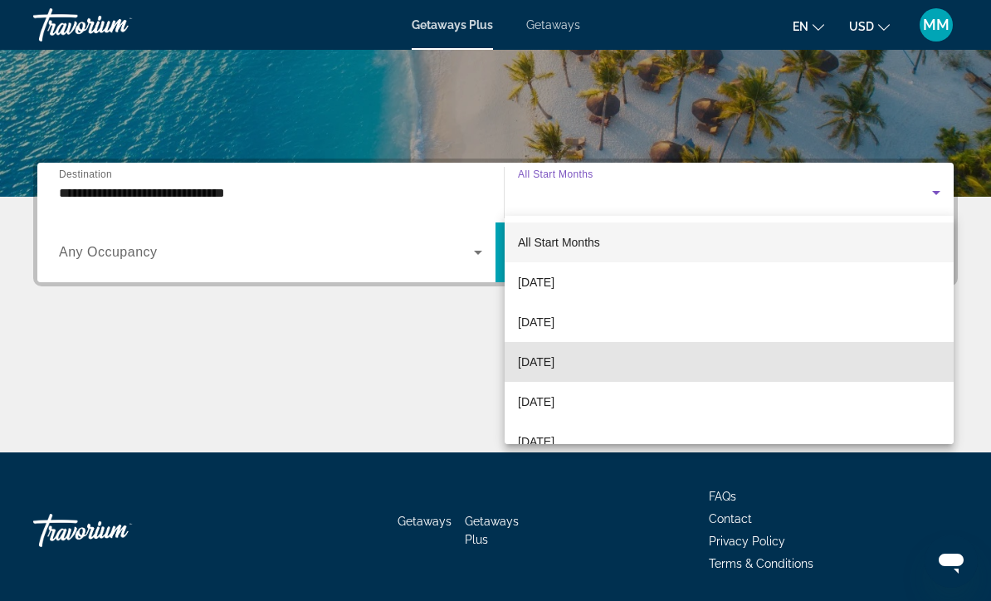
click at [555, 362] on span "[DATE]" at bounding box center [536, 362] width 37 height 20
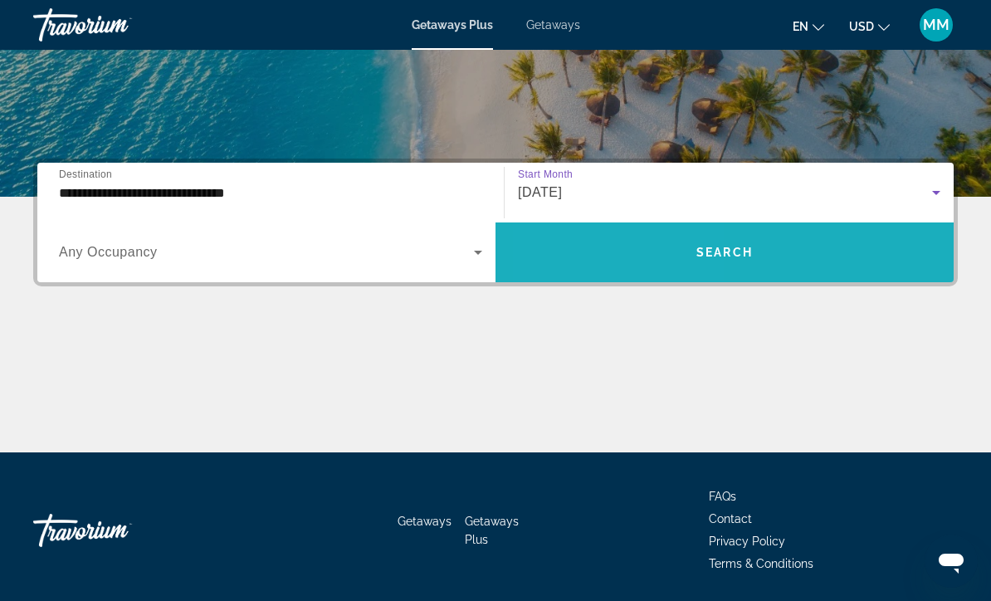
click at [629, 257] on span "Search widget" at bounding box center [725, 252] width 458 height 40
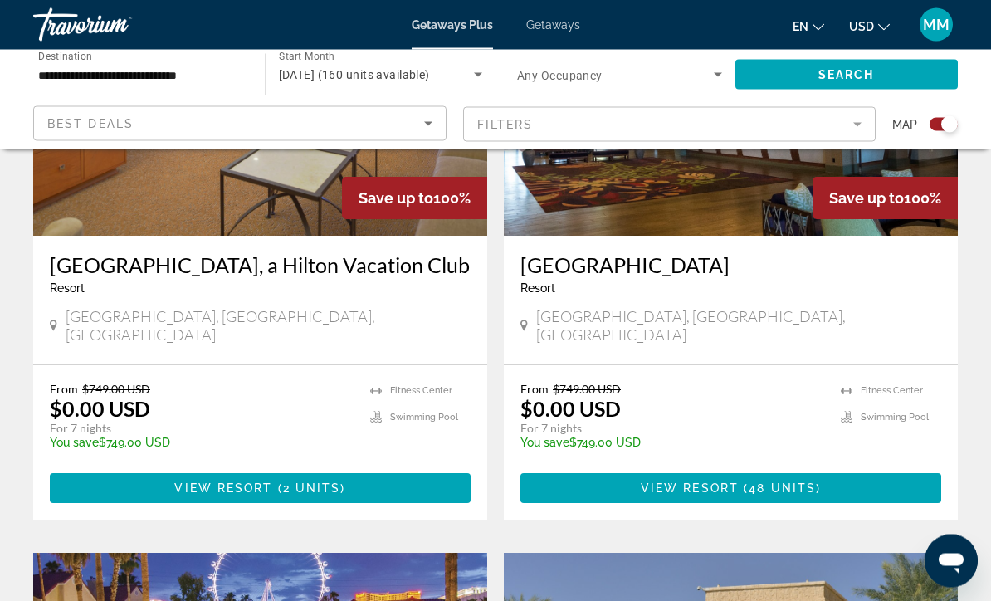
scroll to position [752, 0]
click at [831, 479] on span "Main content" at bounding box center [731, 488] width 421 height 40
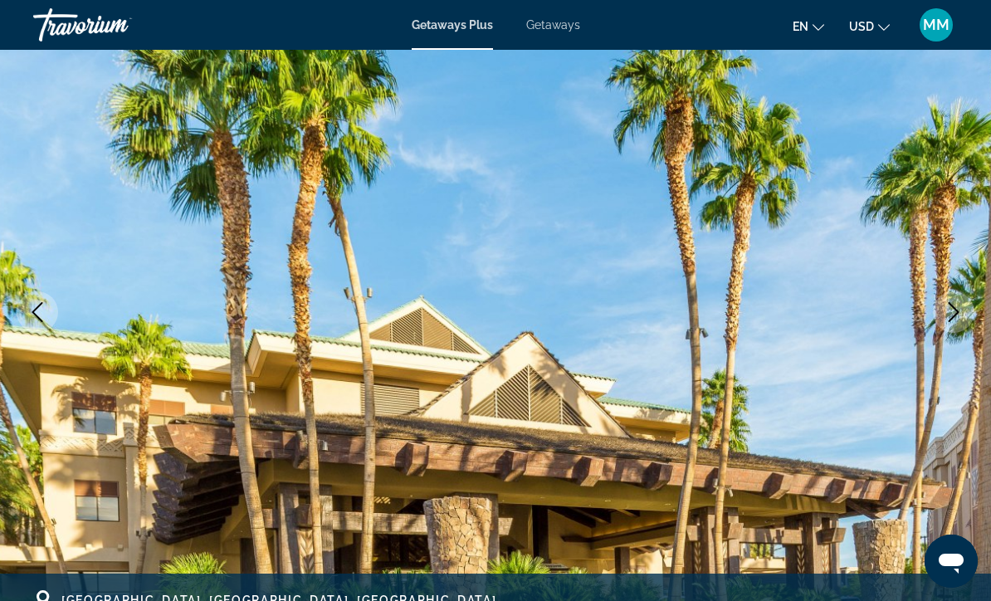
scroll to position [60, 0]
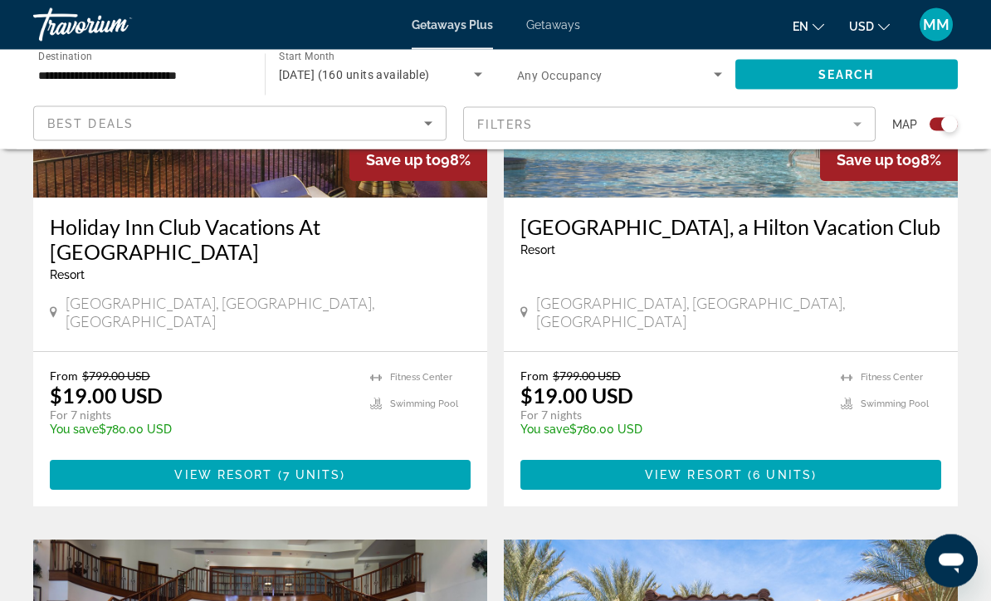
scroll to position [1373, 0]
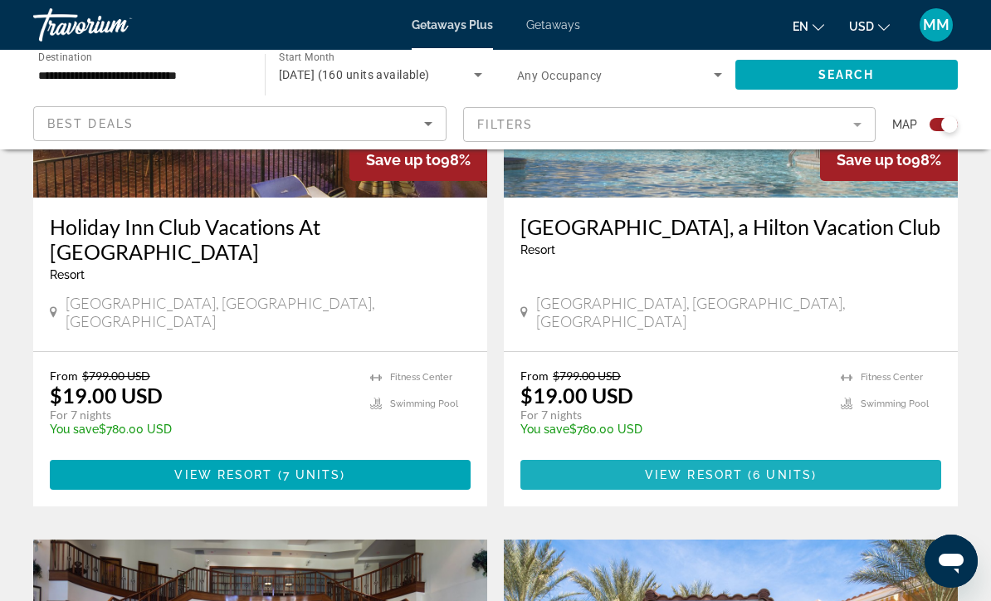
click at [753, 468] on span "6 units" at bounding box center [782, 474] width 59 height 13
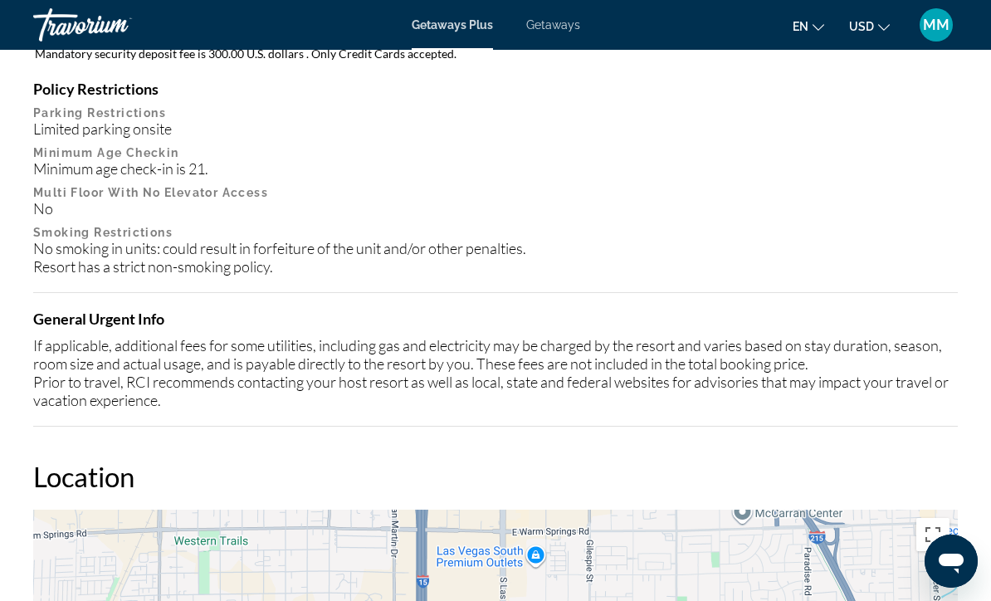
scroll to position [2015, 0]
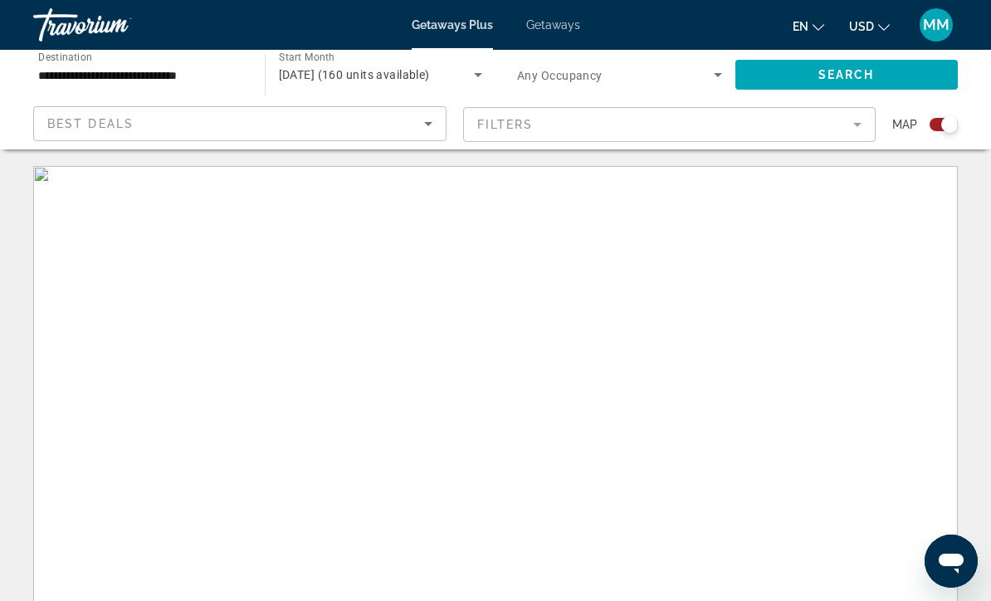
click at [549, 30] on span "Getaways" at bounding box center [553, 24] width 54 height 13
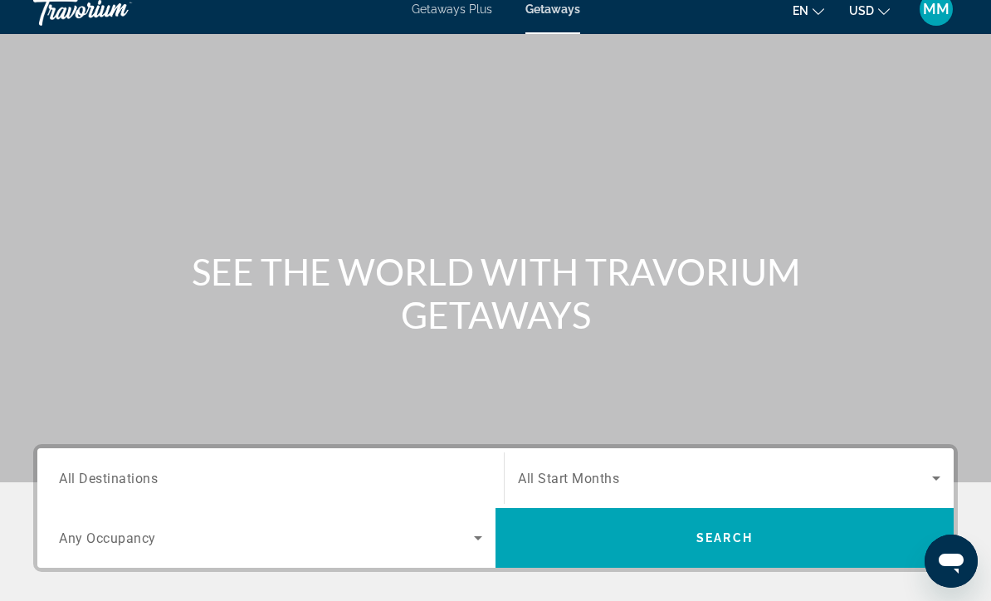
scroll to position [14, 0]
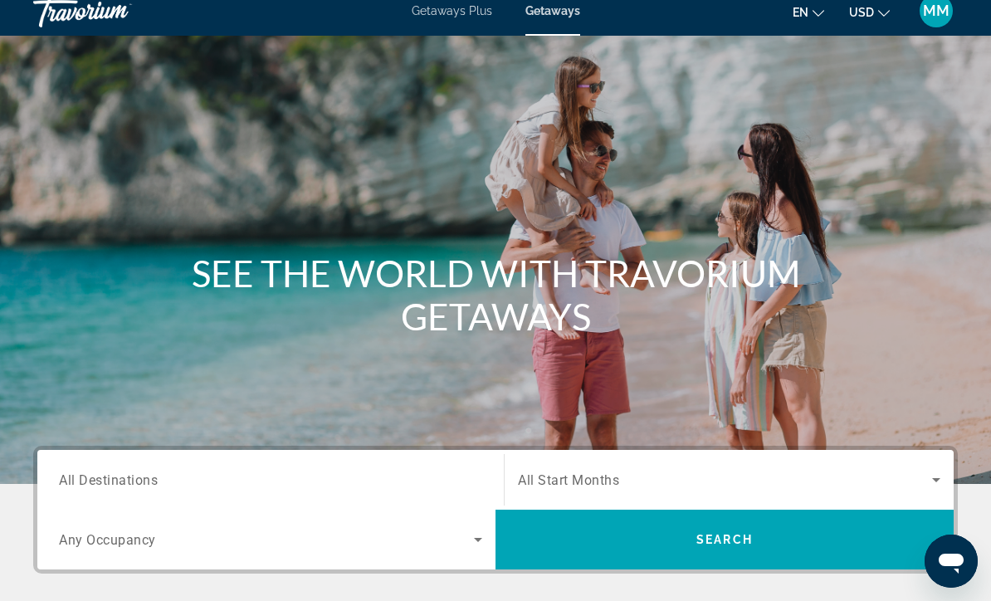
click at [445, 17] on span "Getaways Plus" at bounding box center [452, 10] width 81 height 13
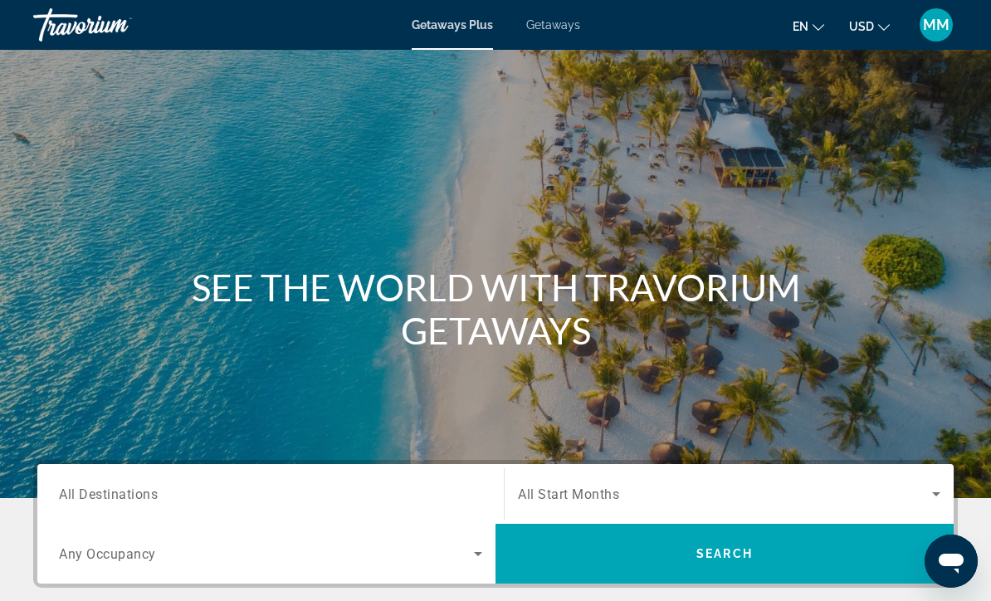
click at [110, 486] on span "All Destinations" at bounding box center [108, 494] width 99 height 16
click at [110, 486] on input "Destination All Destinations" at bounding box center [270, 495] width 423 height 20
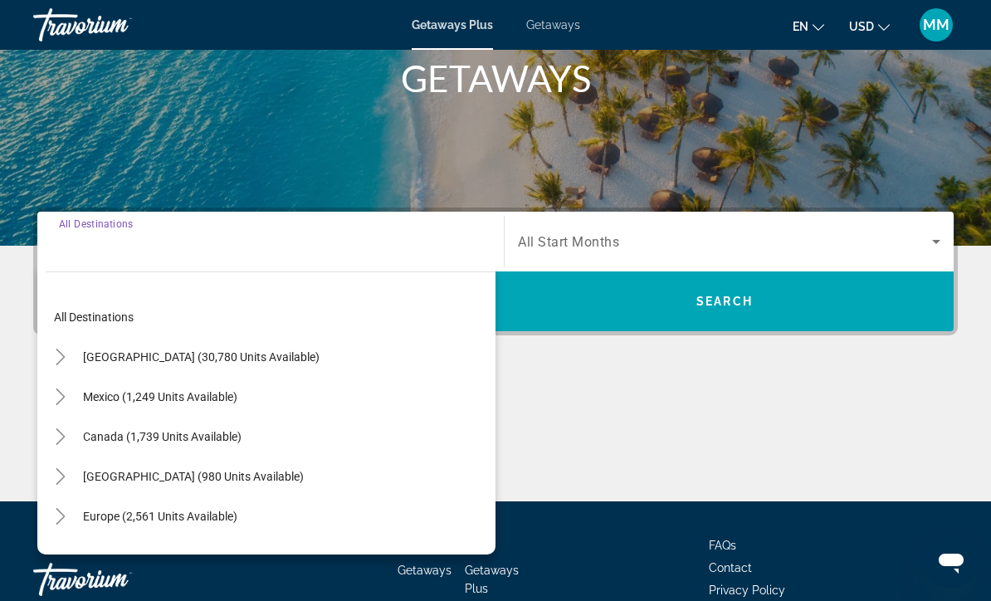
scroll to position [301, 0]
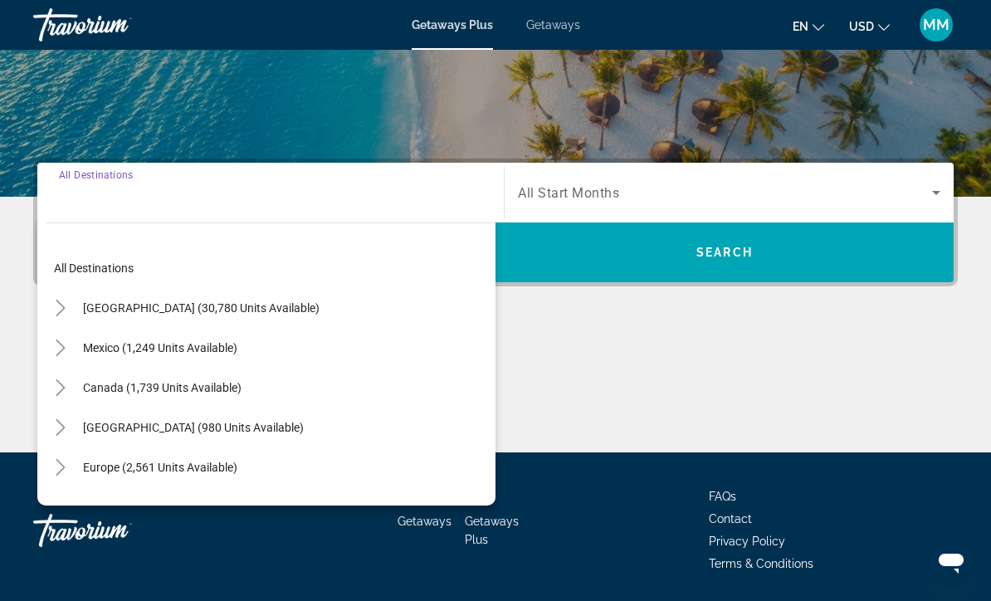
click at [66, 303] on icon "Toggle United States (30,780 units available)" at bounding box center [60, 308] width 17 height 17
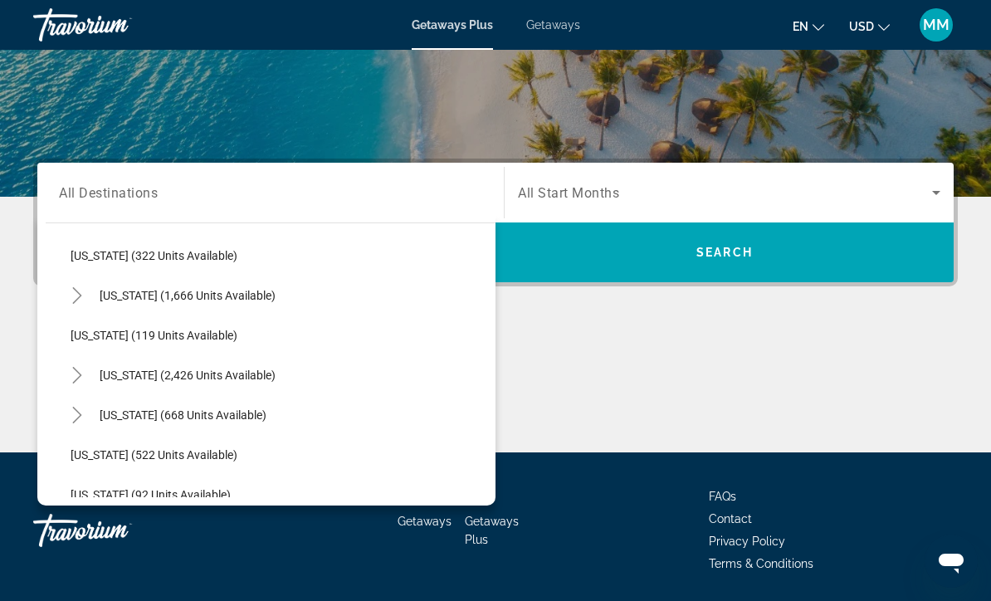
scroll to position [731, 0]
click at [79, 377] on icon "Toggle Nevada (2,426 units available)" at bounding box center [76, 373] width 9 height 17
click at [182, 418] on span "[GEOGRAPHIC_DATA] (1,289 units available)" at bounding box center [202, 413] width 230 height 13
type input "**********"
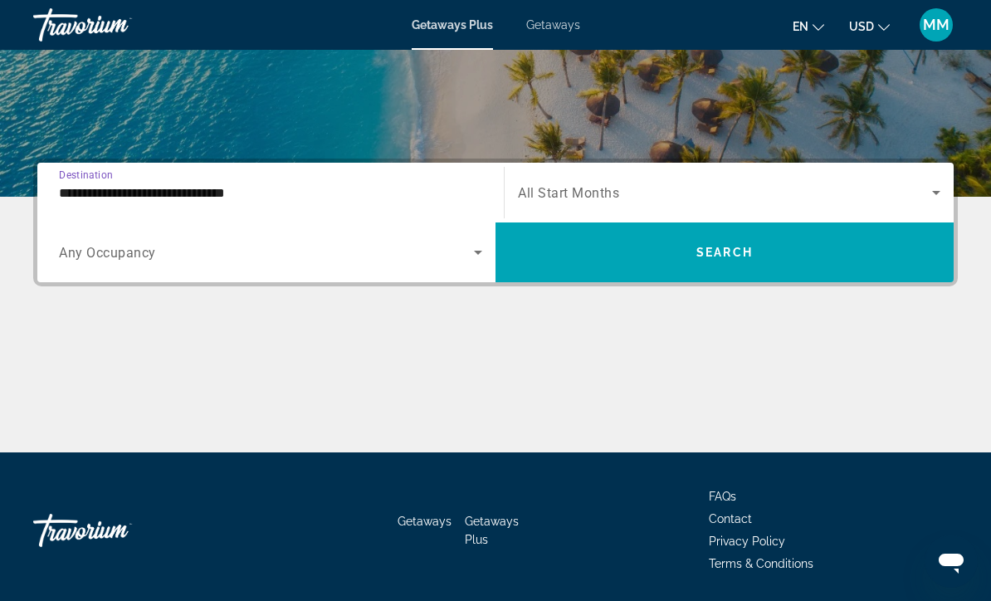
click at [776, 188] on span "Search widget" at bounding box center [725, 193] width 414 height 20
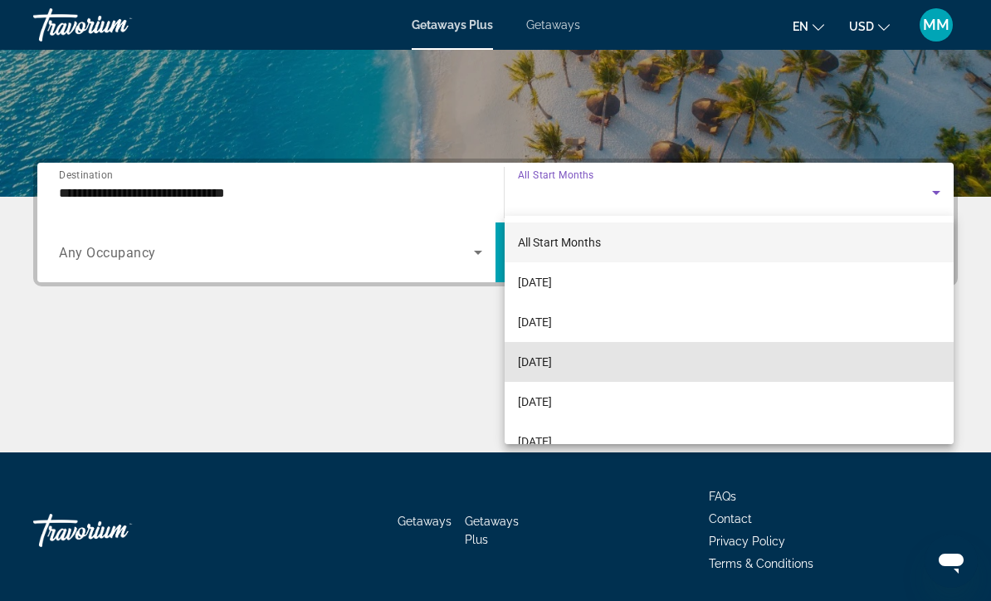
click at [552, 361] on span "[DATE]" at bounding box center [535, 362] width 34 height 20
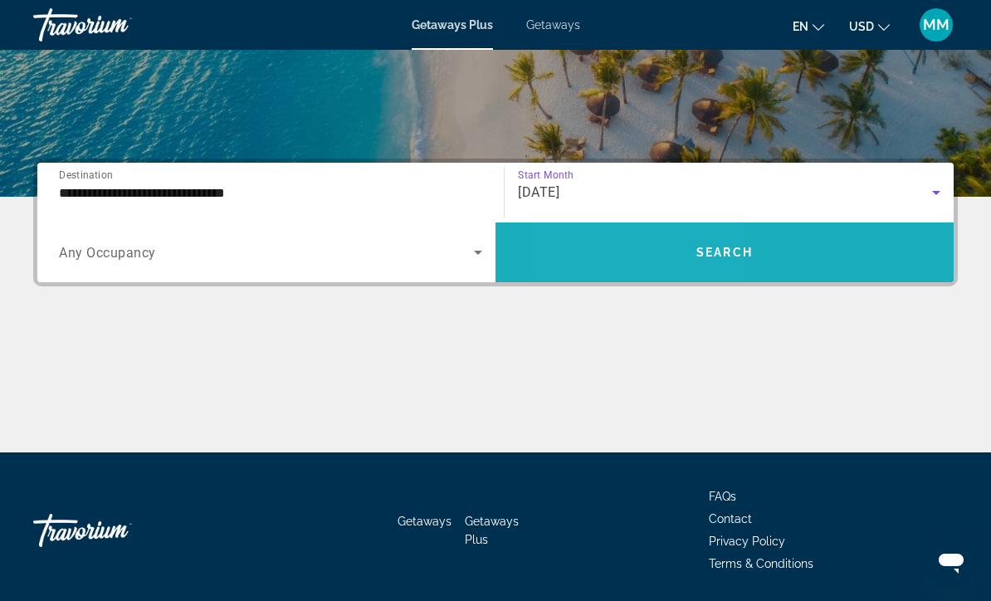
click at [638, 256] on span "Search widget" at bounding box center [725, 252] width 458 height 40
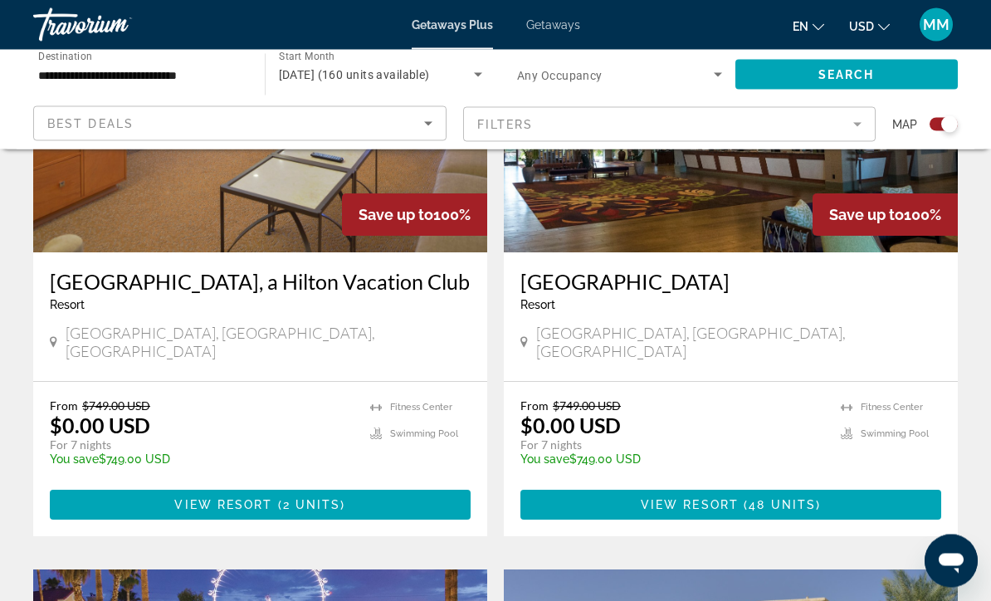
scroll to position [736, 0]
click at [817, 498] on span "( 48 units )" at bounding box center [780, 504] width 82 height 13
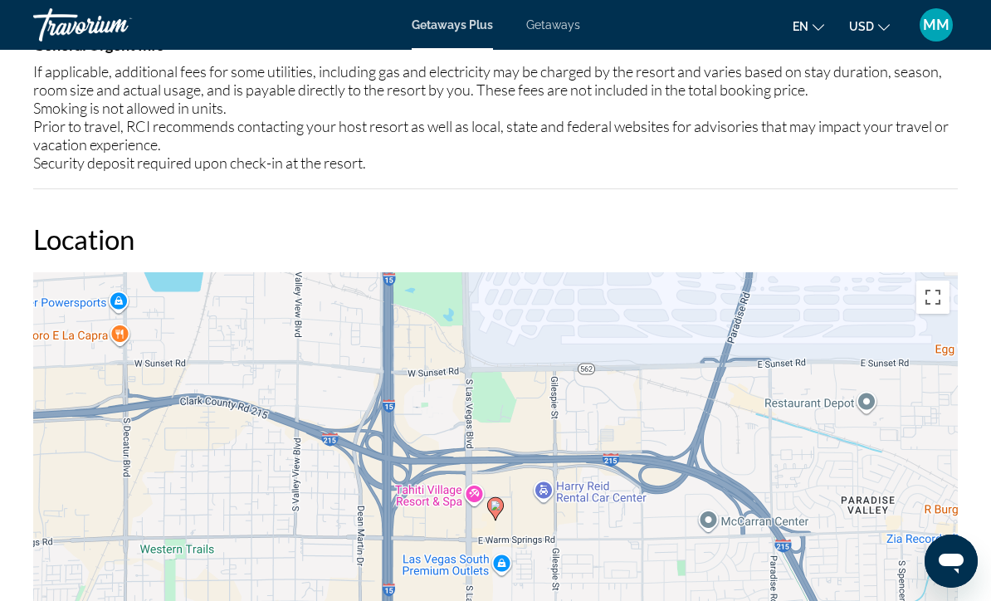
scroll to position [2438, 0]
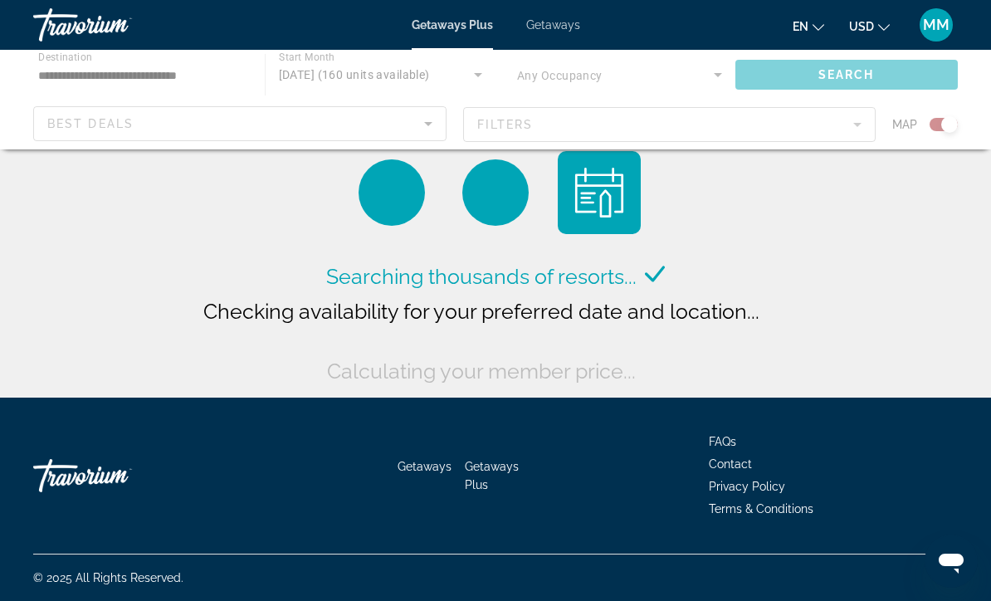
click at [557, 22] on span "Getaways" at bounding box center [553, 24] width 54 height 13
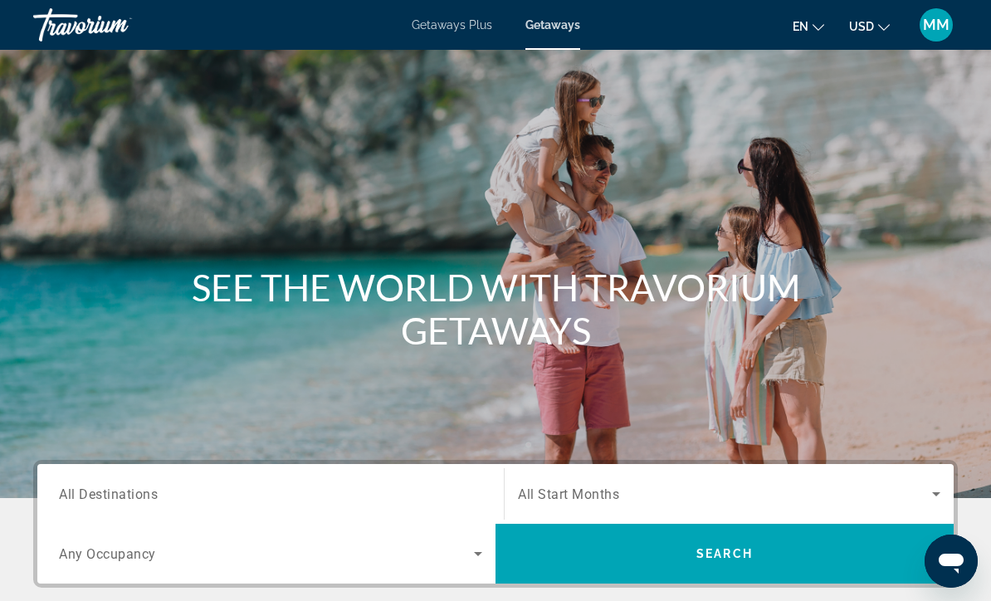
click at [77, 487] on span "All Destinations" at bounding box center [108, 494] width 99 height 16
click at [77, 487] on input "Destination All Destinations" at bounding box center [270, 495] width 423 height 20
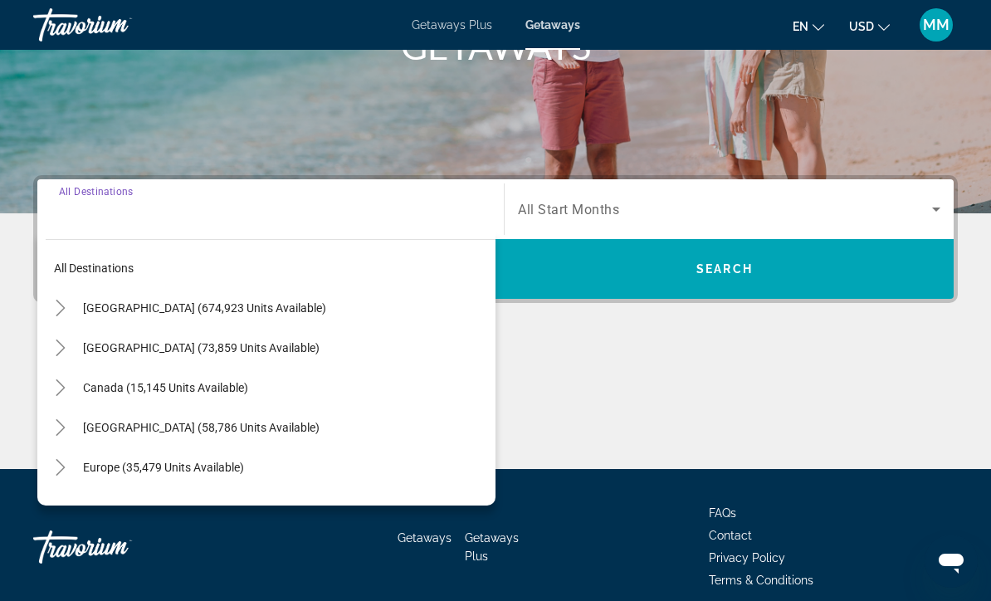
scroll to position [356, 0]
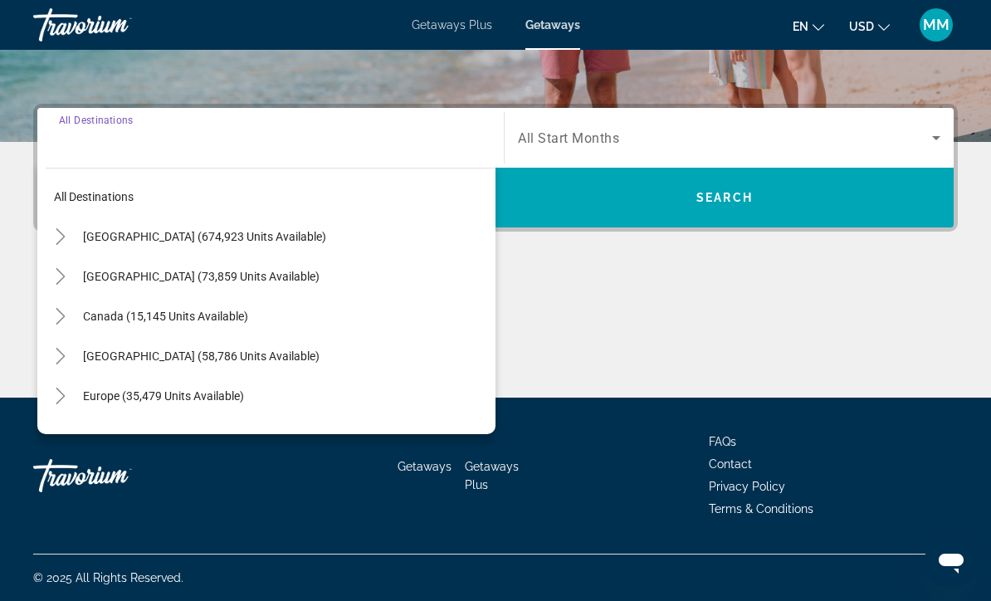
click at [61, 232] on icon "Toggle United States (674,923 units available)" at bounding box center [60, 236] width 17 height 17
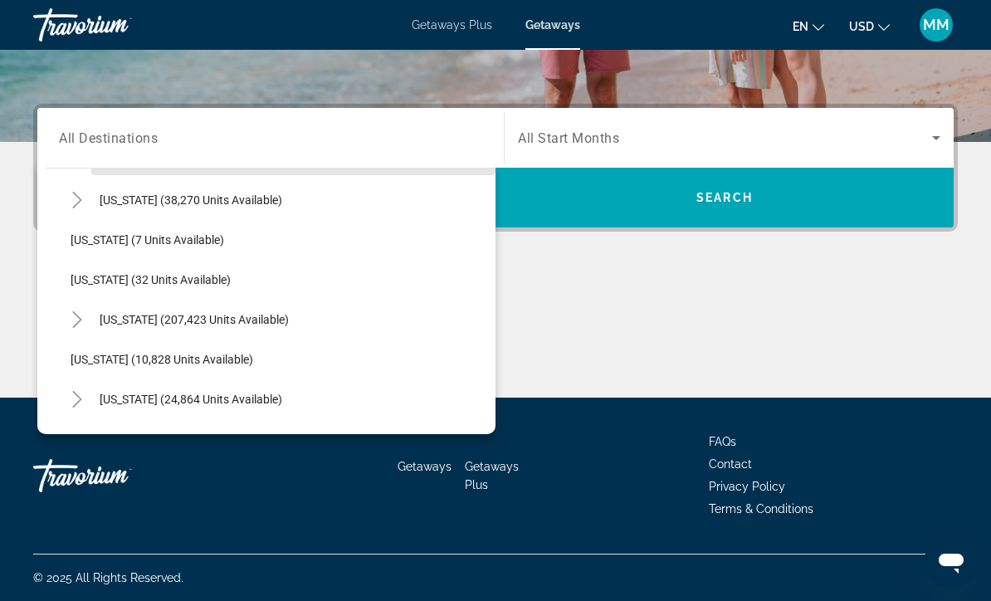
scroll to position [198, 0]
click at [83, 320] on icon "Toggle Florida (207,423 units available)" at bounding box center [77, 318] width 17 height 17
click at [208, 363] on span "Orlando & Disney Area (87,222 units available)" at bounding box center [205, 357] width 237 height 13
type input "**********"
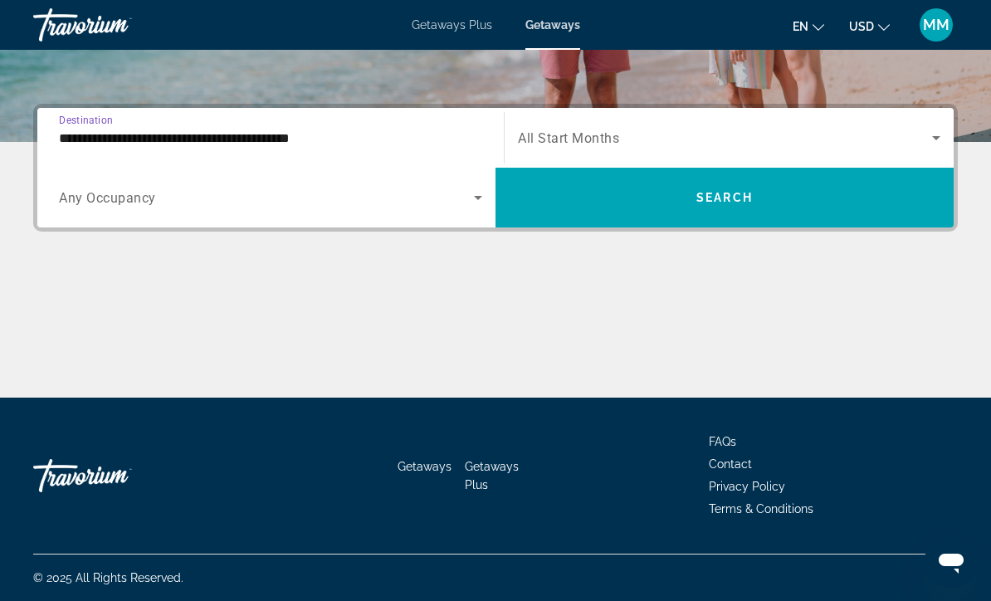
click at [636, 137] on span "Search widget" at bounding box center [725, 138] width 414 height 20
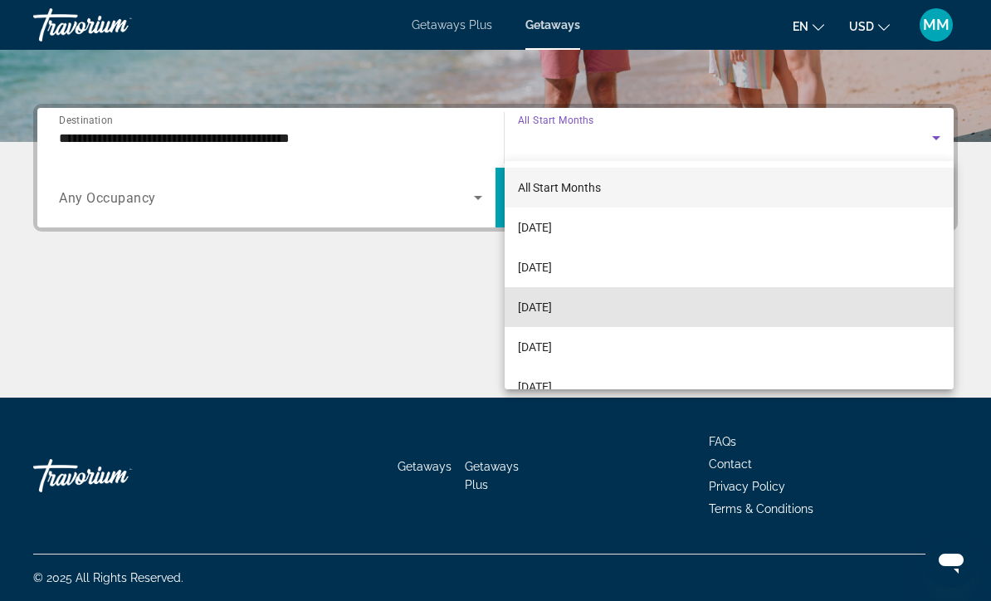
click at [552, 304] on span "November 2025" at bounding box center [535, 307] width 34 height 20
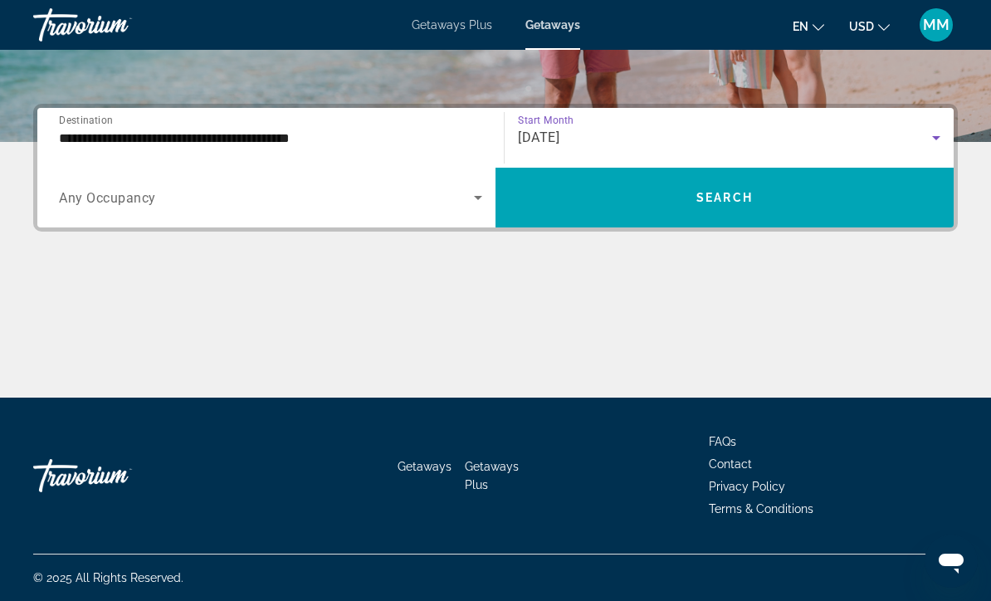
click at [684, 194] on span "Search widget" at bounding box center [725, 198] width 458 height 40
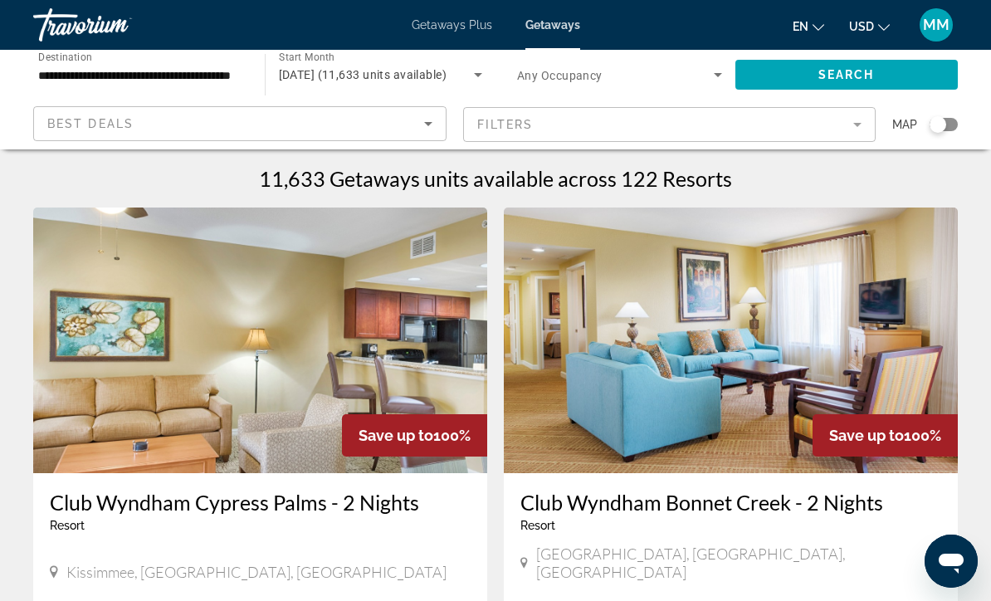
click at [841, 133] on mat-form-field "Filters" at bounding box center [669, 124] width 413 height 35
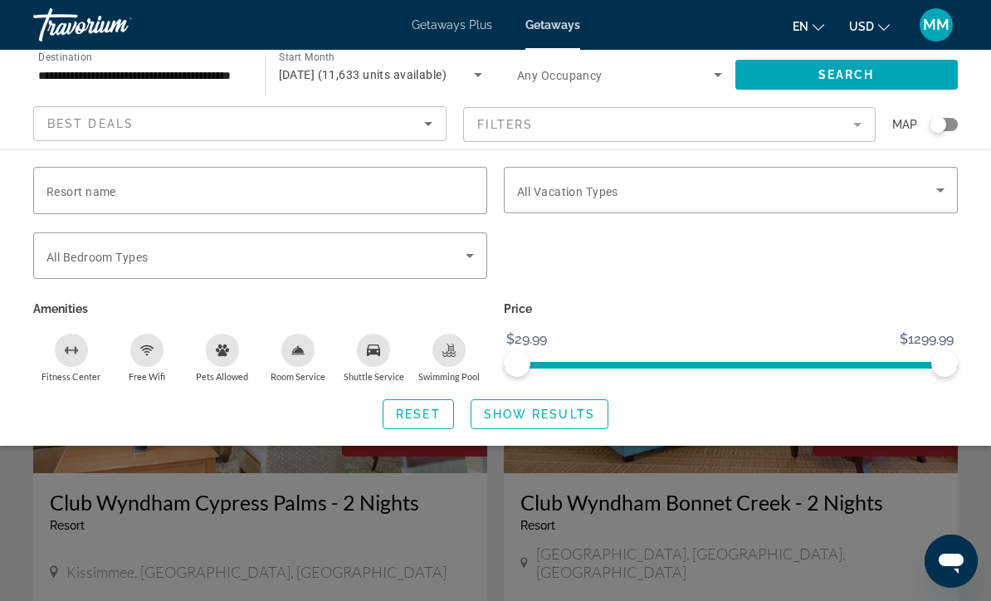
click at [928, 190] on span "Search widget" at bounding box center [726, 190] width 419 height 20
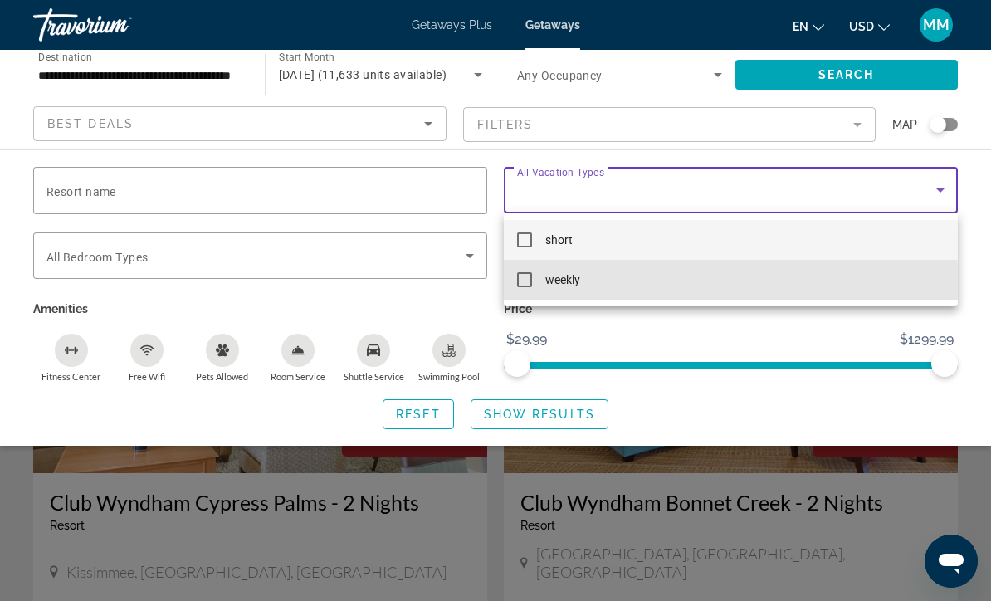
click at [555, 290] on mat-option "weekly" at bounding box center [731, 280] width 454 height 40
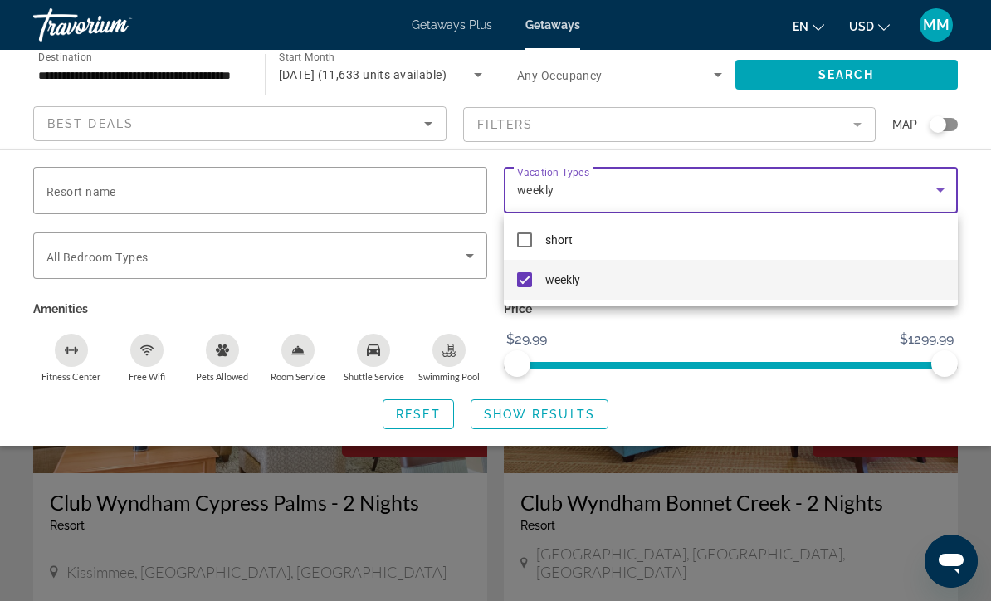
click at [536, 425] on div at bounding box center [495, 300] width 991 height 601
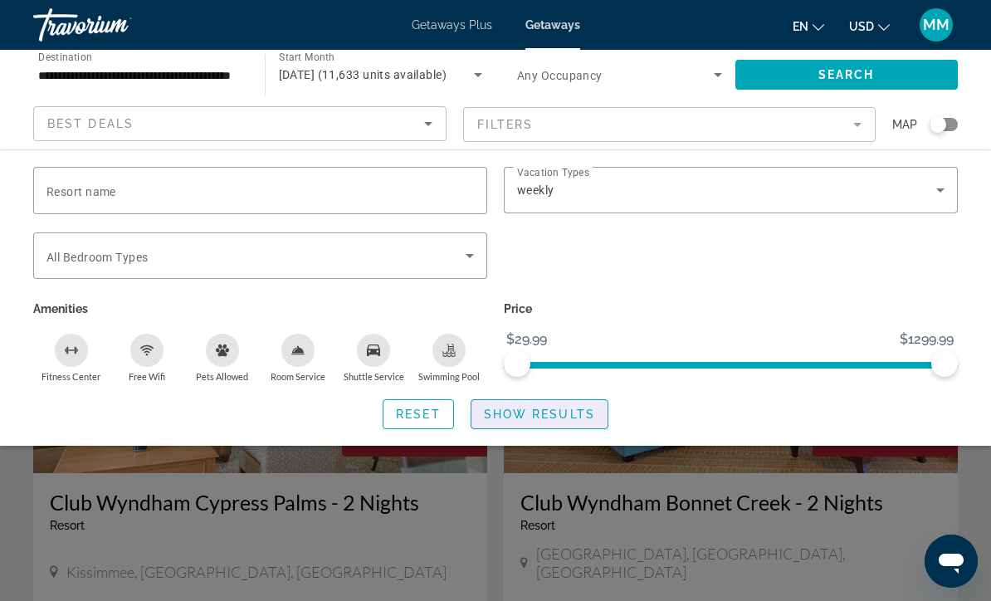
click at [539, 421] on span "Show Results" at bounding box center [539, 414] width 111 height 13
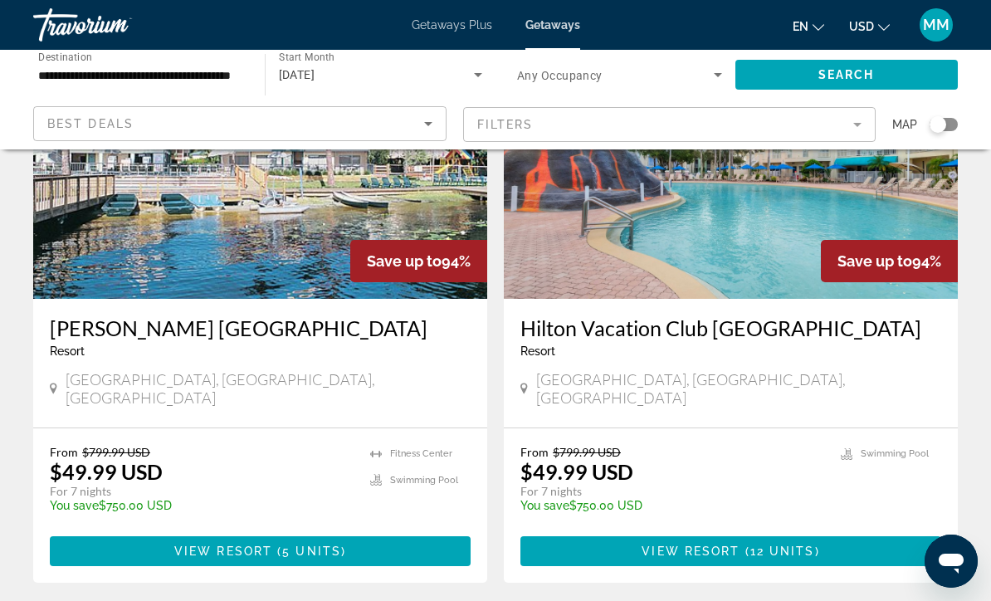
scroll to position [755, 0]
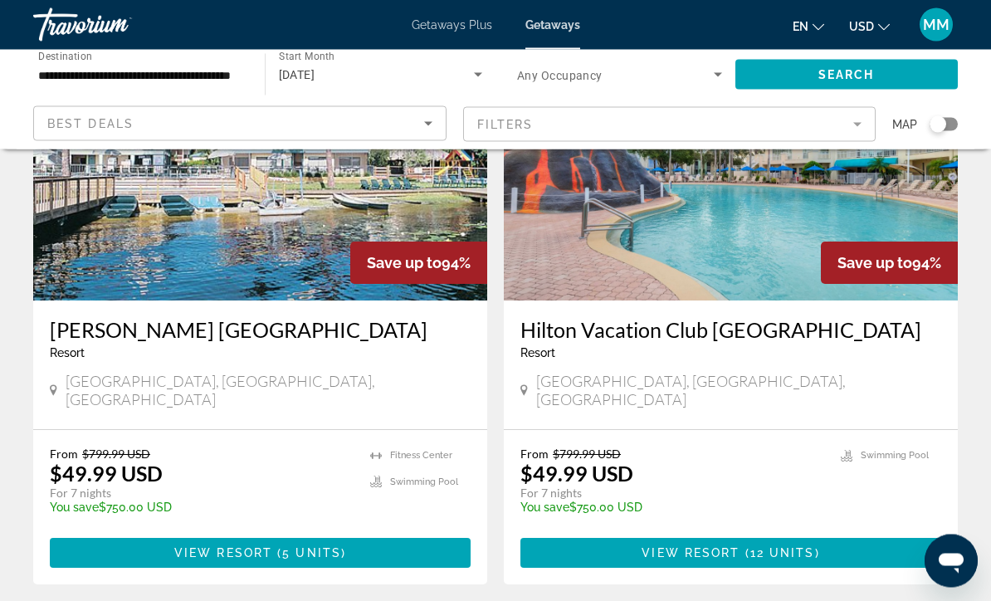
click at [804, 534] on span "Main content" at bounding box center [731, 554] width 421 height 40
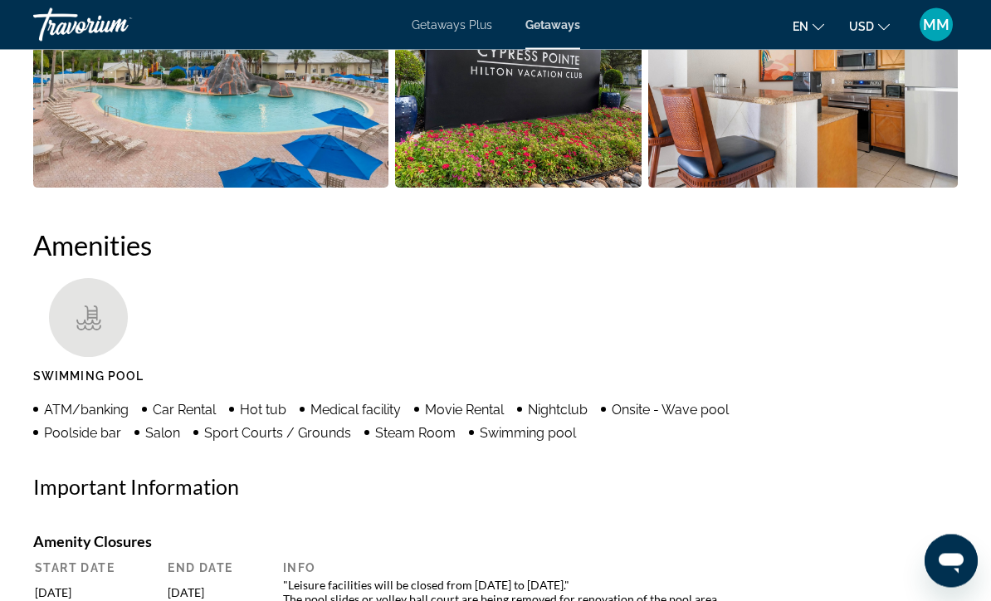
scroll to position [1415, 0]
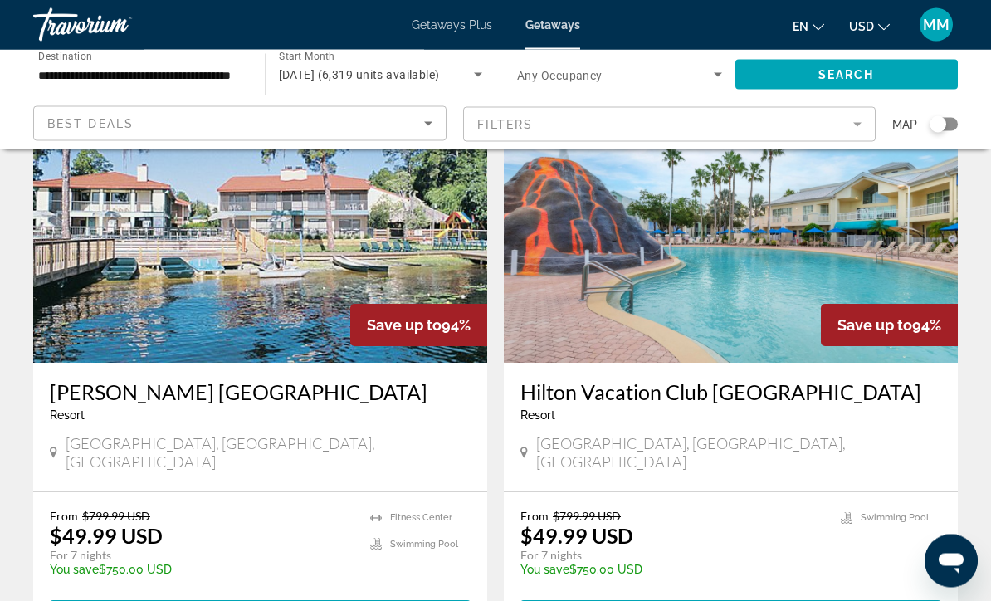
scroll to position [693, 0]
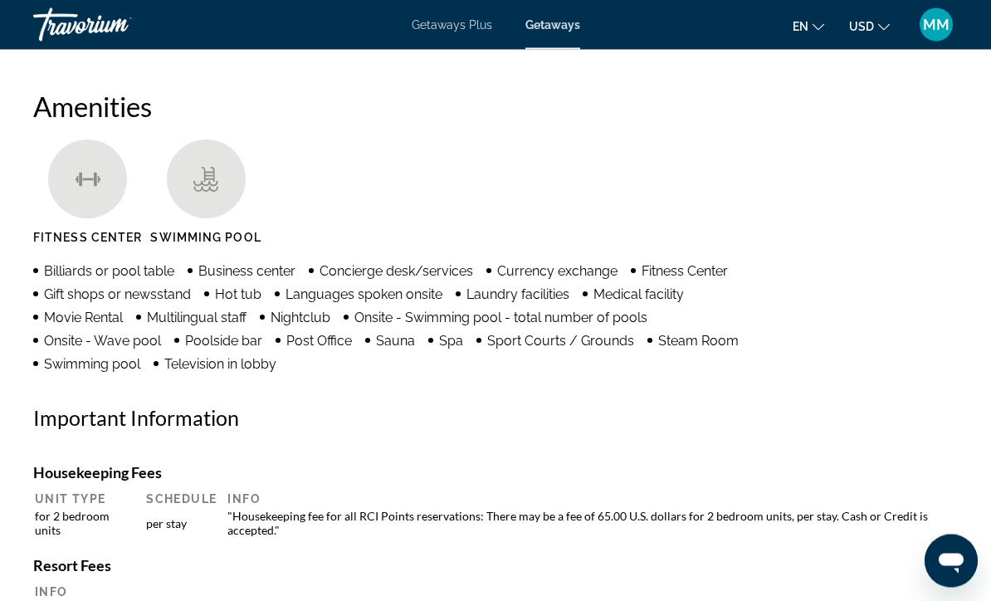
scroll to position [1575, 0]
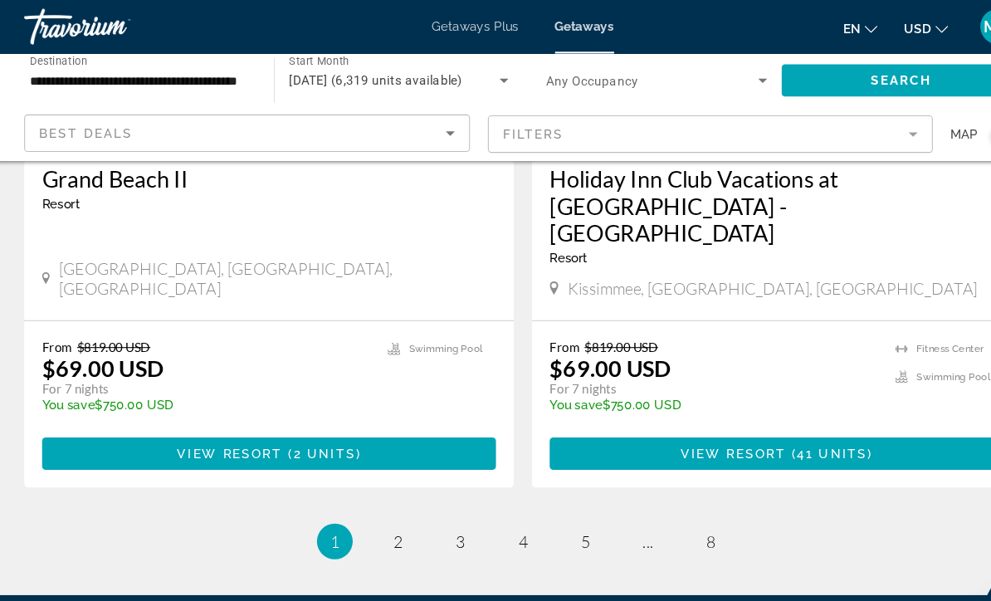
scroll to position [3282, 0]
click at [375, 493] on span "2" at bounding box center [379, 502] width 8 height 18
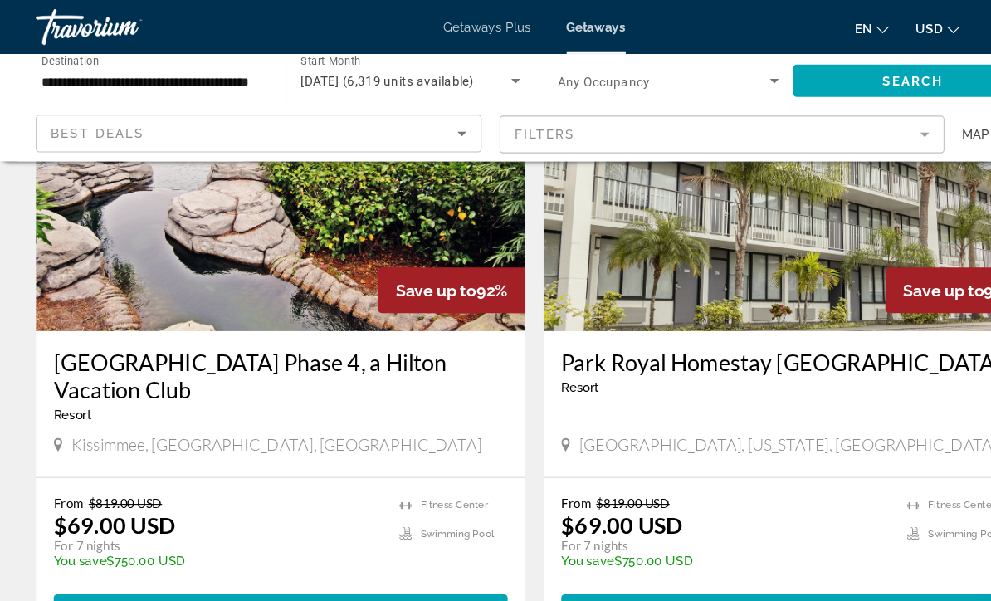
scroll to position [3156, 0]
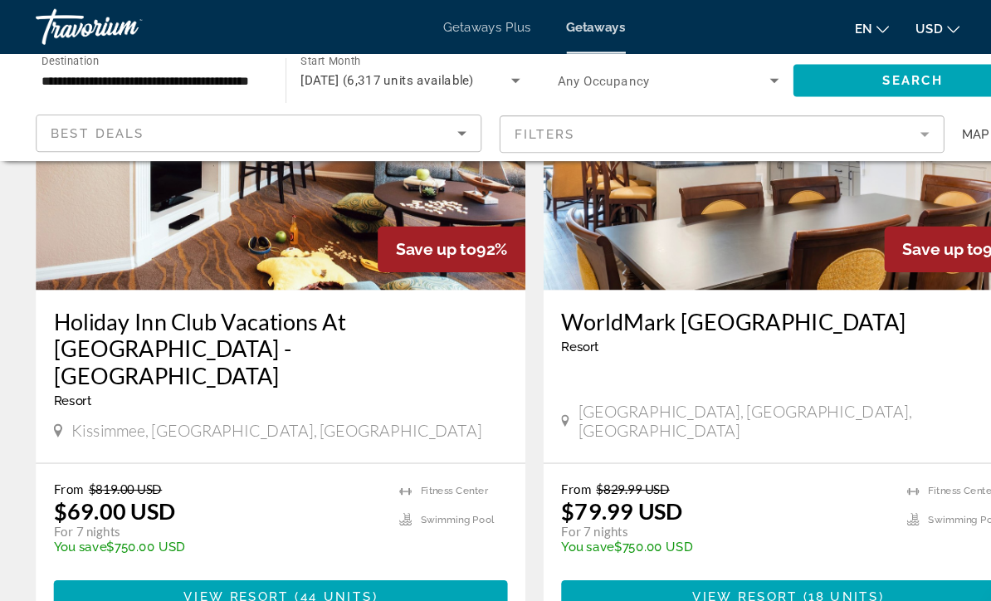
scroll to position [3307, 0]
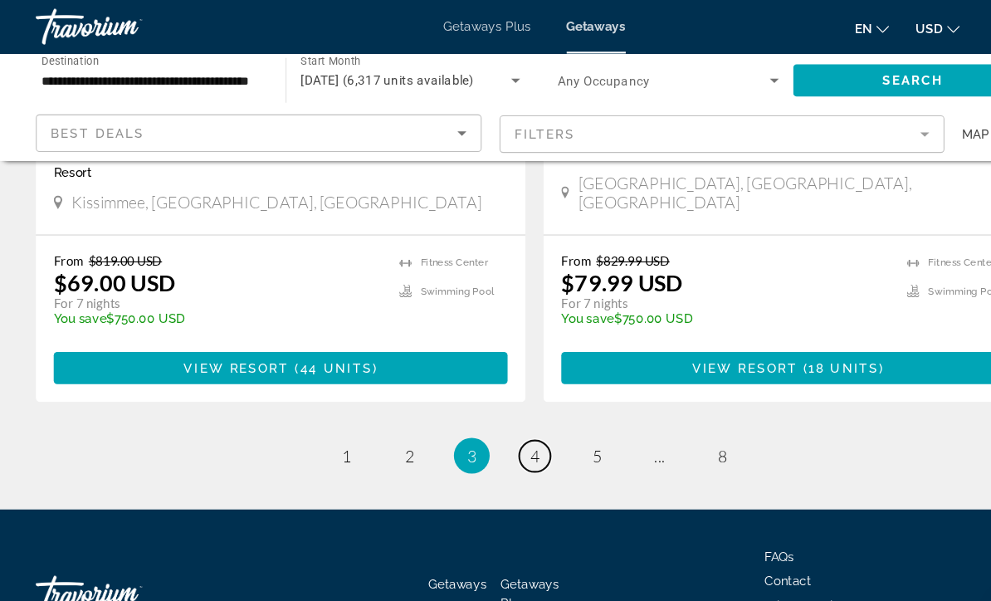
click at [495, 413] on span "4" at bounding box center [496, 422] width 8 height 18
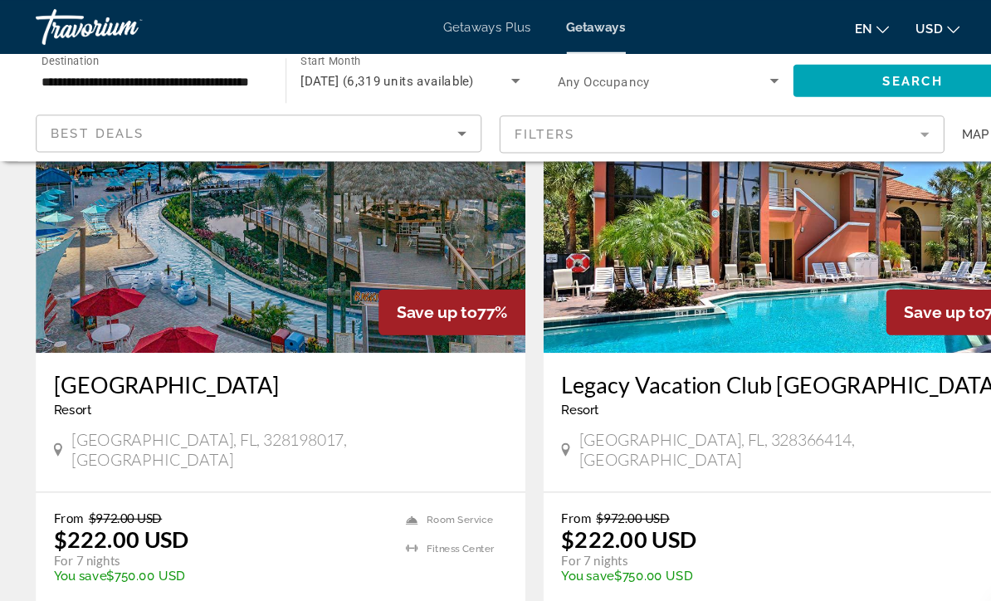
scroll to position [1883, 0]
click at [87, 560] on span "Main content" at bounding box center [260, 580] width 421 height 40
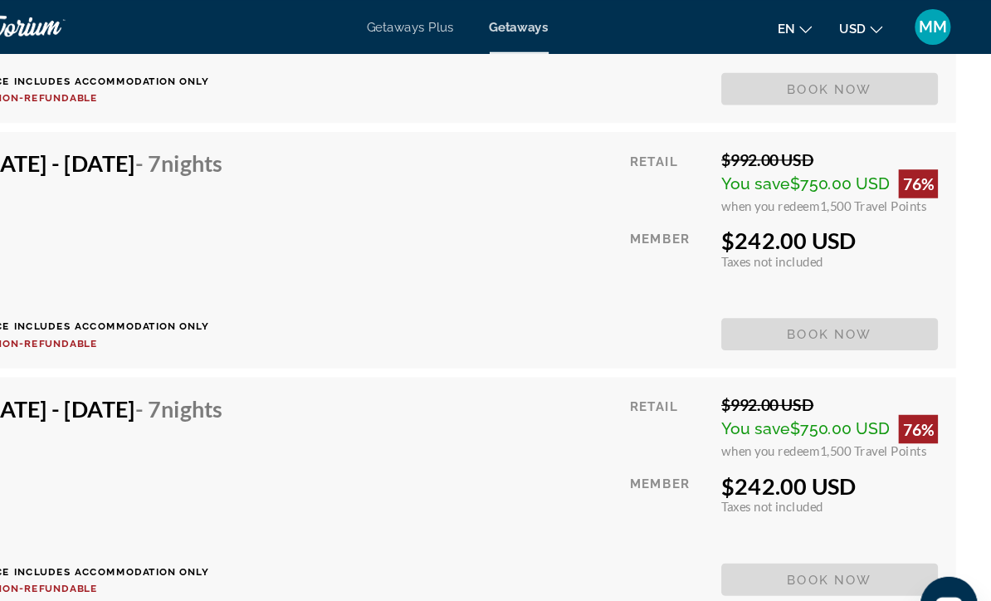
scroll to position [8282, 0]
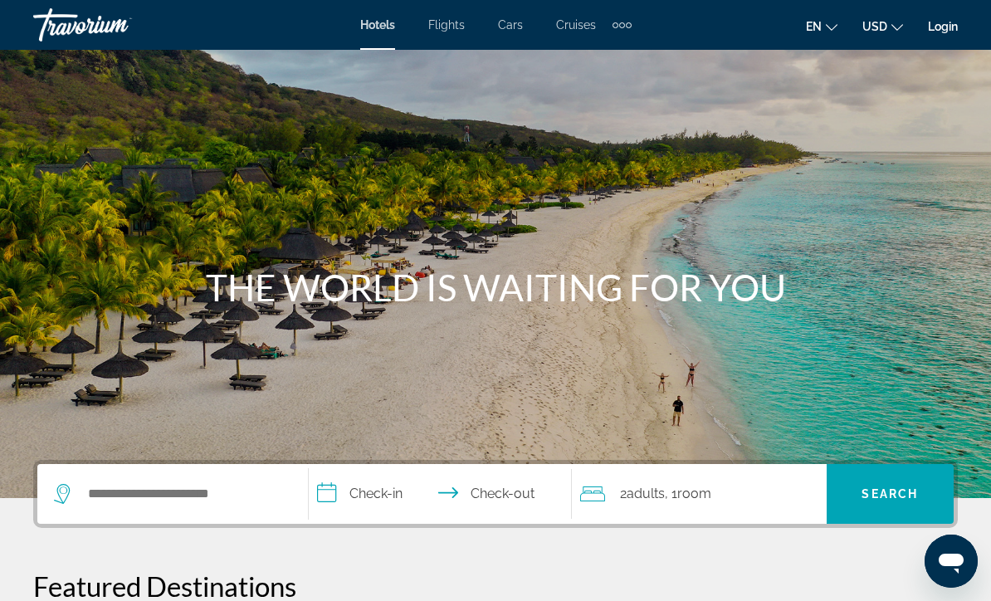
click at [622, 35] on div "Extra navigation items" at bounding box center [622, 24] width 19 height 25
click at [589, 66] on link "Activities" at bounding box center [594, 56] width 65 height 30
click at [621, 23] on div "Extra navigation items" at bounding box center [622, 25] width 6 height 6
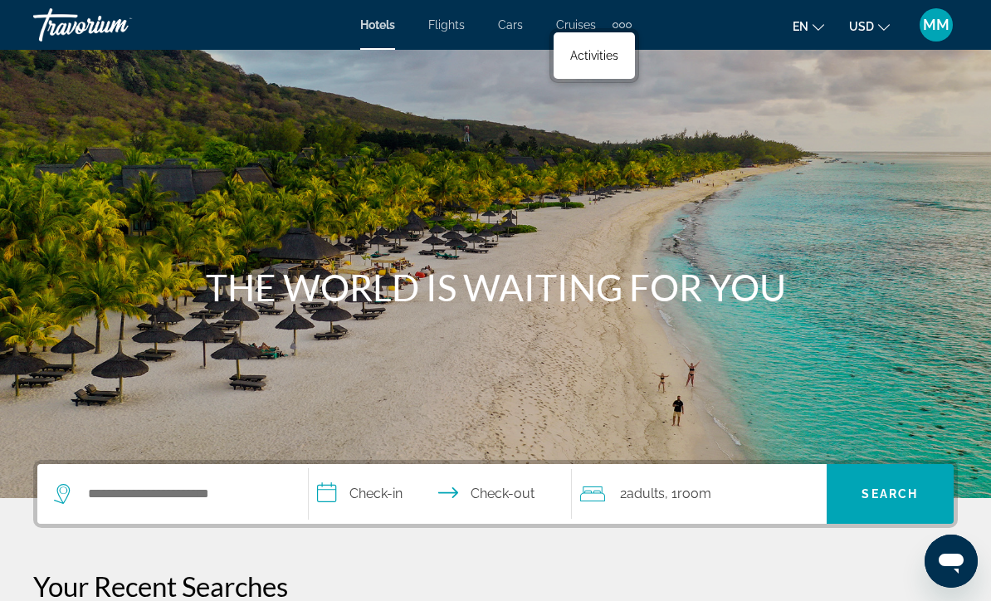
click at [602, 58] on span "Activities" at bounding box center [594, 55] width 48 height 13
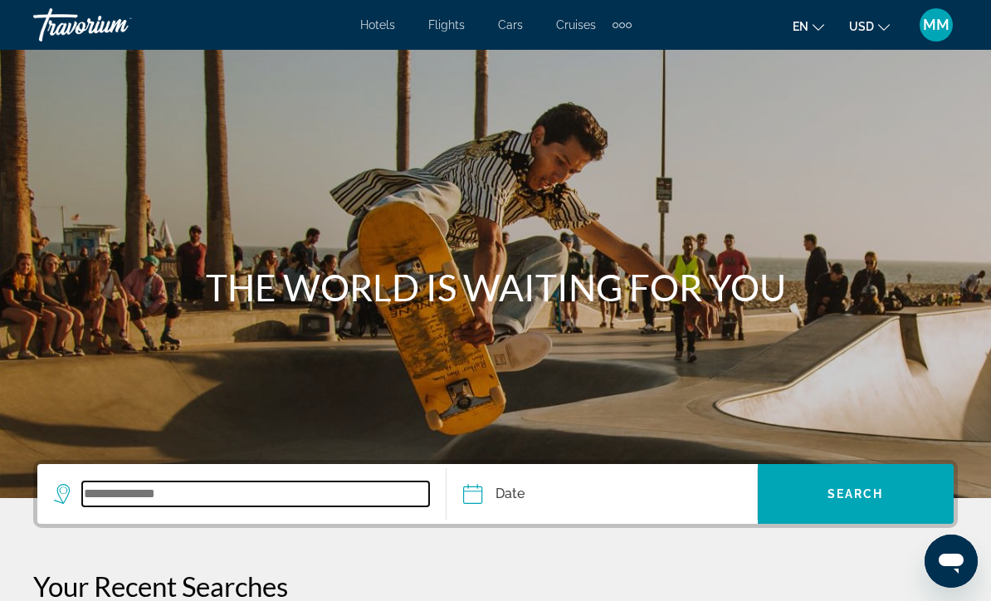
click at [226, 495] on input "Search widget" at bounding box center [255, 494] width 347 height 25
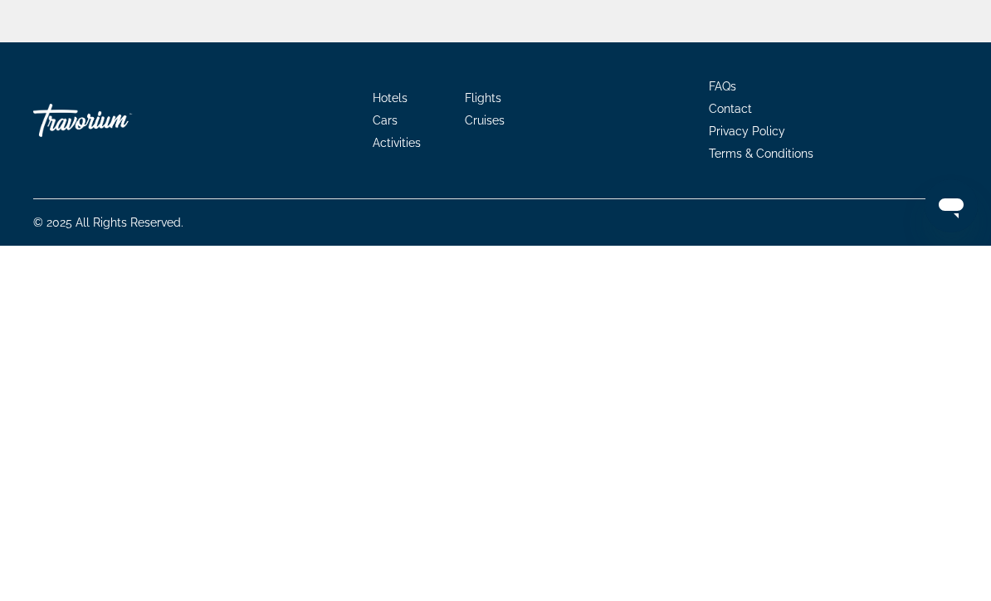
scroll to position [335, 0]
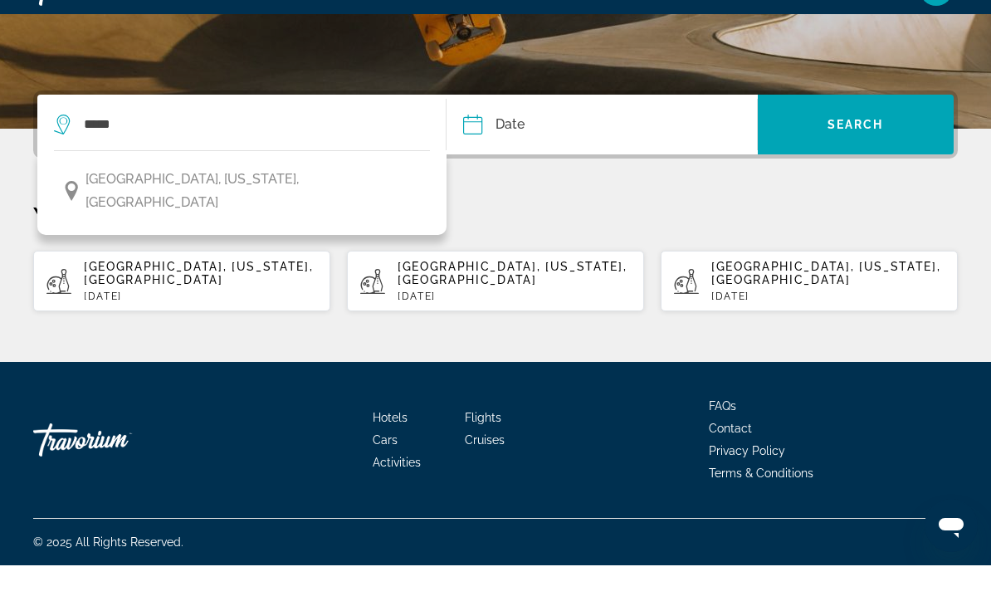
click at [236, 203] on span "[GEOGRAPHIC_DATA], [US_STATE], [GEOGRAPHIC_DATA]" at bounding box center [254, 226] width 336 height 46
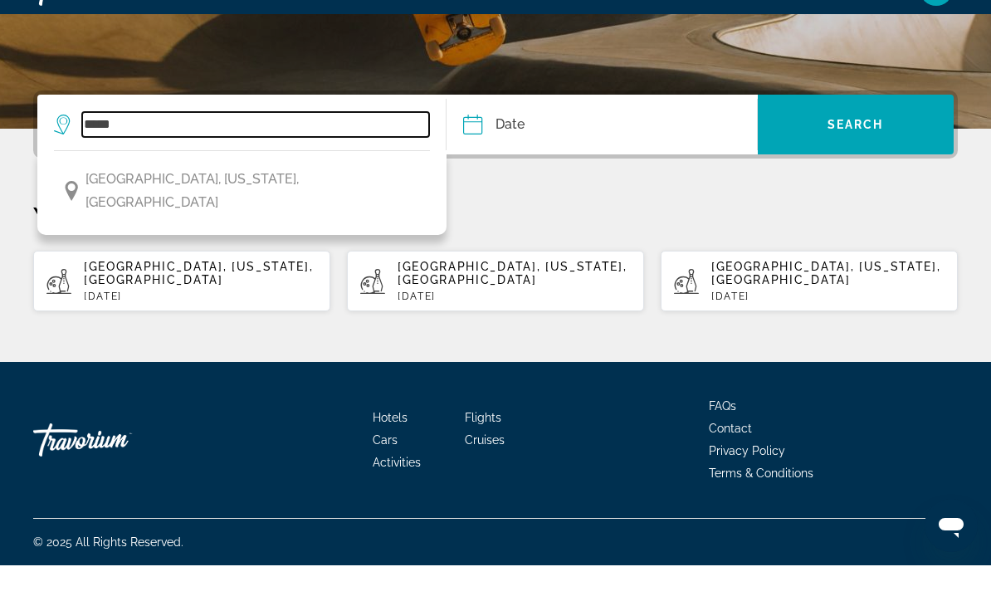
type input "**********"
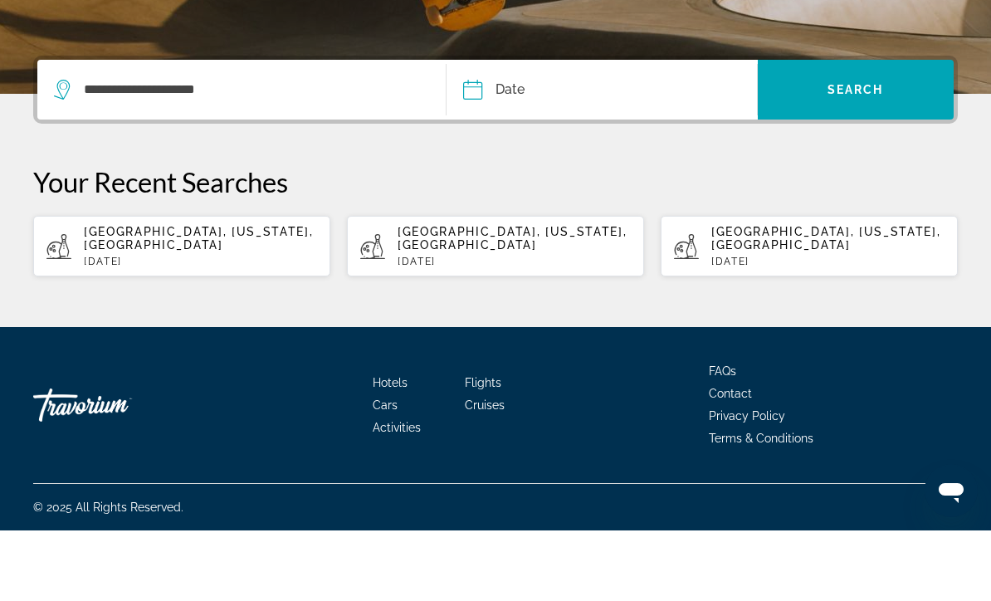
click at [538, 130] on input "Date" at bounding box center [536, 162] width 154 height 65
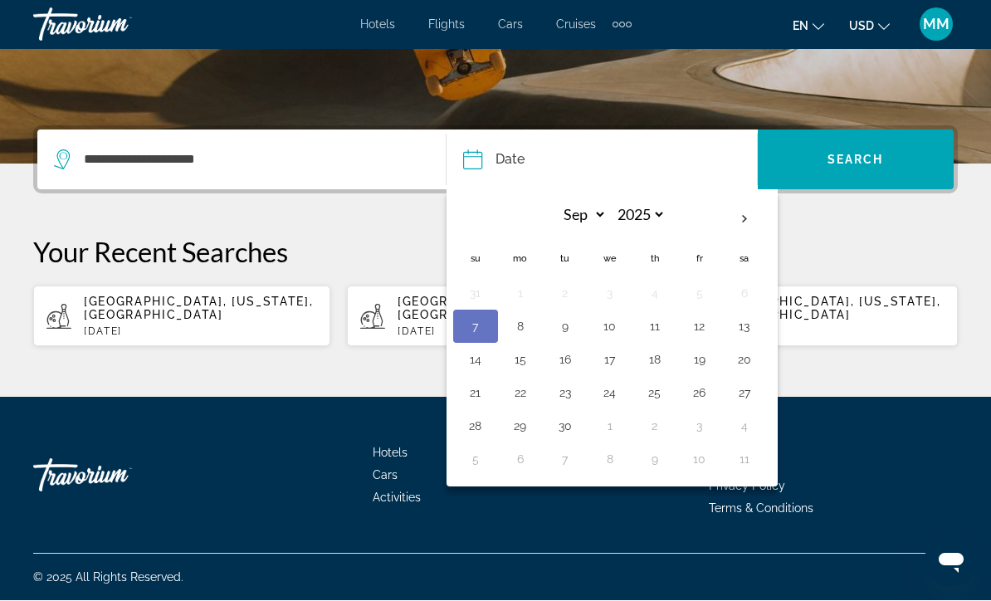
click at [655, 360] on button "18" at bounding box center [655, 360] width 27 height 23
type input "**********"
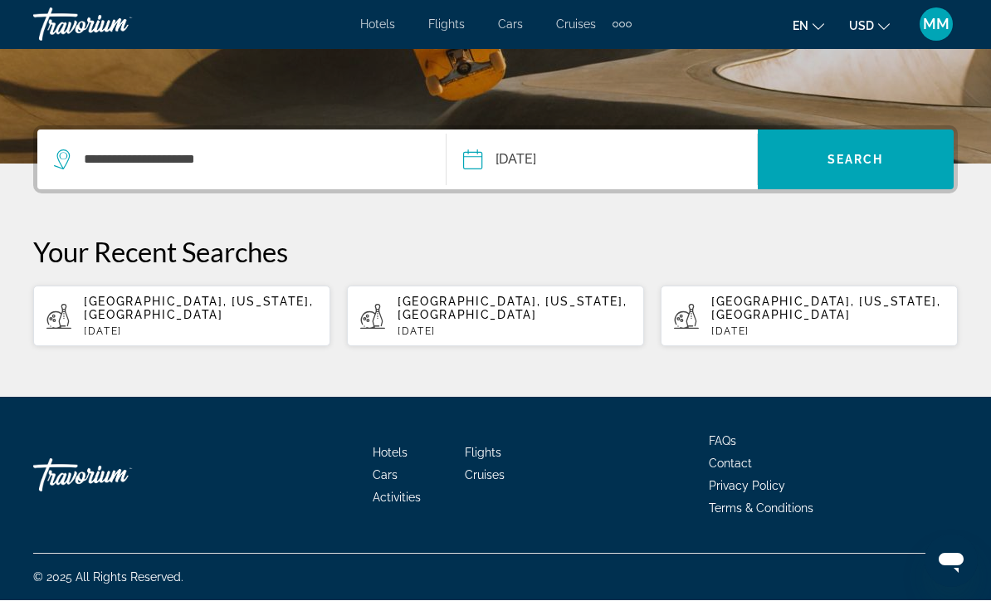
click at [841, 164] on span "Search" at bounding box center [856, 160] width 56 height 13
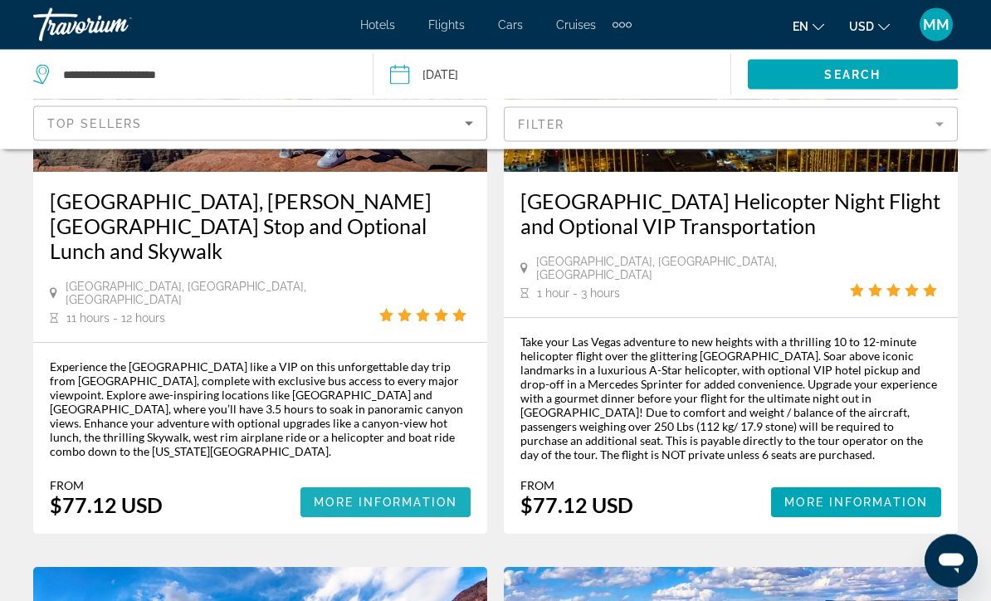
scroll to position [301, 0]
click at [394, 496] on span "More Information" at bounding box center [386, 502] width 144 height 13
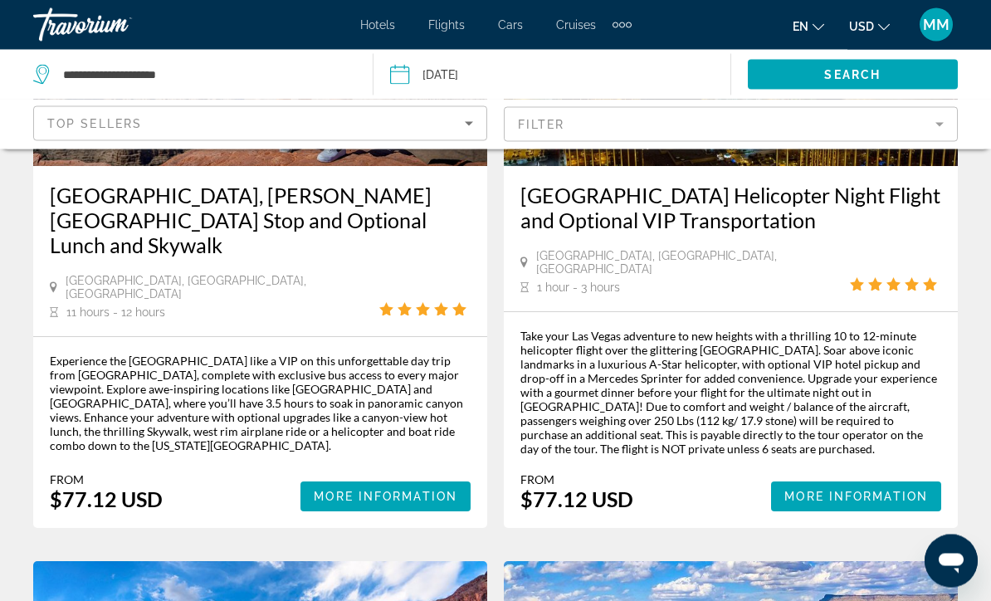
scroll to position [308, 0]
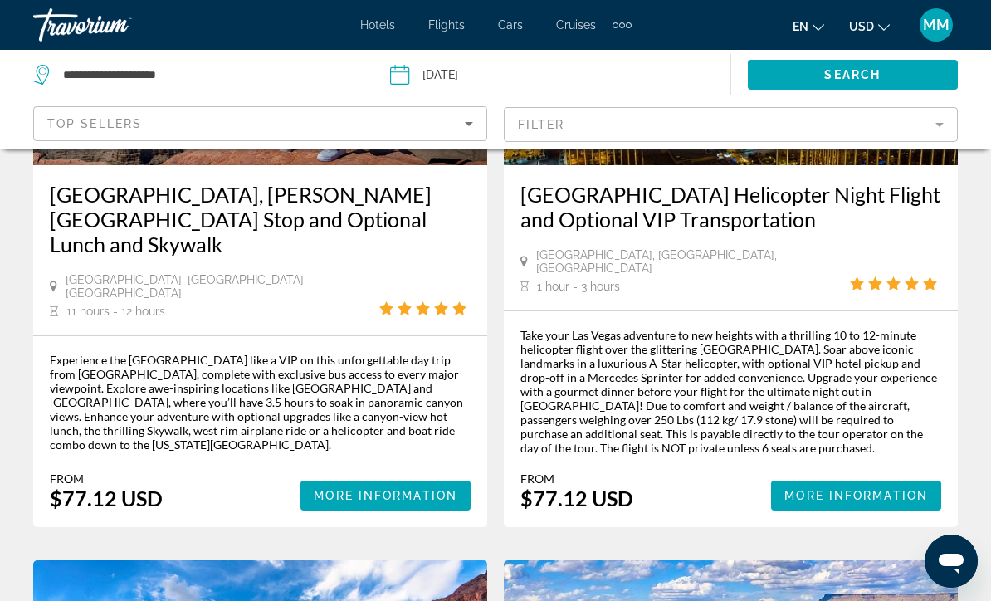
click at [409, 489] on span "More Information" at bounding box center [386, 495] width 144 height 13
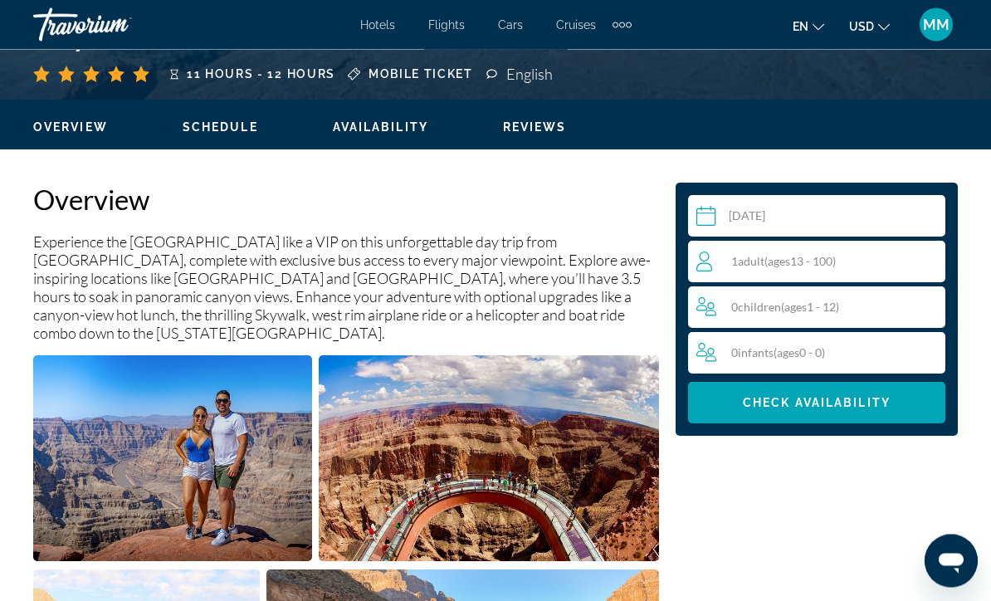
scroll to position [731, 0]
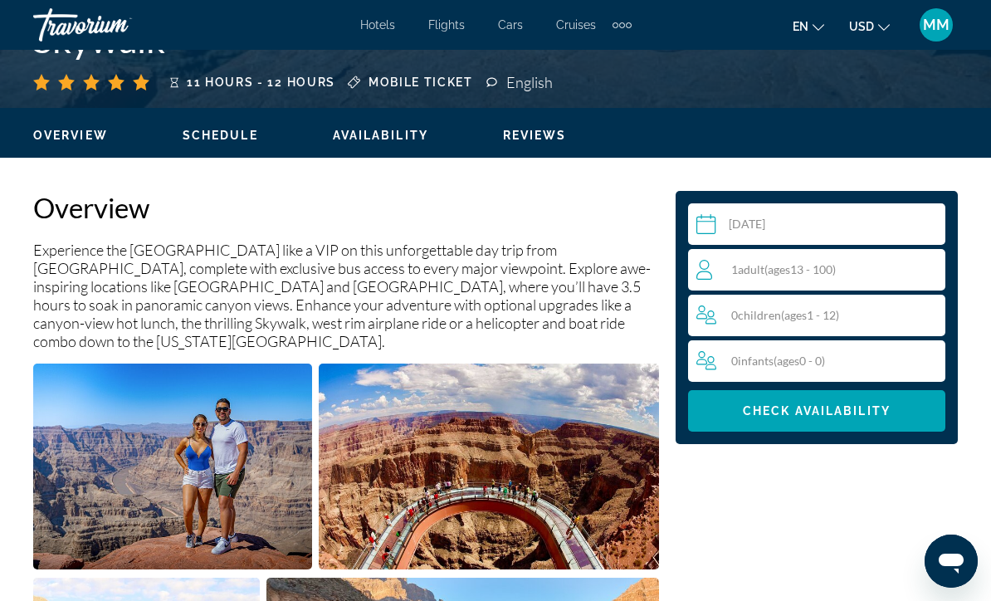
click at [810, 276] on span "( ages [DEMOGRAPHIC_DATA])" at bounding box center [800, 269] width 71 height 14
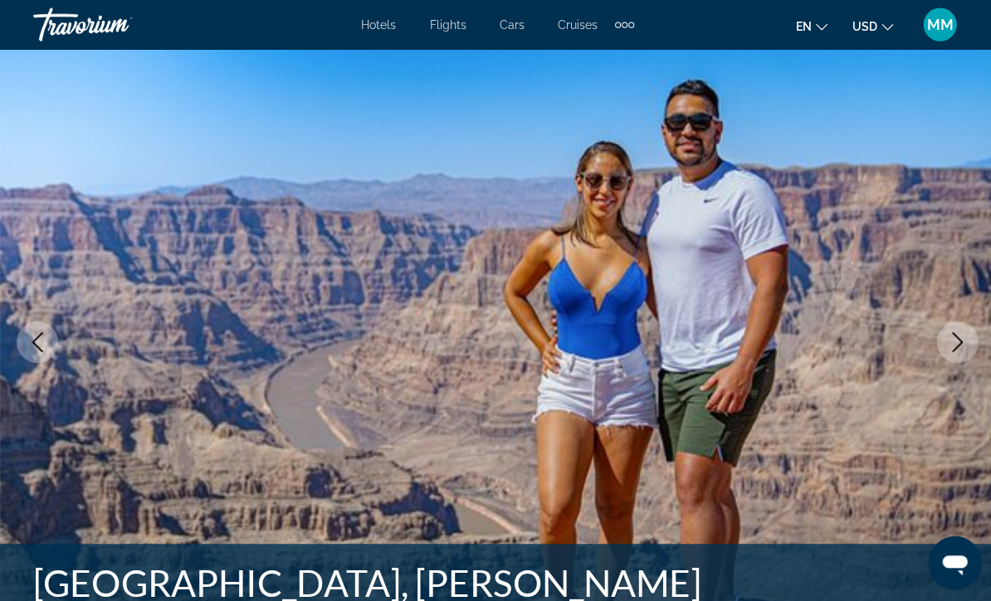
scroll to position [0, 0]
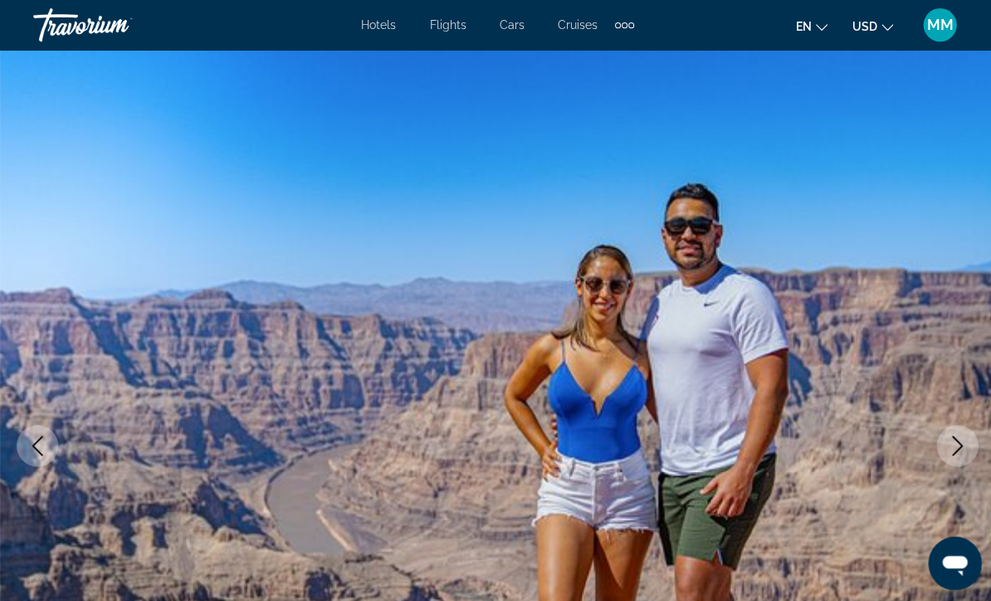
click at [366, 39] on div "Hotels Flights Cars Cruises Activities Hotels Flights Cars Cruises Activities e…" at bounding box center [495, 24] width 991 height 43
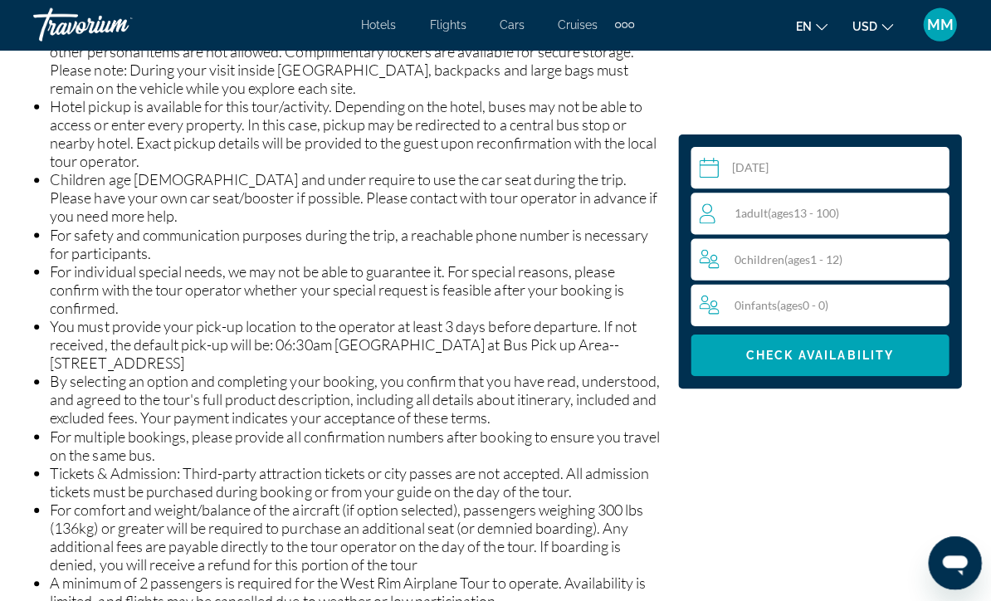
scroll to position [2397, 0]
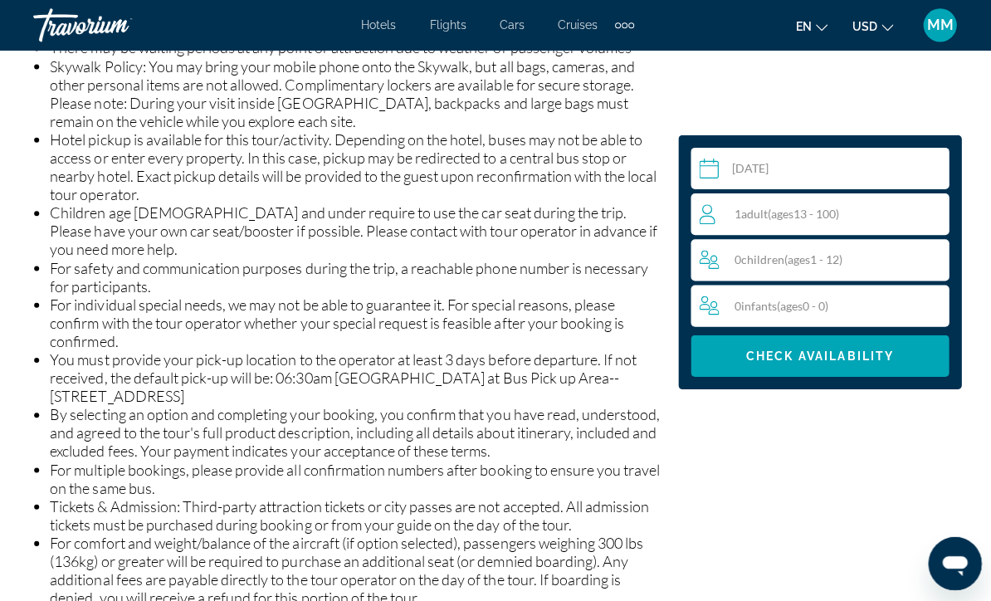
click at [364, 28] on span "Hotels" at bounding box center [377, 24] width 35 height 13
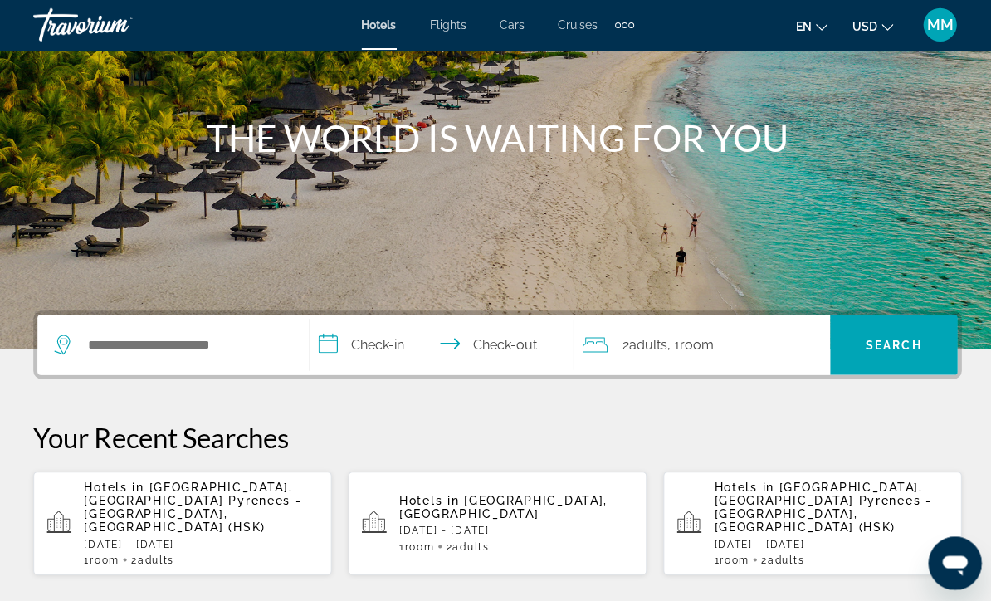
scroll to position [152, 0]
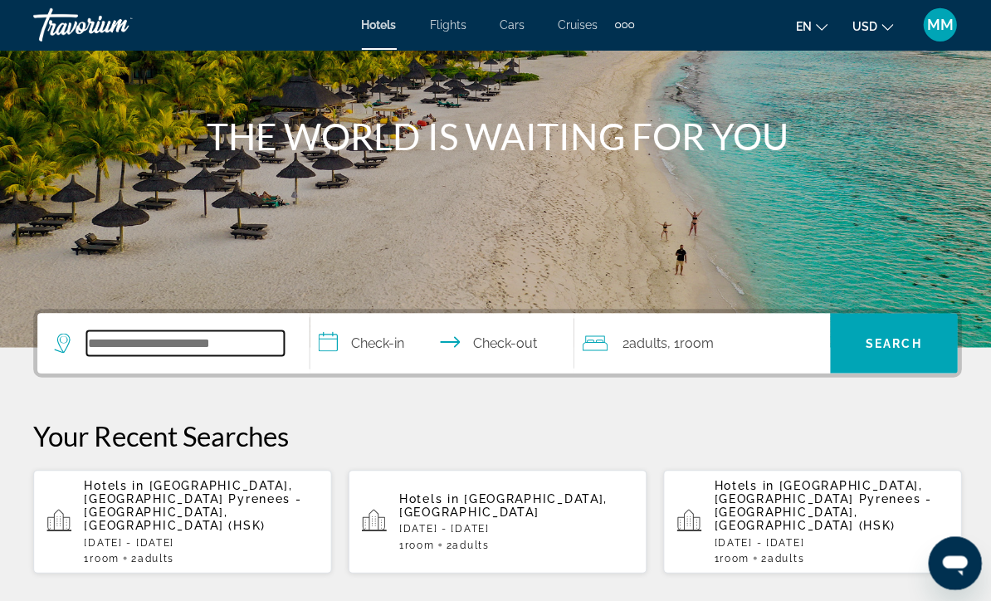
click at [144, 340] on input "Search widget" at bounding box center [184, 342] width 197 height 25
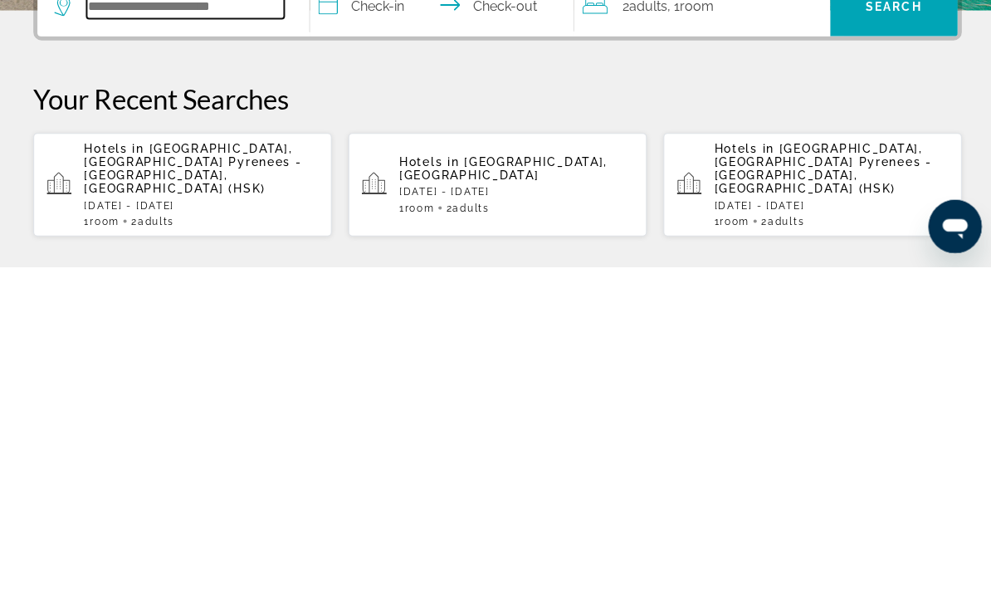
scroll to position [243, 0]
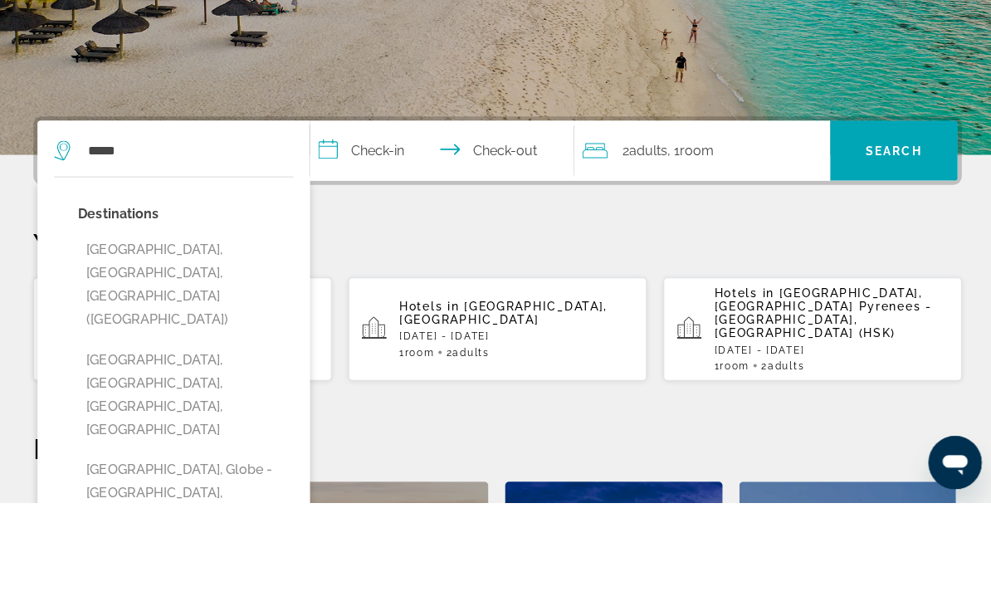
click at [193, 334] on button "[GEOGRAPHIC_DATA], [GEOGRAPHIC_DATA], [GEOGRAPHIC_DATA] ([GEOGRAPHIC_DATA])" at bounding box center [185, 384] width 214 height 101
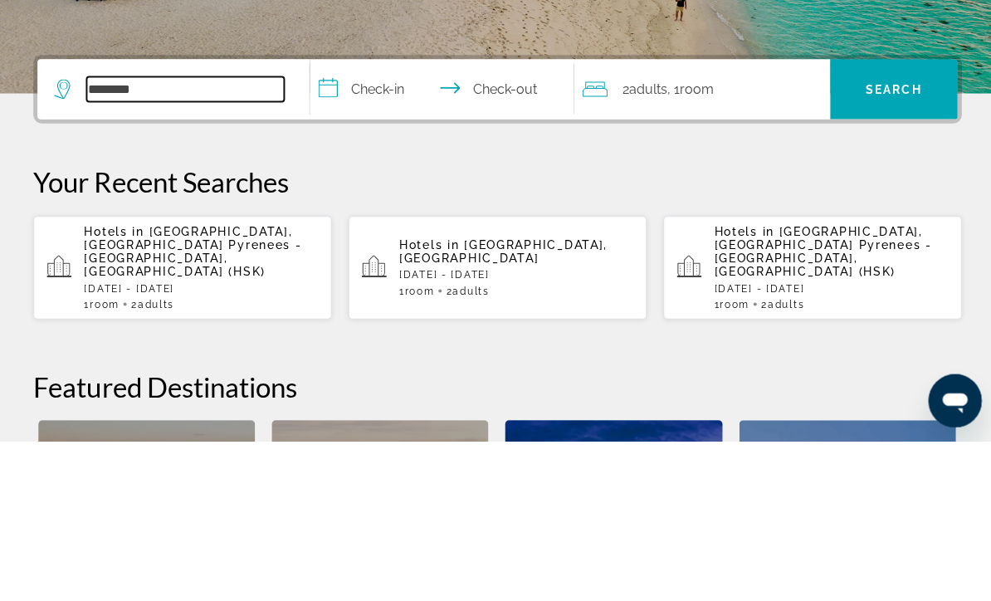
type input "******"
click at [132, 238] on input "Search widget" at bounding box center [184, 250] width 197 height 25
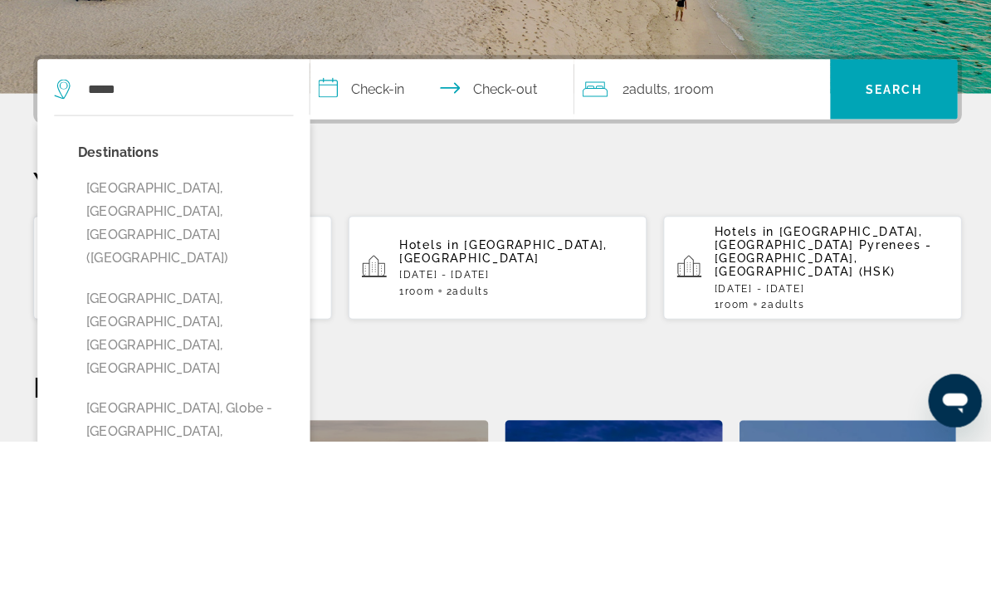
click at [187, 443] on button "[GEOGRAPHIC_DATA], [GEOGRAPHIC_DATA], [GEOGRAPHIC_DATA], [GEOGRAPHIC_DATA]" at bounding box center [185, 493] width 214 height 101
type input "**********"
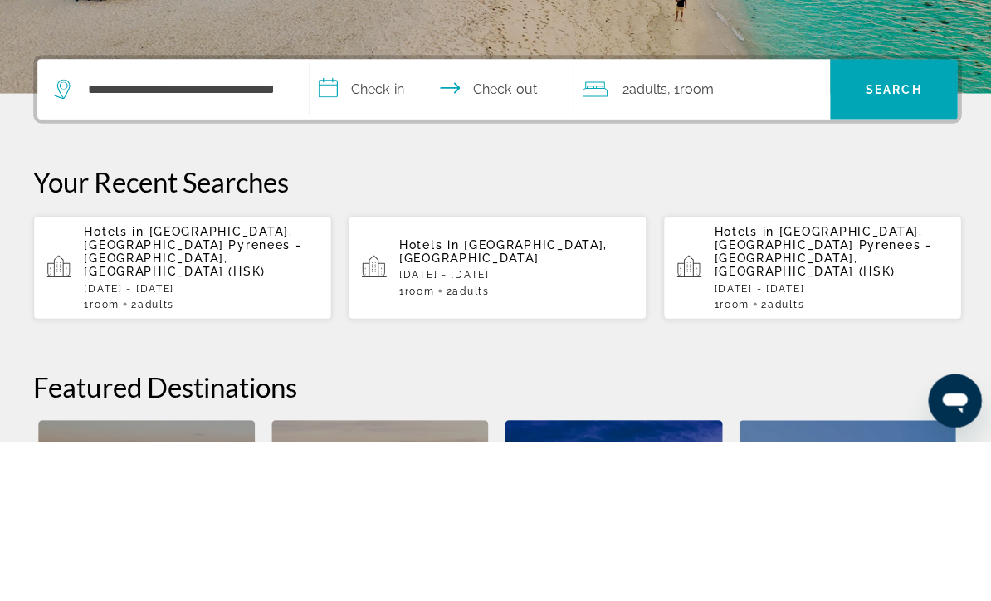
click at [381, 221] on input "**********" at bounding box center [444, 253] width 270 height 65
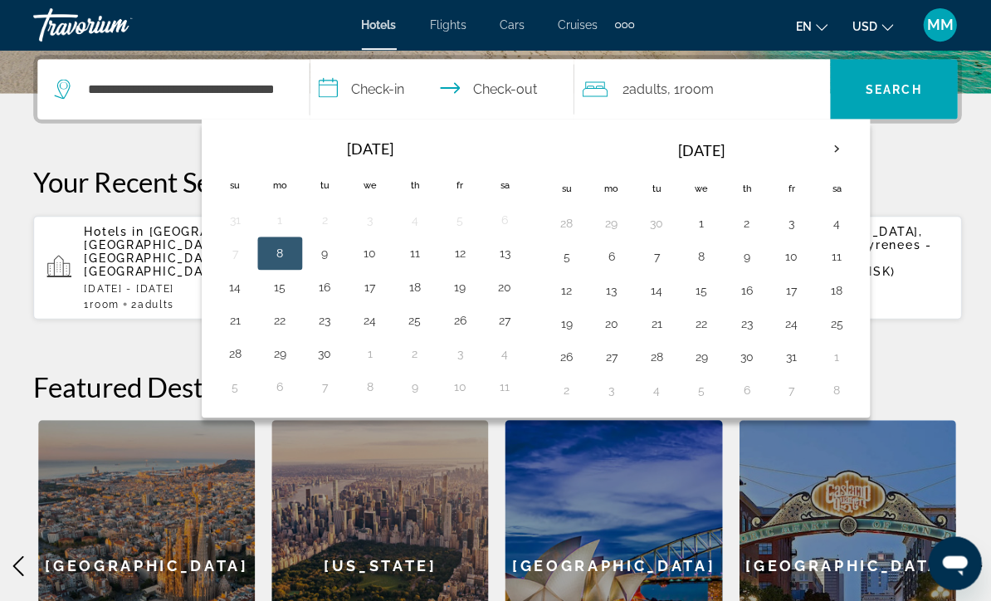
click at [285, 258] on button "8" at bounding box center [279, 252] width 27 height 23
click at [504, 262] on button "13" at bounding box center [503, 252] width 27 height 23
type input "**********"
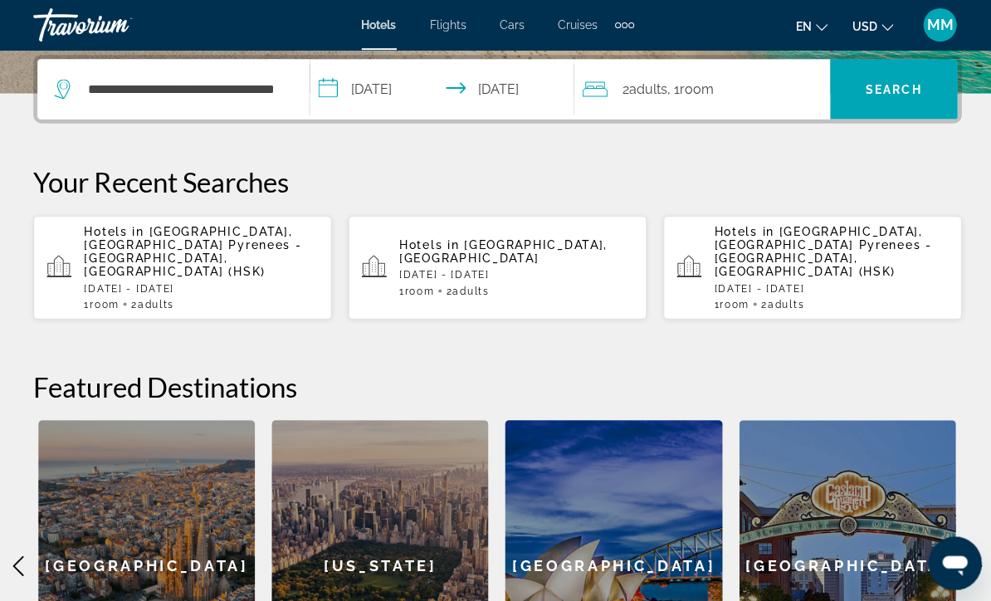
click at [878, 99] on span "Search widget" at bounding box center [890, 89] width 127 height 40
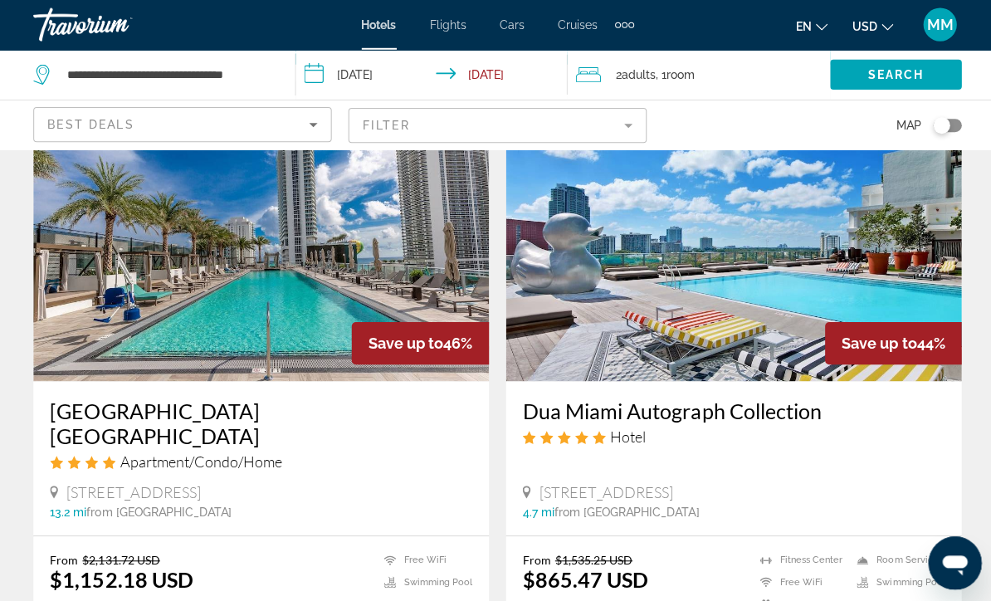
scroll to position [685, 0]
click at [364, 81] on input "**********" at bounding box center [433, 77] width 276 height 55
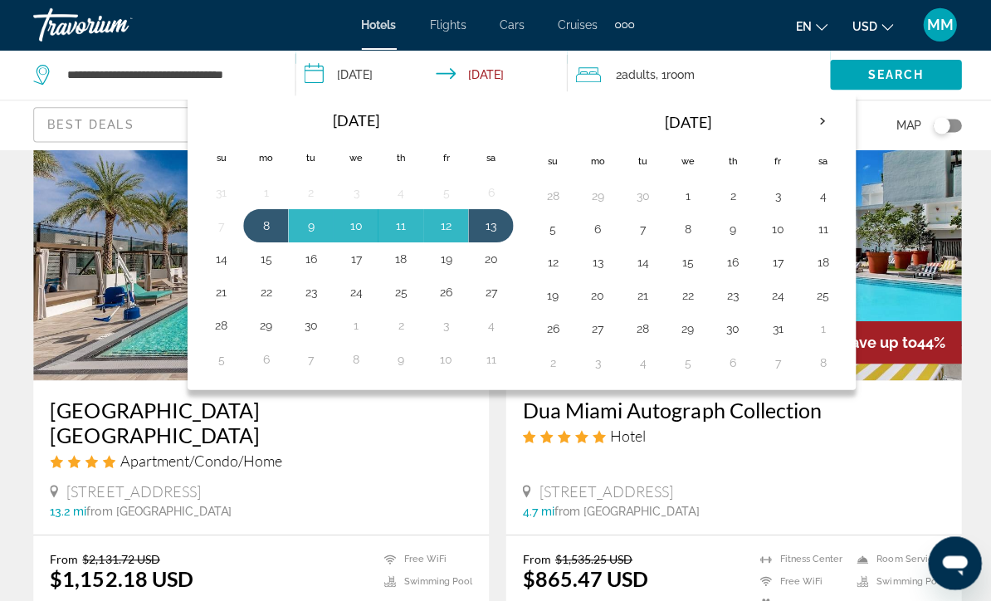
click at [819, 135] on th "Next month" at bounding box center [819, 121] width 45 height 37
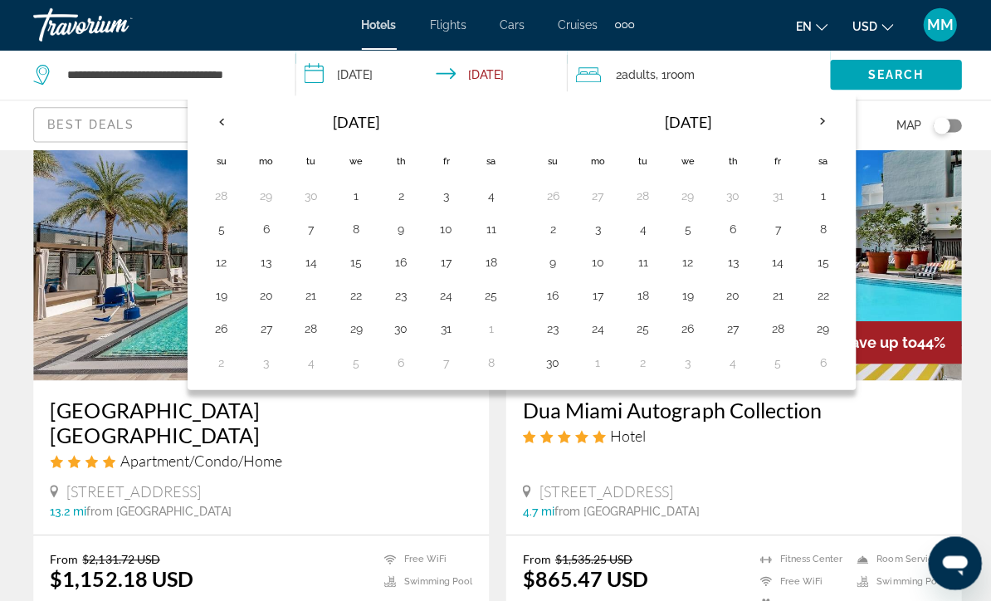
click at [642, 294] on button "18" at bounding box center [640, 294] width 27 height 23
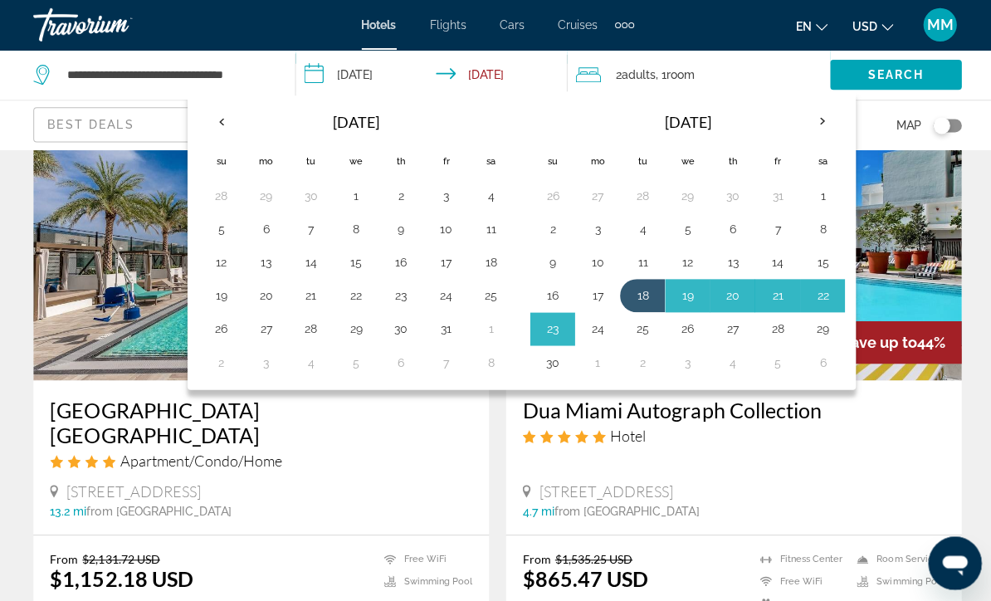
click at [597, 333] on button "24" at bounding box center [595, 327] width 27 height 23
type input "**********"
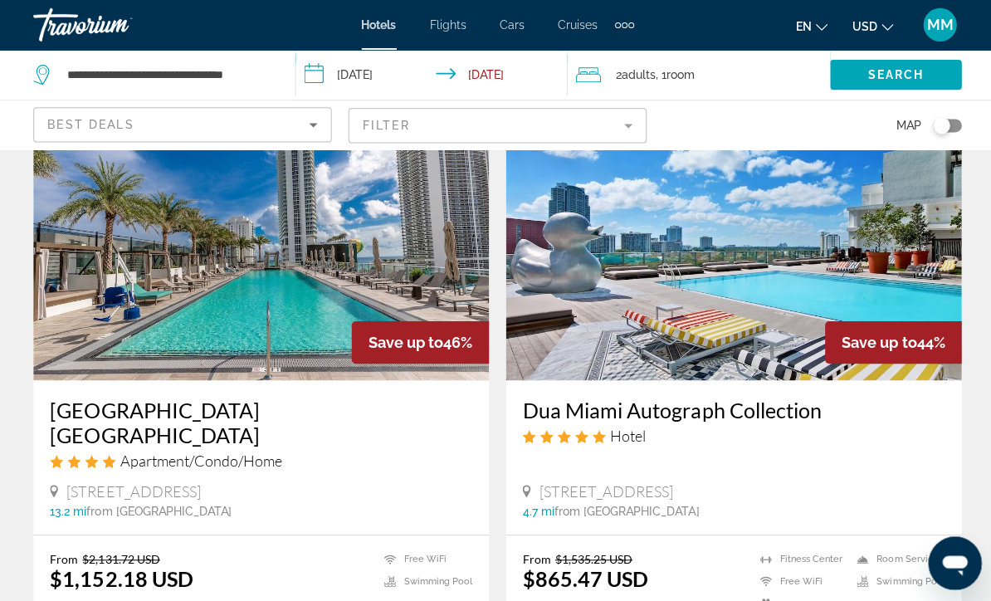
click at [692, 86] on span ", 1 Room rooms" at bounding box center [672, 74] width 39 height 23
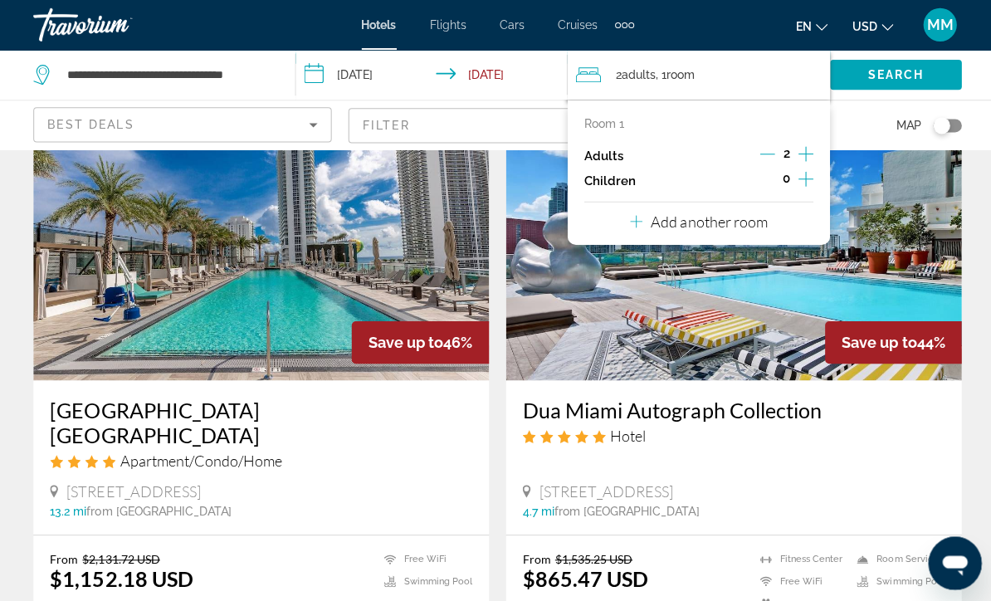
click at [633, 231] on icon "Travelers: 2 adults, 0 children" at bounding box center [634, 221] width 12 height 20
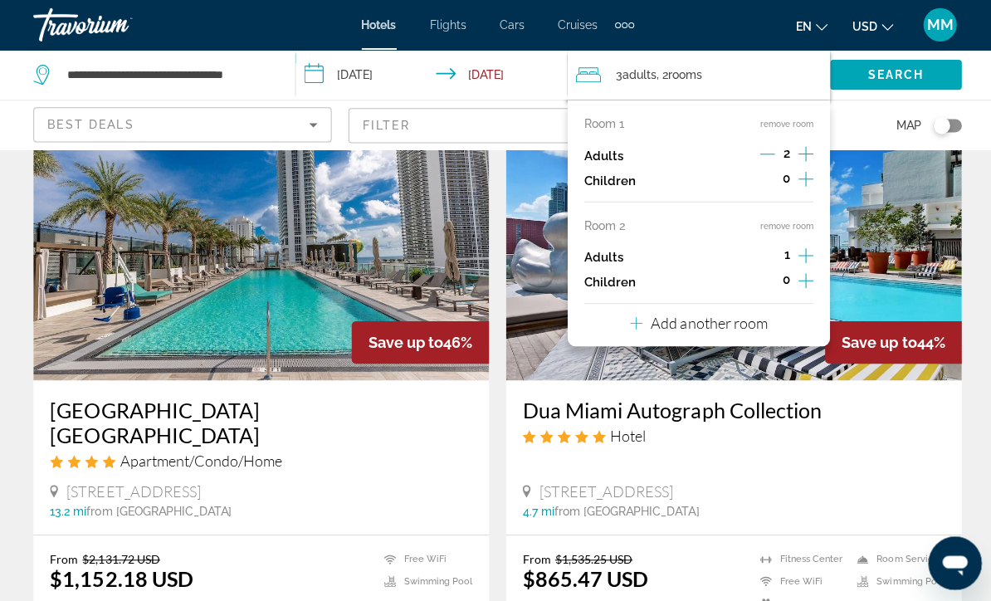
click at [805, 262] on icon "Increment adults" at bounding box center [802, 255] width 15 height 20
click at [803, 186] on icon "Increment children" at bounding box center [802, 179] width 15 height 20
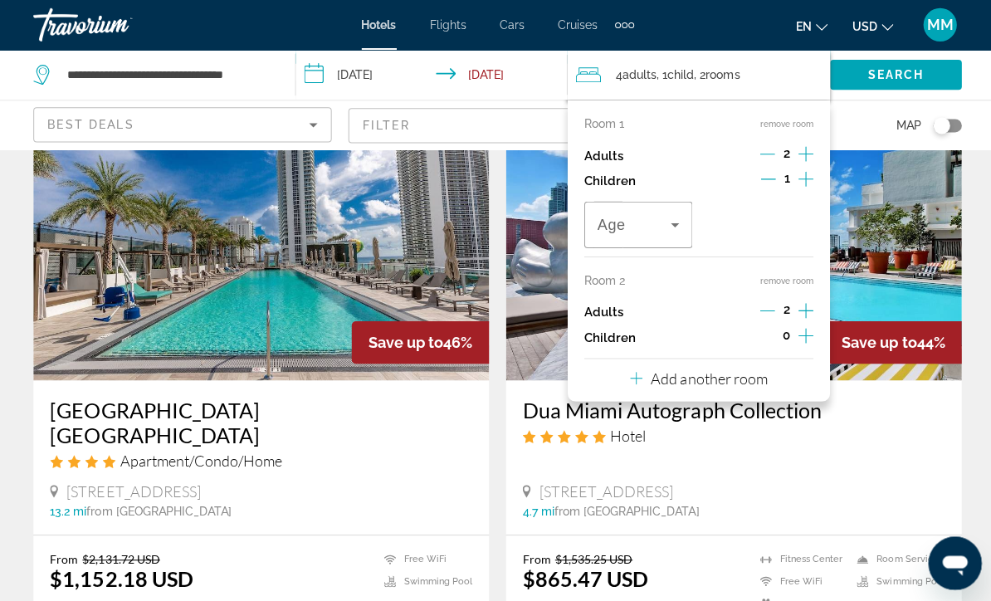
click at [682, 231] on icon "Travelers: 4 adults, 1 child" at bounding box center [673, 224] width 20 height 20
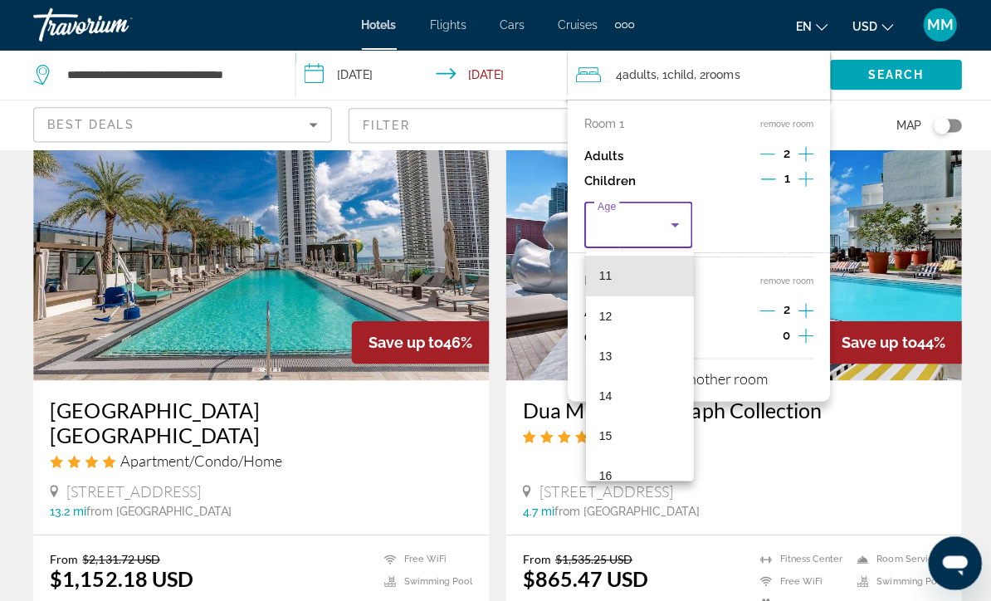
scroll to position [448, 0]
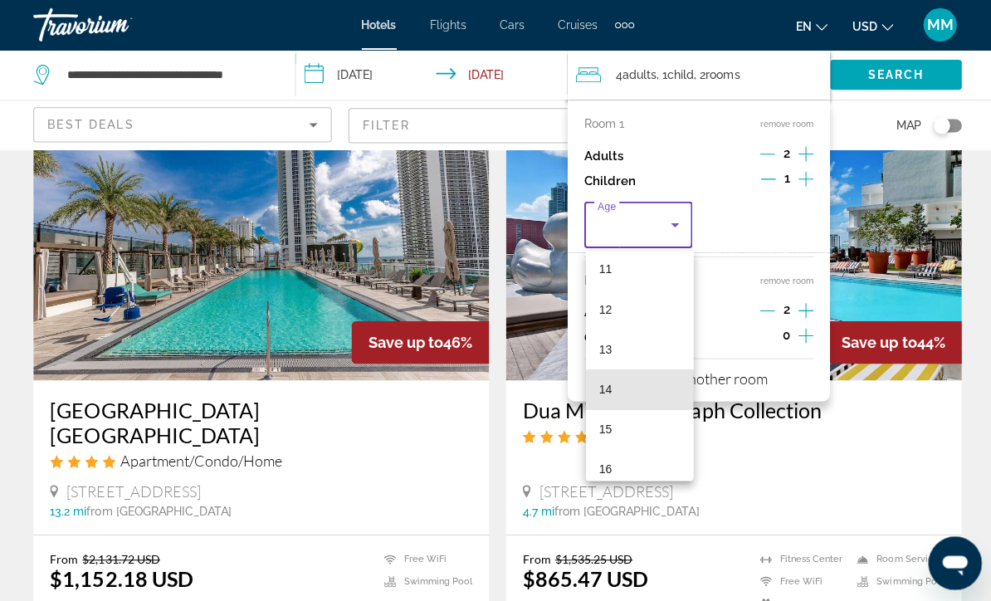
click at [623, 394] on mat-option "14" at bounding box center [638, 388] width 108 height 40
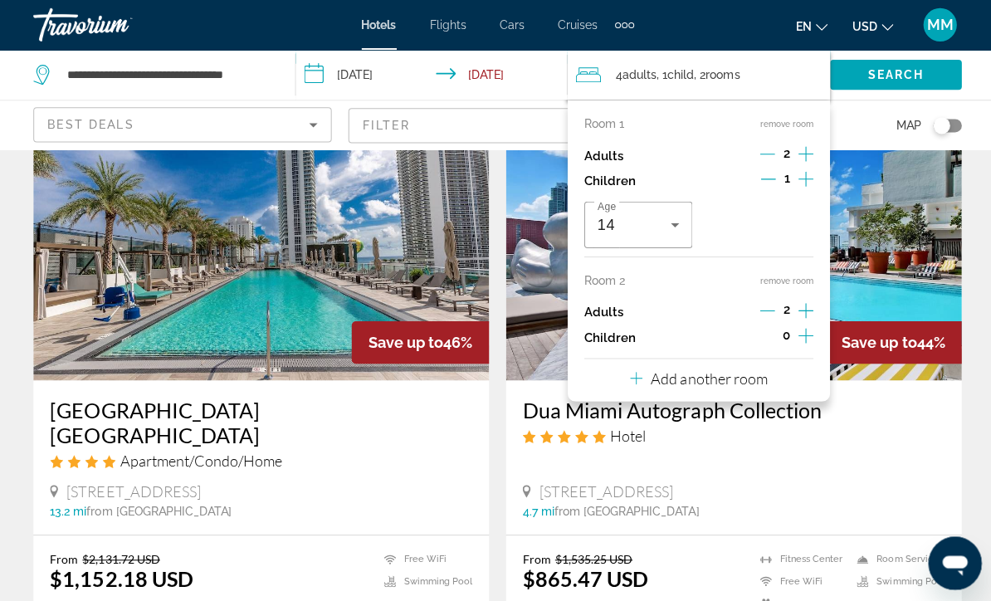
click at [888, 77] on span "Search" at bounding box center [892, 74] width 56 height 13
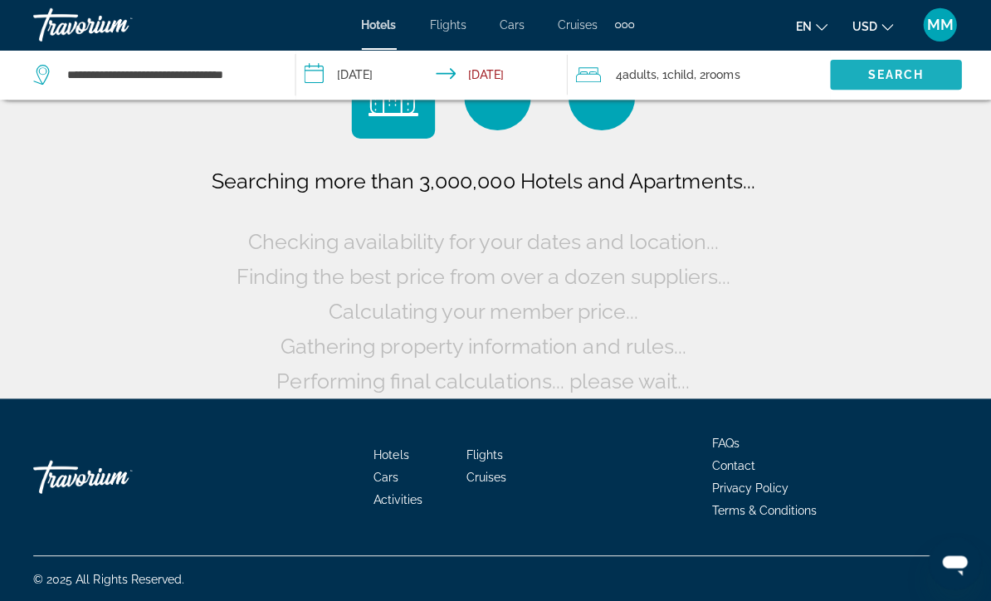
scroll to position [17, 0]
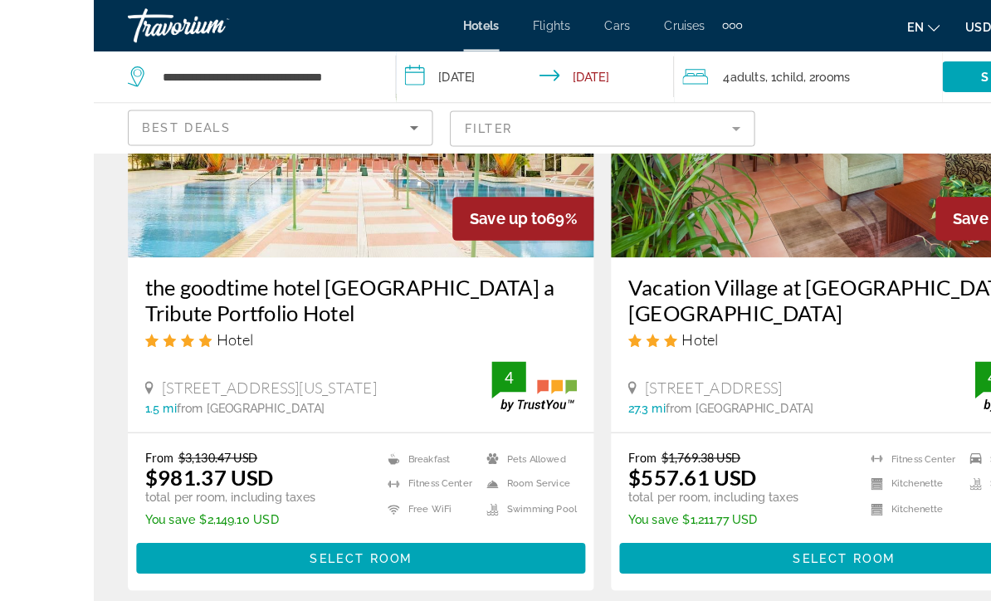
scroll to position [223, 0]
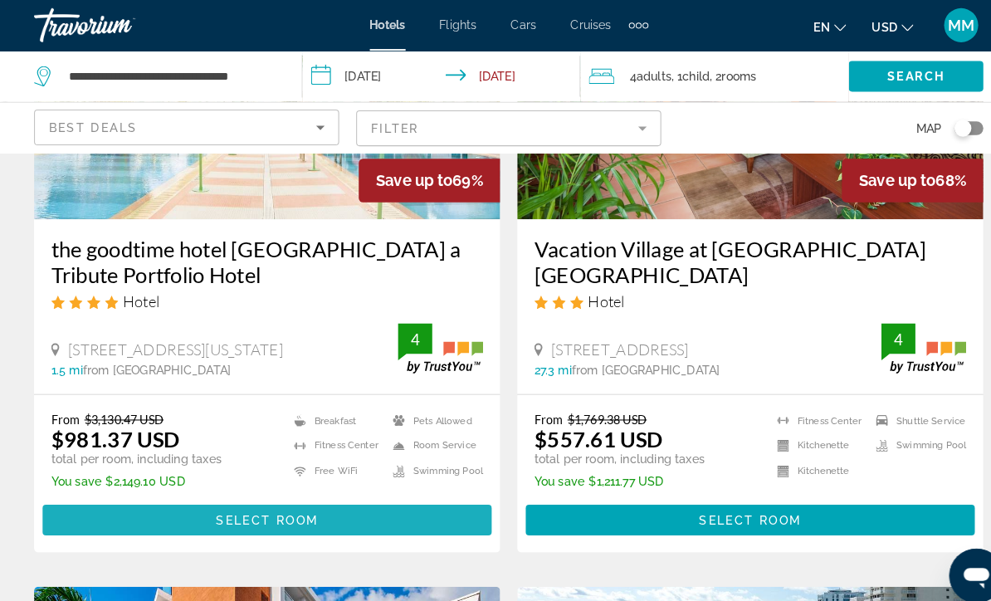
click at [315, 513] on span "Main content" at bounding box center [261, 507] width 438 height 40
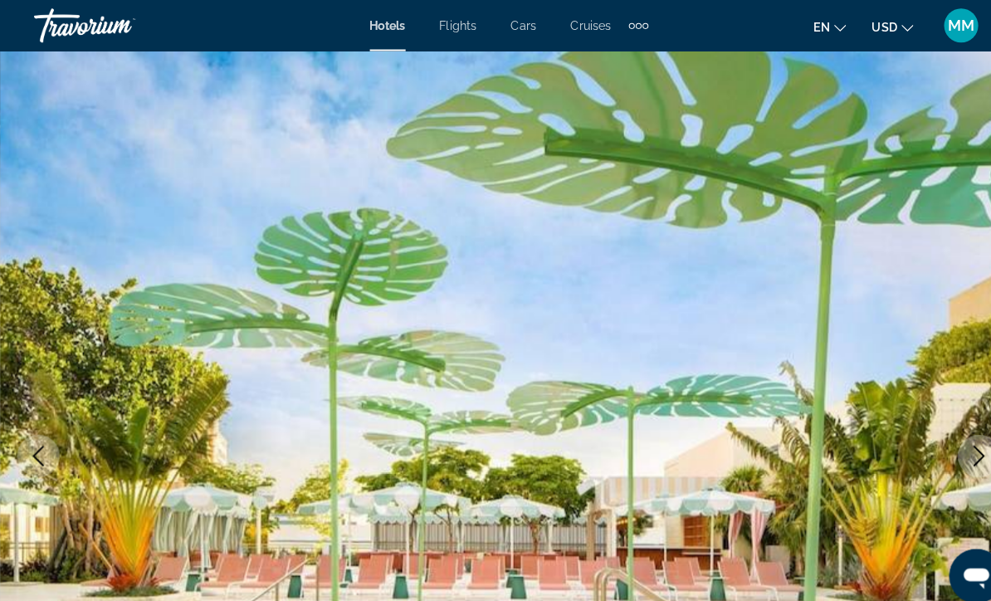
click at [626, 30] on div "Extra navigation items" at bounding box center [622, 24] width 19 height 25
click at [591, 66] on link "Activities" at bounding box center [594, 56] width 65 height 30
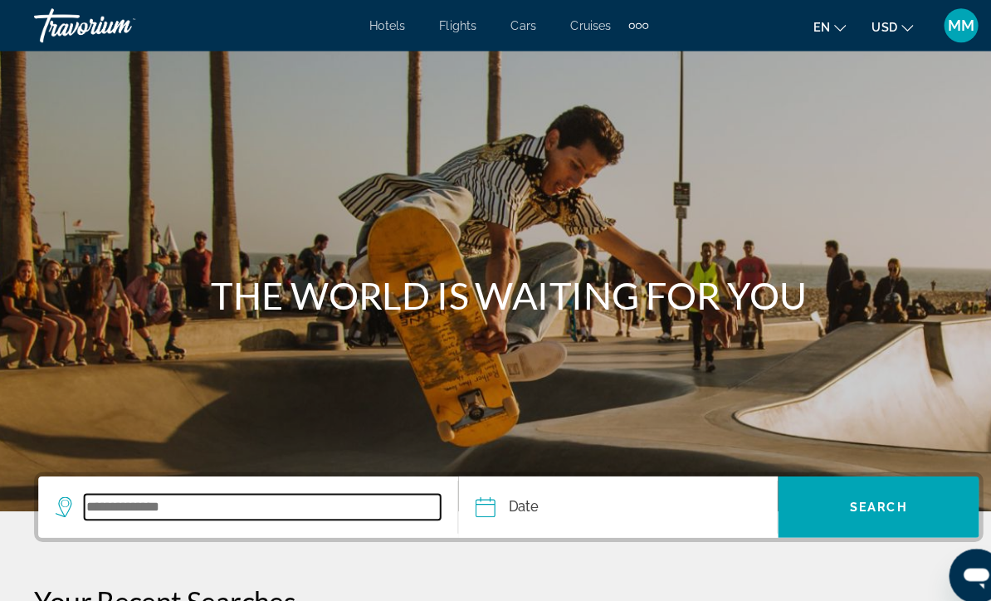
click at [217, 501] on input "Search widget" at bounding box center [255, 494] width 347 height 25
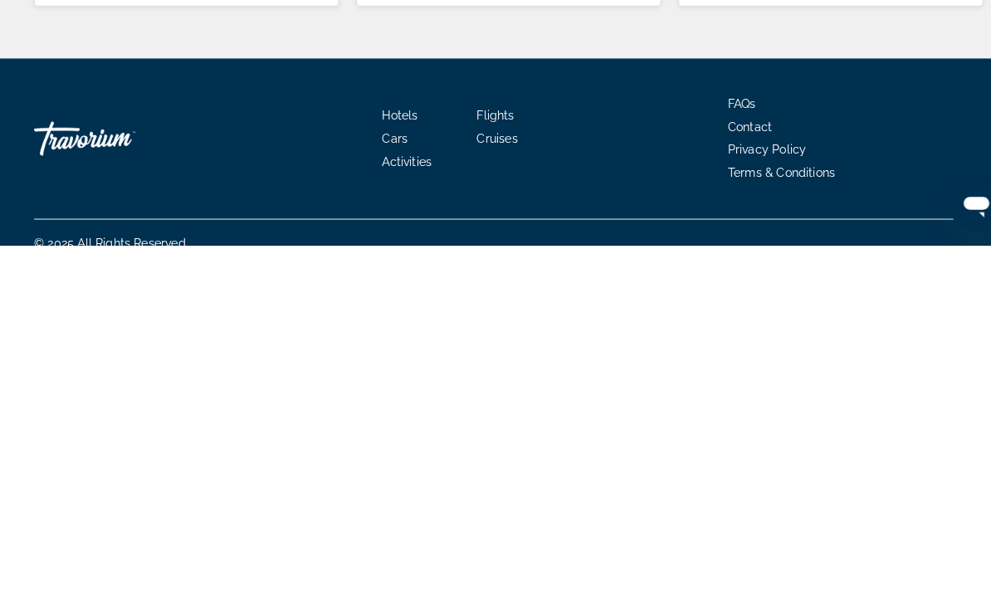
scroll to position [335, 0]
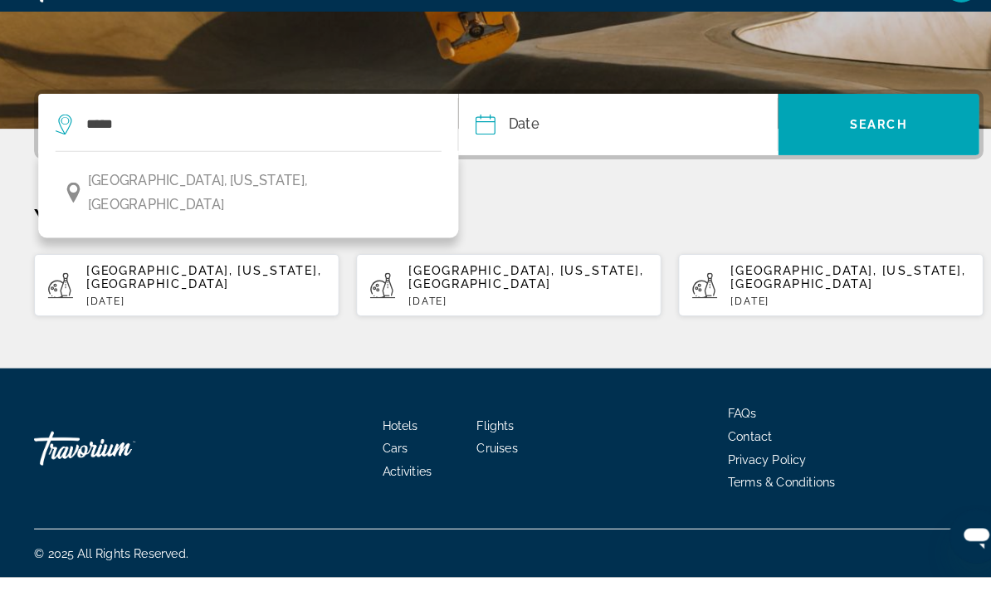
click at [199, 203] on span "[GEOGRAPHIC_DATA], [US_STATE], [GEOGRAPHIC_DATA]" at bounding box center [254, 226] width 336 height 46
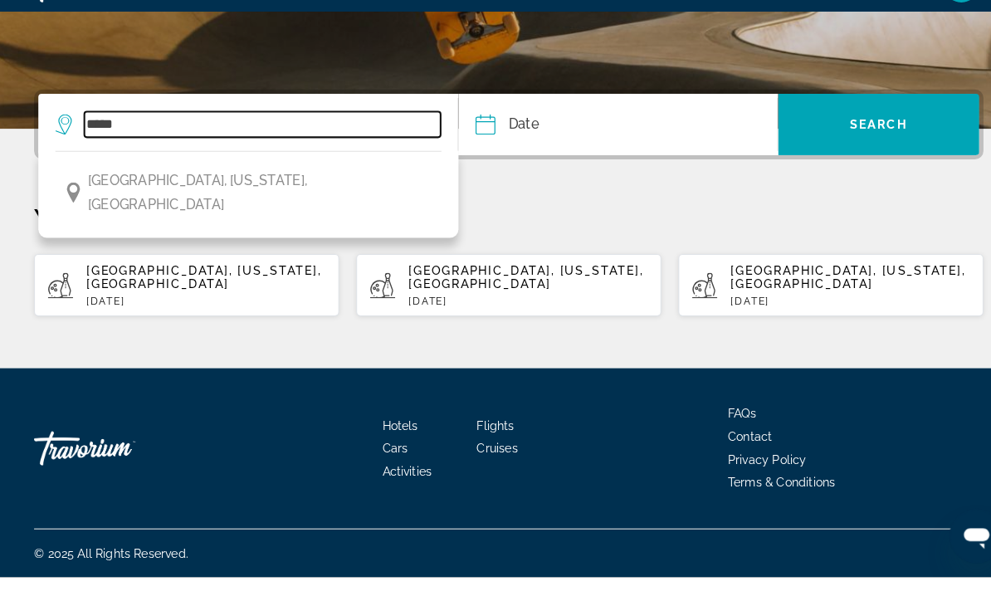
type input "**********"
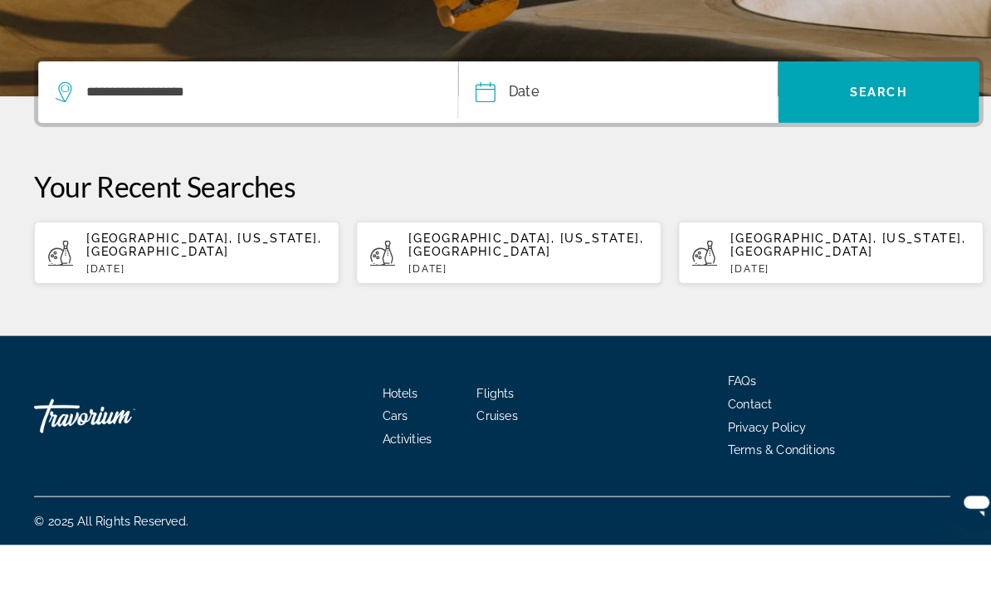
click at [562, 130] on input "Date" at bounding box center [536, 162] width 154 height 65
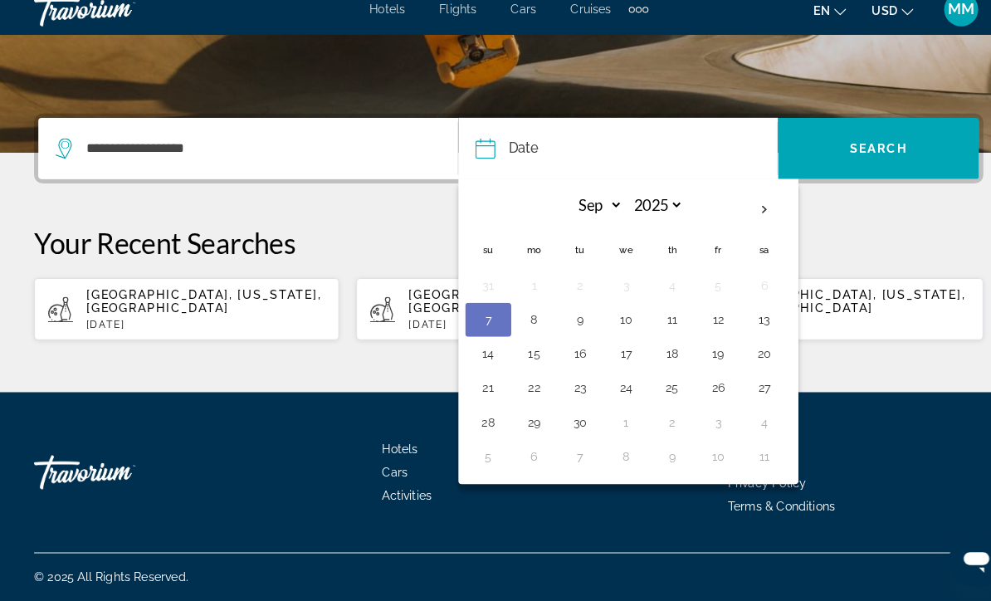
click at [611, 349] on button "17" at bounding box center [610, 360] width 27 height 23
type input "**********"
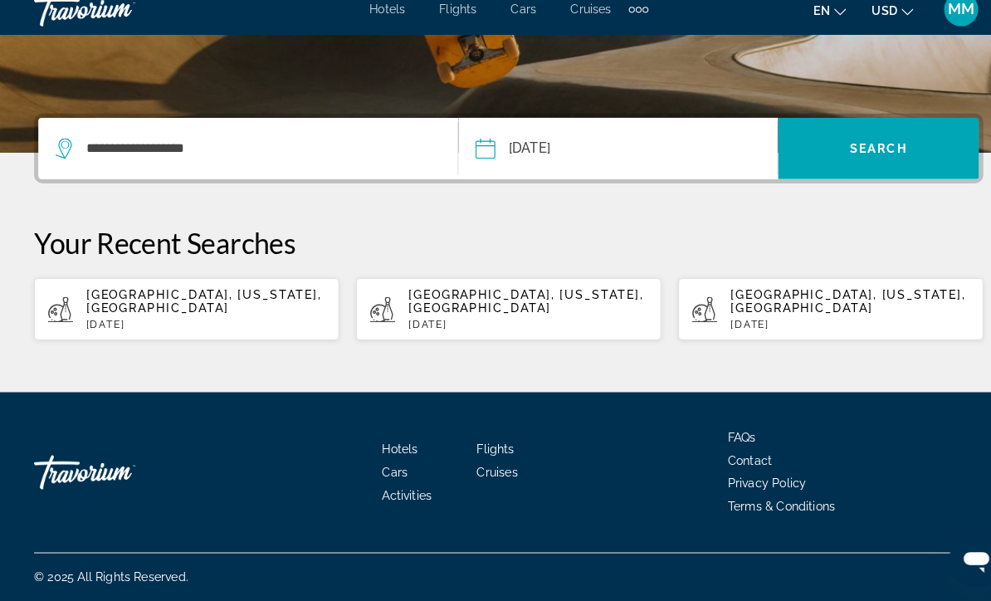
click at [854, 155] on span "Search widget" at bounding box center [856, 160] width 196 height 40
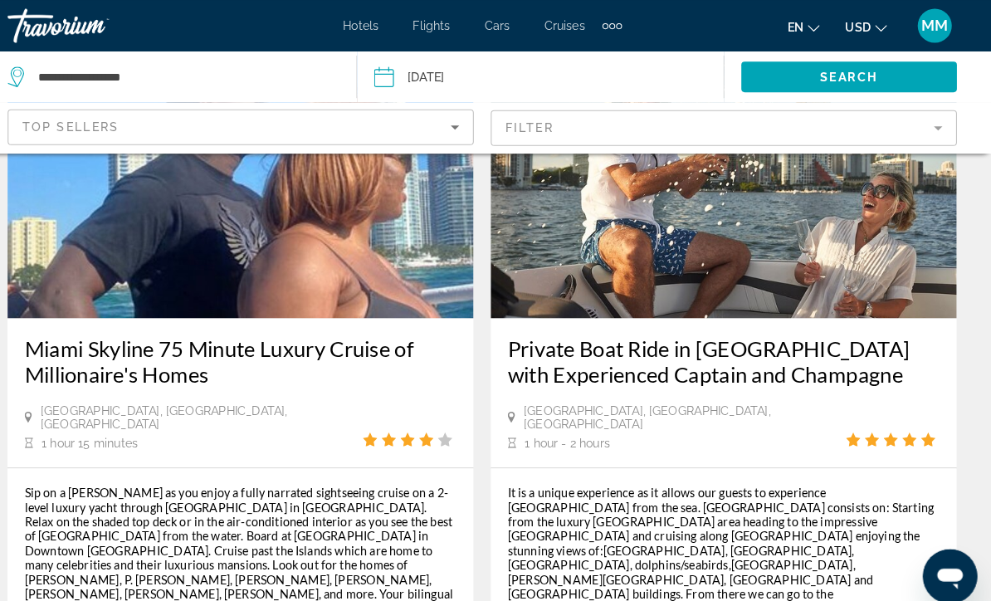
scroll to position [3703, 0]
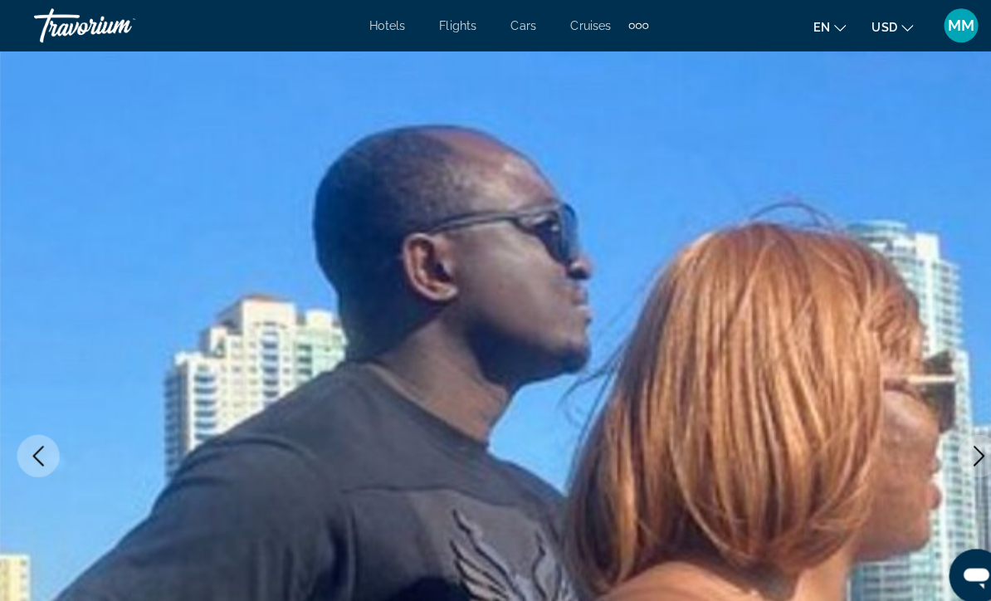
click at [954, 447] on icon "Next image" at bounding box center [954, 444] width 20 height 20
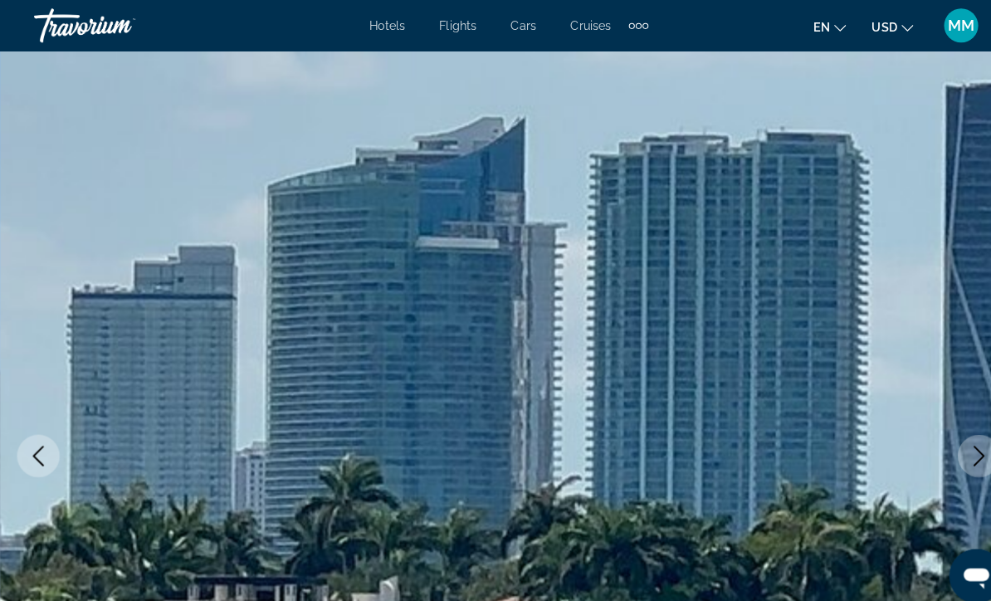
click at [932, 436] on img "Main content" at bounding box center [495, 444] width 991 height 789
click at [931, 437] on img "Main content" at bounding box center [495, 444] width 991 height 789
click at [954, 434] on icon "Next image" at bounding box center [954, 444] width 20 height 20
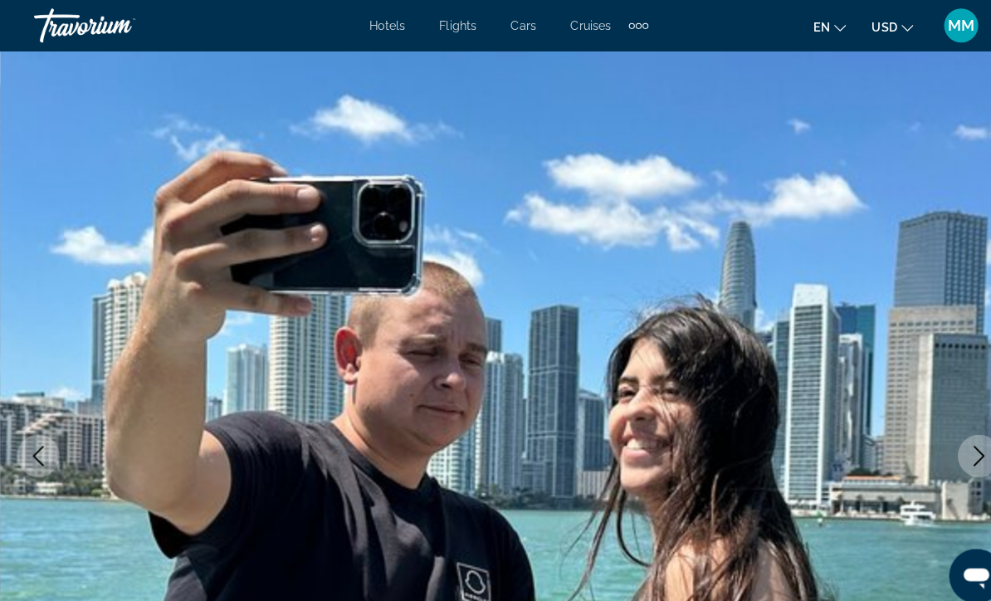
click at [939, 432] on button "Next image" at bounding box center [954, 444] width 42 height 42
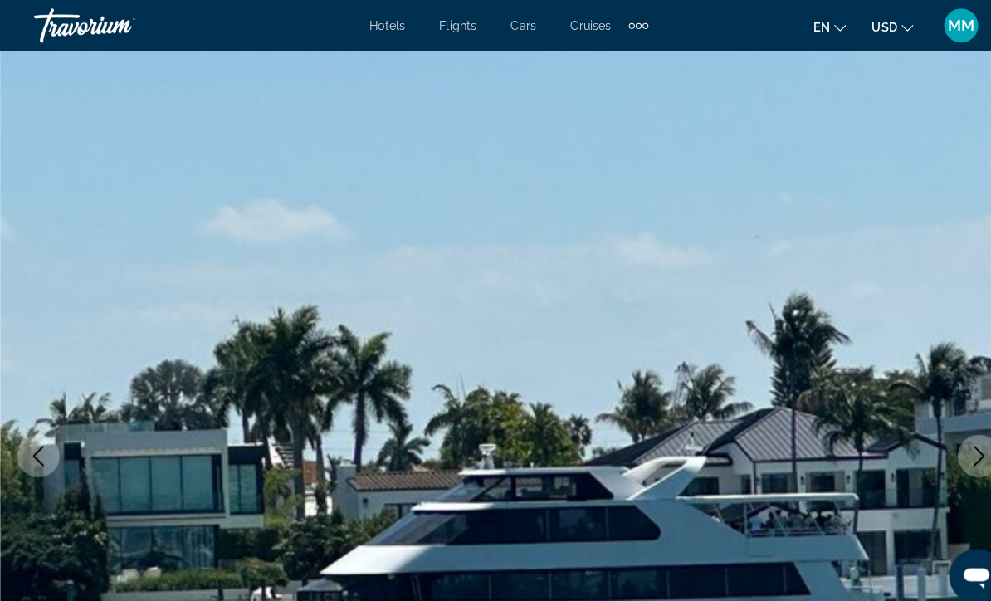
click at [945, 438] on icon "Next image" at bounding box center [954, 444] width 20 height 20
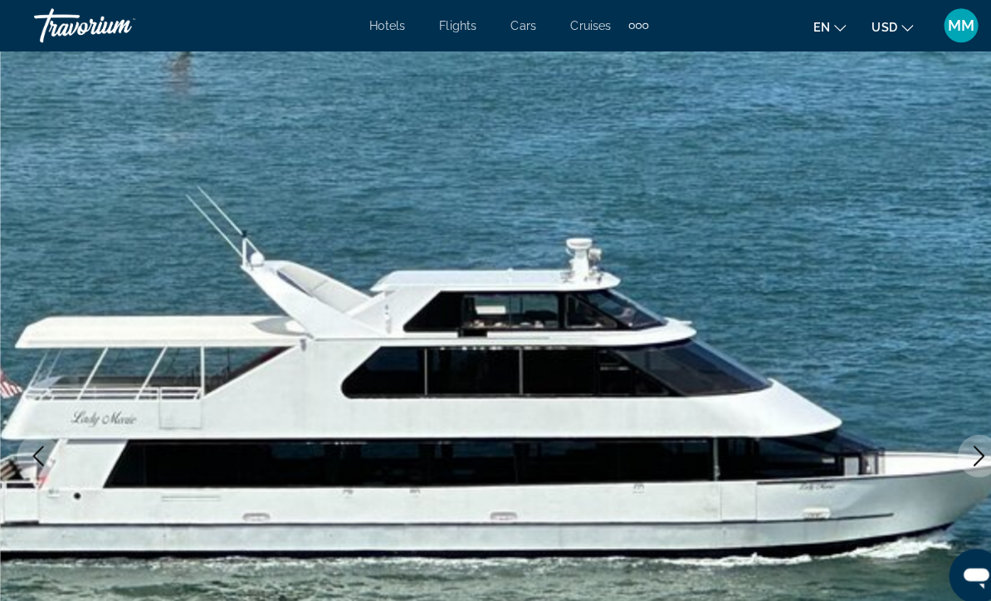
click at [945, 433] on button "Next image" at bounding box center [954, 444] width 42 height 42
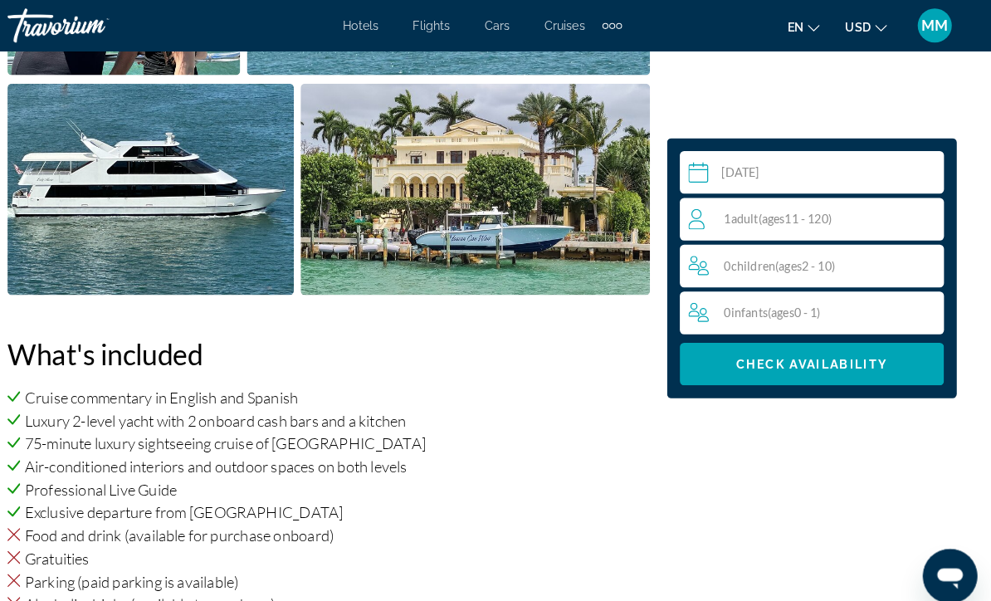
click at [781, 215] on span "( ages [DEMOGRAPHIC_DATA])" at bounding box center [800, 213] width 71 height 14
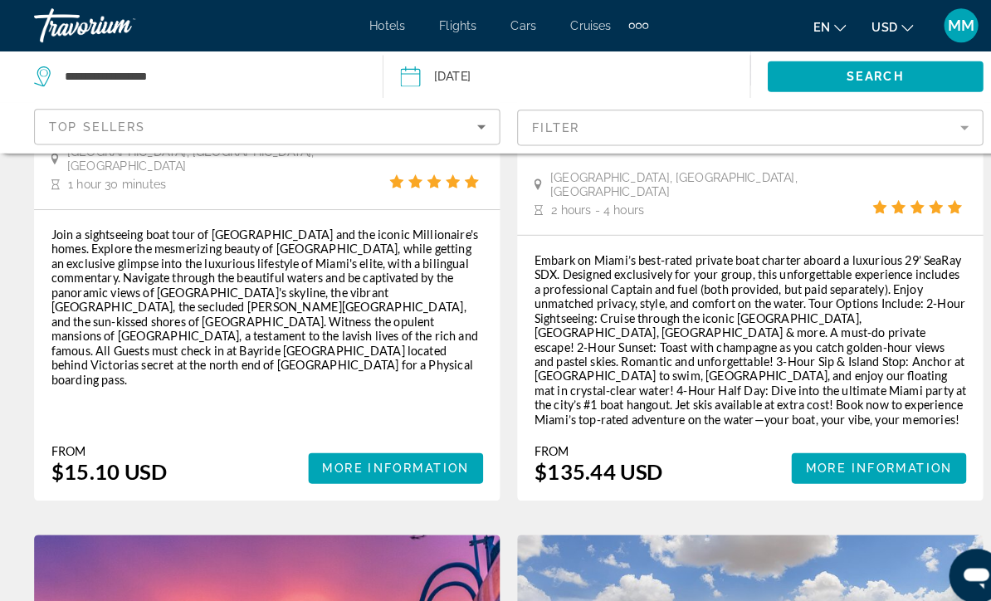
scroll to position [391, 0]
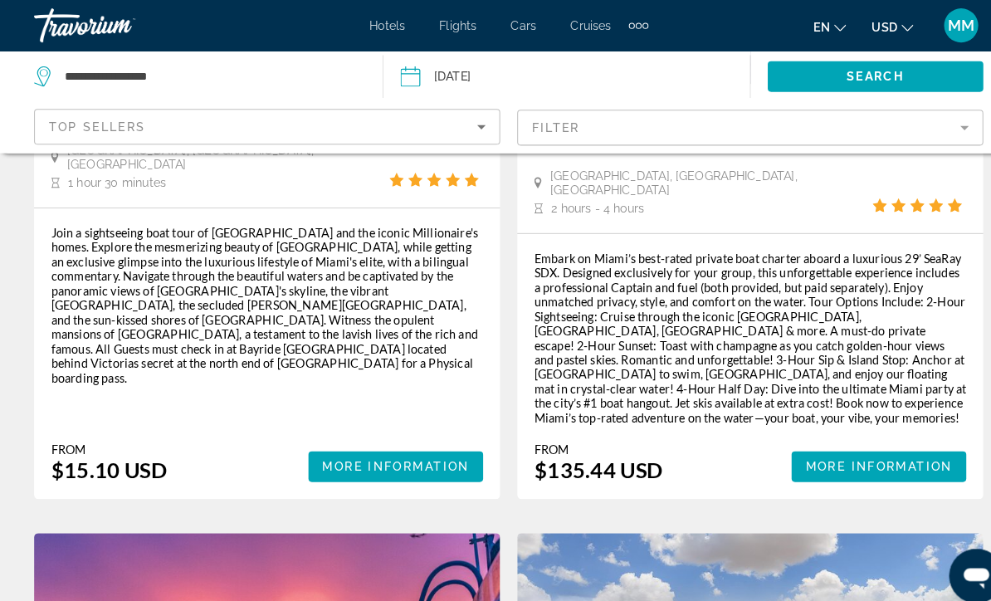
click at [368, 448] on span "More Information" at bounding box center [386, 454] width 144 height 13
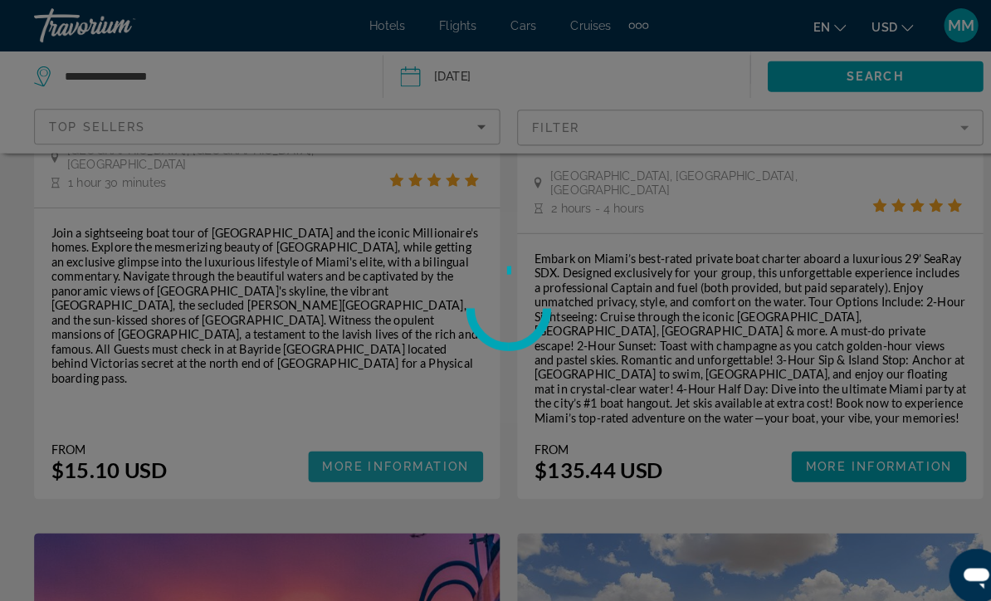
scroll to position [392, 0]
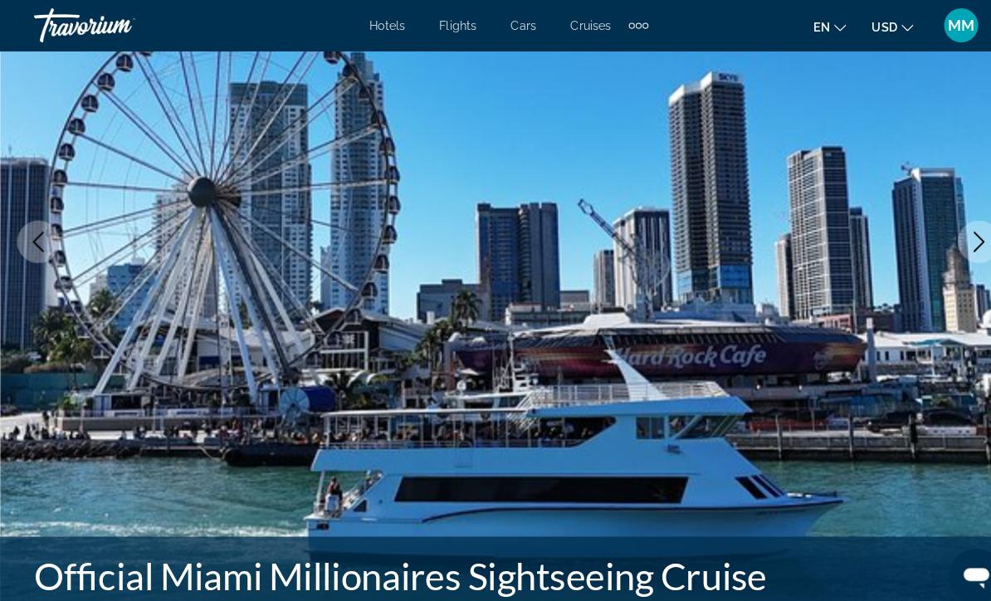
scroll to position [205, 0]
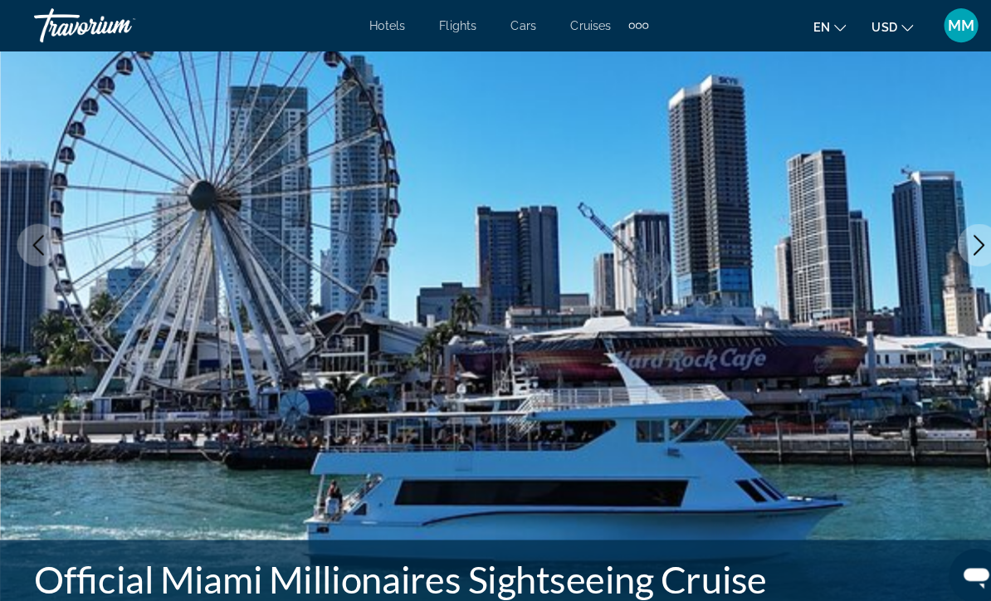
click at [958, 242] on icon "Next image" at bounding box center [954, 239] width 20 height 20
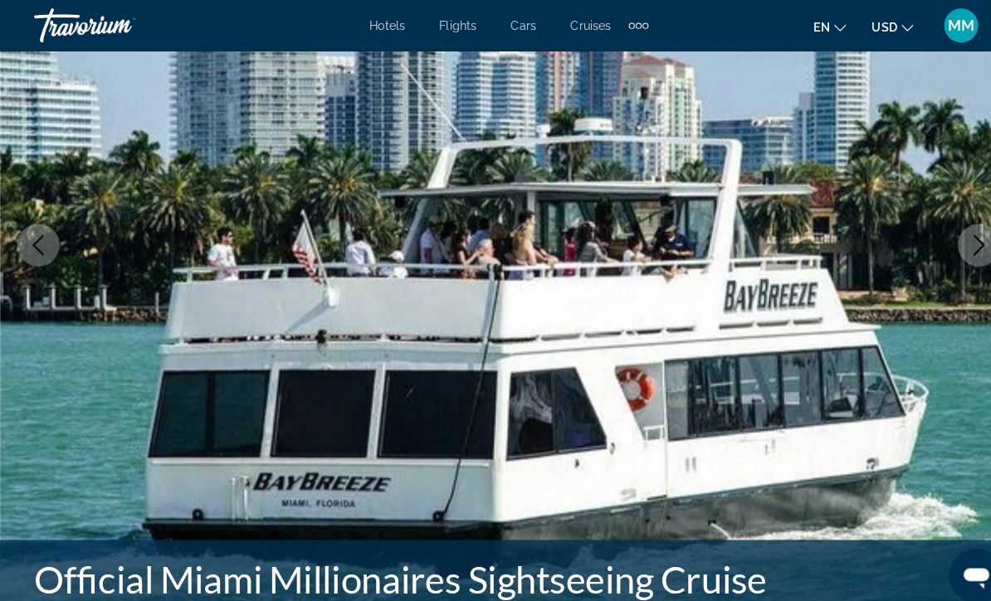
click at [943, 243] on button "Next image" at bounding box center [954, 239] width 42 height 42
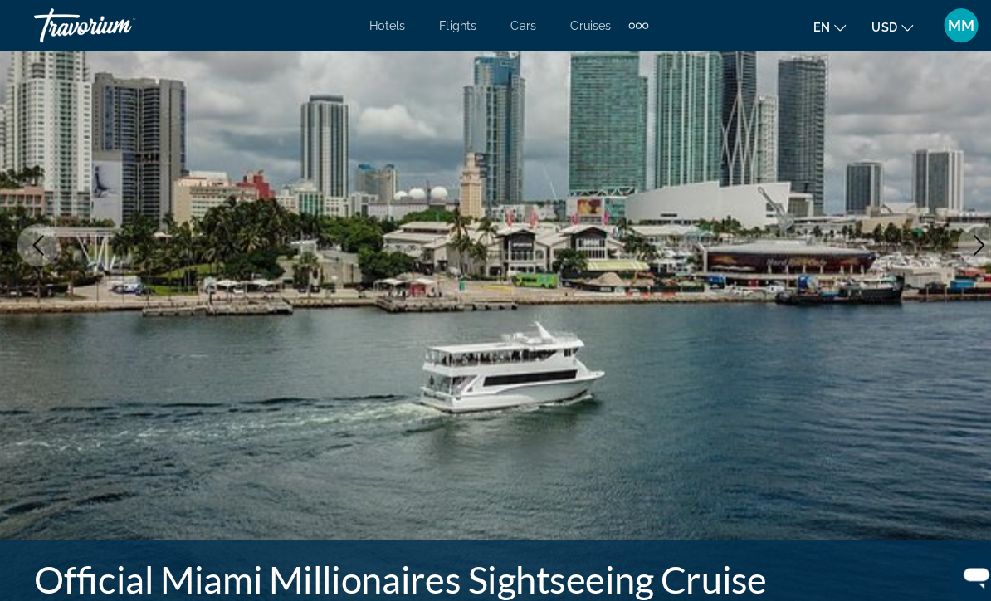
click at [946, 247] on icon "Next image" at bounding box center [954, 239] width 20 height 20
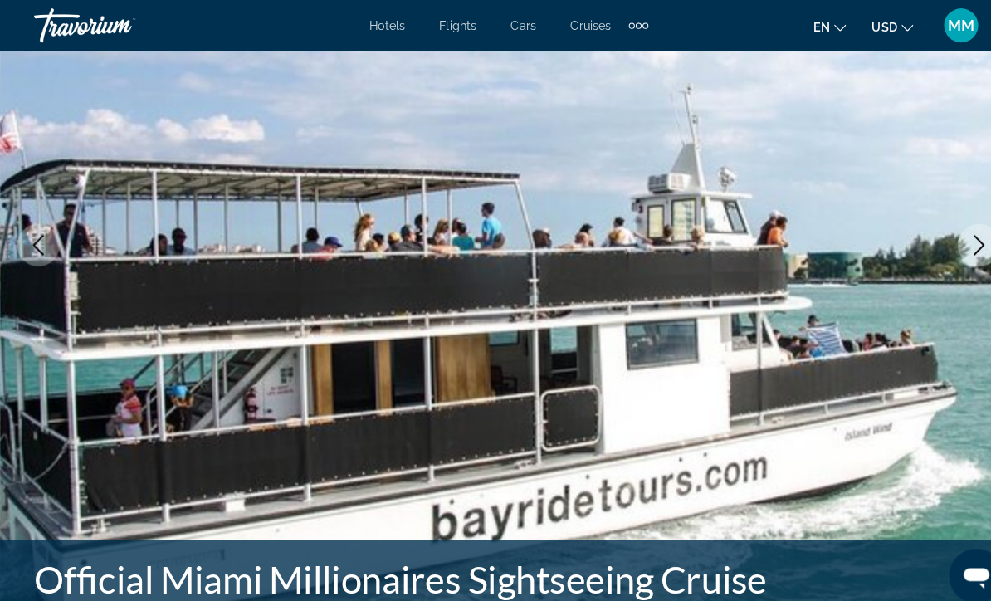
click at [956, 244] on icon "Next image" at bounding box center [954, 239] width 20 height 20
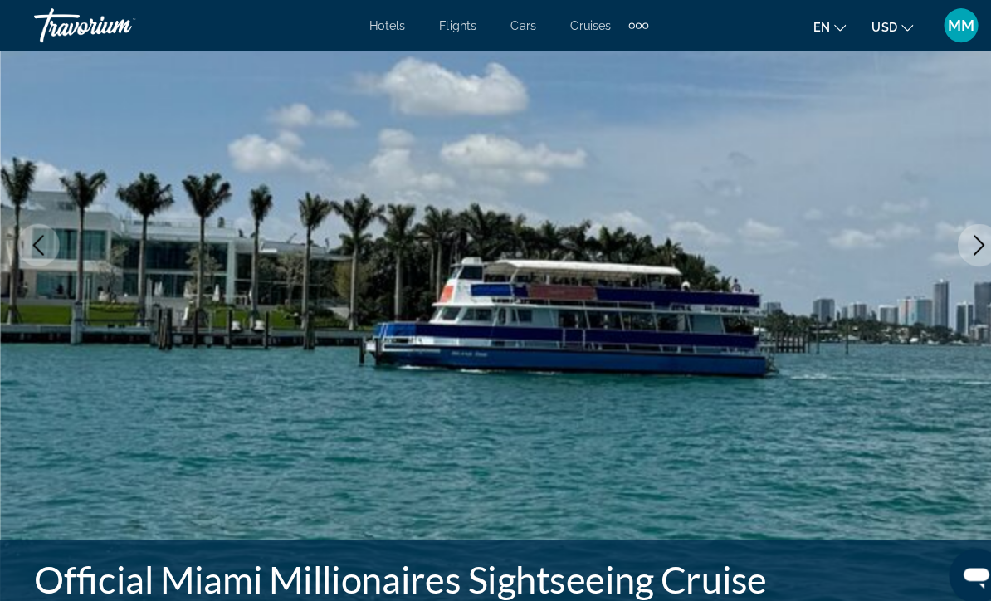
click at [956, 247] on icon "Next image" at bounding box center [954, 239] width 20 height 20
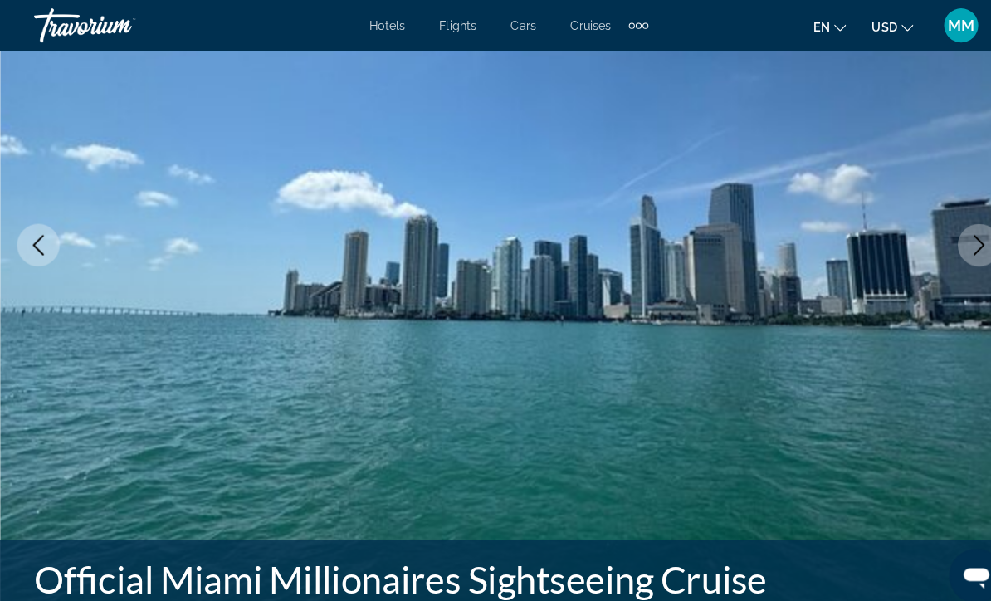
click at [945, 252] on button "Next image" at bounding box center [954, 239] width 42 height 42
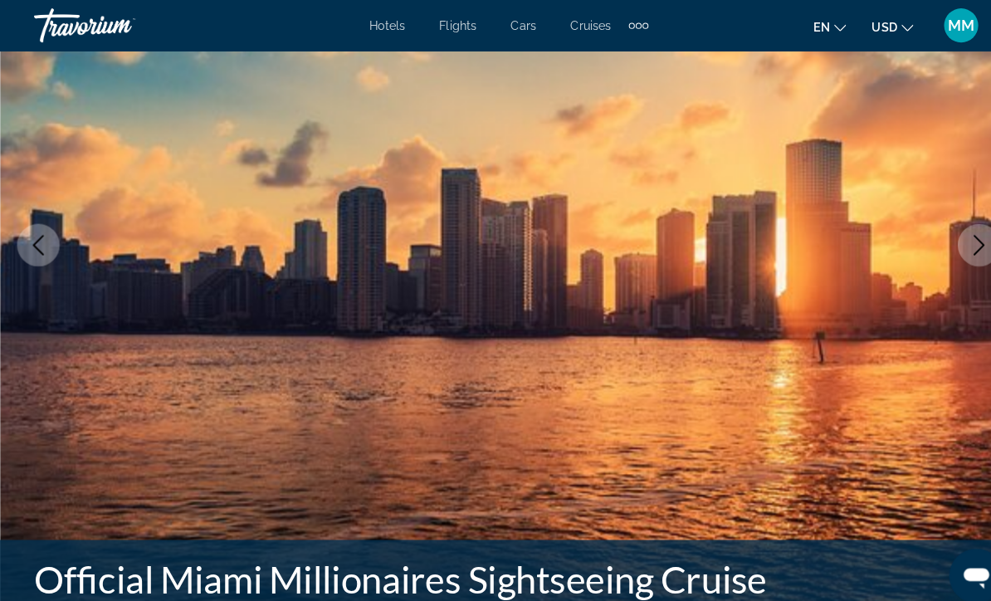
click at [942, 243] on button "Next image" at bounding box center [954, 239] width 42 height 42
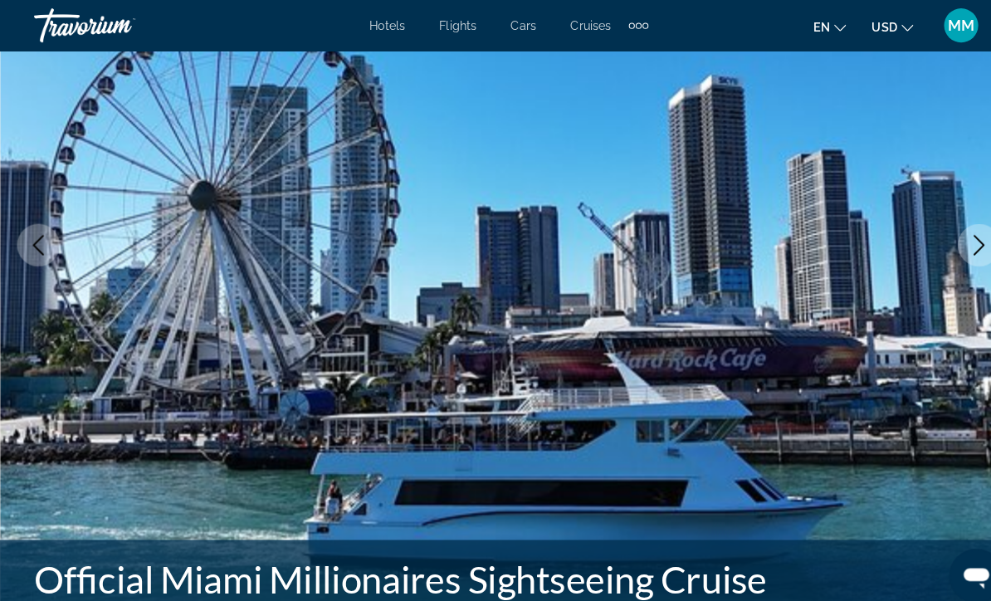
click at [956, 239] on icon "Next image" at bounding box center [954, 239] width 20 height 20
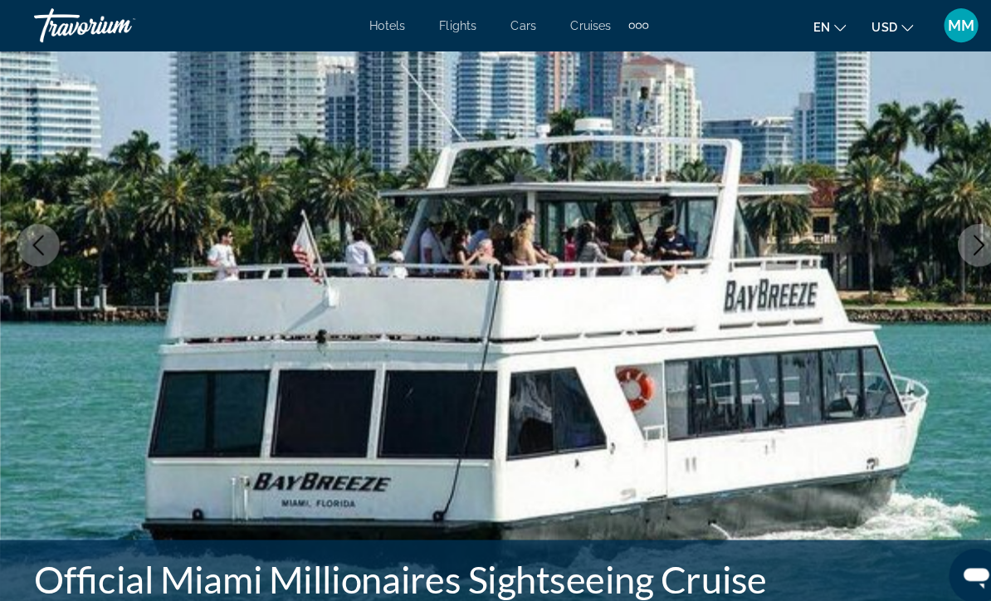
click at [952, 237] on icon "Next image" at bounding box center [954, 239] width 20 height 20
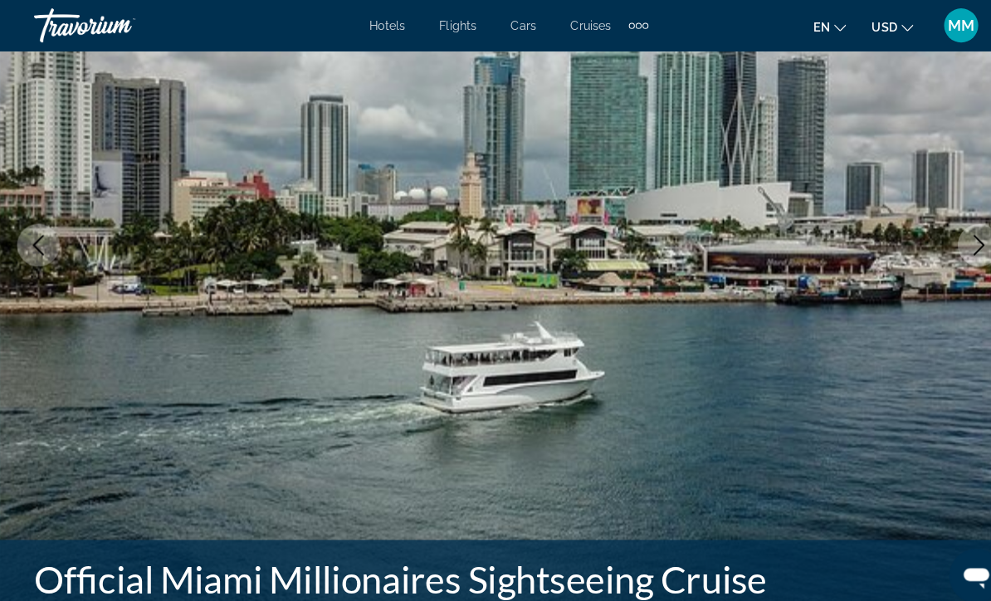
click at [954, 240] on icon "Next image" at bounding box center [954, 239] width 20 height 20
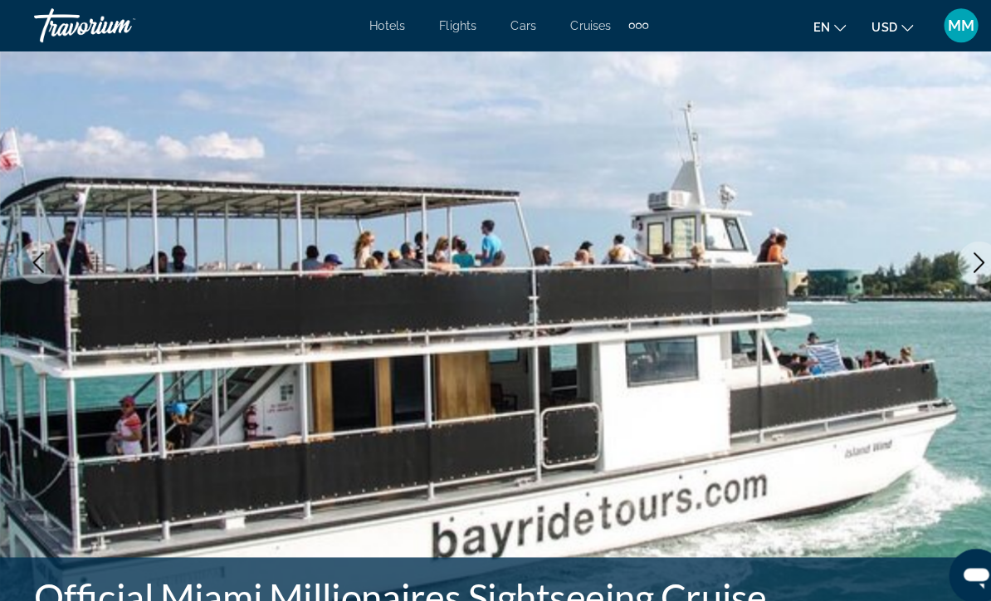
scroll to position [0, 0]
